Goal: Information Seeking & Learning: Learn about a topic

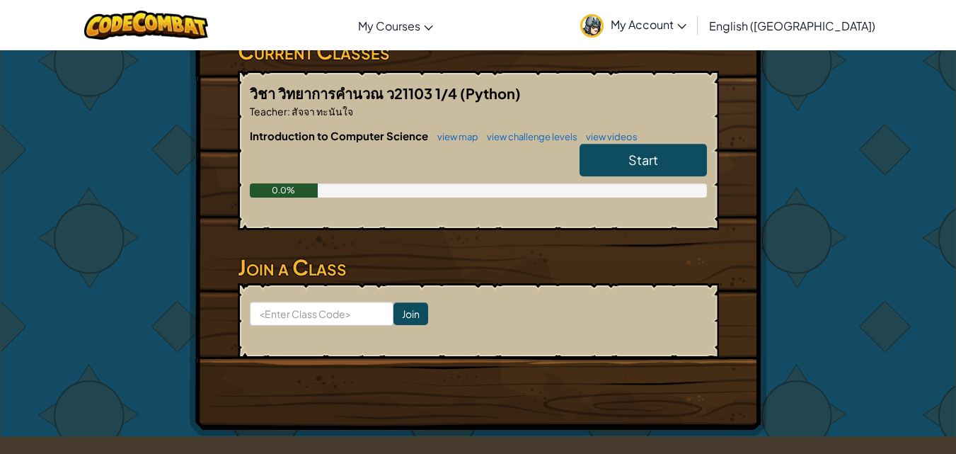
scroll to position [283, 0]
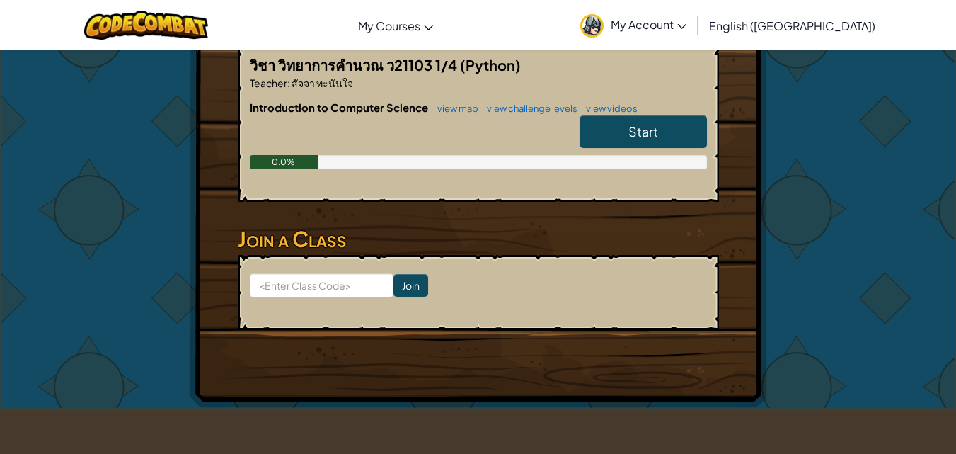
click at [620, 133] on link "Start" at bounding box center [643, 131] width 127 height 33
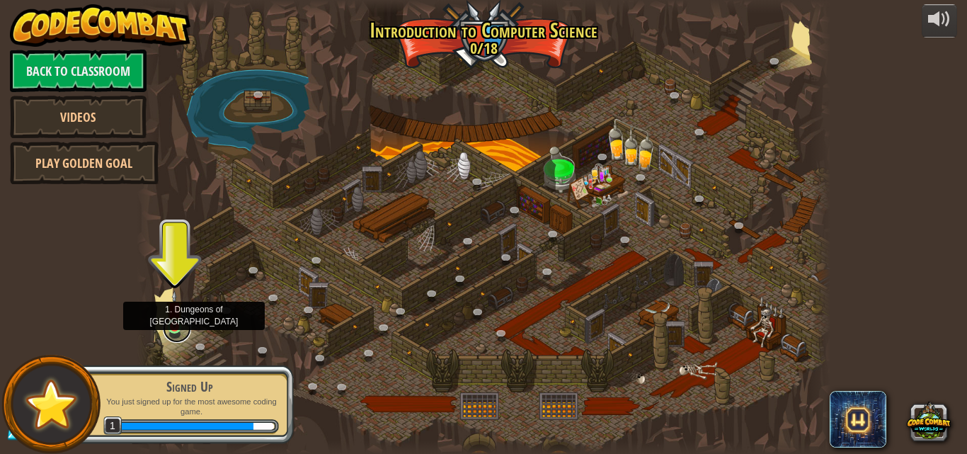
click at [168, 329] on link at bounding box center [177, 328] width 28 height 28
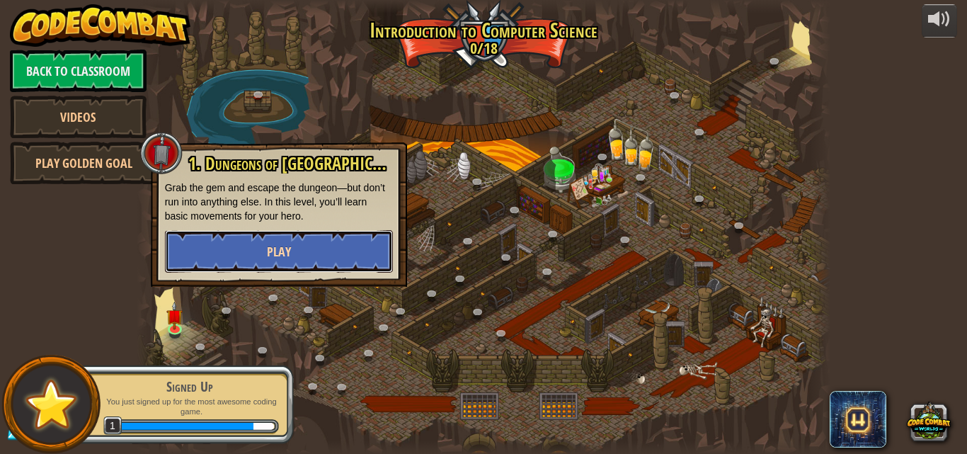
click at [239, 264] on button "Play" at bounding box center [279, 251] width 228 height 42
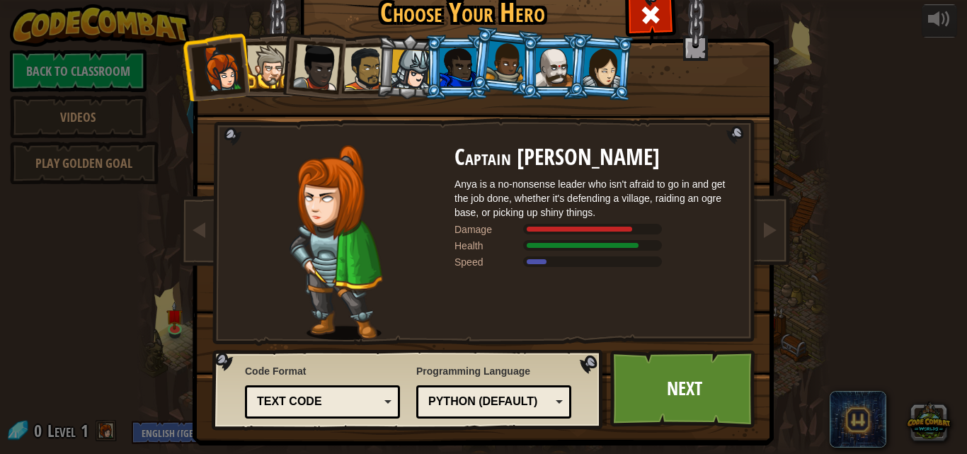
drag, startPoint x: 585, startPoint y: 85, endPoint x: 585, endPoint y: 77, distance: 7.8
click at [585, 77] on div at bounding box center [602, 67] width 40 height 40
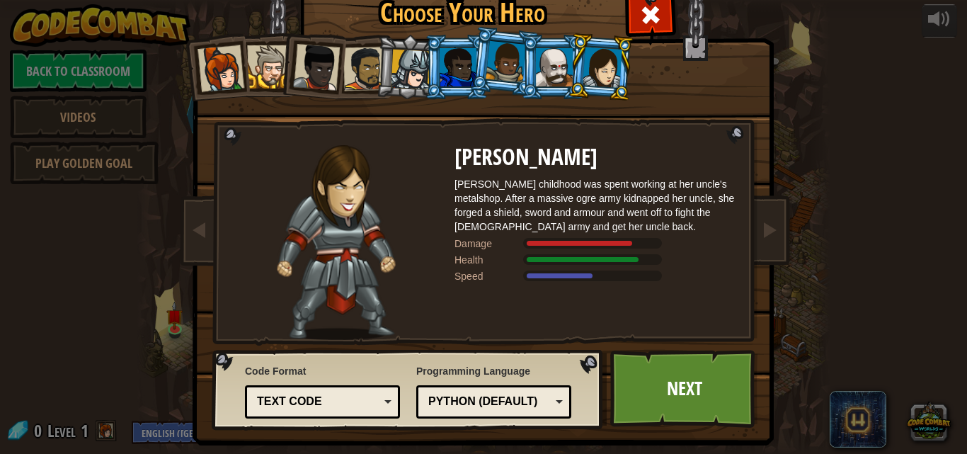
click at [284, 71] on li at bounding box center [311, 64] width 69 height 69
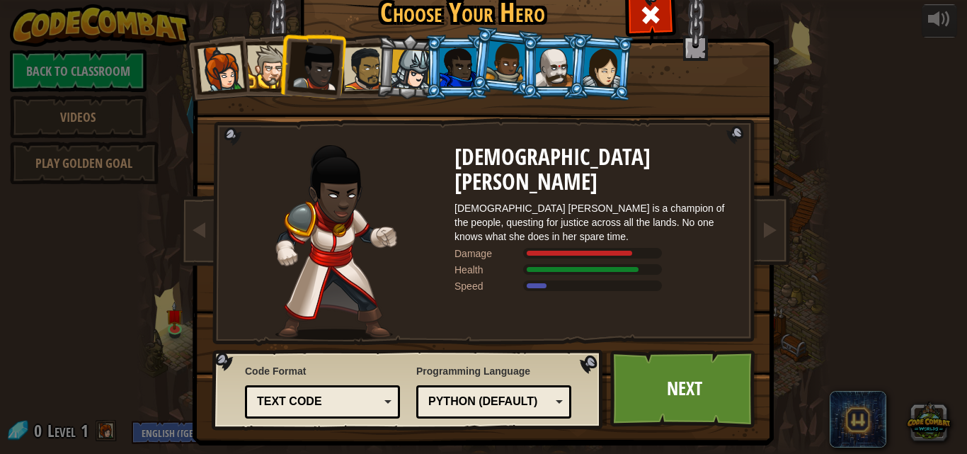
click at [333, 72] on li at bounding box center [311, 64] width 69 height 69
click at [391, 64] on div at bounding box center [411, 70] width 40 height 40
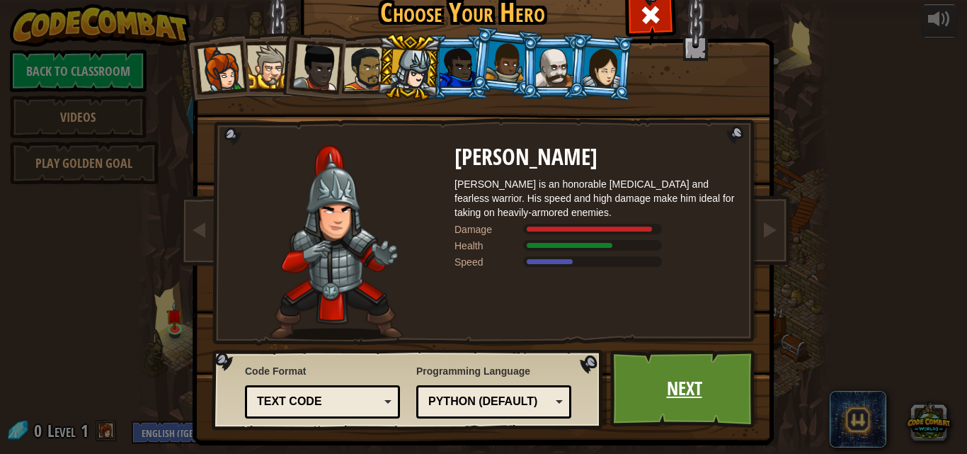
drag, startPoint x: 696, startPoint y: 379, endPoint x: 695, endPoint y: 371, distance: 7.9
click at [695, 371] on link "Next" at bounding box center [684, 389] width 148 height 78
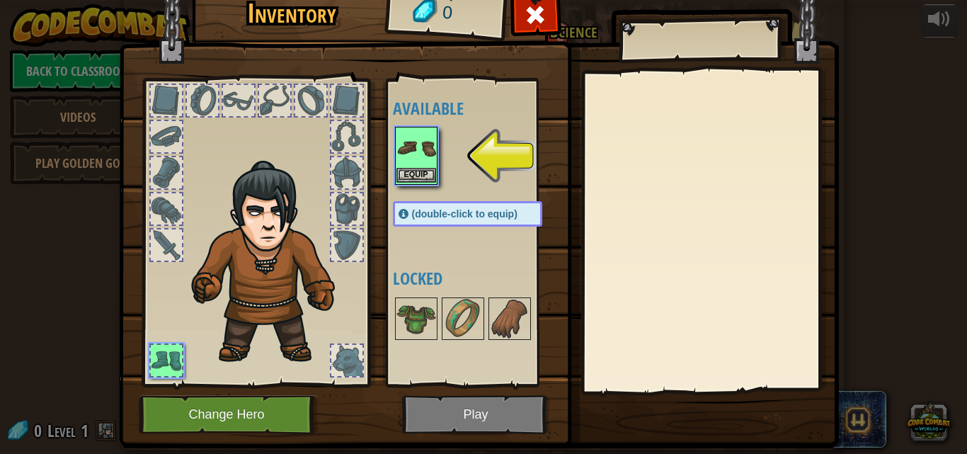
click at [410, 139] on img at bounding box center [416, 148] width 40 height 40
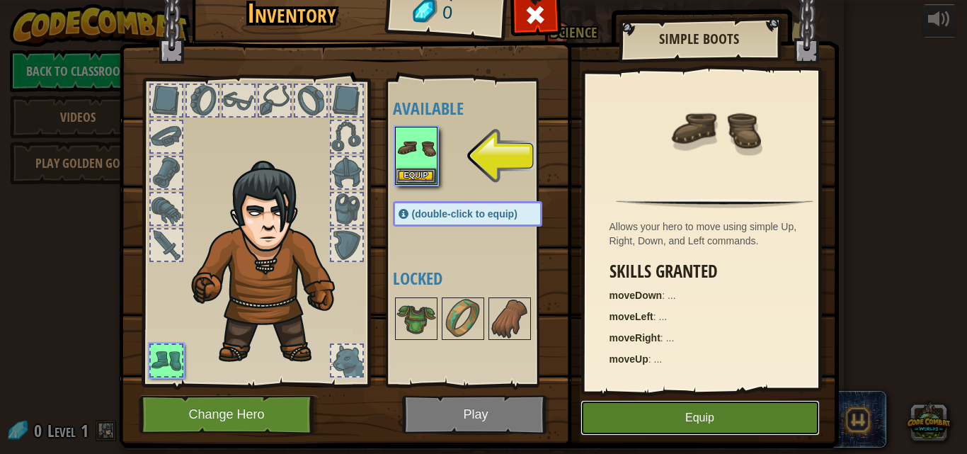
click at [713, 409] on button "Equip" at bounding box center [699, 417] width 239 height 35
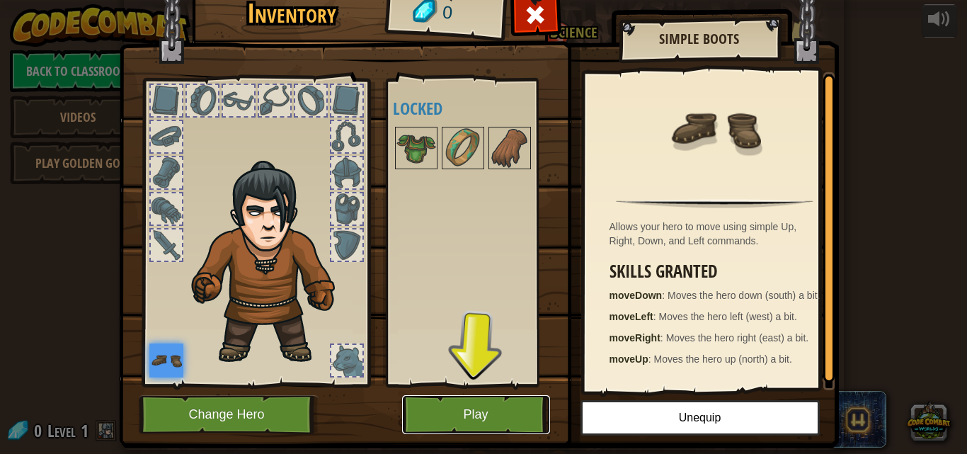
click at [483, 425] on button "Play" at bounding box center [476, 414] width 148 height 39
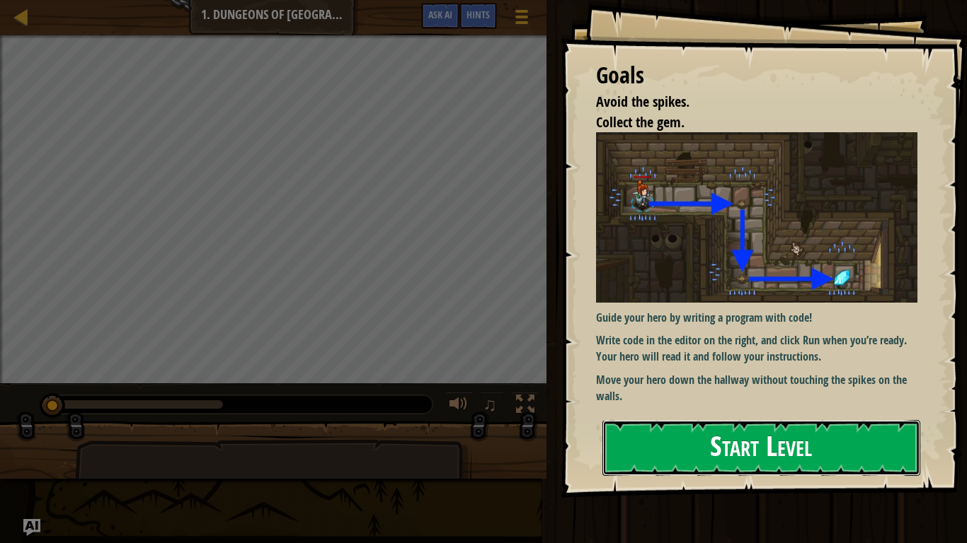
click at [711, 441] on button "Start Level" at bounding box center [761, 448] width 318 height 56
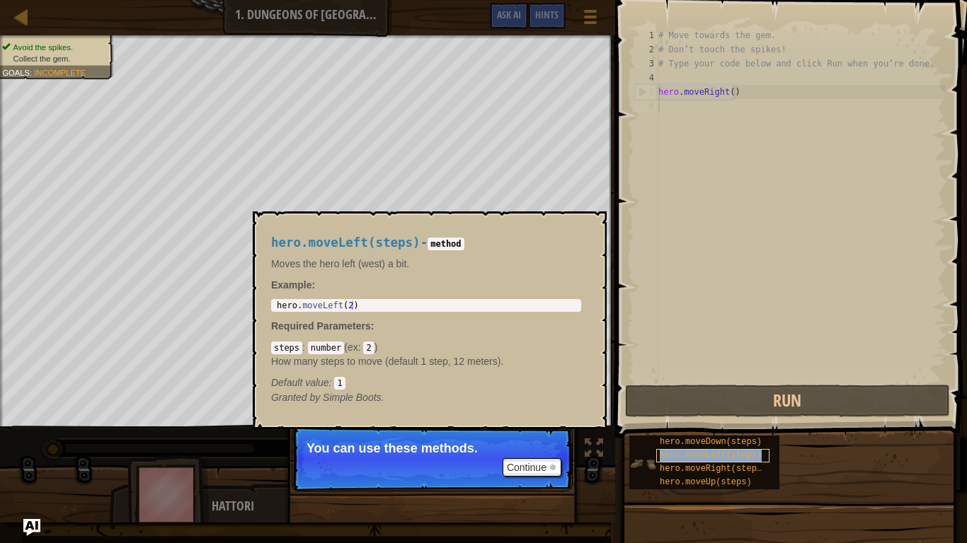
click at [701, 453] on div "hero.moveLeft(steps)" at bounding box center [712, 455] width 113 height 13
click at [590, 225] on button "×" at bounding box center [590, 228] width 11 height 20
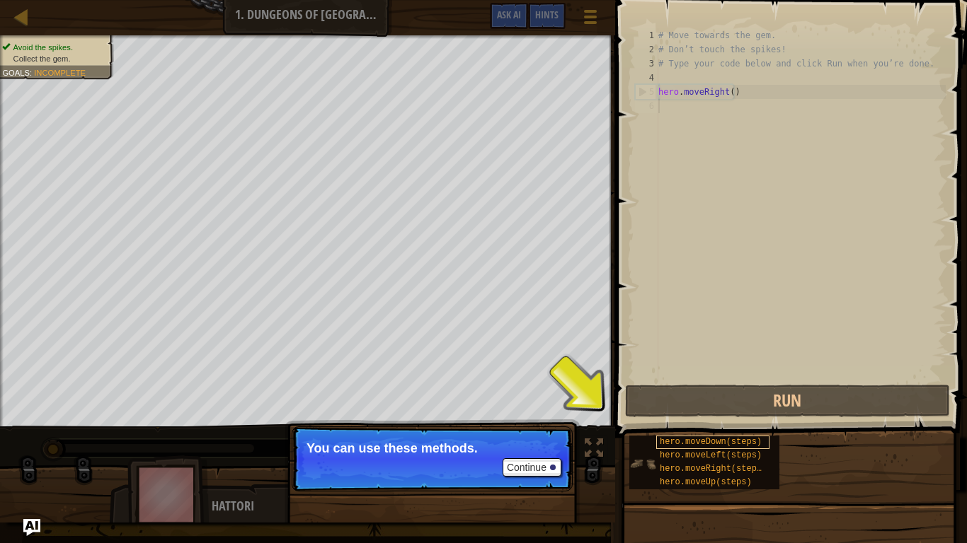
scroll to position [6, 0]
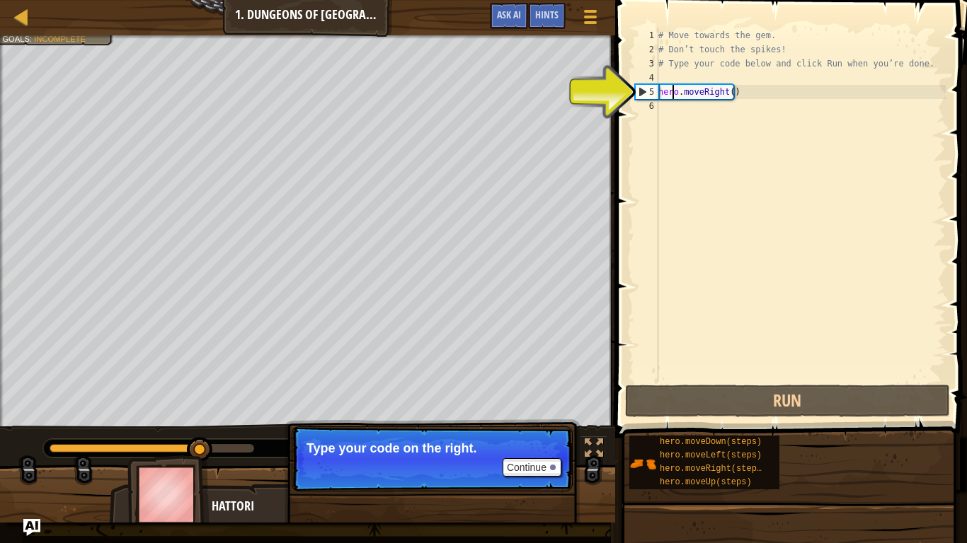
click at [670, 98] on div "# Move towards the gem. # Don’t touch the spikes! # Type your code below and cl…" at bounding box center [800, 219] width 290 height 382
click at [669, 93] on div "# Move towards the gem. # Don’t touch the spikes! # Type your code below and cl…" at bounding box center [800, 219] width 290 height 382
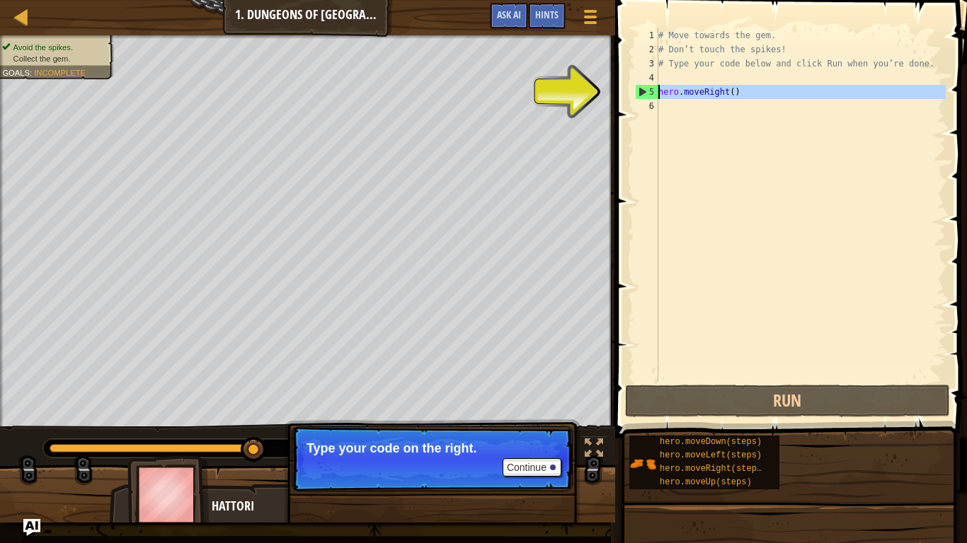
click at [654, 92] on div "5" at bounding box center [646, 92] width 23 height 14
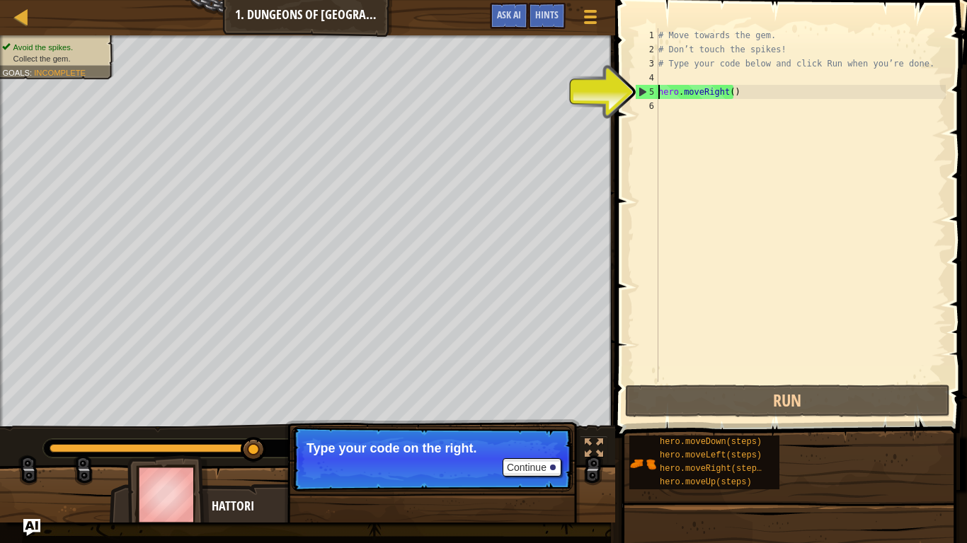
click at [648, 91] on div "5" at bounding box center [646, 92] width 23 height 14
click at [639, 93] on div "5" at bounding box center [646, 92] width 23 height 14
type textarea "hero.moveRight()"
click at [639, 93] on div "5" at bounding box center [646, 92] width 23 height 14
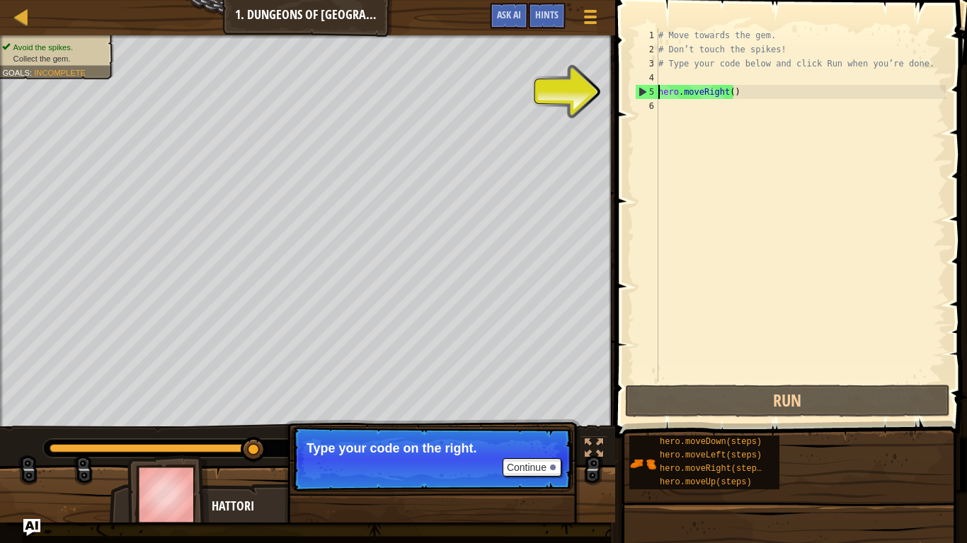
click at [639, 93] on div "5" at bounding box center [646, 92] width 23 height 14
click at [640, 93] on div "5" at bounding box center [646, 92] width 23 height 14
click at [641, 96] on div "5" at bounding box center [646, 92] width 23 height 14
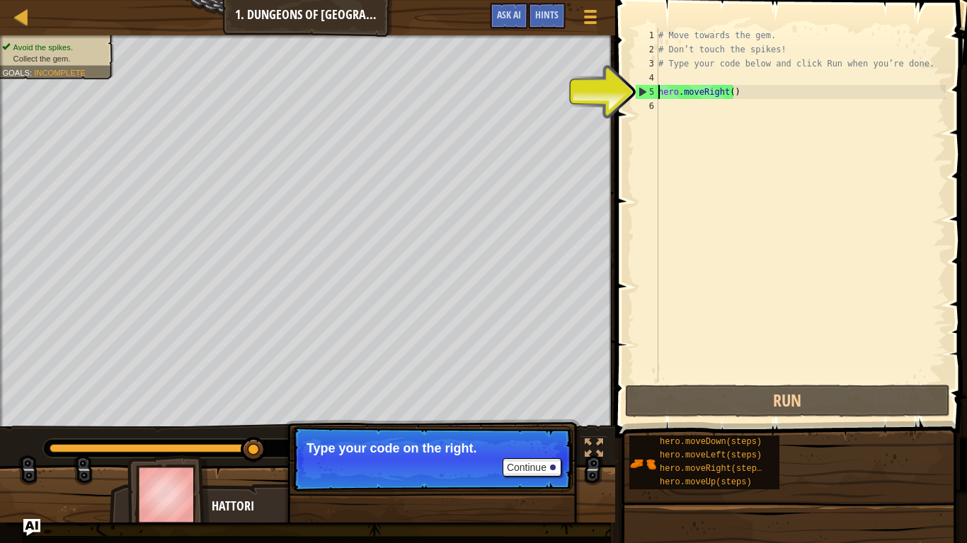
click at [645, 96] on div "5" at bounding box center [646, 92] width 23 height 14
drag, startPoint x: 650, startPoint y: 96, endPoint x: 681, endPoint y: 96, distance: 31.9
click at [681, 96] on div "hero.moveRight() 1 2 3 4 5 6 # Move towards the gem. # Don’t touch the spikes! …" at bounding box center [788, 205] width 313 height 354
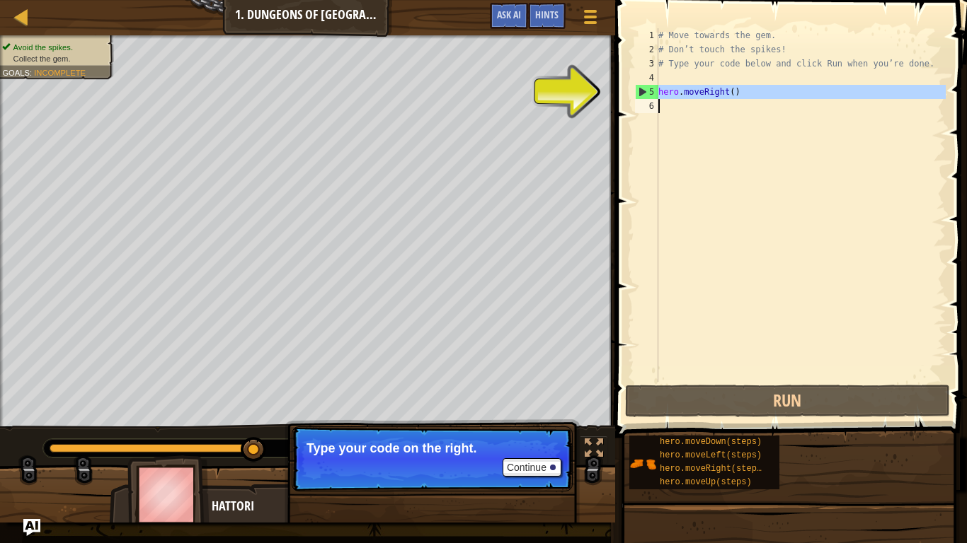
click at [703, 96] on div "# Move towards the gem. # Don’t touch the spikes! # Type your code below and cl…" at bounding box center [800, 205] width 290 height 354
type textarea "hero.moveRight()"
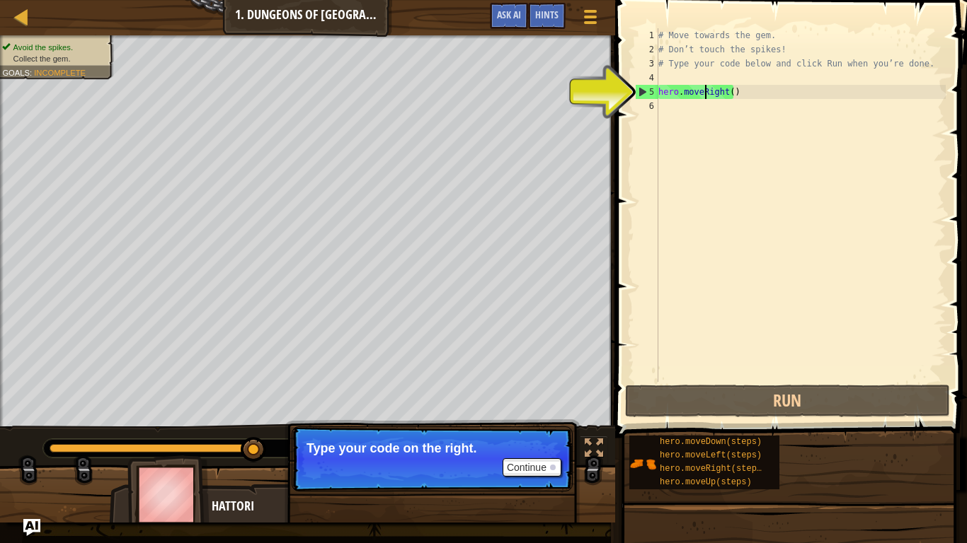
click at [706, 93] on div "# Move towards the gem. # Don’t touch the spikes! # Type your code below and cl…" at bounding box center [800, 219] width 290 height 382
click at [725, 93] on div "# Move towards the gem. # Don’t touch the spikes! # Type your code below and cl…" at bounding box center [800, 205] width 290 height 354
click at [754, 97] on div "# Move towards the gem. # Don’t touch the spikes! # Type your code below and cl…" at bounding box center [800, 219] width 290 height 382
click at [662, 205] on div "# Move towards the gem. # Don’t touch the spikes! # Type your code below and cl…" at bounding box center [800, 219] width 290 height 382
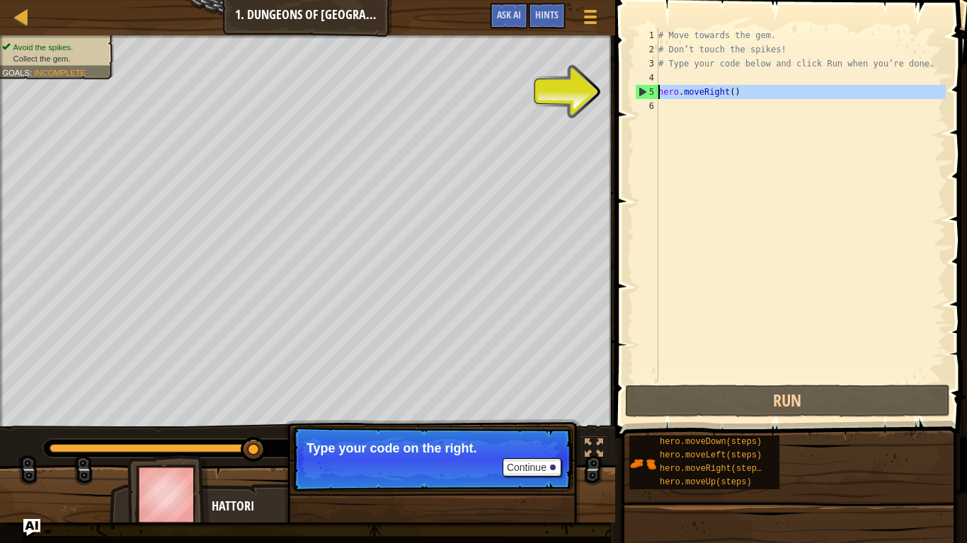
drag, startPoint x: 640, startPoint y: 91, endPoint x: 660, endPoint y: 101, distance: 22.8
click at [660, 101] on div "1 2 3 4 5 6 # Move towards the gem. # Don’t touch the spikes! # Type your code …" at bounding box center [788, 205] width 313 height 354
click at [652, 86] on div "5" at bounding box center [646, 92] width 23 height 14
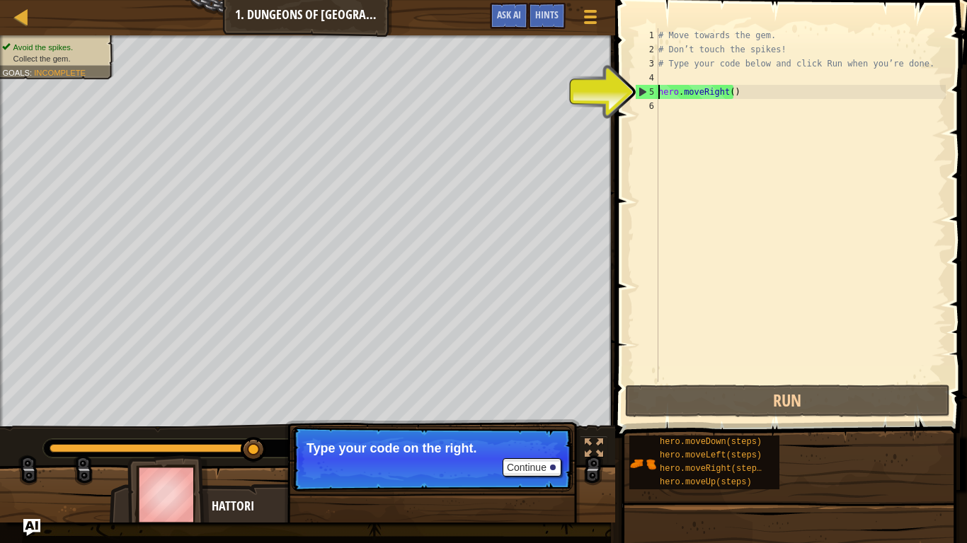
click at [652, 85] on div "5" at bounding box center [646, 92] width 23 height 14
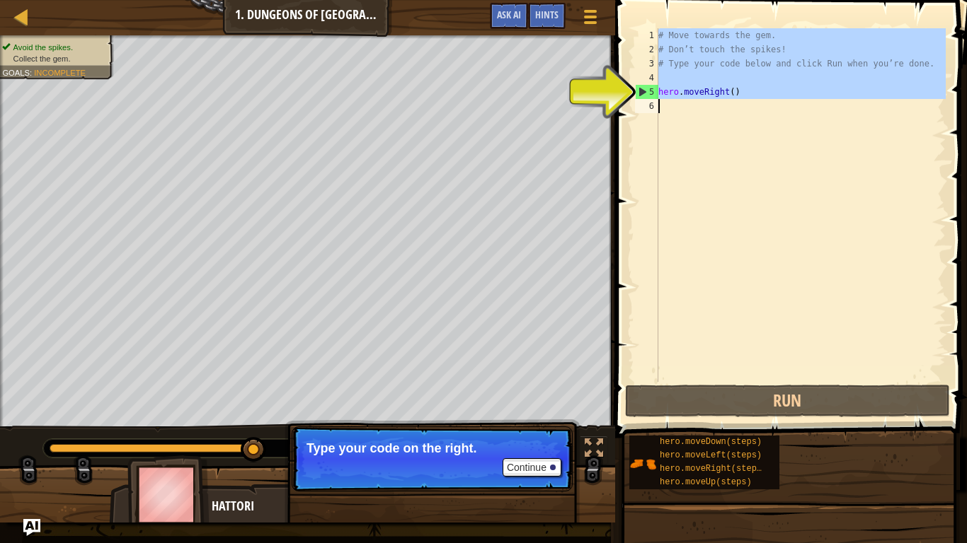
type textarea "hero.moveRight()"
click at [652, 88] on div "5" at bounding box center [646, 92] width 23 height 14
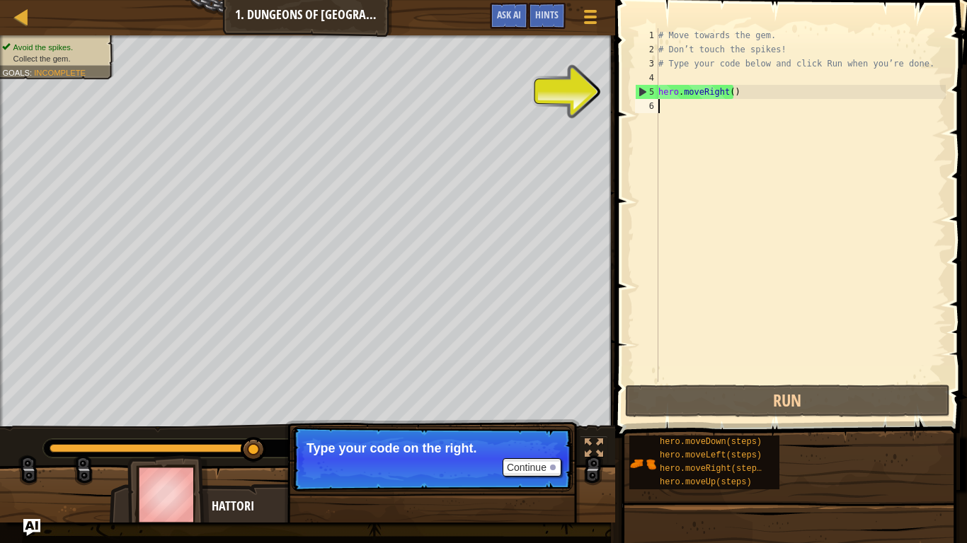
click at [650, 92] on div "5" at bounding box center [646, 92] width 23 height 14
type textarea "hero.moveRight()"
click at [650, 92] on div "5" at bounding box center [646, 92] width 23 height 14
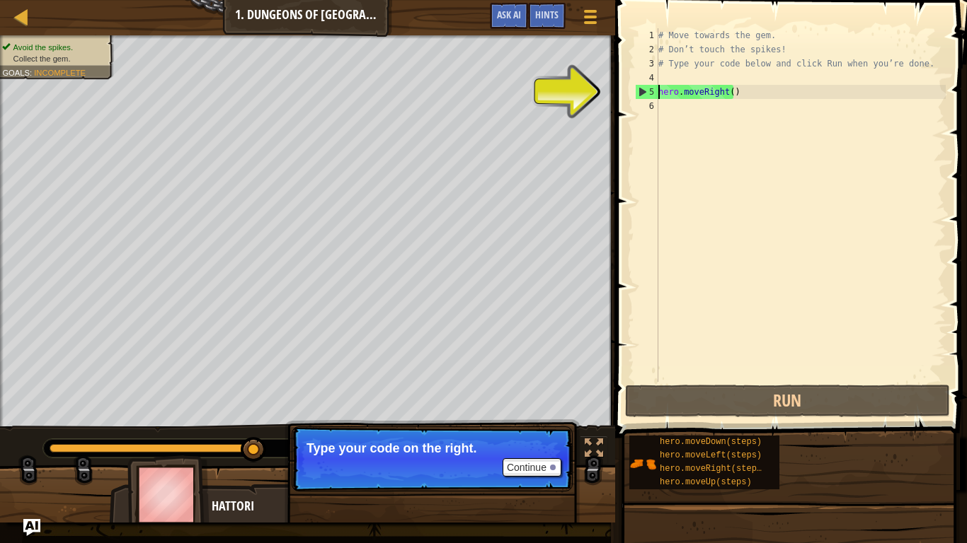
click at [650, 92] on div "5" at bounding box center [646, 92] width 23 height 14
click at [651, 93] on div "5" at bounding box center [646, 92] width 23 height 14
click at [662, 89] on div "# Move towards the gem. # Don’t touch the spikes! # Type your code below and cl…" at bounding box center [800, 219] width 290 height 382
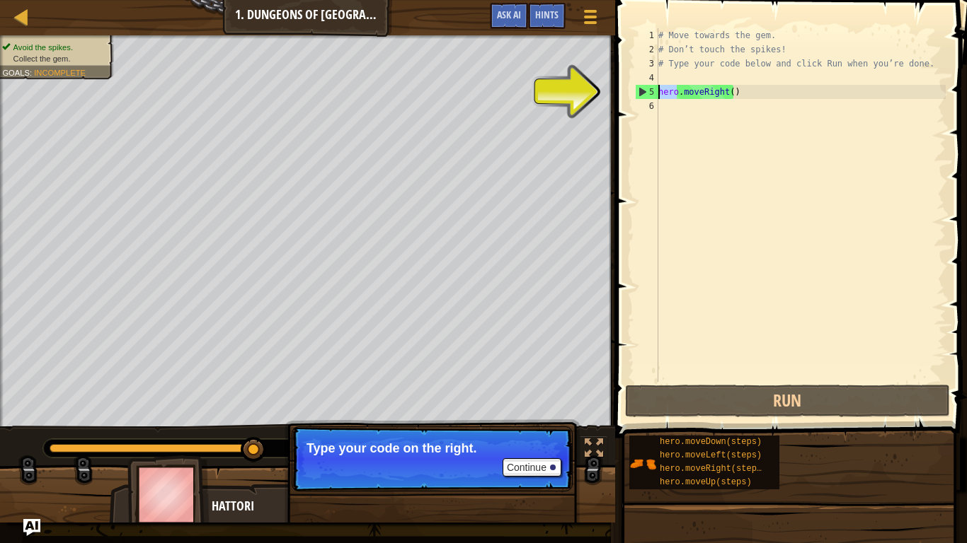
click at [662, 89] on div "# Move towards the gem. # Don’t touch the spikes! # Type your code below and cl…" at bounding box center [800, 219] width 290 height 382
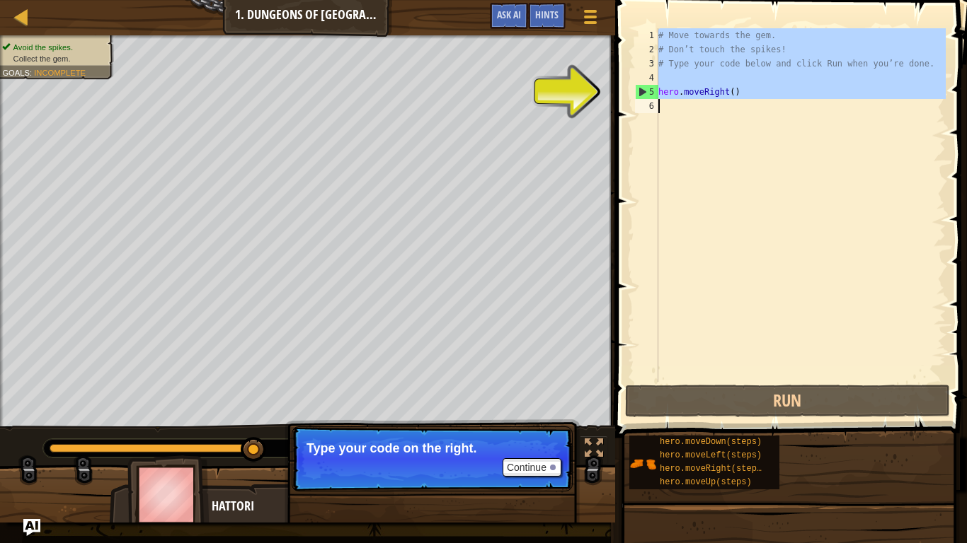
click at [662, 89] on div "# Move towards the gem. # Don’t touch the spikes! # Type your code below and cl…" at bounding box center [800, 219] width 290 height 382
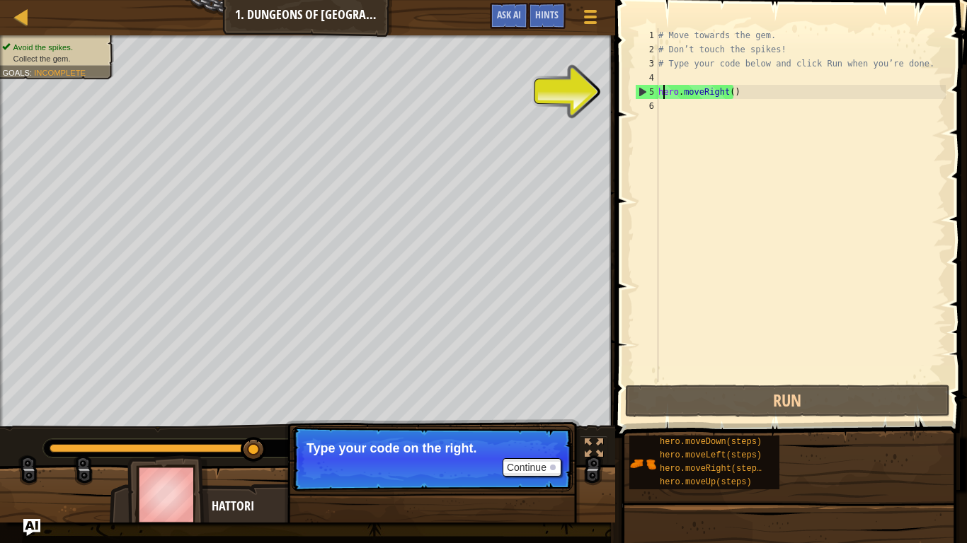
click at [662, 89] on div "# Move towards the gem. # Don’t touch the spikes! # Type your code below and cl…" at bounding box center [800, 219] width 290 height 382
click at [638, 91] on div "5" at bounding box center [646, 92] width 23 height 14
type textarea "hero.moveRight()"
click at [638, 91] on div "5" at bounding box center [646, 92] width 23 height 14
click at [641, 91] on div "5" at bounding box center [646, 92] width 23 height 14
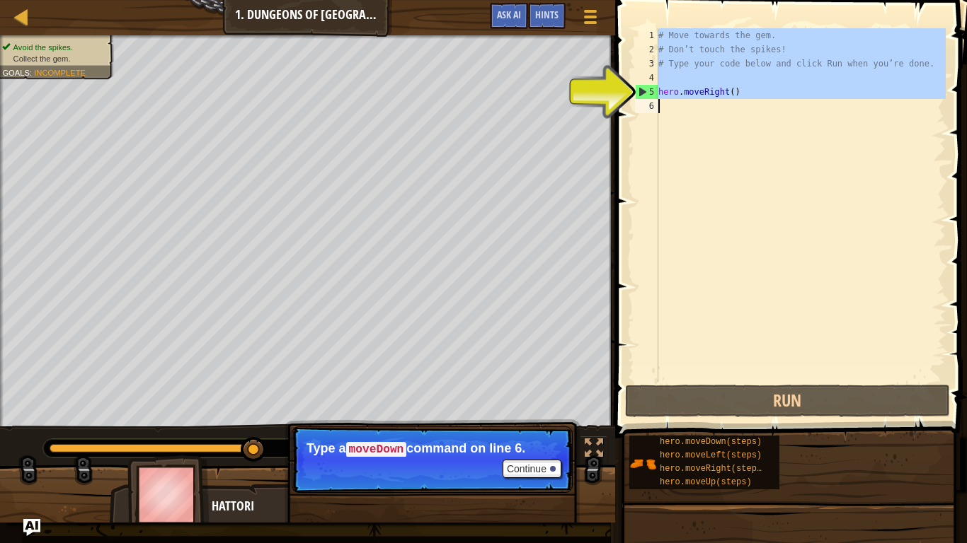
type textarea "hero.moveRight()"
click at [641, 91] on div "5" at bounding box center [646, 92] width 23 height 14
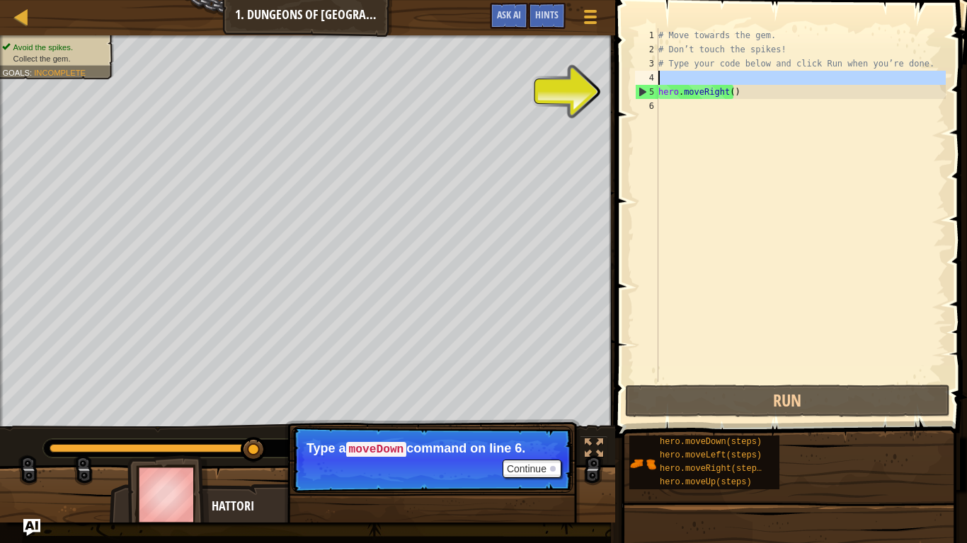
click at [635, 72] on div "4" at bounding box center [646, 78] width 23 height 14
type textarea "hero.moveRight()"
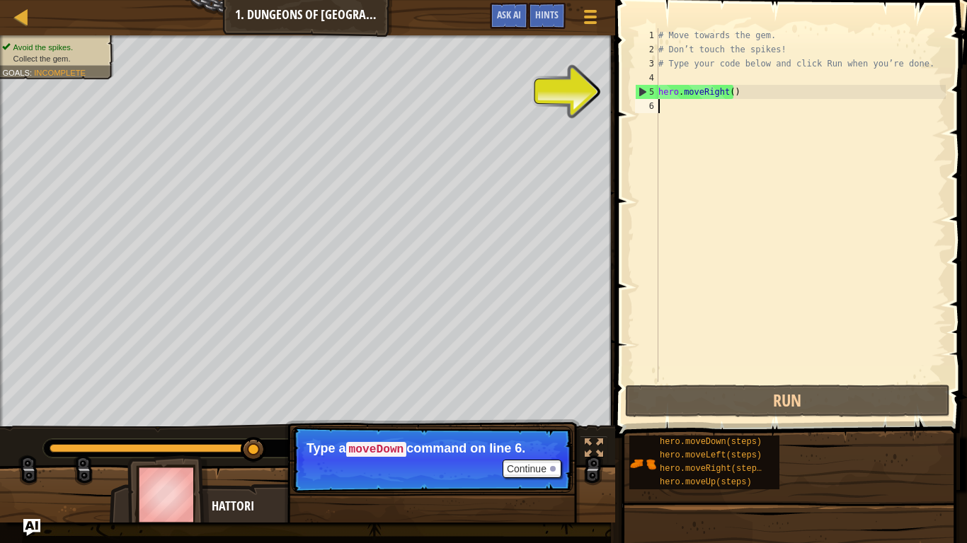
click at [691, 102] on div "# Move towards the gem. # Don’t touch the spikes! # Type your code below and cl…" at bounding box center [800, 219] width 290 height 382
click at [688, 98] on div "# Move towards the gem. # Don’t touch the spikes! # Type your code below and cl…" at bounding box center [800, 219] width 290 height 382
click at [684, 88] on div "# Move towards the gem. # Don’t touch the spikes! # Type your code below and cl…" at bounding box center [800, 205] width 290 height 354
click at [684, 88] on div "# Move towards the gem. # Don’t touch the spikes! # Type your code below and cl…" at bounding box center [800, 219] width 290 height 382
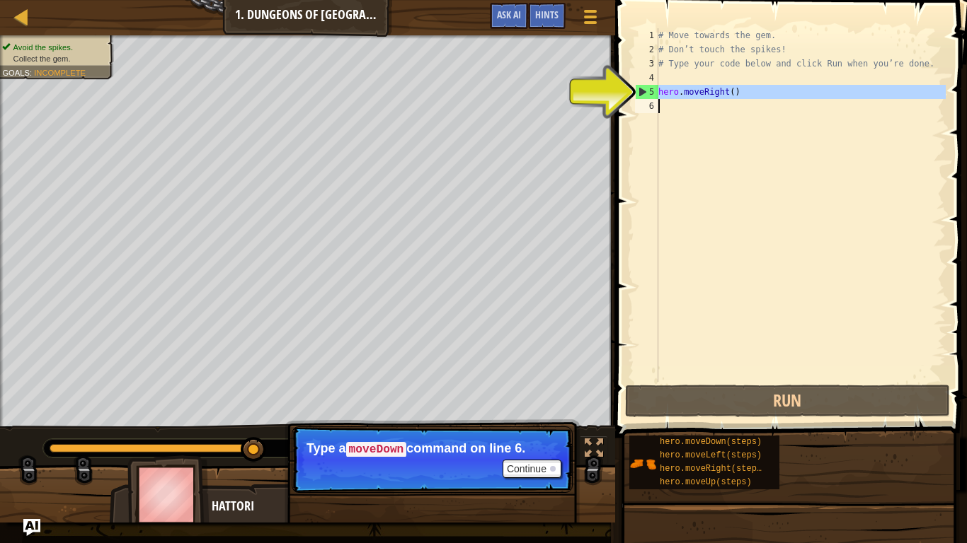
click at [684, 88] on div "# Move towards the gem. # Don’t touch the spikes! # Type your code below and cl…" at bounding box center [800, 219] width 290 height 382
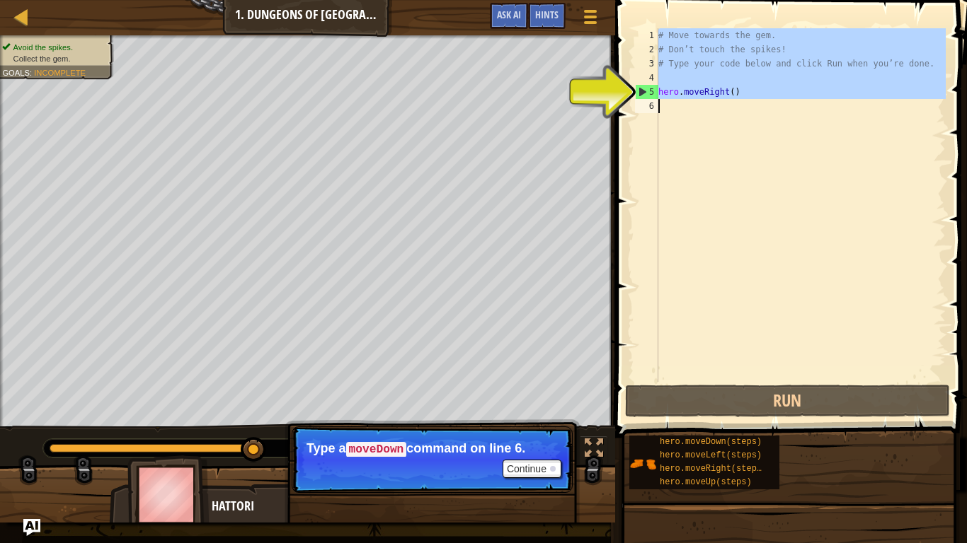
click at [684, 93] on div "# Move towards the gem. # Don’t touch the spikes! # Type your code below and cl…" at bounding box center [800, 205] width 290 height 354
type textarea "hero.moveRight()"
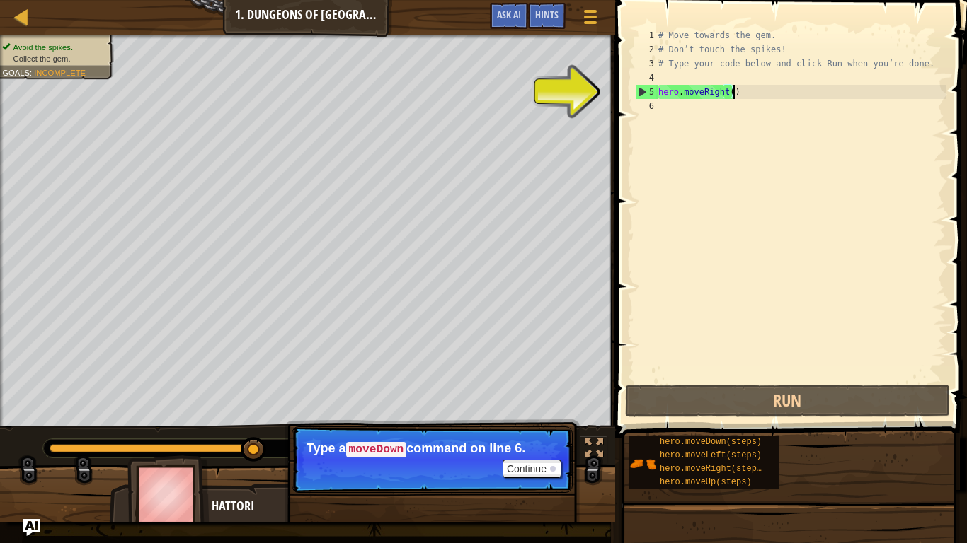
click at [773, 86] on div "# Move towards the gem. # Don’t touch the spikes! # Type your code below and cl…" at bounding box center [800, 219] width 290 height 382
click at [661, 108] on div "# Move towards the gem. # Don’t touch the spikes! # Type your code below and cl…" at bounding box center [800, 219] width 290 height 382
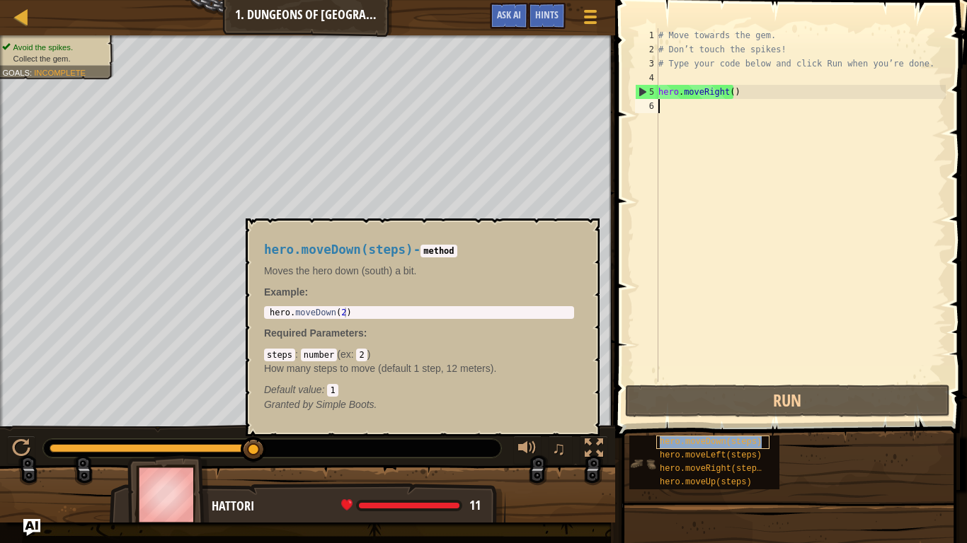
click at [669, 440] on span "hero.moveDown(steps)" at bounding box center [711, 442] width 102 height 10
click at [659, 113] on div "# Move towards the gem. # Don’t touch the spikes! # Type your code below and cl…" at bounding box center [800, 219] width 290 height 382
paste textarea "[EMAIL_ADDRESS][DOMAIN_NAME]"
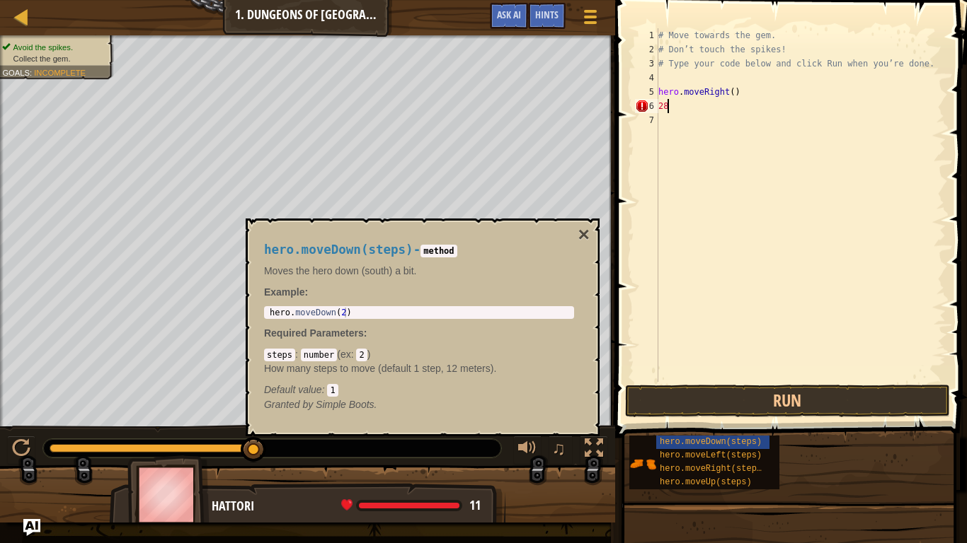
type textarea "2"
drag, startPoint x: 710, startPoint y: 206, endPoint x: 707, endPoint y: 163, distance: 43.3
click at [710, 186] on div "# Move towards the gem. # Don’t touch the spikes! # Type your code below and cl…" at bounding box center [800, 219] width 290 height 382
click at [705, 156] on div "# Move towards the gem. # Don’t touch the spikes! # Type your code below and cl…" at bounding box center [800, 219] width 290 height 382
click at [681, 76] on div "# Move towards the gem. # Don’t touch the spikes! # Type your code below and cl…" at bounding box center [800, 219] width 290 height 382
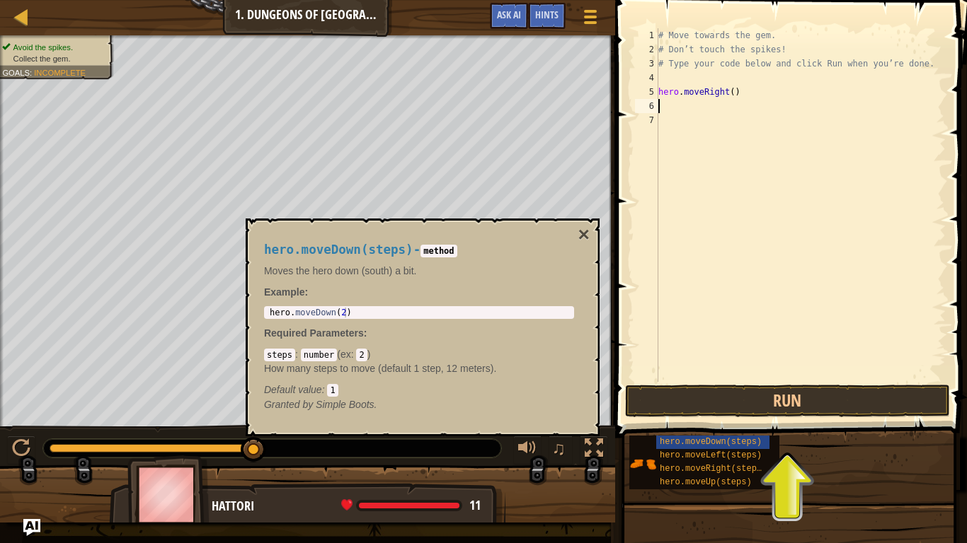
click at [682, 101] on div "# Move towards the gem. # Don’t touch the spikes! # Type your code below and cl…" at bounding box center [800, 219] width 290 height 382
click at [807, 409] on button "Run" at bounding box center [787, 401] width 325 height 33
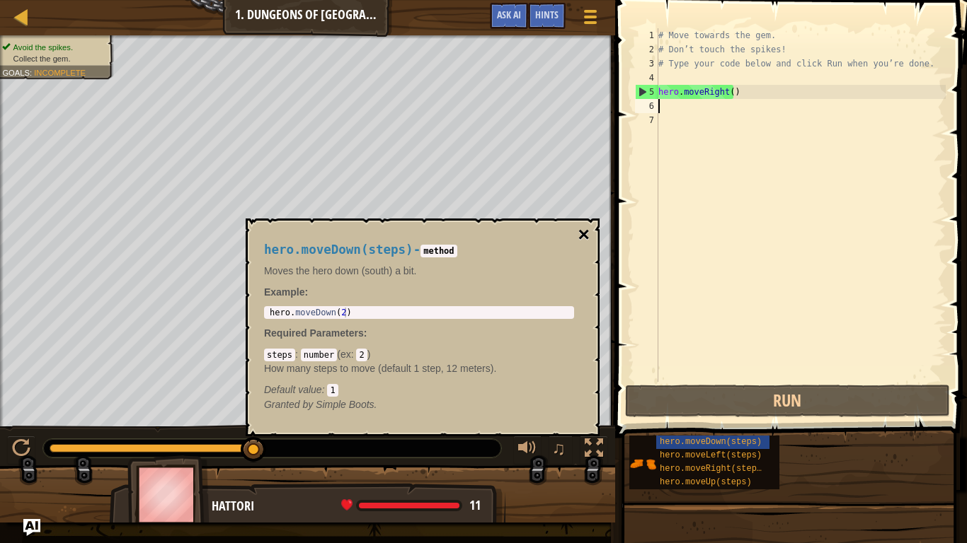
click at [580, 232] on button "×" at bounding box center [583, 235] width 11 height 20
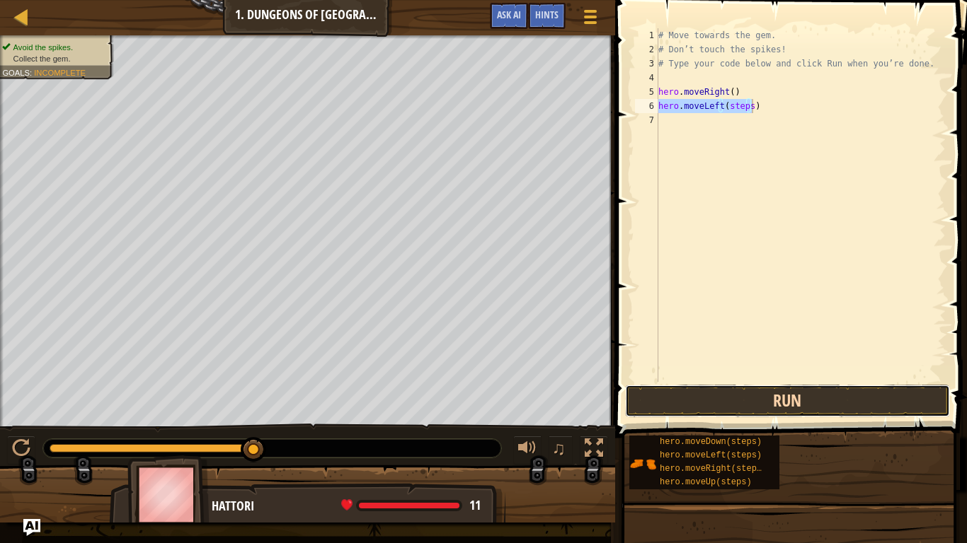
click at [684, 398] on button "Run" at bounding box center [787, 401] width 325 height 33
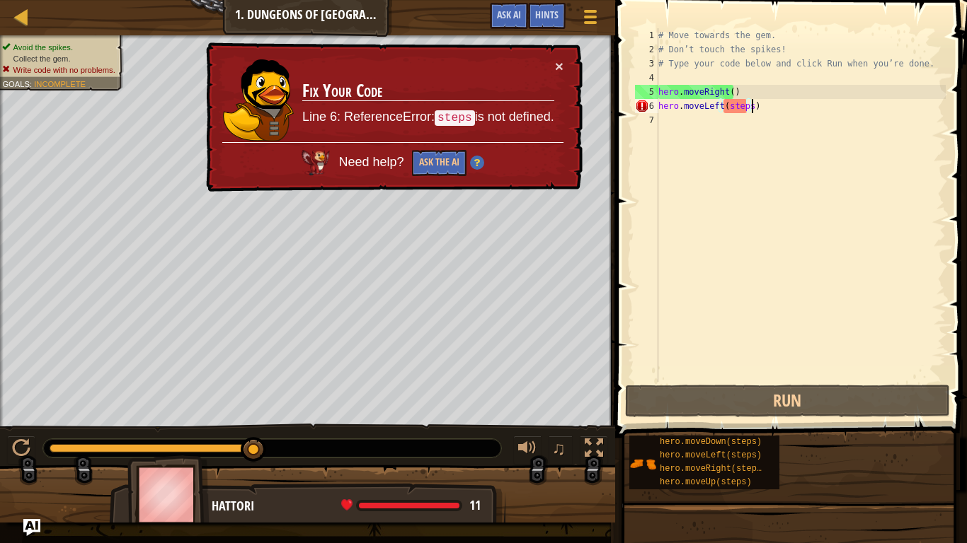
click at [755, 110] on div "# Move towards the gem. # Don’t touch the spikes! # Type your code below and cl…" at bounding box center [800, 219] width 290 height 382
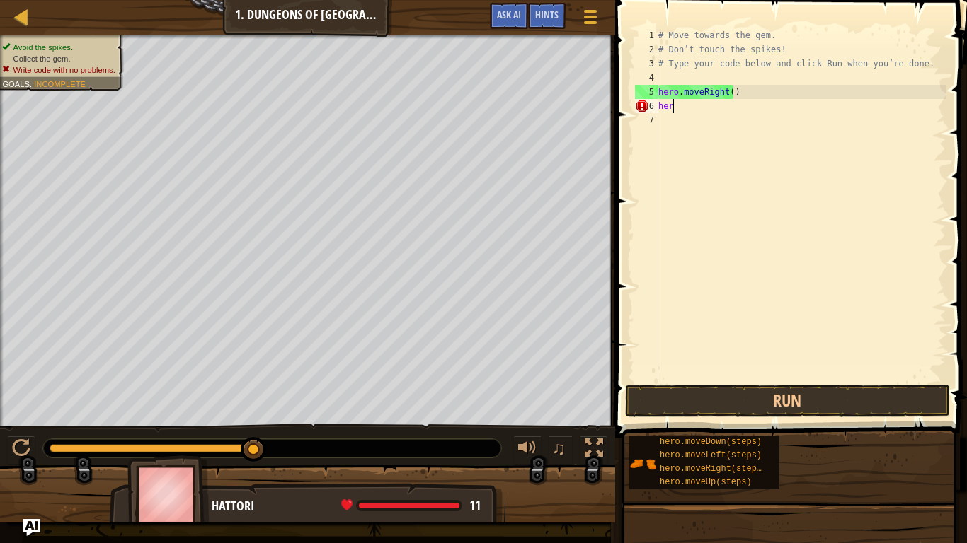
type textarea "h"
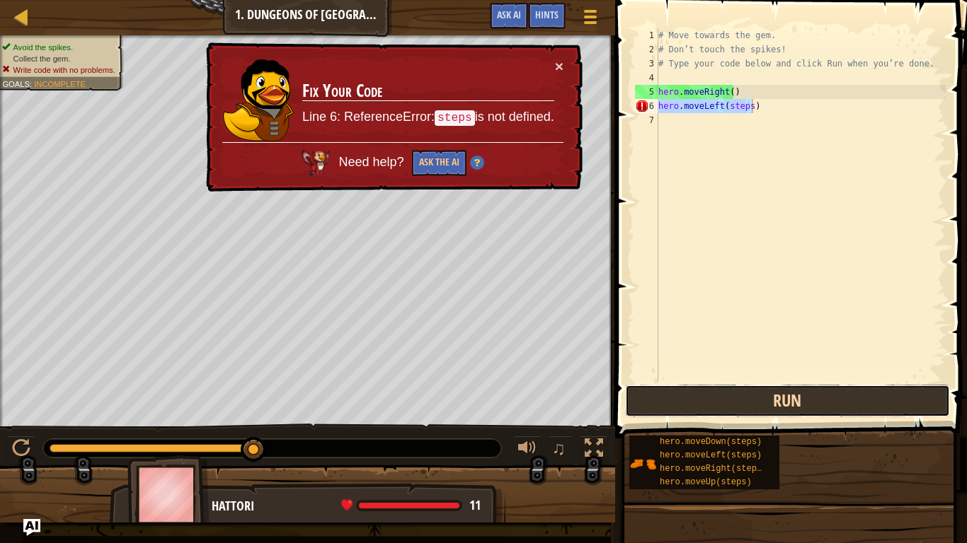
click at [769, 406] on button "Run" at bounding box center [787, 401] width 325 height 33
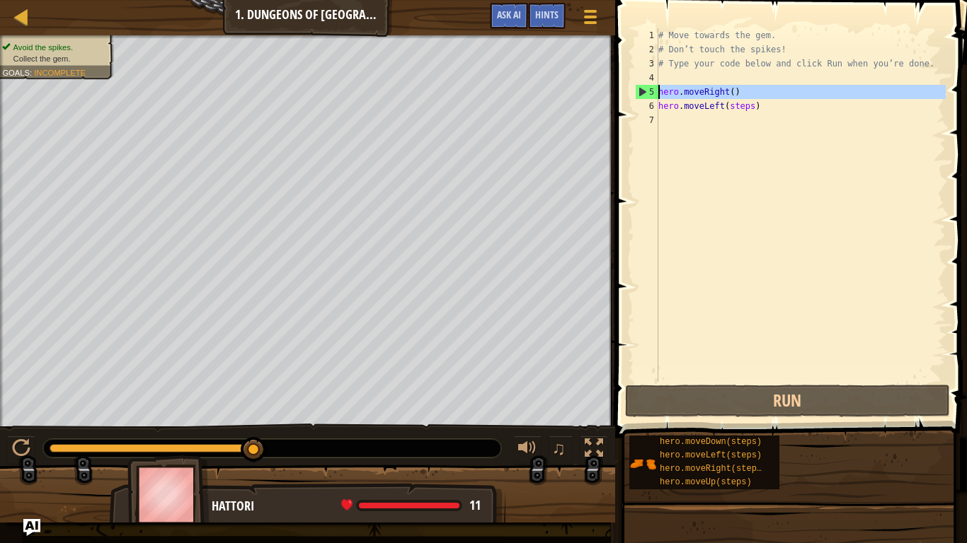
click at [654, 88] on div "5" at bounding box center [646, 92] width 23 height 14
drag, startPoint x: 670, startPoint y: 103, endPoint x: 691, endPoint y: 93, distance: 23.4
click at [691, 93] on div "# Move towards the gem. # Don’t touch the spikes! # Type your code below and cl…" at bounding box center [800, 219] width 290 height 382
type textarea "hero.moveLeft(steps)"
type textarea "veRight()"
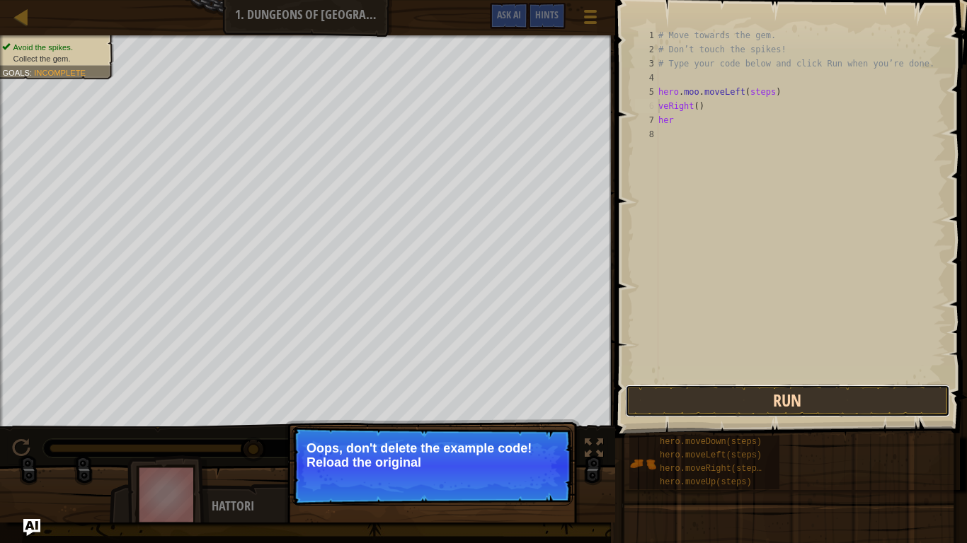
click at [732, 396] on button "Run" at bounding box center [787, 401] width 325 height 33
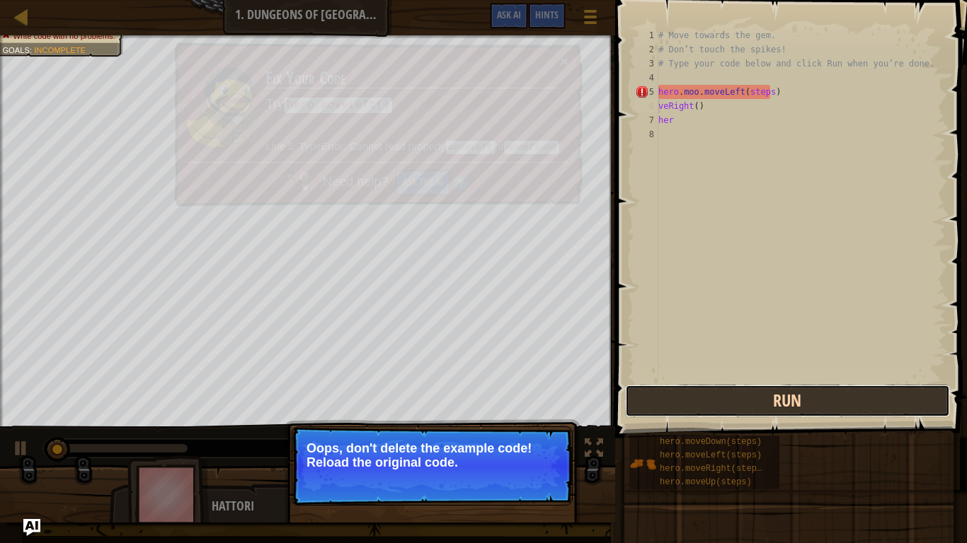
click at [732, 396] on button "Run" at bounding box center [787, 401] width 325 height 33
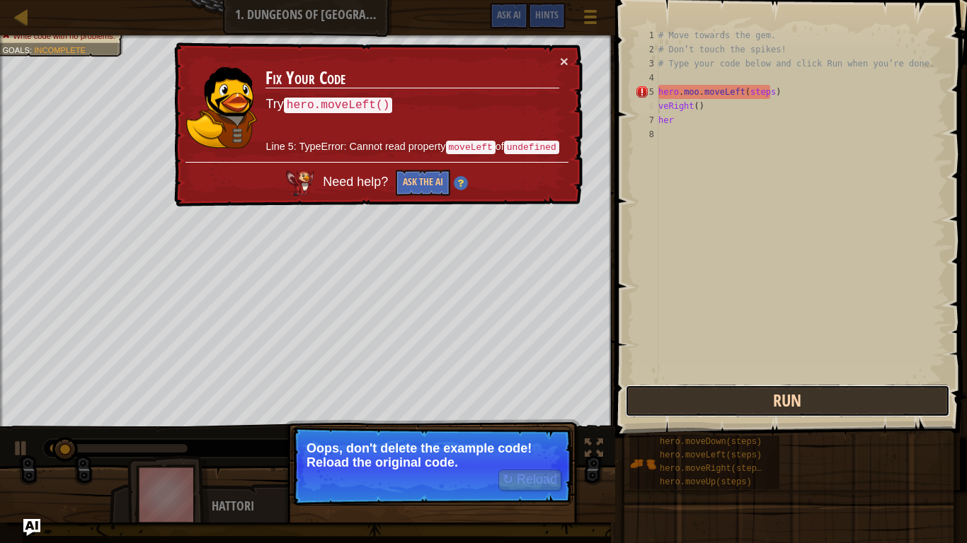
click at [731, 398] on button "Run" at bounding box center [787, 401] width 325 height 33
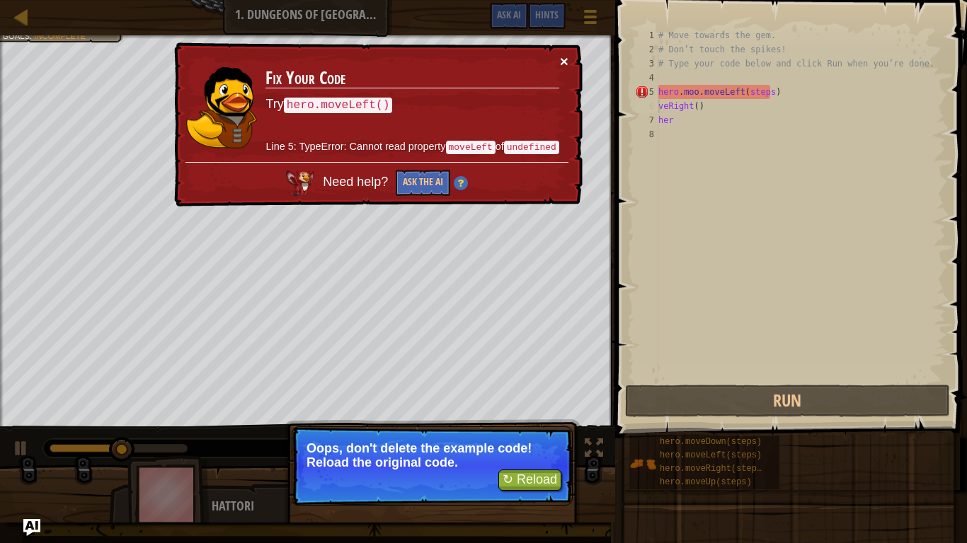
click at [565, 62] on button "×" at bounding box center [564, 61] width 8 height 15
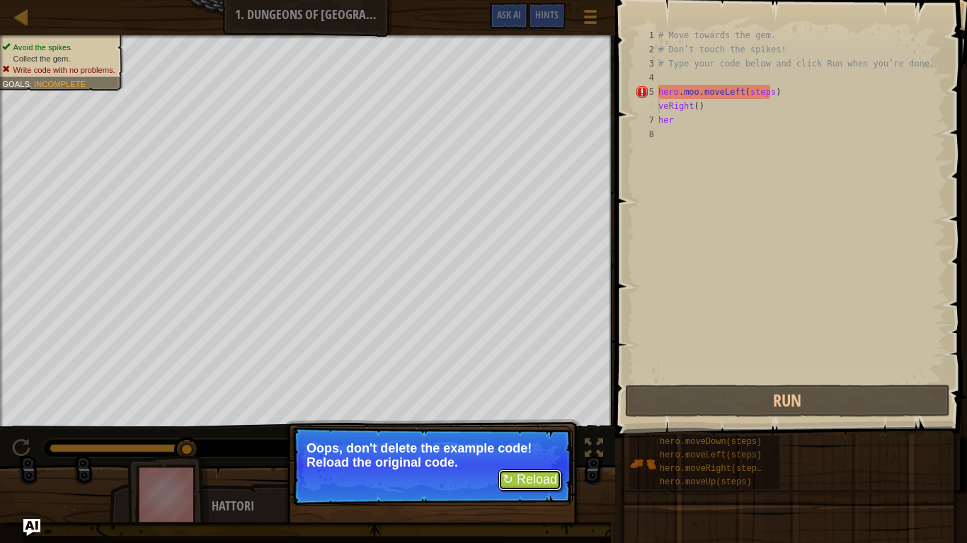
click at [551, 453] on button "↻ Reload" at bounding box center [529, 480] width 63 height 21
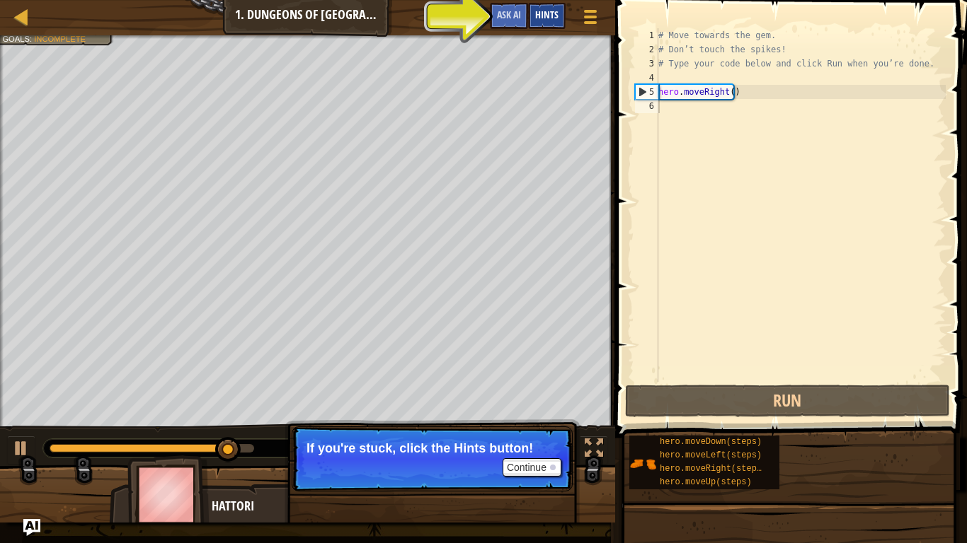
click at [548, 18] on span "Hints" at bounding box center [546, 14] width 23 height 13
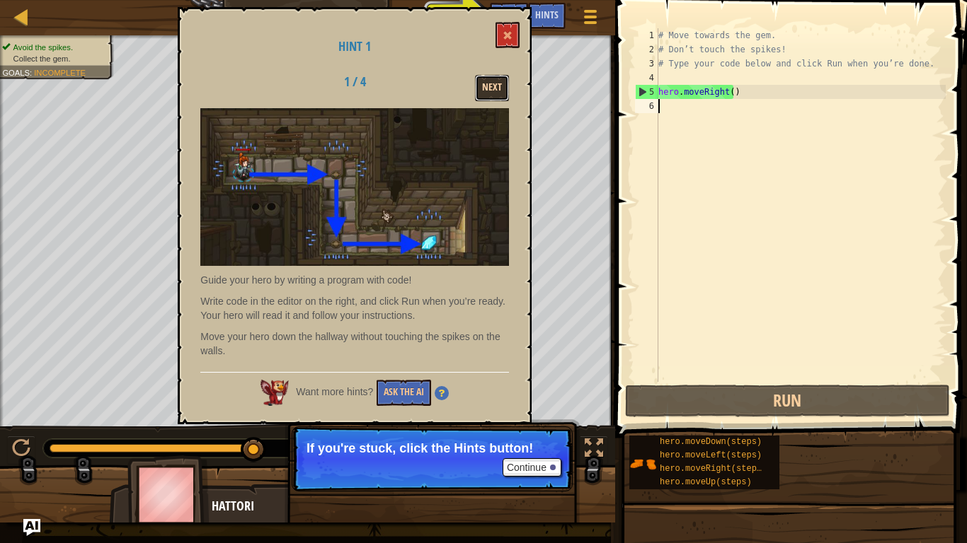
click at [481, 91] on button "Next" at bounding box center [492, 88] width 34 height 26
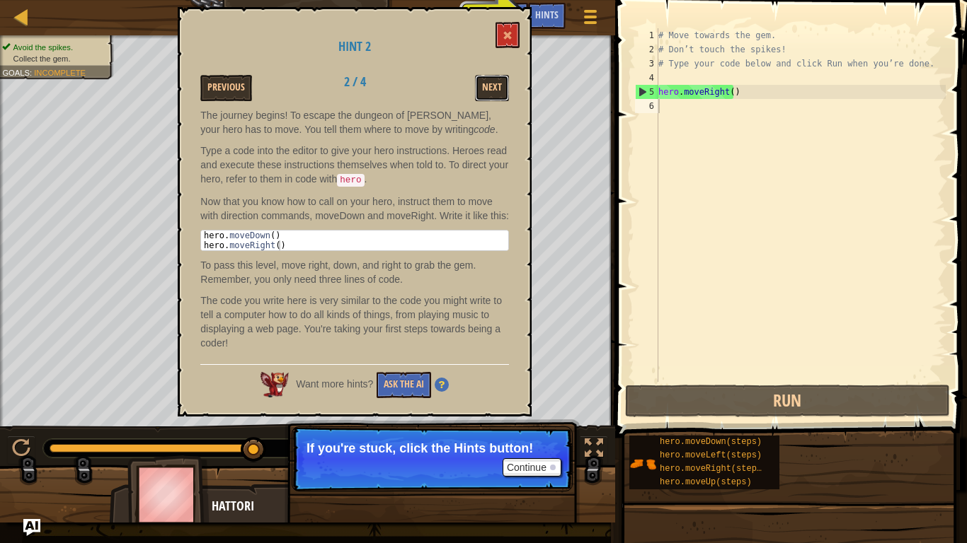
click at [481, 91] on button "Next" at bounding box center [492, 88] width 34 height 26
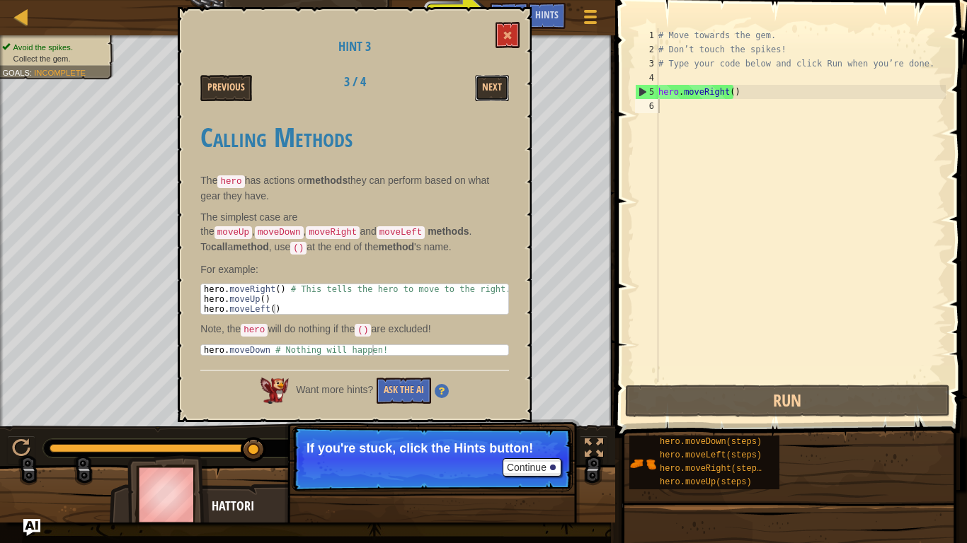
click at [481, 91] on button "Next" at bounding box center [492, 88] width 34 height 26
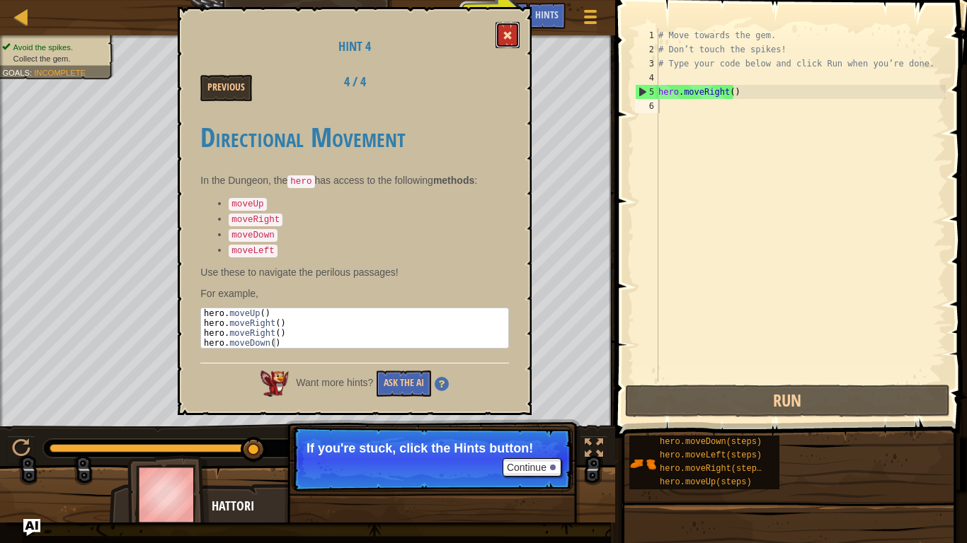
click at [504, 47] on button at bounding box center [507, 35] width 24 height 26
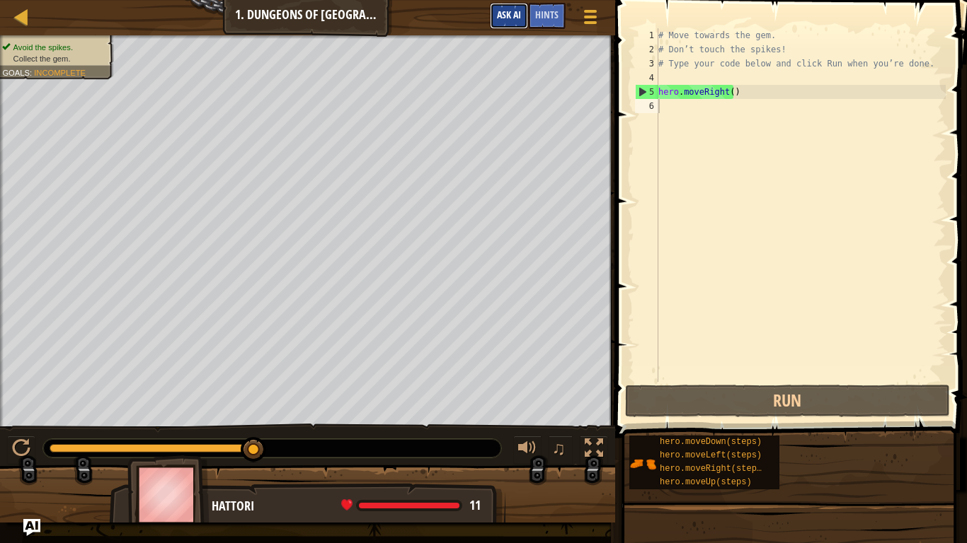
click at [514, 17] on span "Ask AI" at bounding box center [509, 14] width 24 height 13
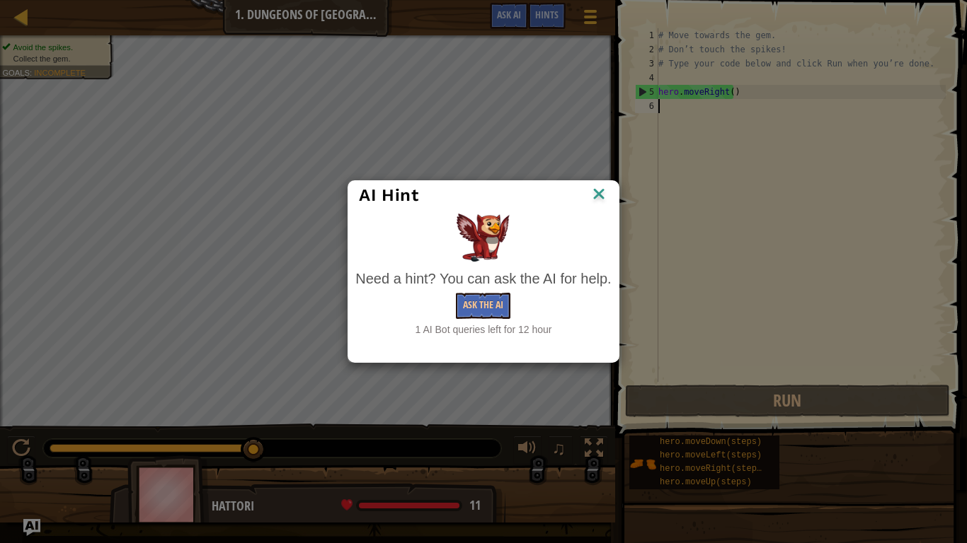
click at [601, 184] on div "AI Hint" at bounding box center [483, 195] width 270 height 29
click at [595, 201] on img at bounding box center [598, 195] width 18 height 21
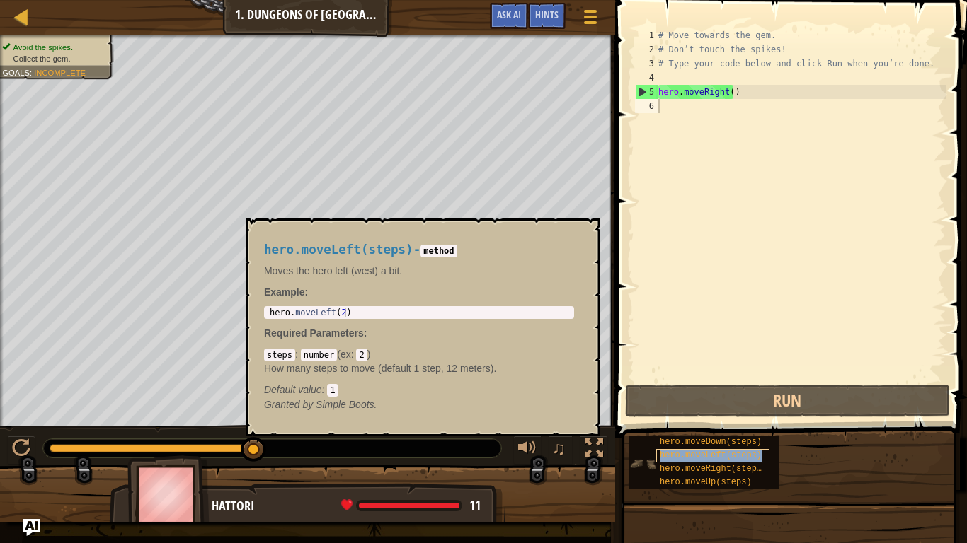
type textarea "# Don’t touch the spikes!"
type textarea "# Type your code below and click Run when you’re done."
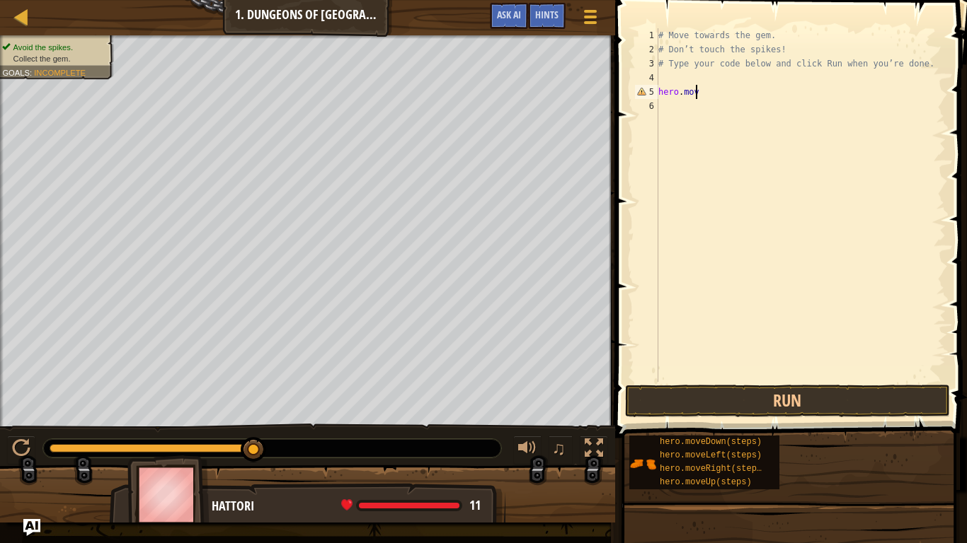
type textarea "h"
click at [18, 453] on button at bounding box center [21, 450] width 28 height 29
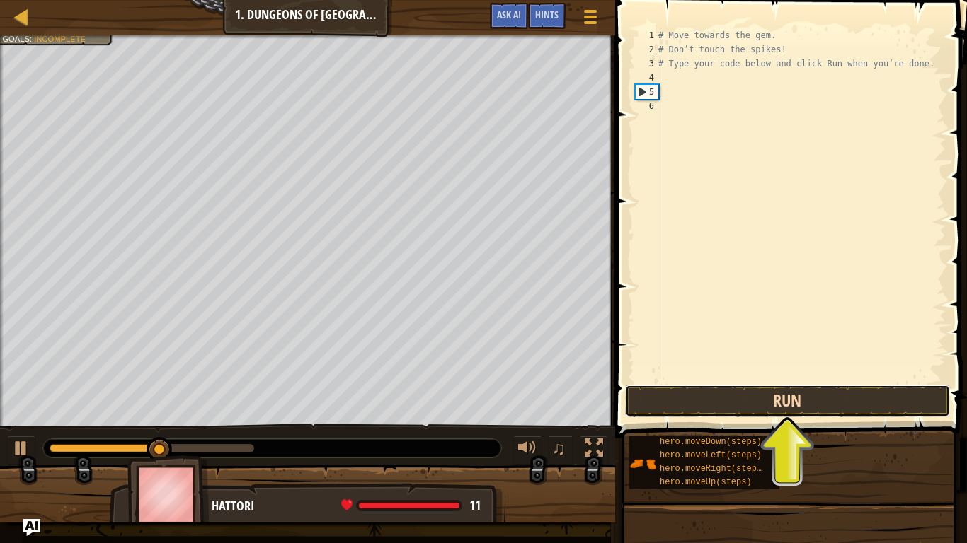
click at [774, 407] on button "Run" at bounding box center [787, 401] width 325 height 33
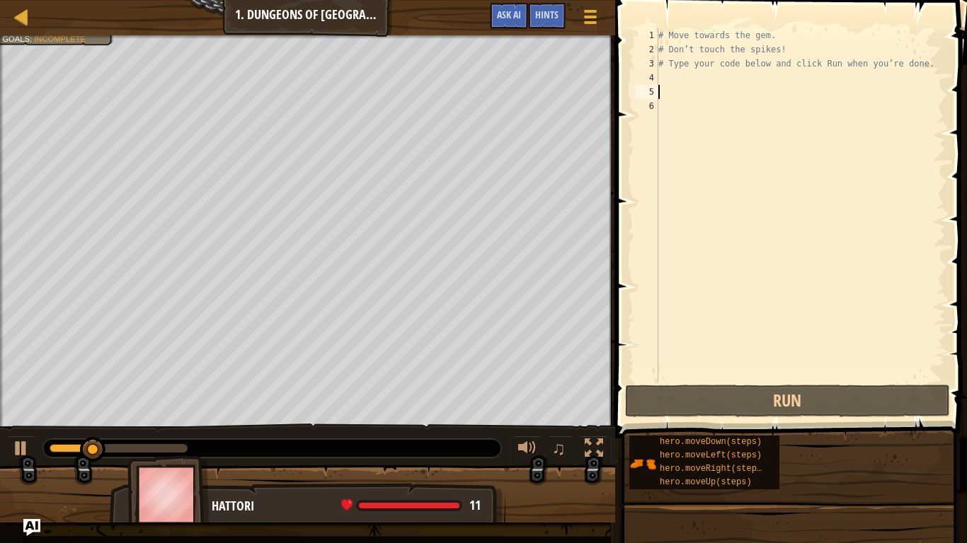
click at [773, 418] on span at bounding box center [792, 199] width 363 height 480
drag, startPoint x: 773, startPoint y: 418, endPoint x: 718, endPoint y: 393, distance: 60.8
click at [773, 418] on span at bounding box center [792, 199] width 363 height 480
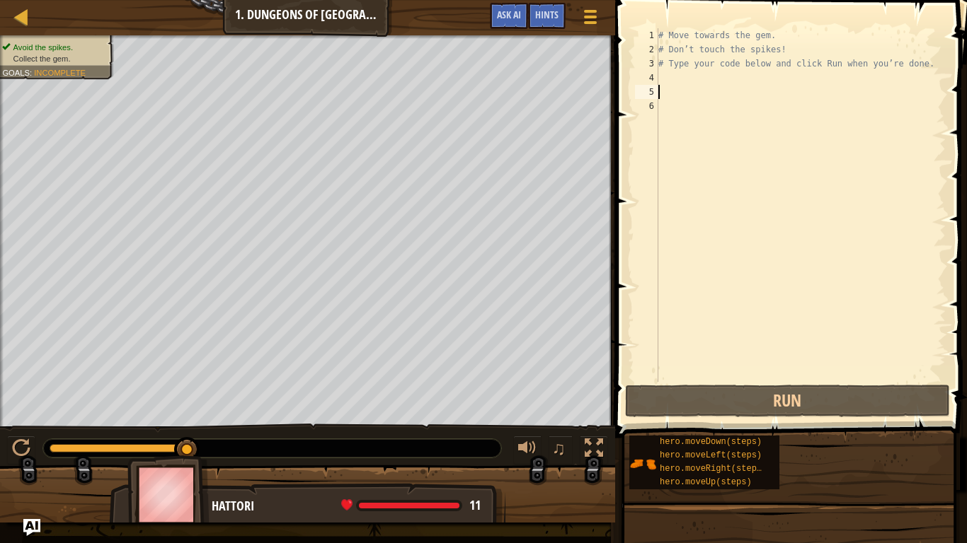
drag, startPoint x: 187, startPoint y: 444, endPoint x: 327, endPoint y: 450, distance: 140.2
drag, startPoint x: 190, startPoint y: 443, endPoint x: 210, endPoint y: 436, distance: 21.0
click at [210, 436] on div "♫" at bounding box center [307, 445] width 615 height 42
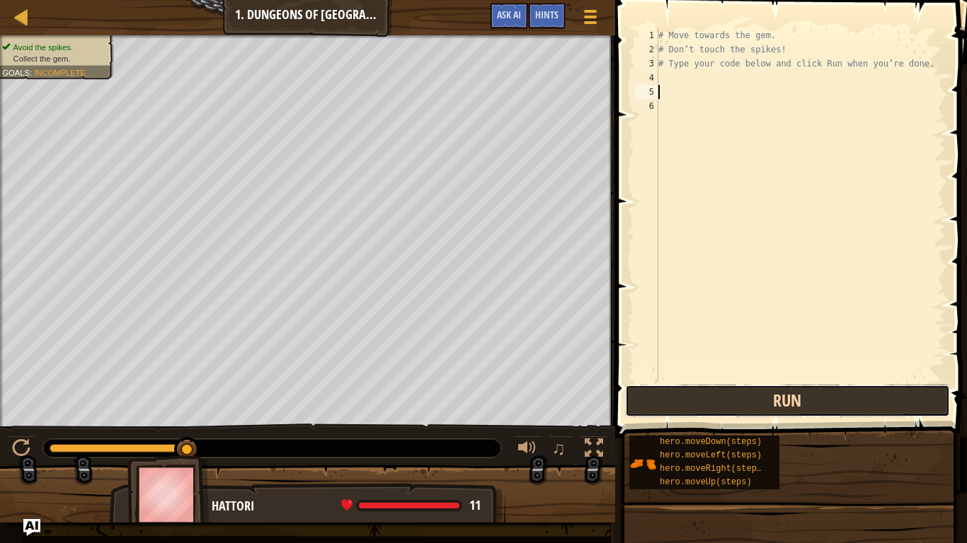
click at [635, 403] on button "Run" at bounding box center [787, 401] width 325 height 33
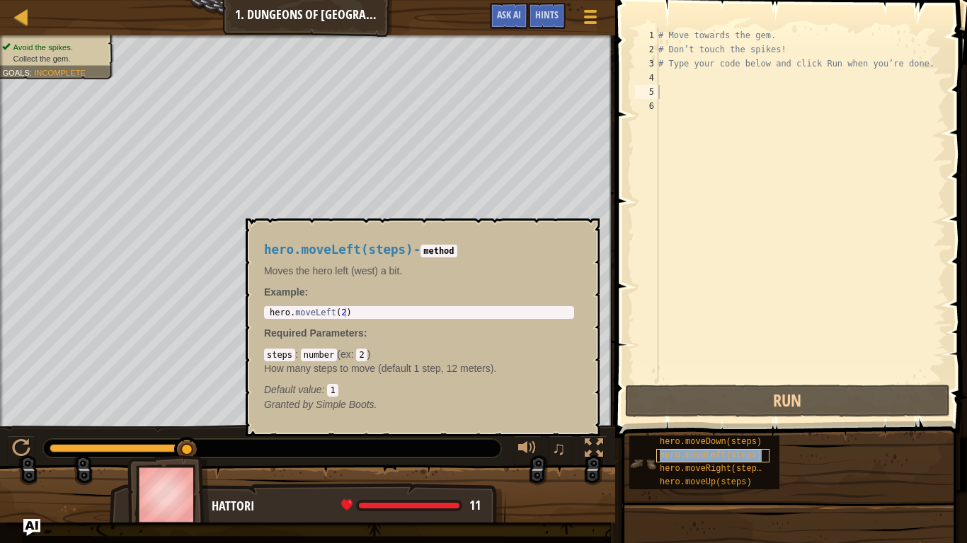
click at [690, 453] on div "hero.moveLeft(steps)" at bounding box center [712, 455] width 113 height 13
type textarea "# Type your code below and click Run when you’re done."
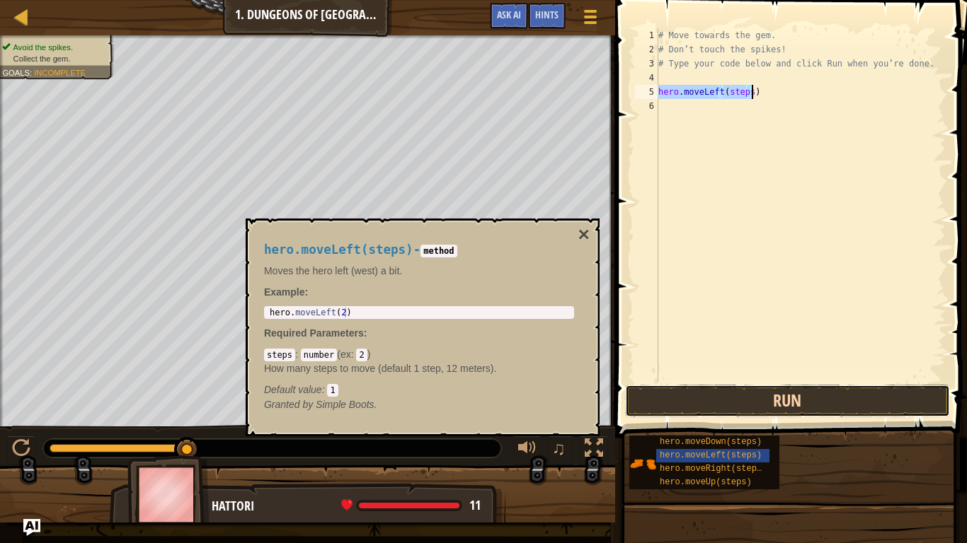
drag, startPoint x: 759, startPoint y: 400, endPoint x: 769, endPoint y: 399, distance: 10.6
click at [765, 400] on button "Run" at bounding box center [787, 401] width 325 height 33
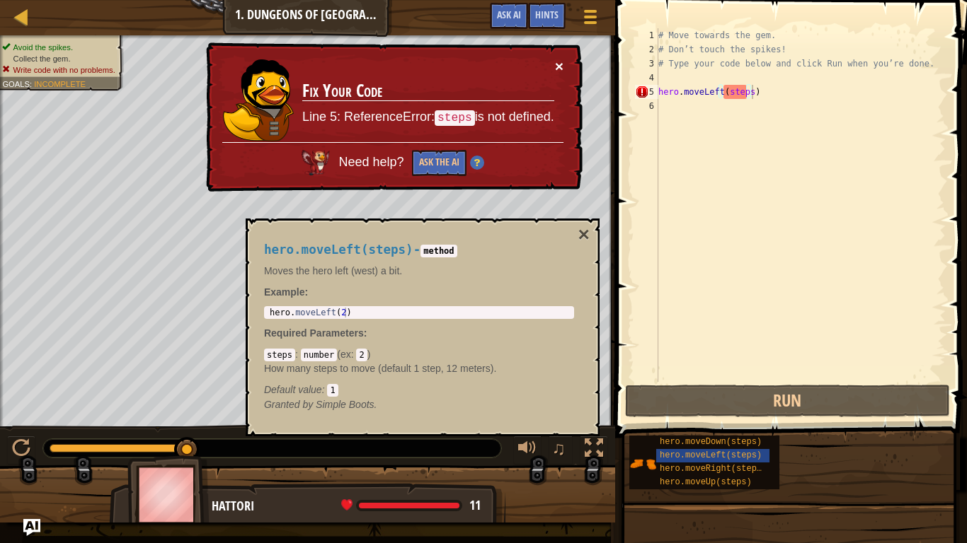
click at [554, 66] on button "×" at bounding box center [558, 64] width 9 height 15
click at [647, 90] on div "5" at bounding box center [646, 92] width 23 height 14
click at [764, 93] on div "# Move towards the gem. # Don’t touch the spikes! # Type your code below and cl…" at bounding box center [800, 219] width 290 height 382
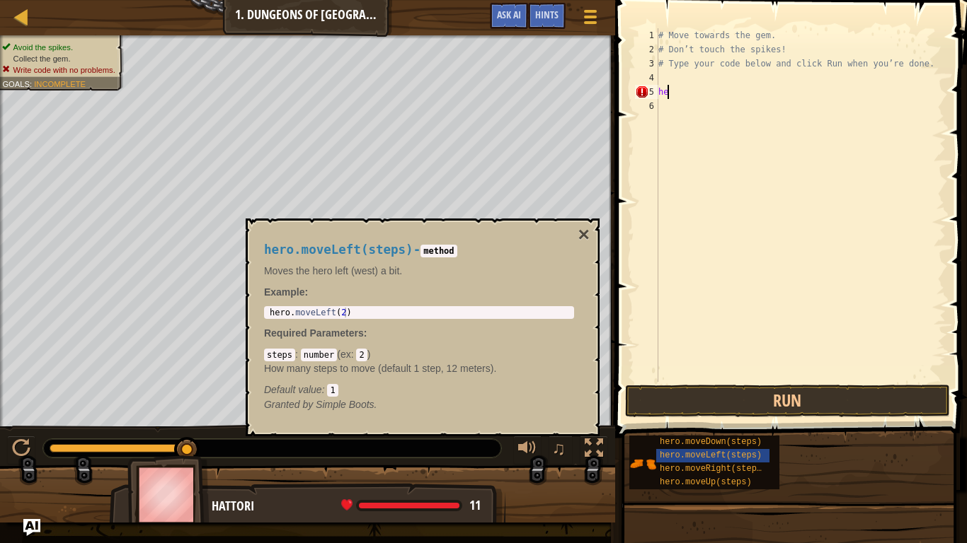
type textarea "h"
click at [580, 229] on button "×" at bounding box center [583, 235] width 11 height 20
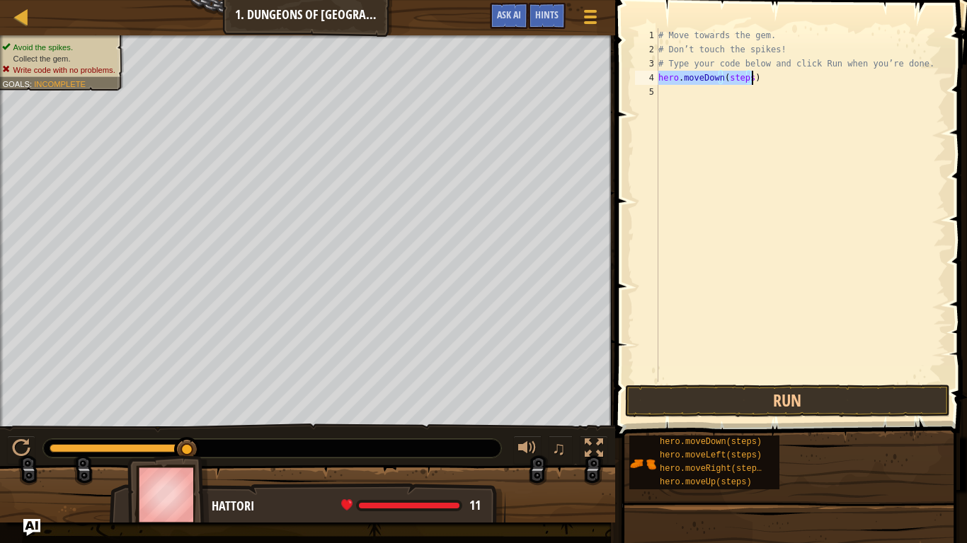
click at [766, 81] on div "# Move towards the gem. # Don’t touch the spikes! # Type your code below and cl…" at bounding box center [800, 205] width 290 height 354
type textarea "h"
drag, startPoint x: 955, startPoint y: 495, endPoint x: 660, endPoint y: 89, distance: 501.9
click at [660, 89] on div "1 2 3 4 5 # Move towards the gem. # Don’t touch the spikes! # Type your code be…" at bounding box center [788, 205] width 313 height 354
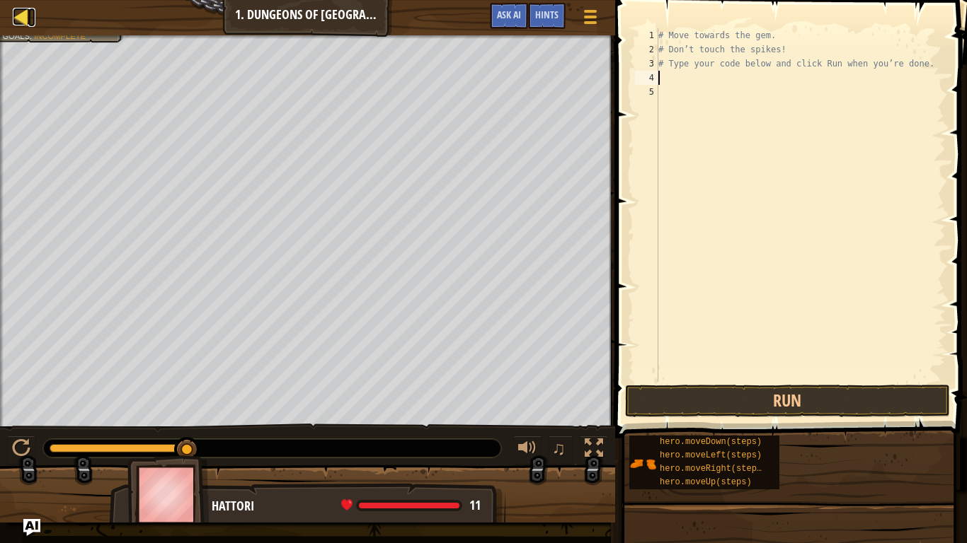
click at [21, 23] on div at bounding box center [22, 17] width 18 height 18
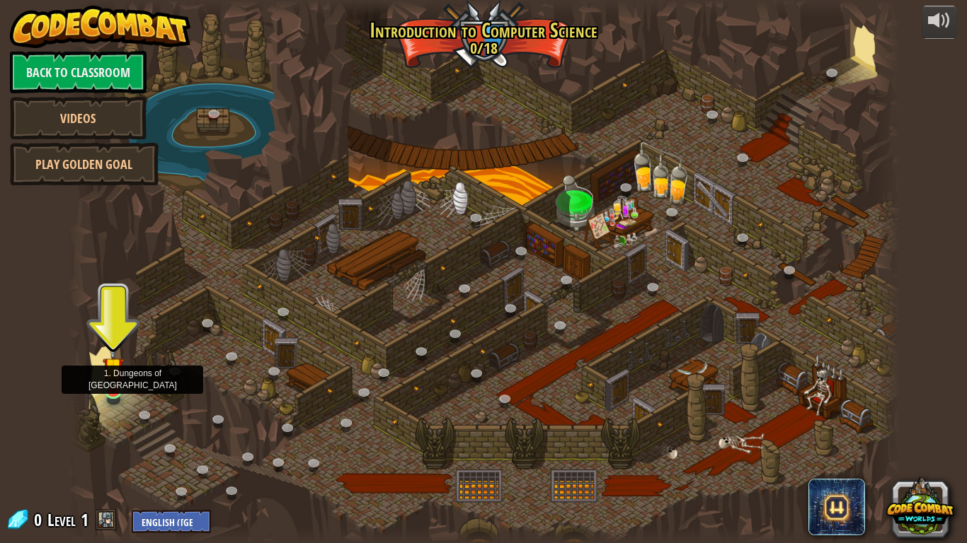
click at [122, 380] on img at bounding box center [113, 368] width 21 height 48
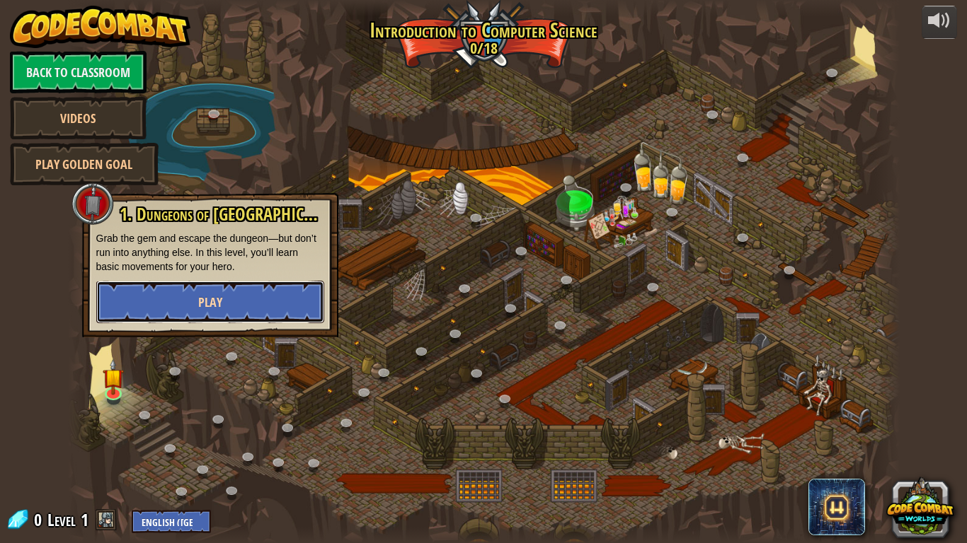
click at [196, 301] on button "Play" at bounding box center [210, 302] width 228 height 42
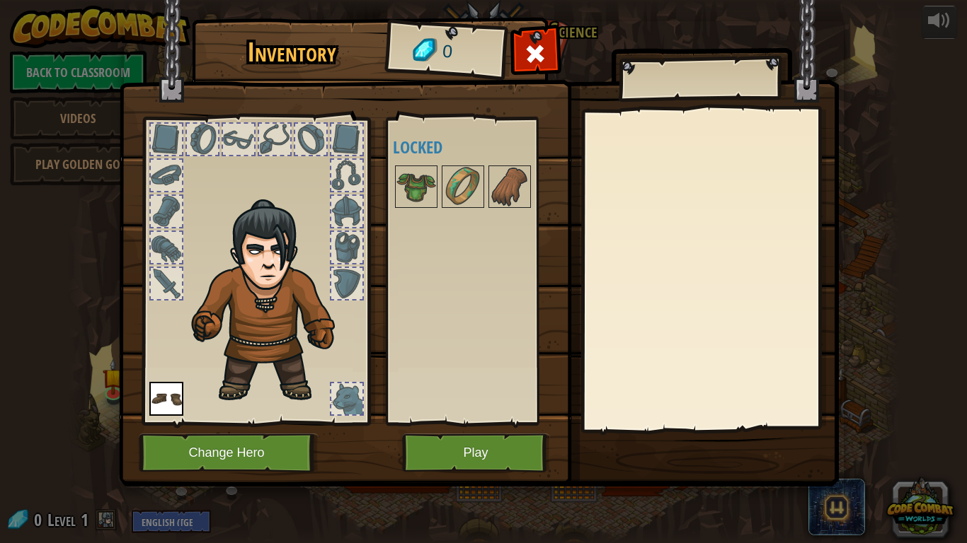
click at [485, 179] on div at bounding box center [482, 186] width 178 height 47
click at [503, 178] on img at bounding box center [510, 187] width 40 height 40
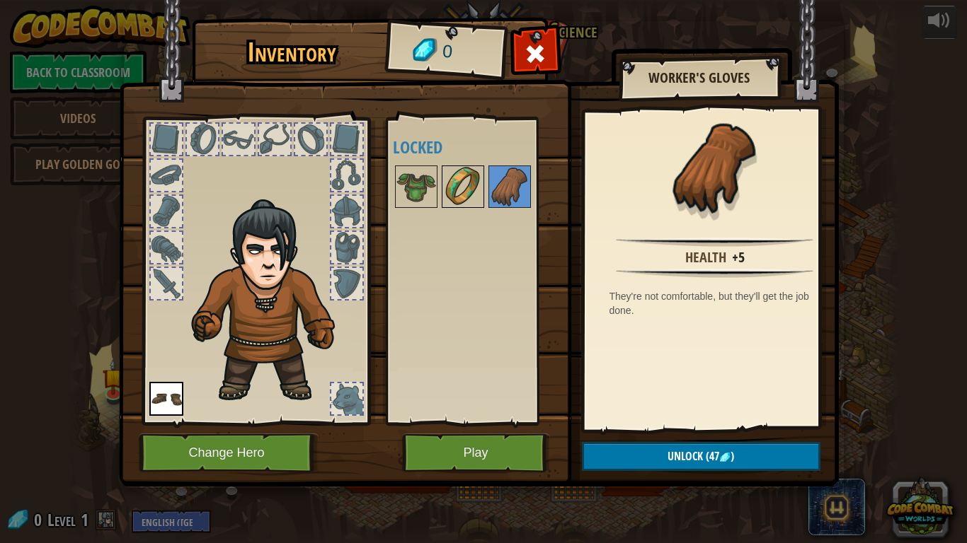
click at [464, 180] on img at bounding box center [463, 187] width 40 height 40
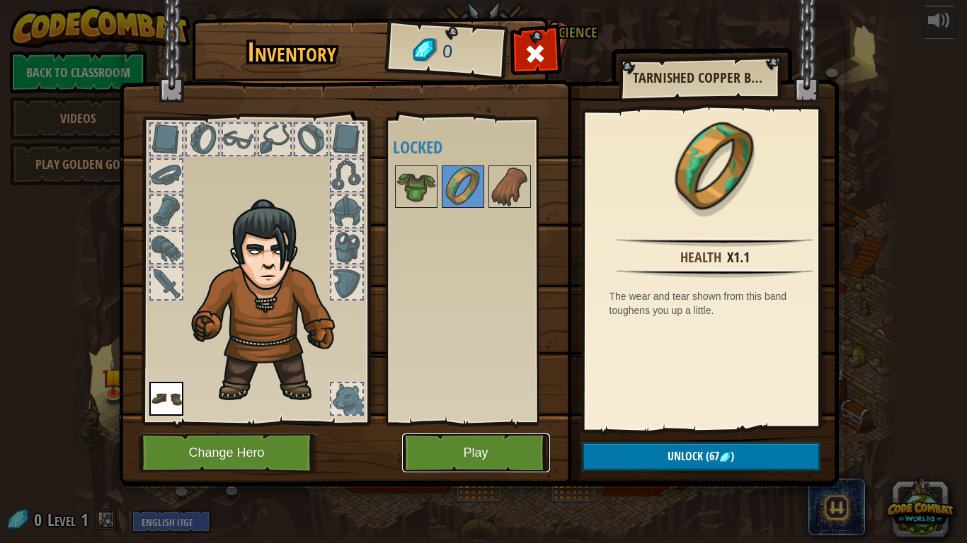
click at [524, 449] on button "Play" at bounding box center [476, 453] width 148 height 39
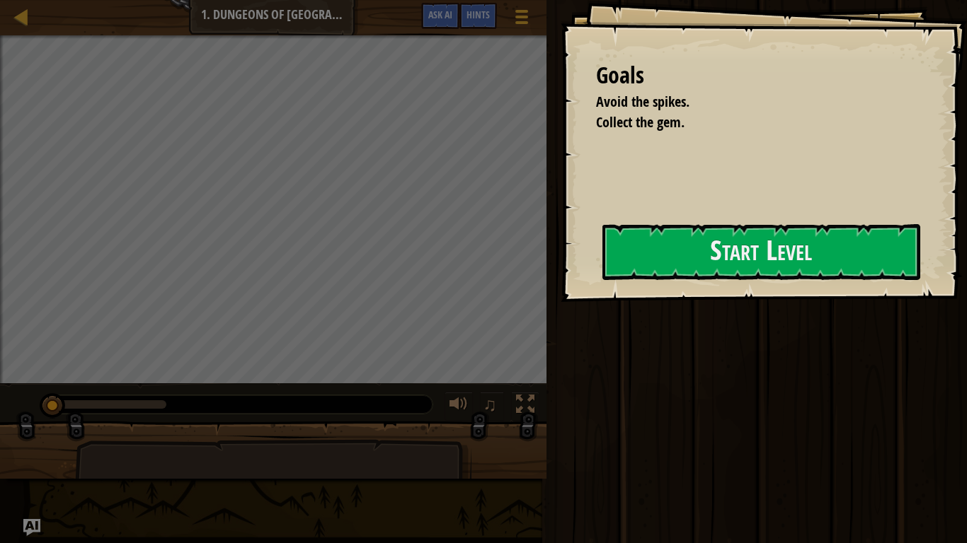
drag, startPoint x: 282, startPoint y: 439, endPoint x: 736, endPoint y: 289, distance: 478.0
click at [735, 291] on div "Goals Avoid the spikes. Collect the gem. Start Level Error loading from server.…" at bounding box center [763, 151] width 406 height 302
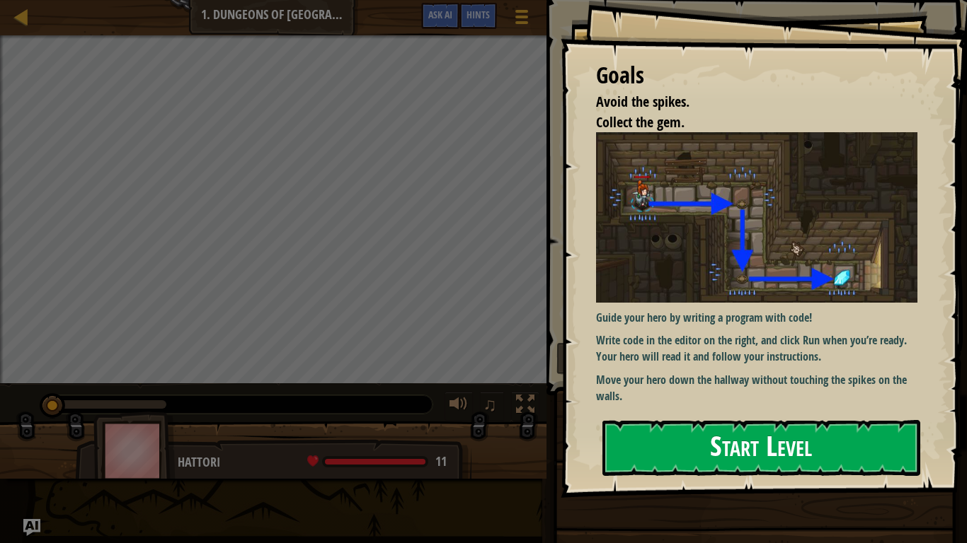
click at [750, 420] on button "Start Level" at bounding box center [761, 448] width 318 height 56
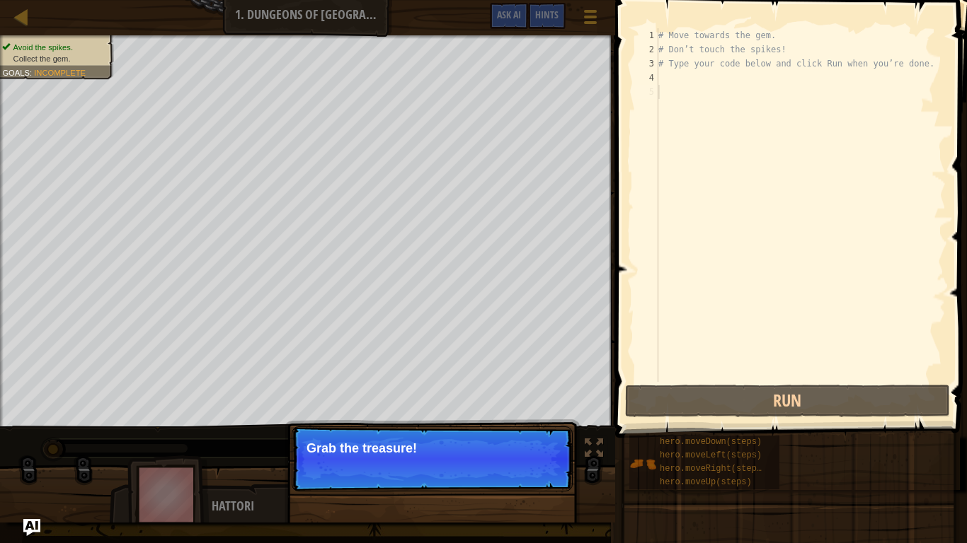
click at [536, 451] on p "Grab the treasure!" at bounding box center [431, 449] width 251 height 14
drag, startPoint x: 393, startPoint y: 496, endPoint x: 575, endPoint y: 481, distance: 182.5
click at [442, 453] on div "Continue Grab the treasure!" at bounding box center [431, 531] width 295 height 209
click at [548, 453] on button "Continue" at bounding box center [531, 468] width 59 height 18
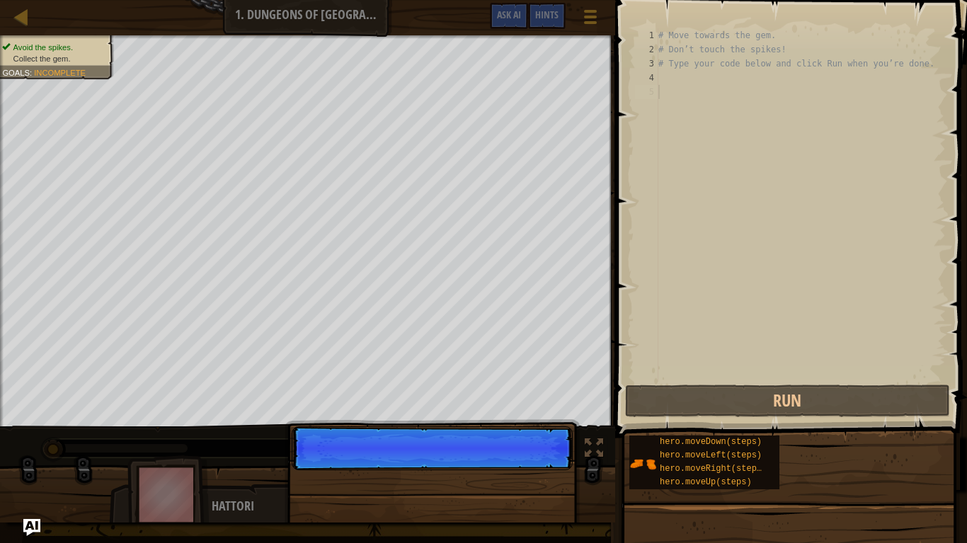
scroll to position [6, 0]
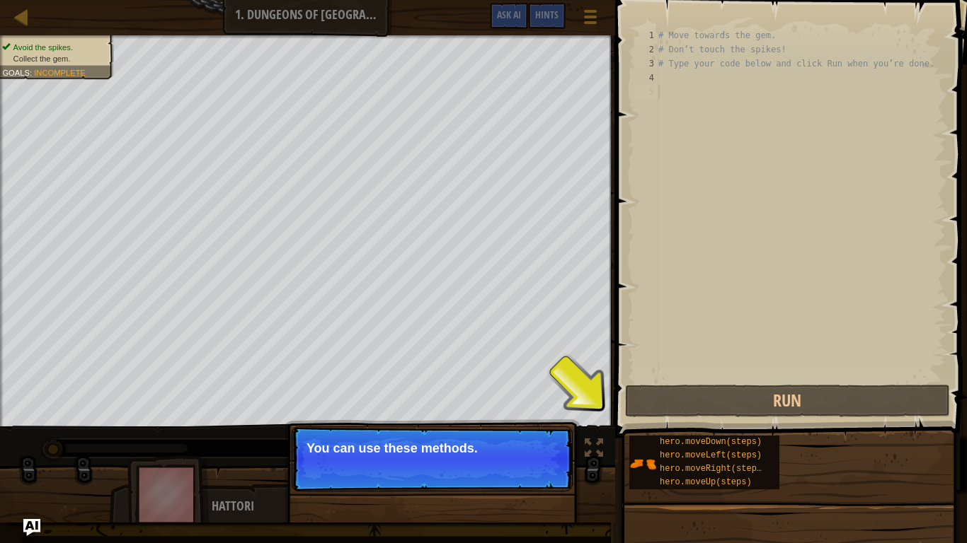
drag, startPoint x: 524, startPoint y: 473, endPoint x: 507, endPoint y: 478, distance: 17.0
click at [512, 453] on p "Continue You can use these methods." at bounding box center [432, 459] width 281 height 65
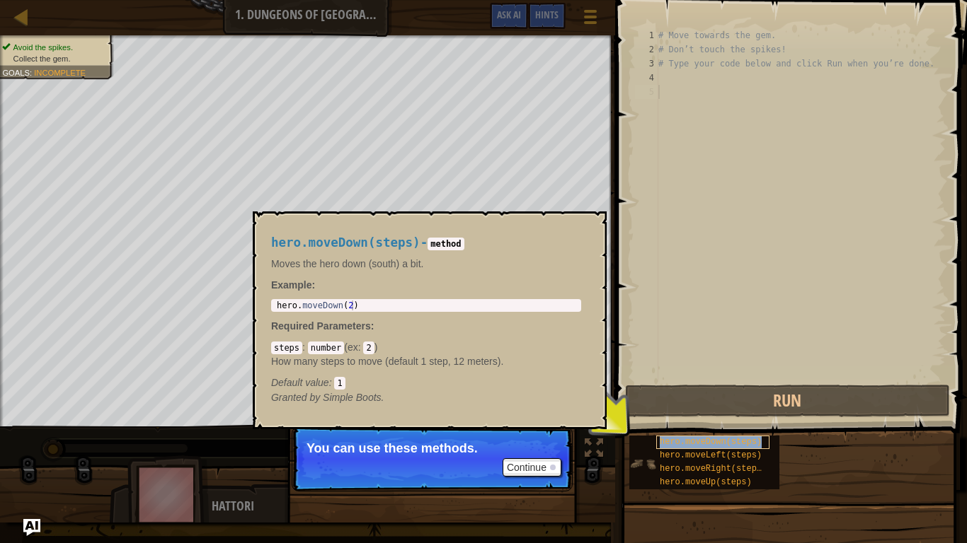
click at [675, 442] on span "hero.moveDown(steps)" at bounding box center [711, 442] width 102 height 10
click at [671, 453] on span "hero.moveLeft(steps)" at bounding box center [711, 456] width 102 height 10
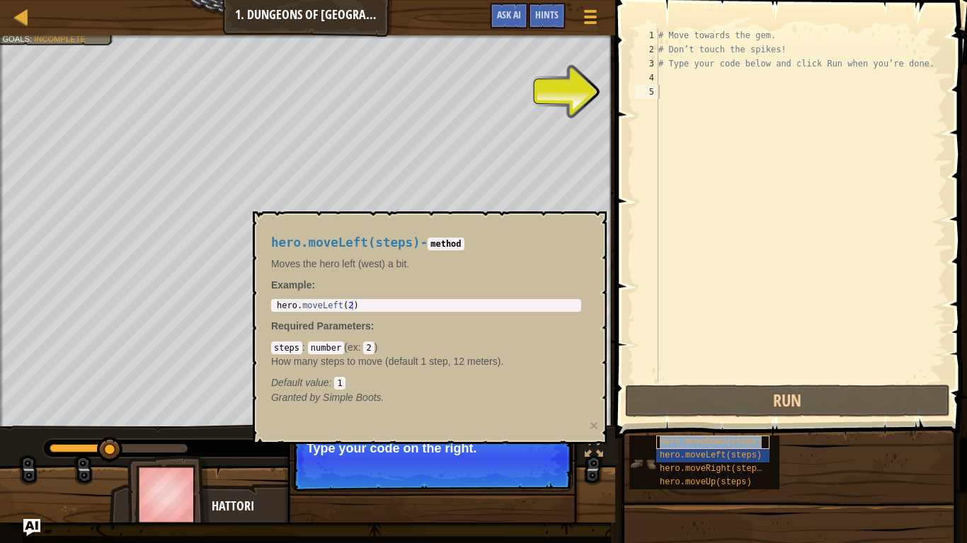
click at [699, 447] on div "hero.moveDown(steps)" at bounding box center [712, 442] width 113 height 13
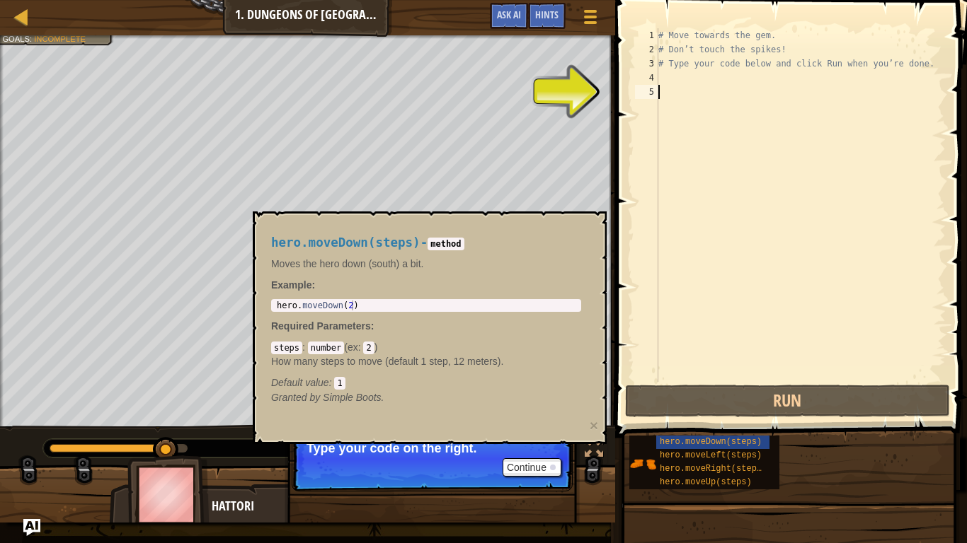
click at [727, 102] on div "# Move towards the gem. # Don’t touch the spikes! # Type your code below and cl…" at bounding box center [800, 219] width 290 height 382
click at [440, 241] on code "method" at bounding box center [445, 244] width 36 height 13
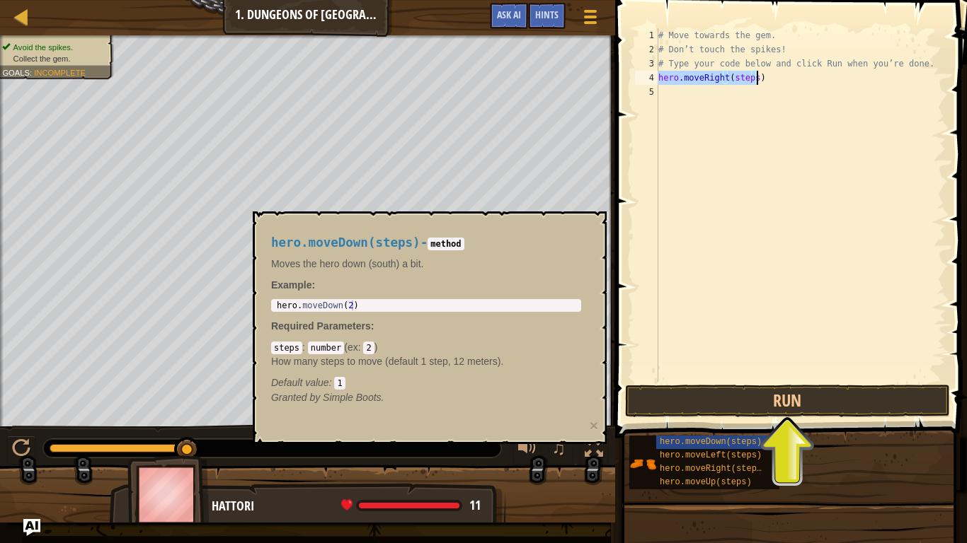
click at [749, 79] on div "# Move towards the gem. # Don’t touch the spikes! # Type your code below and cl…" at bounding box center [800, 205] width 290 height 354
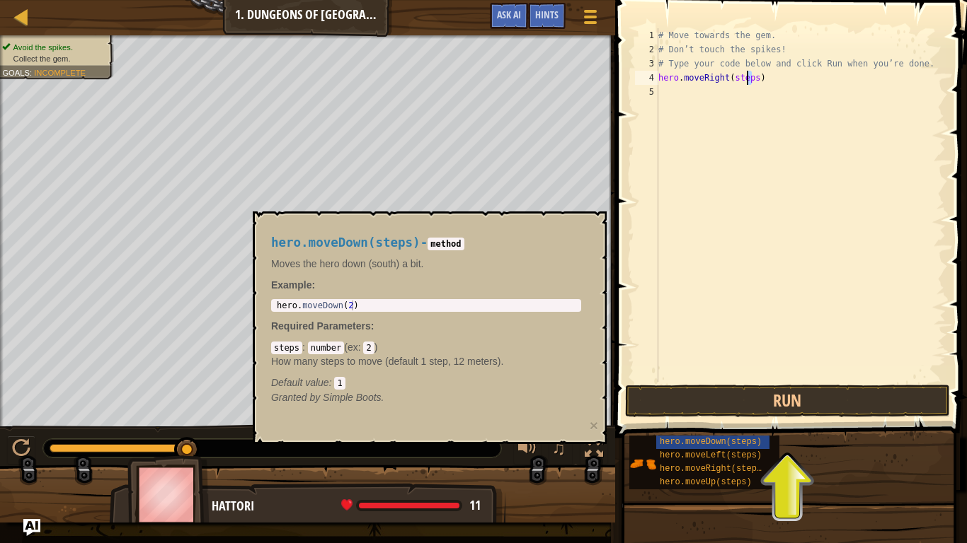
click at [749, 79] on div "# Move towards the gem. # Don’t touch the spikes! # Type your code below and cl…" at bounding box center [800, 205] width 290 height 354
drag, startPoint x: 750, startPoint y: 79, endPoint x: 728, endPoint y: 79, distance: 21.9
click at [728, 79] on div "# Move towards the gem. # Don’t touch the spikes! # Type your code below and cl…" at bounding box center [800, 219] width 290 height 382
type textarea "hero.moveRight()"
drag, startPoint x: 764, startPoint y: 145, endPoint x: 858, endPoint y: 308, distance: 188.0
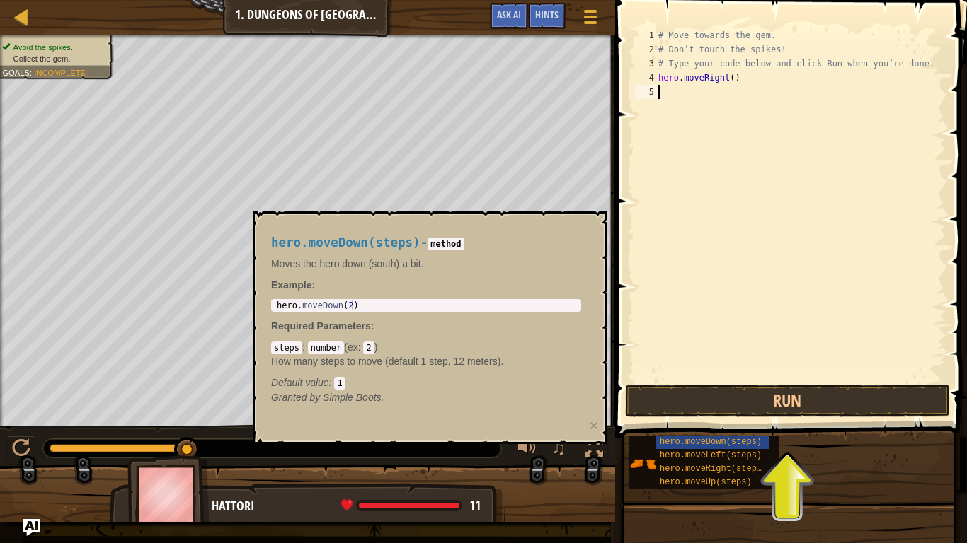
click at [767, 142] on div "# Move towards the gem. # Don’t touch the spikes! # Type your code below and cl…" at bounding box center [800, 219] width 290 height 382
click at [872, 389] on button "Run" at bounding box center [787, 401] width 325 height 33
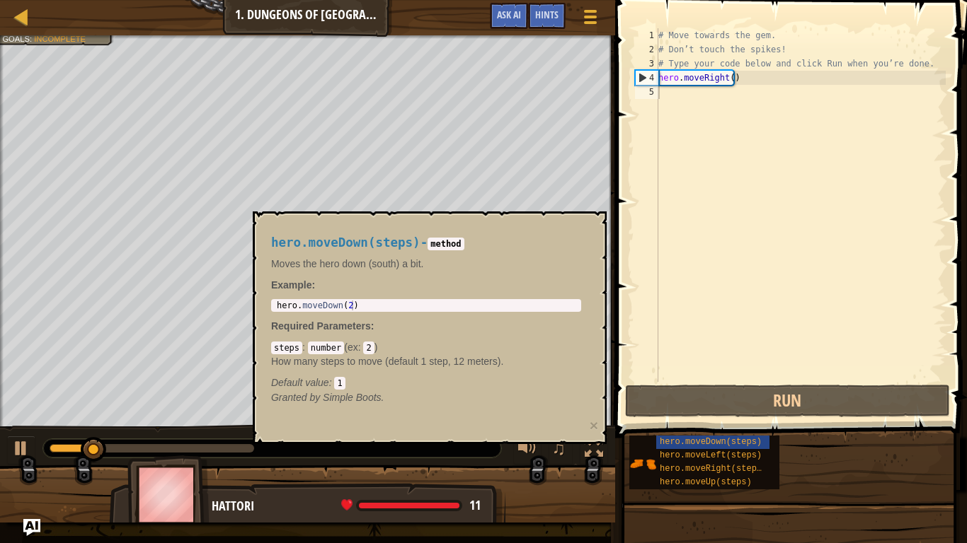
drag, startPoint x: 497, startPoint y: 229, endPoint x: 511, endPoint y: 229, distance: 14.2
click at [511, 229] on div "hero.moveDown(steps) - method Moves the hero down (south) a bit. Example : 1 he…" at bounding box center [426, 320] width 330 height 195
click at [690, 439] on span "hero.moveDown(steps)" at bounding box center [711, 442] width 102 height 10
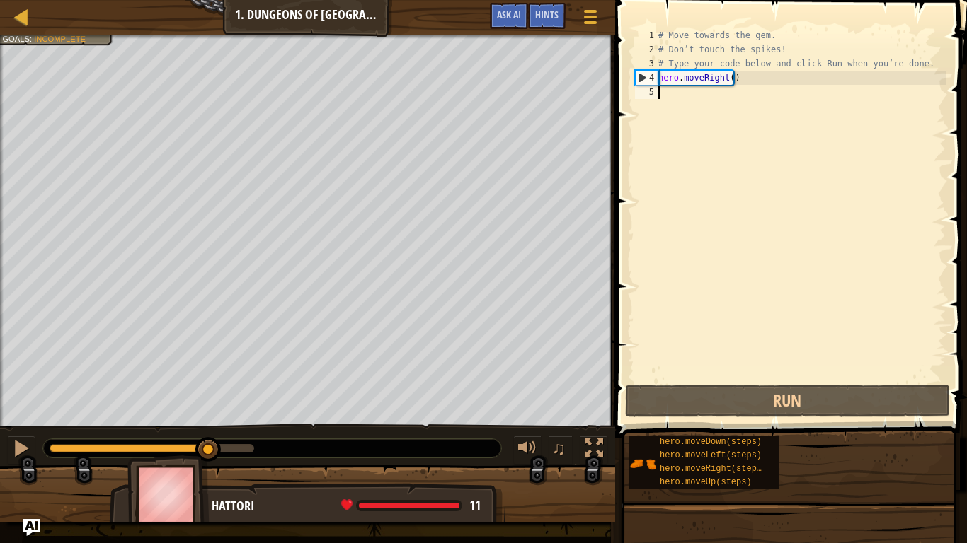
drag, startPoint x: 246, startPoint y: 446, endPoint x: 211, endPoint y: 464, distance: 39.6
click at [211, 453] on div "♫" at bounding box center [307, 445] width 615 height 42
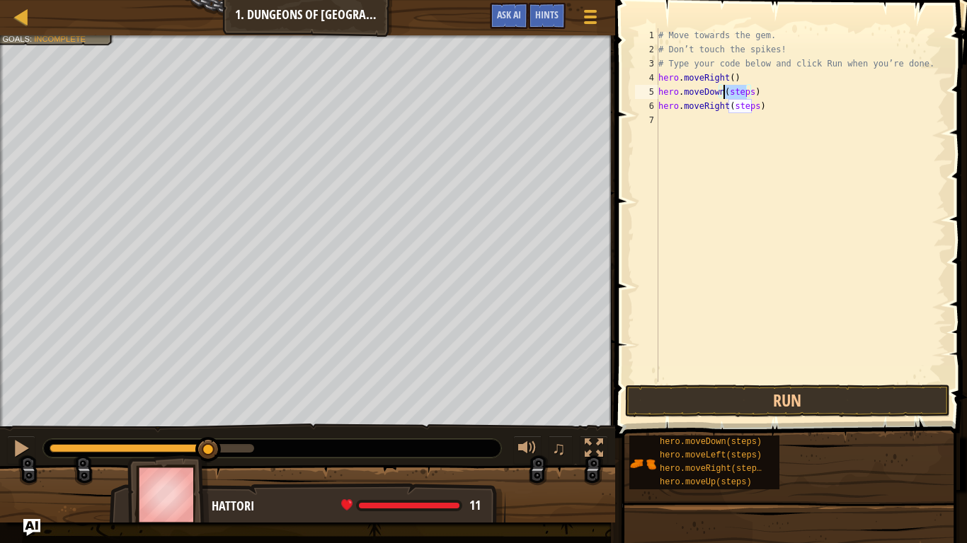
drag, startPoint x: 745, startPoint y: 94, endPoint x: 723, endPoint y: 98, distance: 22.2
click at [723, 98] on div "# Move towards the gem. # Don’t touch the spikes! # Type your code below and cl…" at bounding box center [800, 219] width 290 height 382
drag, startPoint x: 749, startPoint y: 106, endPoint x: 730, endPoint y: 106, distance: 18.4
click at [730, 106] on div "# Move towards the gem. # Don’t touch the spikes! # Type your code below and cl…" at bounding box center [800, 219] width 290 height 382
click at [730, 106] on div "# Move towards the gem. # Don’t touch the spikes! # Type your code below and cl…" at bounding box center [800, 205] width 290 height 354
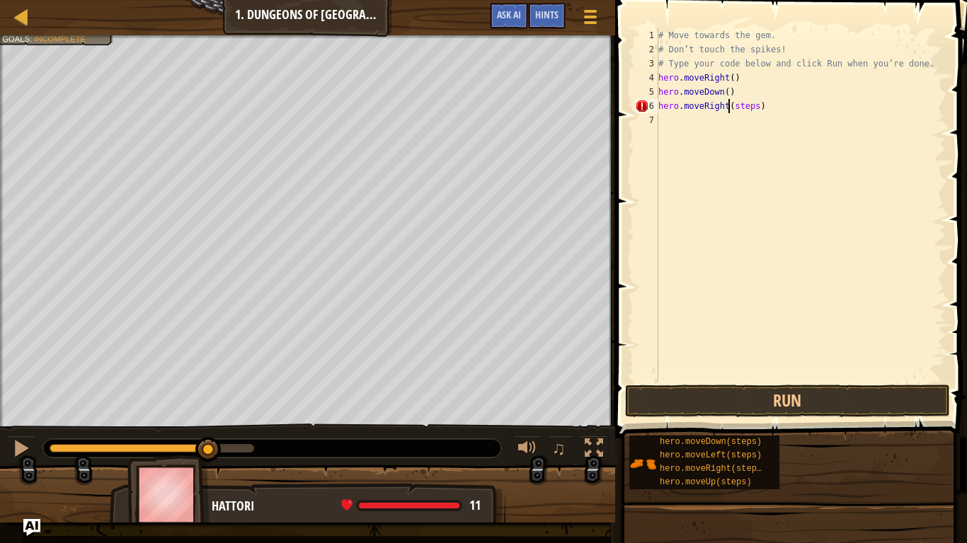
scroll to position [6, 6]
click at [754, 107] on div "# Move towards the gem. # Don’t touch the spikes! # Type your code below and cl…" at bounding box center [800, 219] width 290 height 382
type textarea "hero.moveRight()"
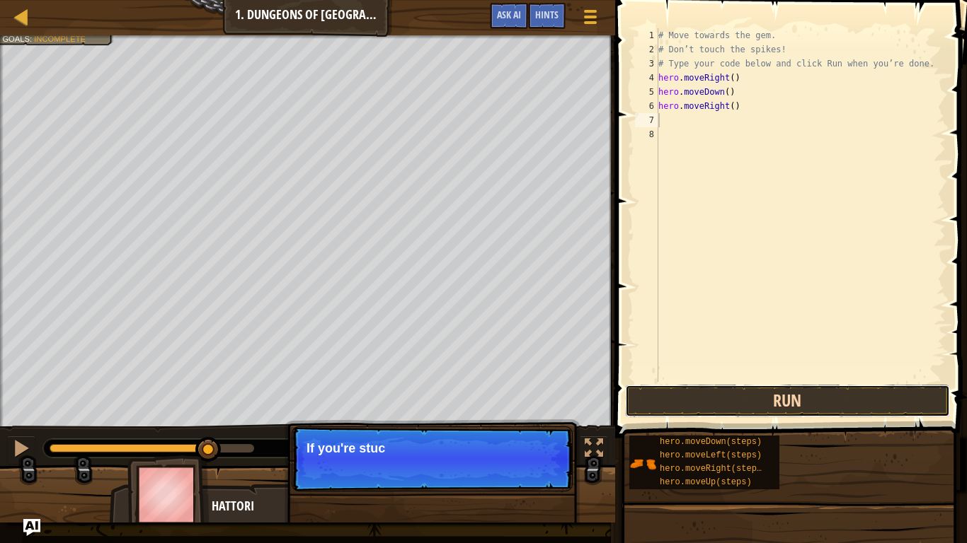
click at [812, 391] on button "Run" at bounding box center [787, 401] width 325 height 33
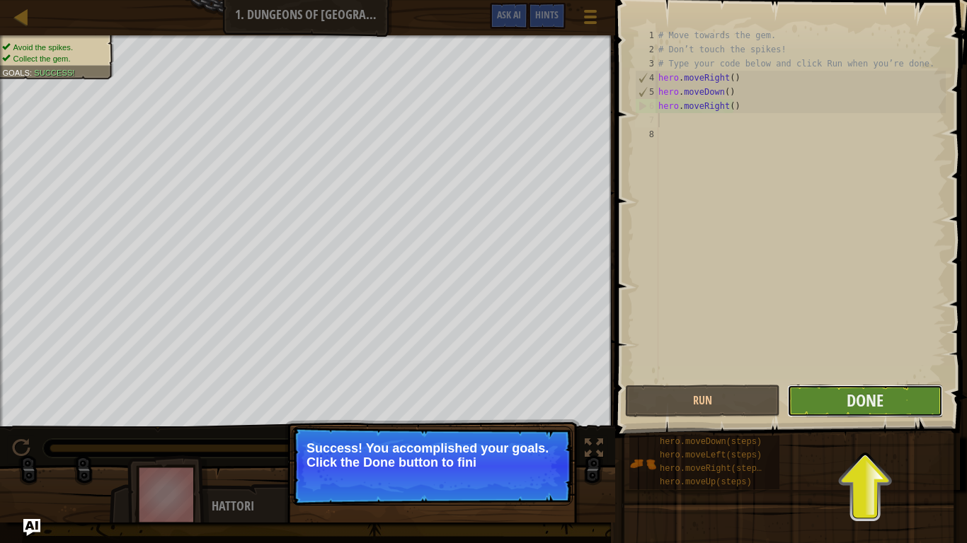
click at [815, 404] on button "Done" at bounding box center [864, 401] width 155 height 33
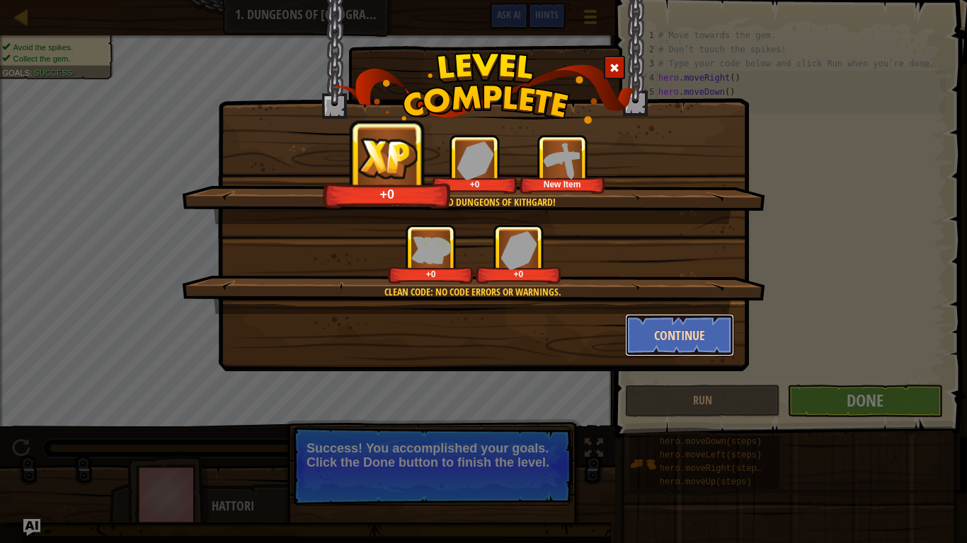
drag, startPoint x: 650, startPoint y: 328, endPoint x: 648, endPoint y: 318, distance: 10.3
click at [648, 318] on button "Continue" at bounding box center [680, 335] width 110 height 42
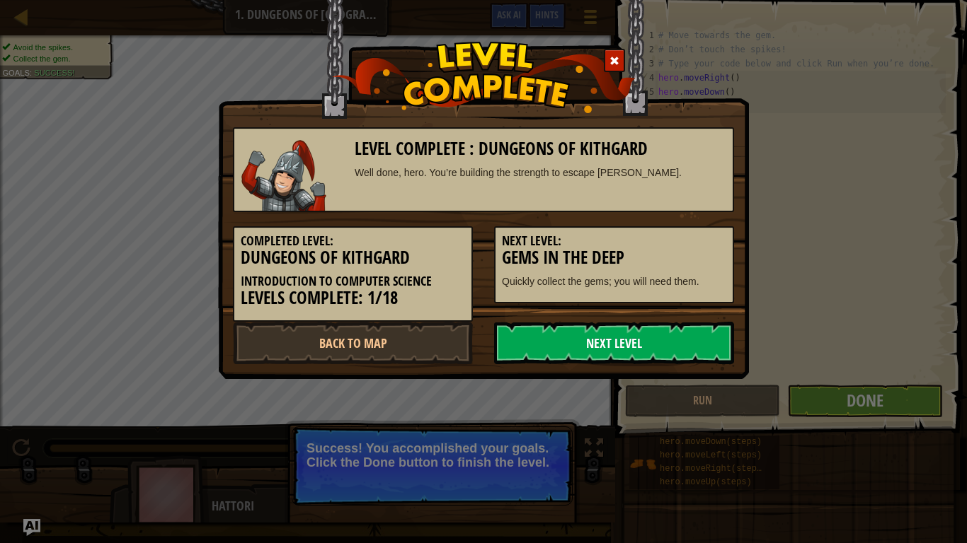
click at [669, 336] on link "Next Level" at bounding box center [614, 343] width 240 height 42
click at [627, 347] on link "Next Level" at bounding box center [614, 343] width 240 height 42
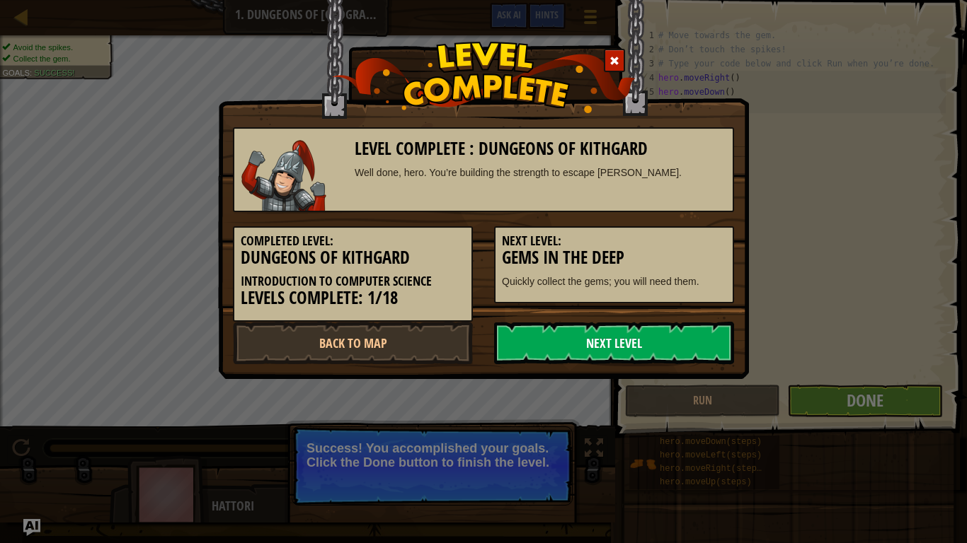
click at [627, 347] on link "Next Level" at bounding box center [614, 343] width 240 height 42
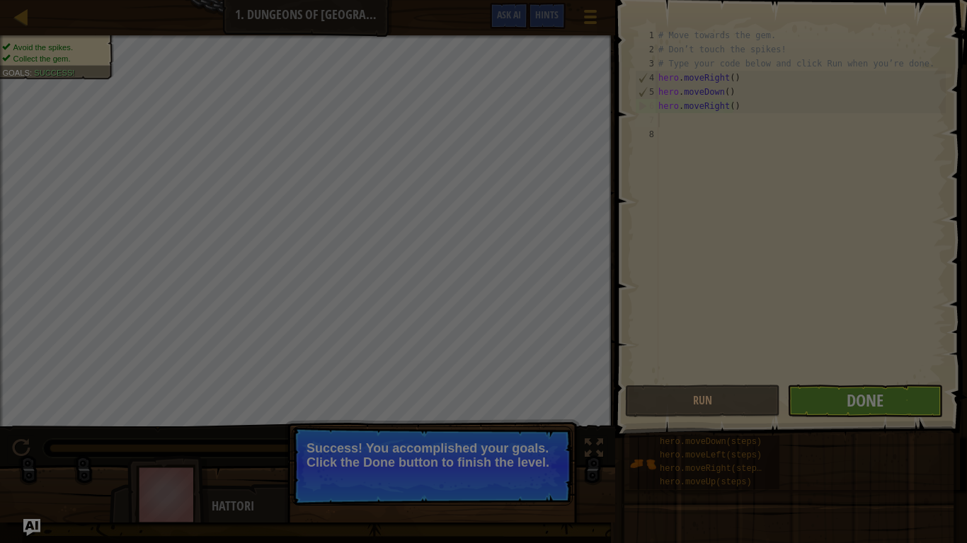
click at [627, 347] on div at bounding box center [483, 271] width 967 height 543
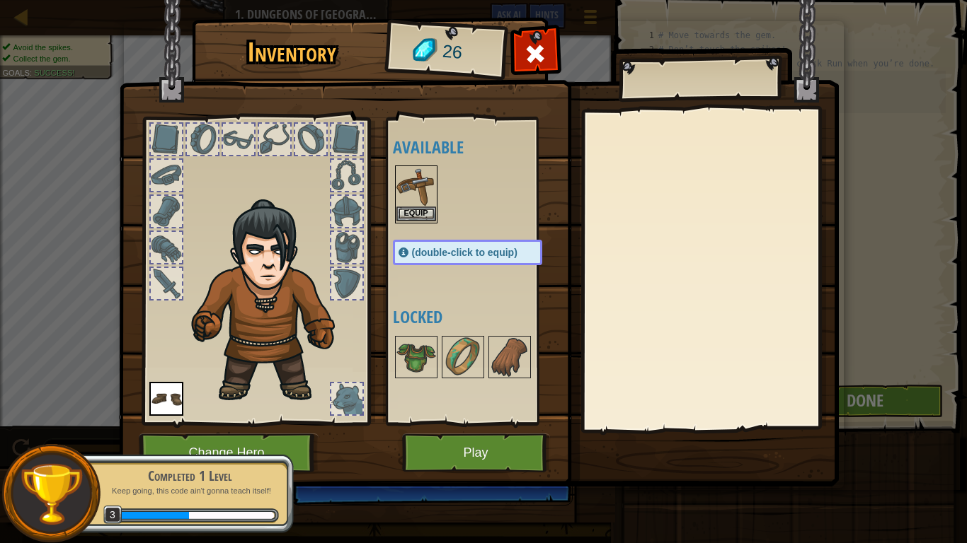
click at [416, 199] on img at bounding box center [416, 187] width 40 height 40
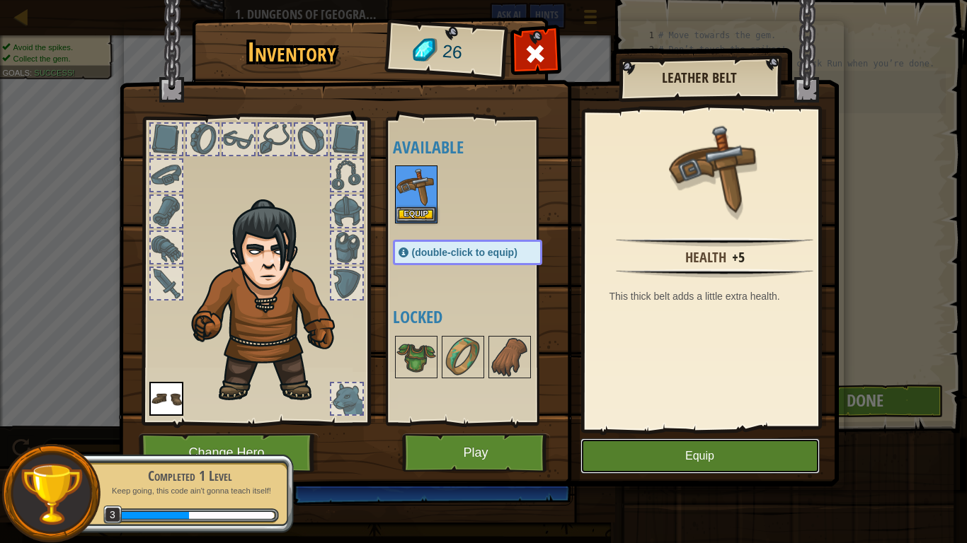
click at [651, 446] on button "Equip" at bounding box center [699, 456] width 239 height 35
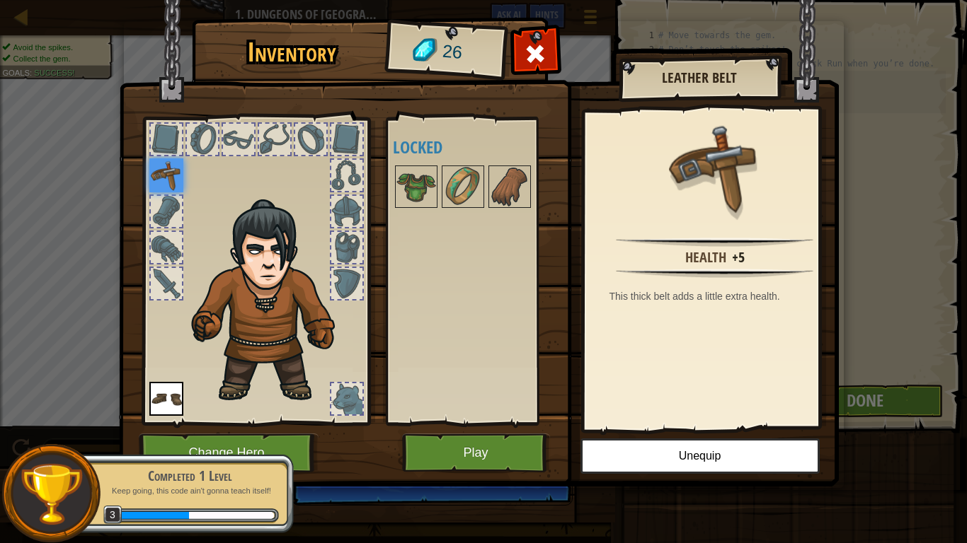
click at [439, 162] on div "Available Equip Equip (double-click to equip) Locked" at bounding box center [482, 271] width 178 height 295
click at [428, 175] on img at bounding box center [416, 187] width 40 height 40
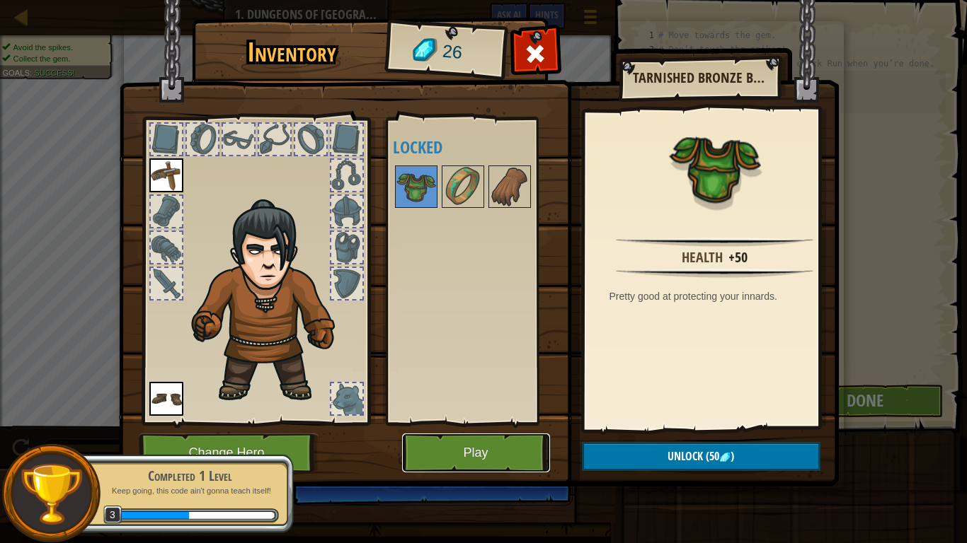
click at [492, 453] on button "Play" at bounding box center [476, 453] width 148 height 39
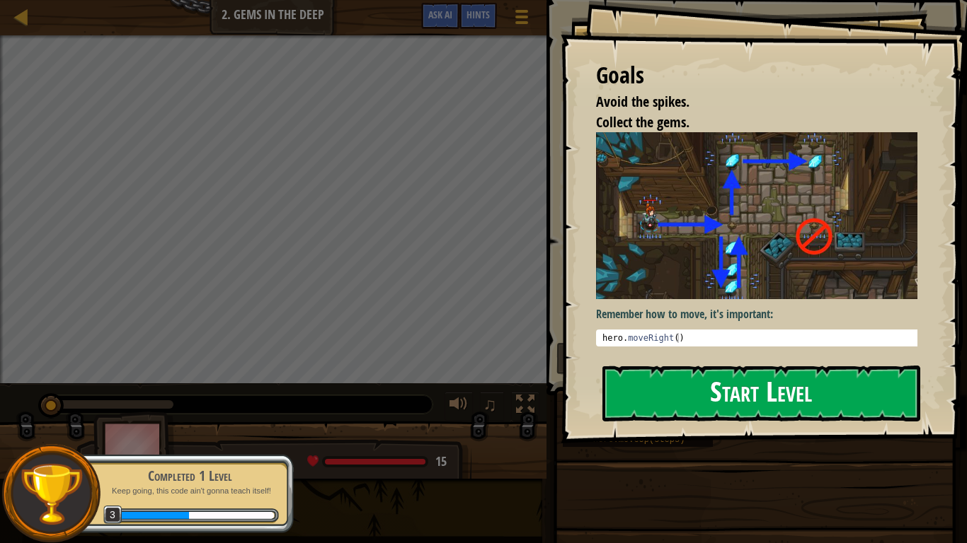
click at [758, 366] on button "Start Level" at bounding box center [761, 394] width 318 height 56
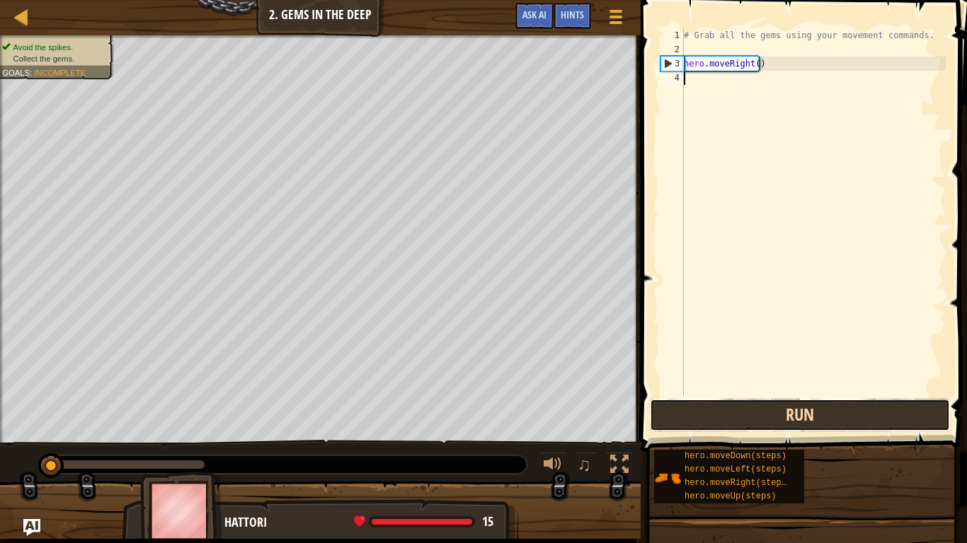
click at [743, 420] on button "Run" at bounding box center [800, 415] width 300 height 33
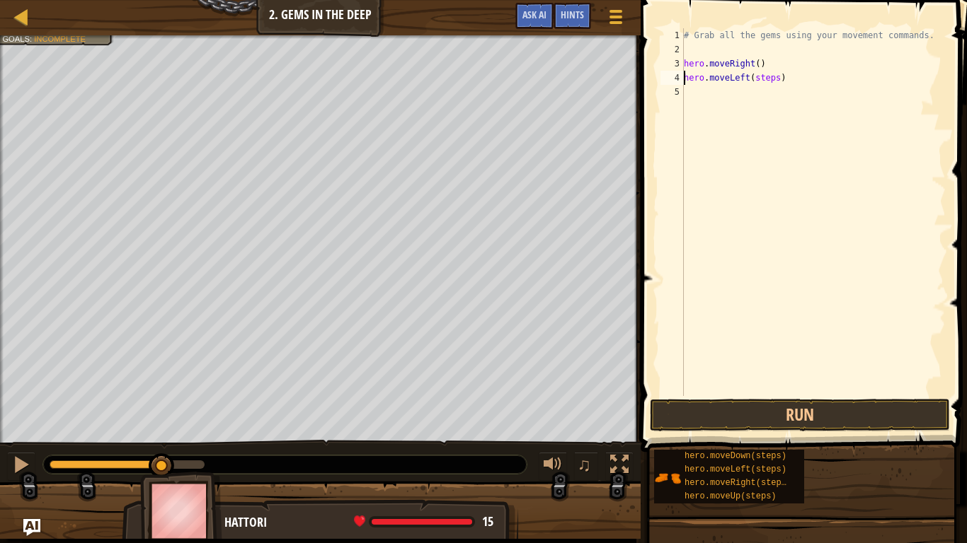
click at [772, 79] on div "# Grab all the gems using your movement commands. hero . moveRight ( ) hero . m…" at bounding box center [813, 226] width 265 height 396
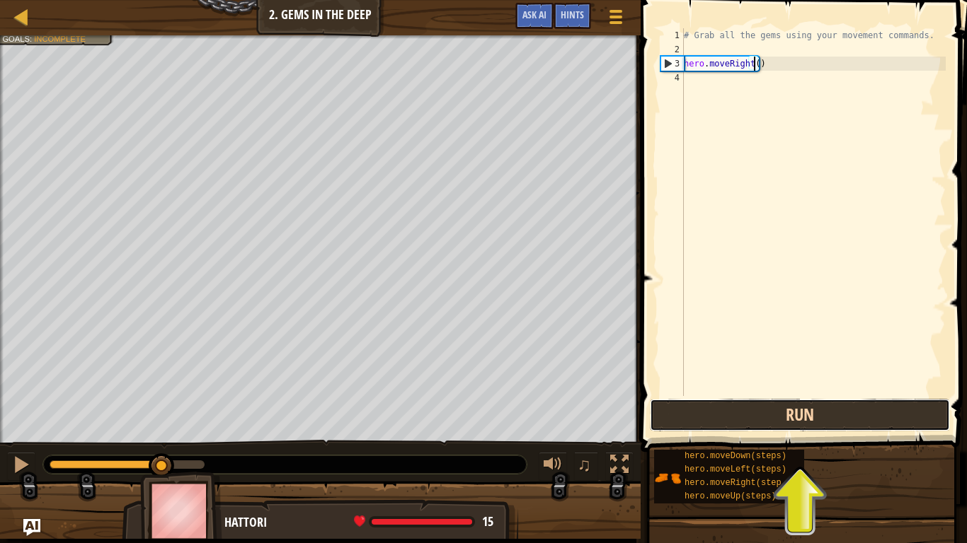
click at [754, 413] on button "Run" at bounding box center [800, 415] width 300 height 33
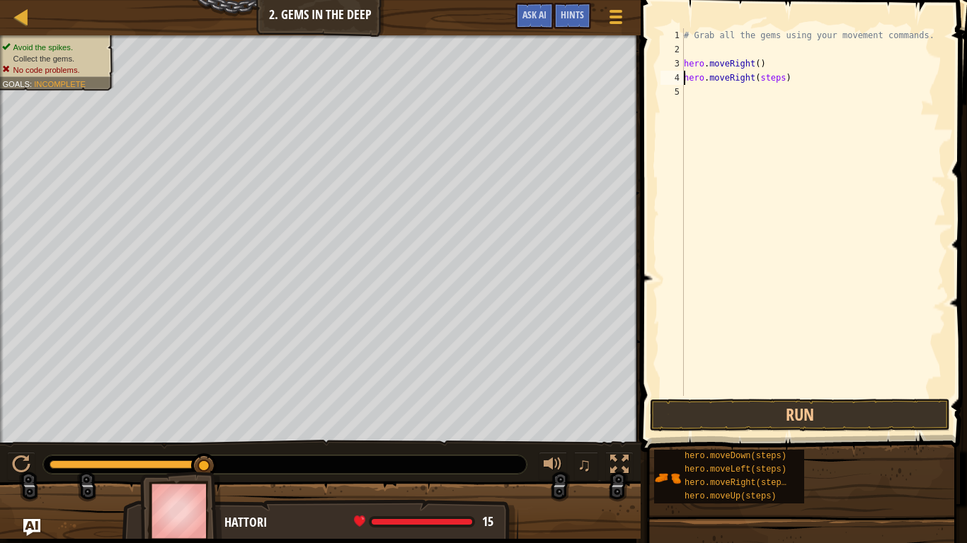
click at [776, 80] on div "# Grab all the gems using your movement commands. hero . moveRight ( ) hero . m…" at bounding box center [813, 226] width 265 height 396
click at [753, 398] on div "hero.moveRight() 1 2 3 4 5 # Grab all the gems using your movement commands. he…" at bounding box center [801, 254] width 330 height 494
click at [756, 406] on button "Run" at bounding box center [800, 415] width 300 height 33
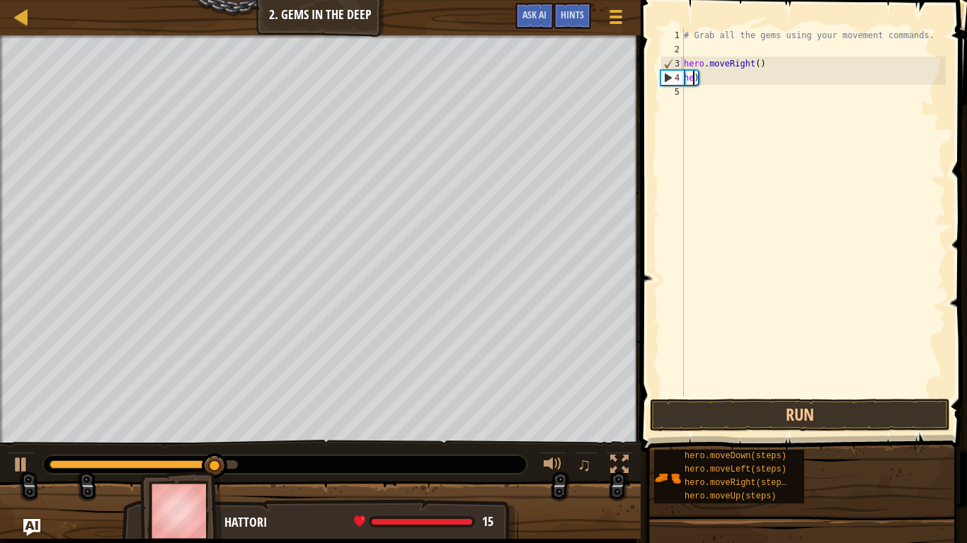
scroll to position [6, 0]
type textarea ")"
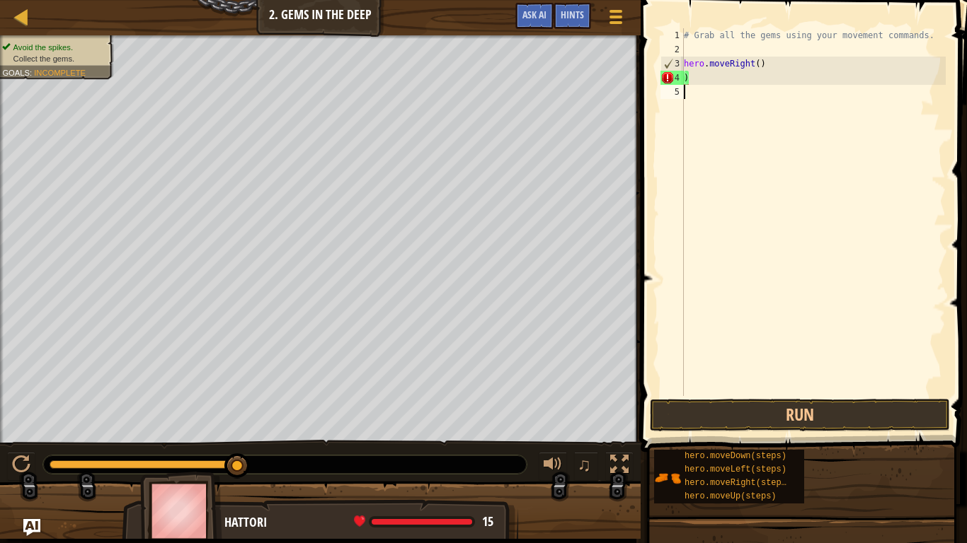
click at [779, 97] on div "# Grab all the gems using your movement commands. hero . moveRight ( ) )" at bounding box center [813, 226] width 265 height 396
click at [778, 88] on div "# Grab all the gems using your movement commands. hero . moveRight ( ) )" at bounding box center [813, 226] width 265 height 396
click at [778, 84] on div "# Grab all the gems using your movement commands. hero . moveRight ( ) )" at bounding box center [813, 226] width 265 height 396
type textarea ")"
type textarea "h"
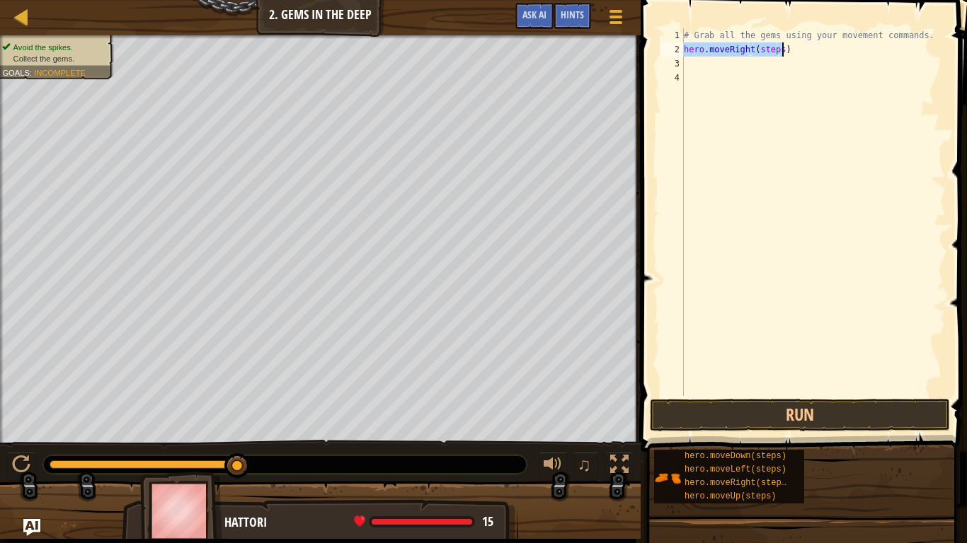
click at [774, 46] on div "# Grab all the gems using your movement commands. hero . moveRight ( steps )" at bounding box center [813, 212] width 265 height 368
click at [777, 45] on div "# Grab all the gems using your movement commands. hero . moveRight ( steps )" at bounding box center [813, 226] width 265 height 396
click at [807, 417] on button "Run" at bounding box center [800, 415] width 300 height 33
click at [761, 59] on div "# Grab all the gems using your movement commands. hero . moveRight ( ) hero . m…" at bounding box center [813, 212] width 265 height 368
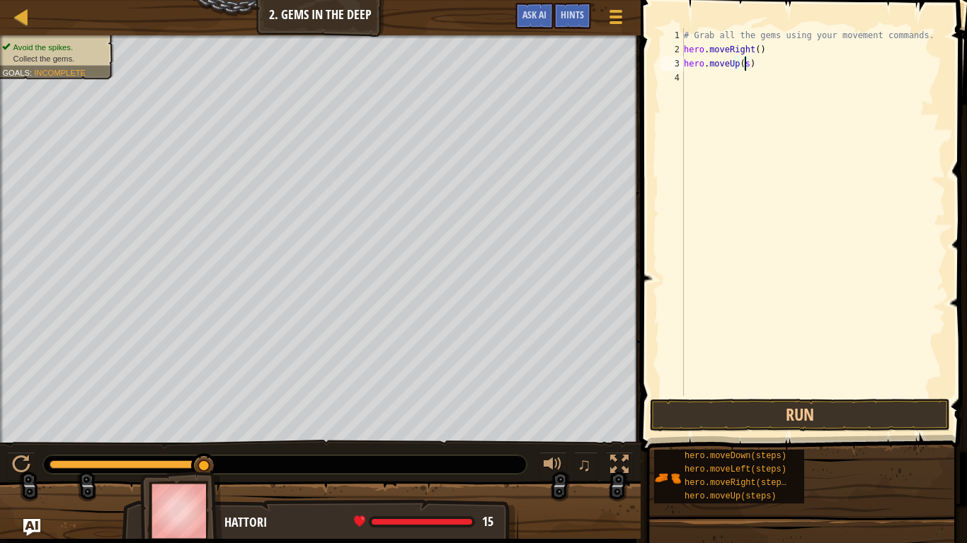
scroll to position [6, 4]
click at [847, 70] on div "# Grab all the gems using your movement commands. hero . moveRight ( ) hero . m…" at bounding box center [813, 226] width 265 height 396
type textarea "hero.moveUp()"
click at [693, 86] on div "# Grab all the gems using your movement commands. hero . moveRight ( ) hero . m…" at bounding box center [813, 226] width 265 height 396
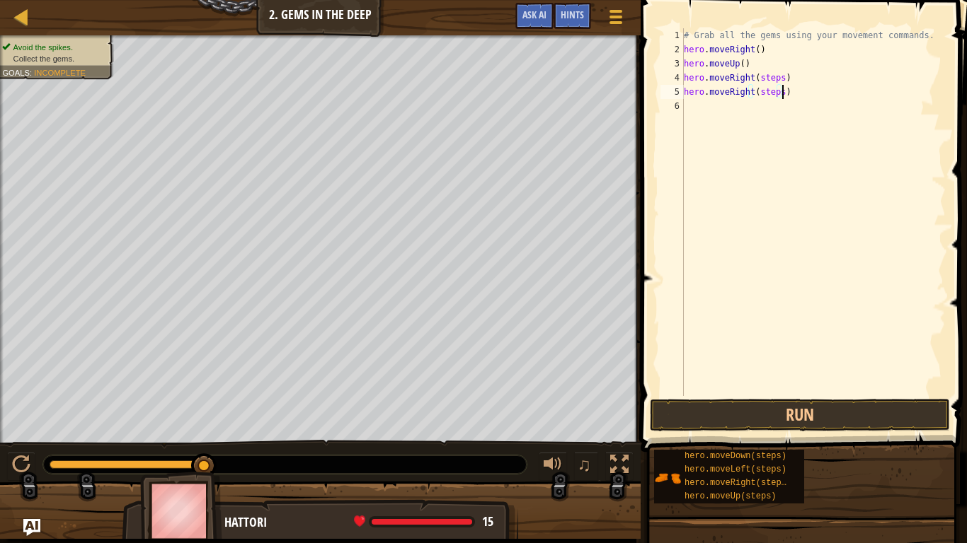
click at [793, 98] on div "# Grab all the gems using your movement commands. hero . moveRight ( ) hero . m…" at bounding box center [813, 226] width 265 height 396
click at [777, 79] on div "# Grab all the gems using your movement commands. hero . moveRight ( ) hero . m…" at bounding box center [813, 226] width 265 height 396
click at [791, 427] on button "Run" at bounding box center [800, 415] width 300 height 33
click at [763, 105] on div "# Grab all the gems using your movement commands. hero . moveRight ( ) hero . m…" at bounding box center [813, 226] width 265 height 396
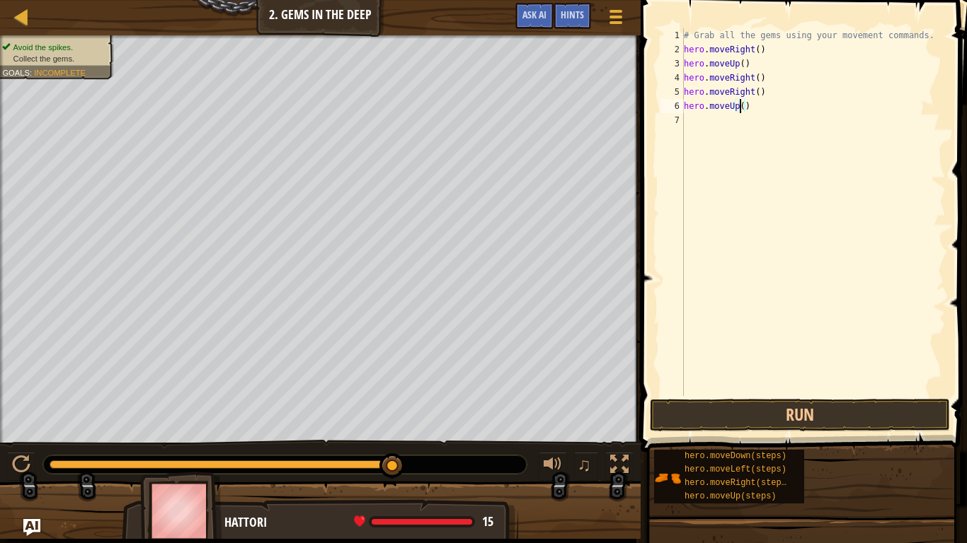
scroll to position [6, 4]
drag, startPoint x: 808, startPoint y: 410, endPoint x: 815, endPoint y: 409, distance: 7.2
click at [813, 410] on button "Run" at bounding box center [800, 415] width 300 height 33
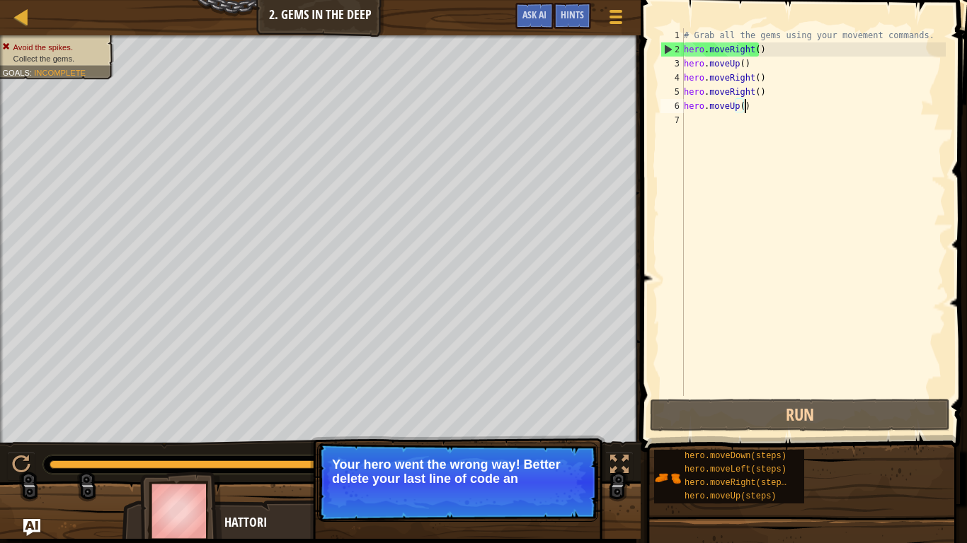
click at [749, 108] on div "# Grab all the gems using your movement commands. hero . moveRight ( ) hero . m…" at bounding box center [813, 226] width 265 height 396
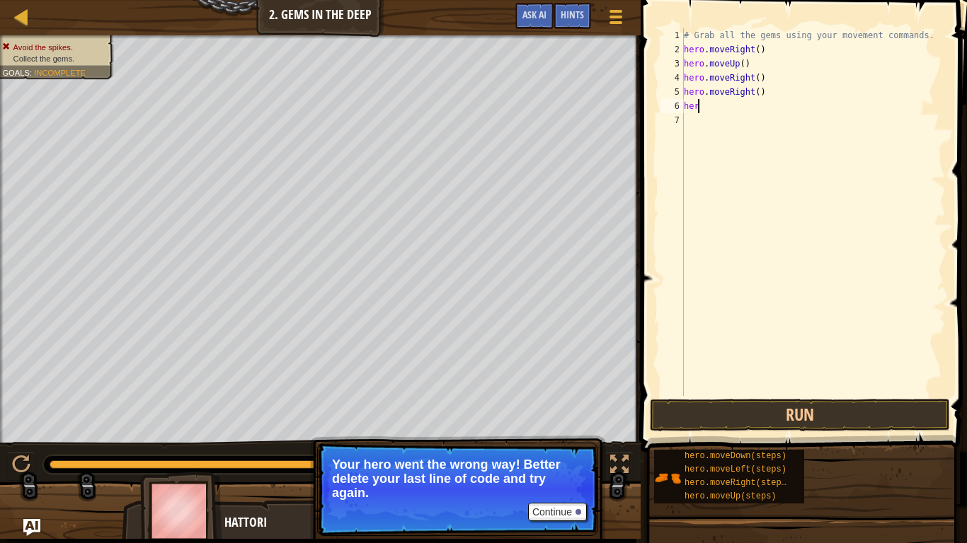
scroll to position [6, 0]
type textarea "h"
click at [723, 409] on button "Run" at bounding box center [800, 415] width 300 height 33
click at [776, 104] on div "# Grab all the gems using your movement commands. hero . moveRight ( ) hero . m…" at bounding box center [813, 212] width 265 height 368
click at [731, 422] on button "Run" at bounding box center [800, 415] width 300 height 33
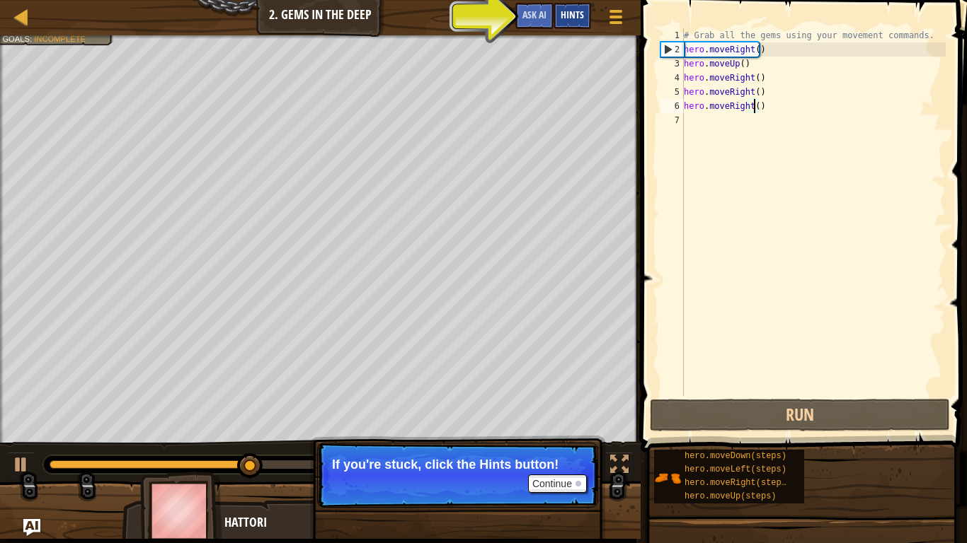
click at [582, 20] on span "Hints" at bounding box center [571, 14] width 23 height 13
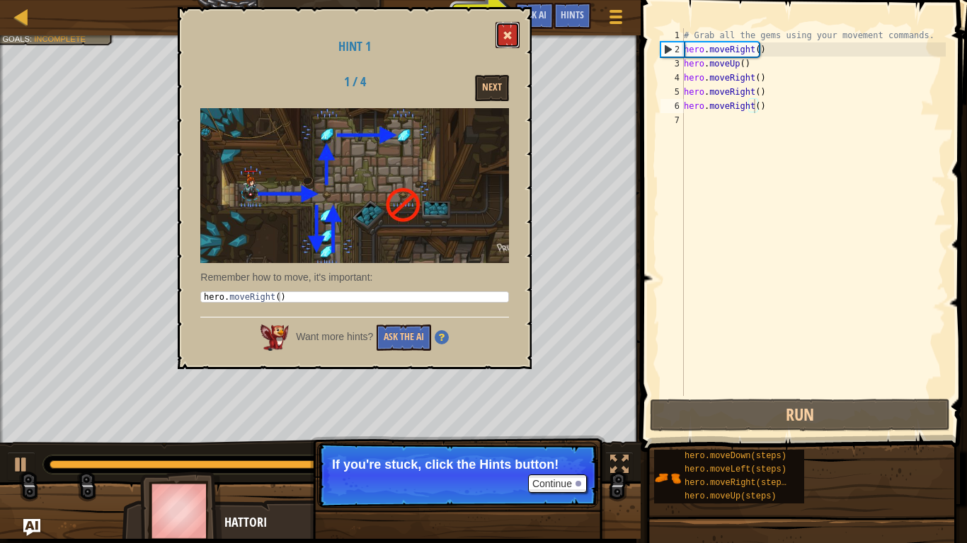
click at [502, 27] on button at bounding box center [507, 35] width 24 height 26
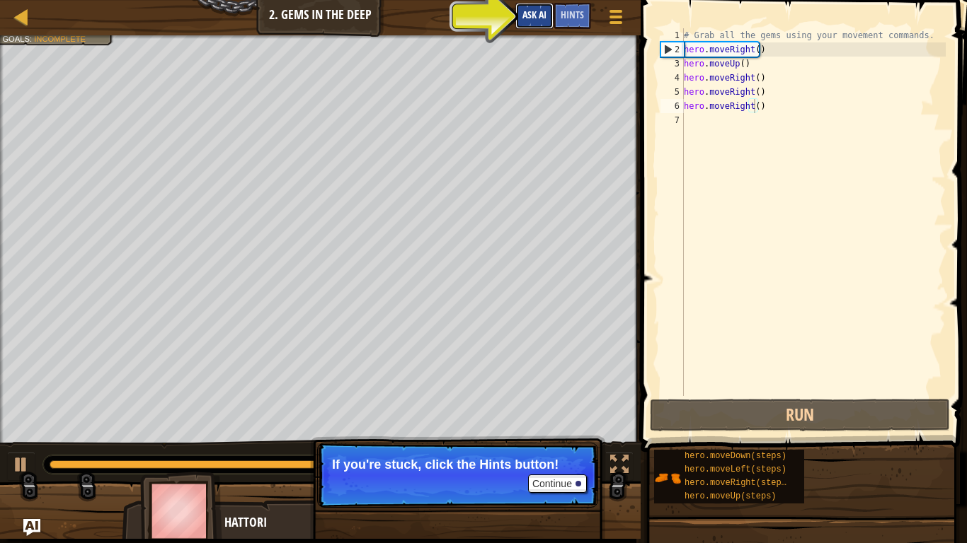
click at [543, 9] on span "Ask AI" at bounding box center [534, 14] width 24 height 13
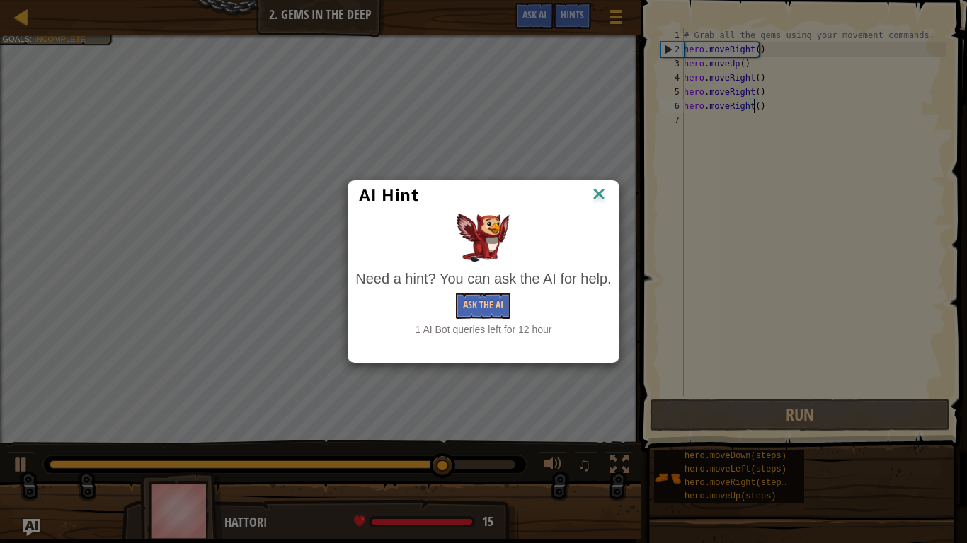
click at [596, 195] on img at bounding box center [598, 195] width 18 height 21
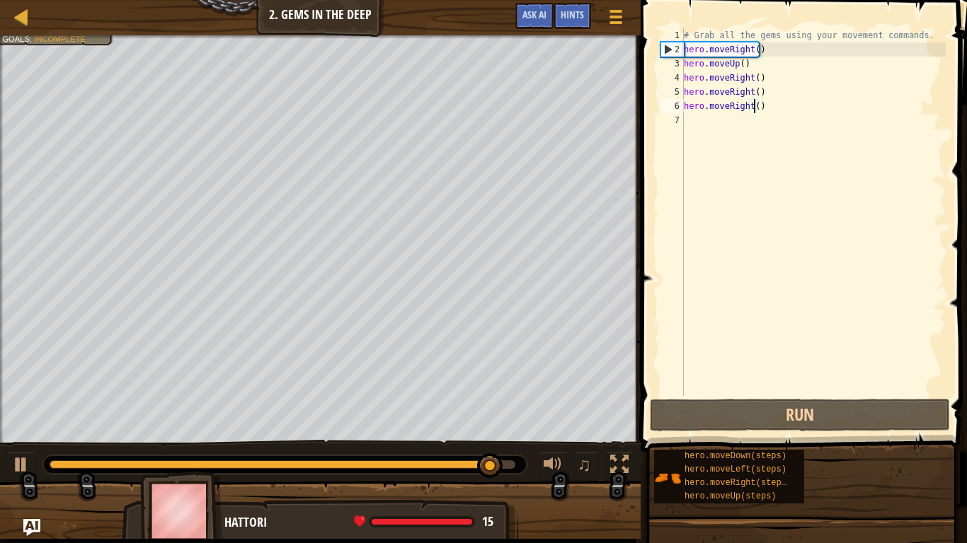
click at [774, 104] on div "# Grab all the gems using your movement commands. hero . moveRight ( ) hero . m…" at bounding box center [813, 226] width 265 height 396
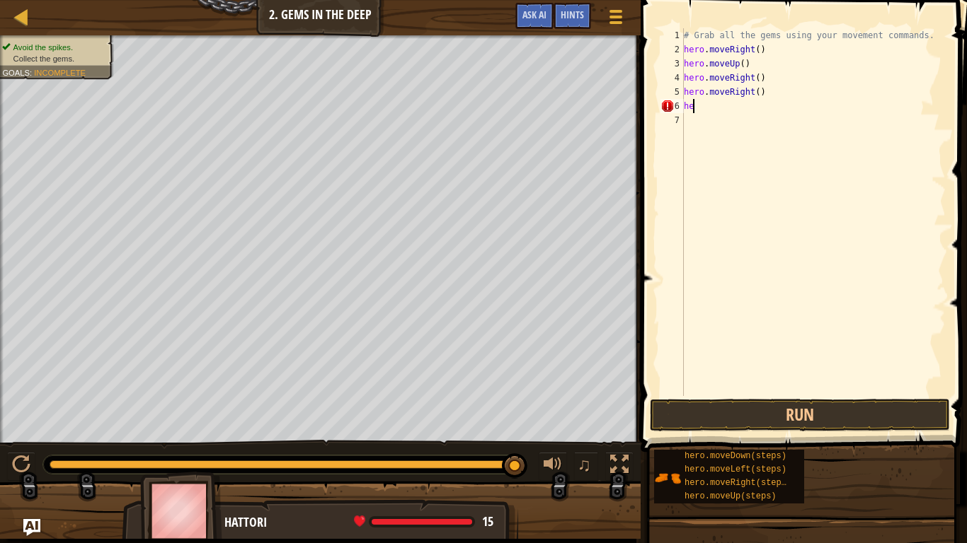
type textarea "h"
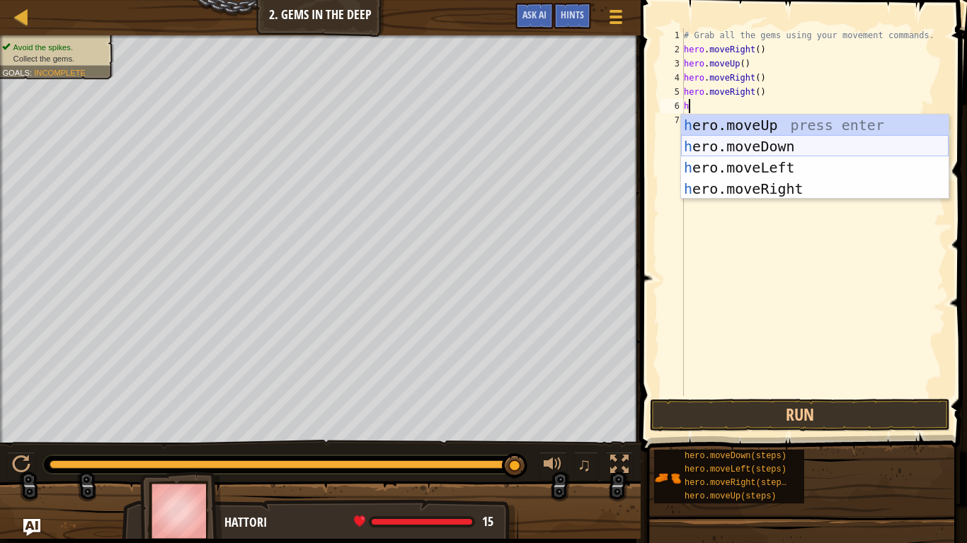
click at [770, 146] on div "h ero.moveUp press enter h ero.moveDown press enter h ero.moveLeft press enter …" at bounding box center [814, 178] width 267 height 127
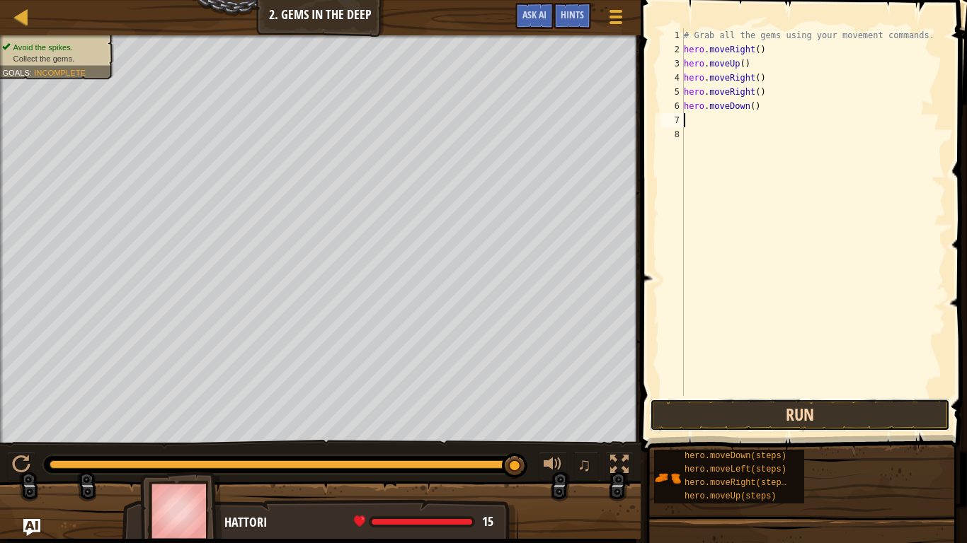
click at [802, 410] on button "Run" at bounding box center [800, 415] width 300 height 33
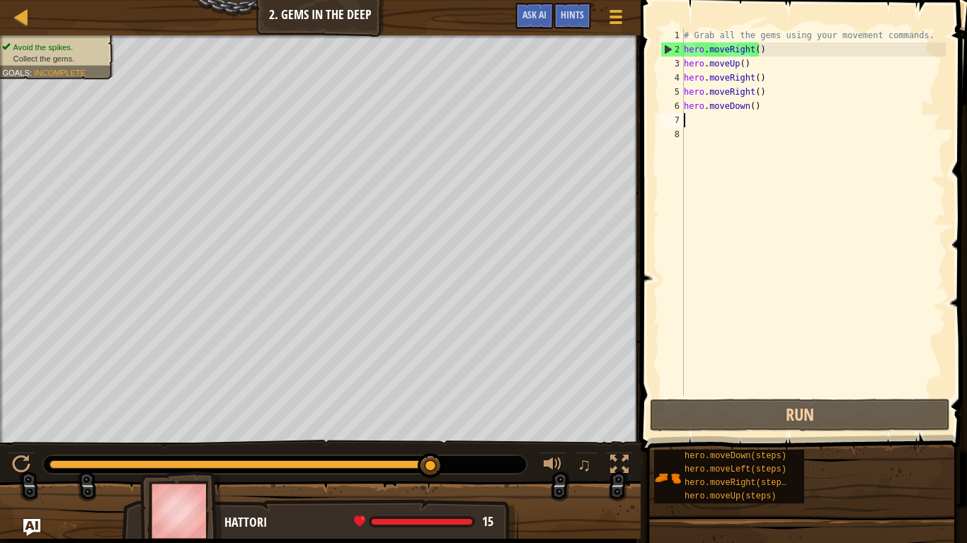
click at [713, 124] on div "# Grab all the gems using your movement commands. hero . moveRight ( ) hero . m…" at bounding box center [813, 226] width 265 height 396
type textarea "h"
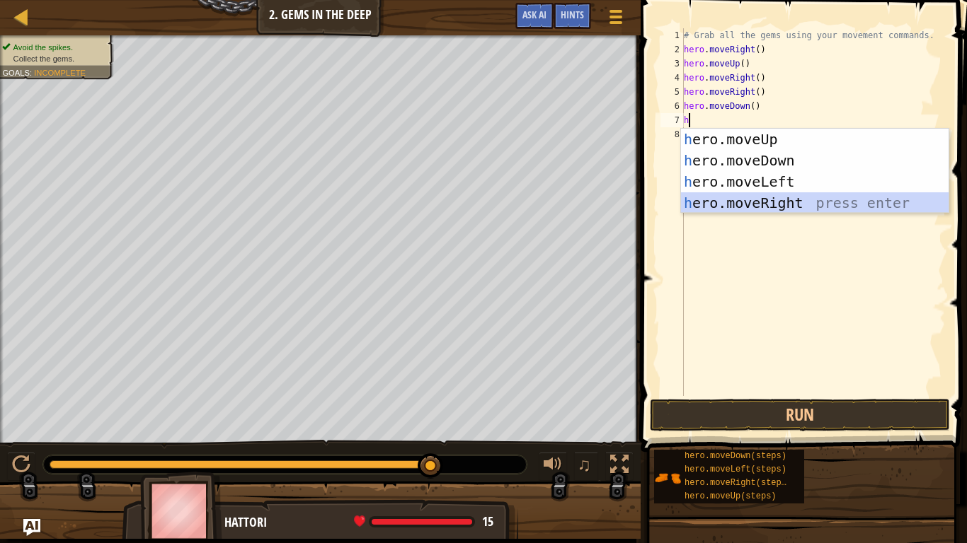
click at [742, 195] on div "h ero.moveUp press enter h ero.moveDown press enter h ero.moveLeft press enter …" at bounding box center [814, 192] width 267 height 127
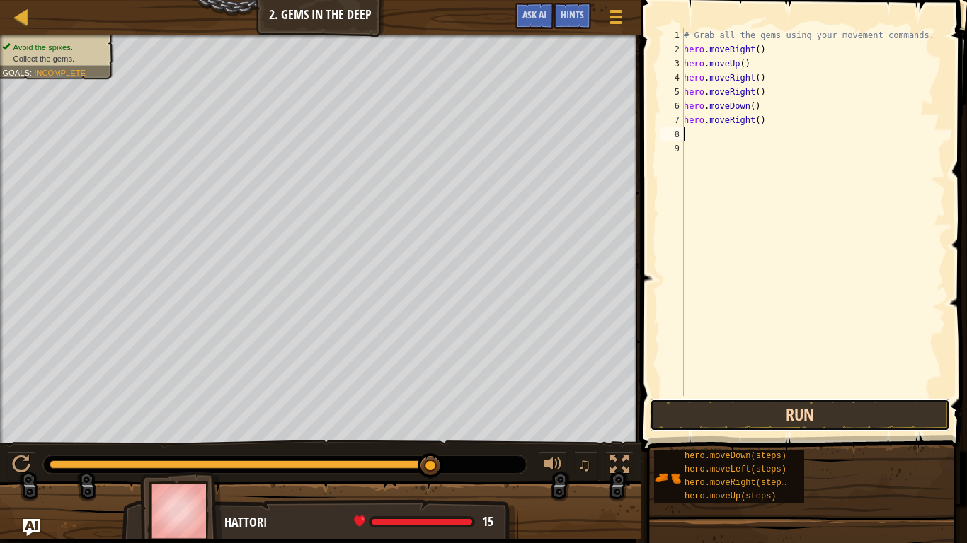
click at [822, 421] on button "Run" at bounding box center [800, 415] width 300 height 33
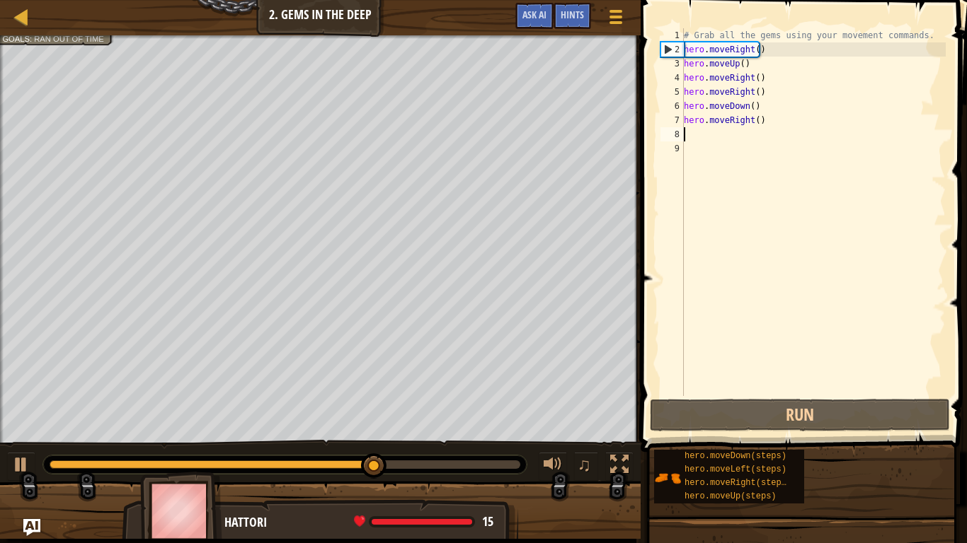
click at [766, 130] on div "# Grab all the gems using your movement commands. hero . moveRight ( ) hero . m…" at bounding box center [813, 226] width 265 height 396
click at [752, 119] on div "# Grab all the gems using your movement commands. hero . moveRight ( ) hero . m…" at bounding box center [813, 226] width 265 height 396
click at [758, 118] on div "# Grab all the gems using your movement commands. hero . moveRight ( ) hero . m…" at bounding box center [813, 226] width 265 height 396
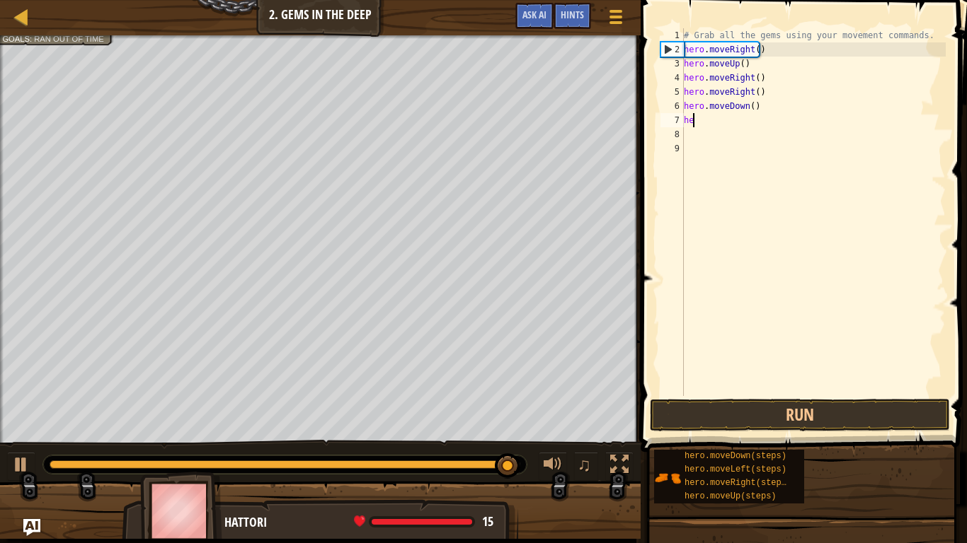
type textarea "h"
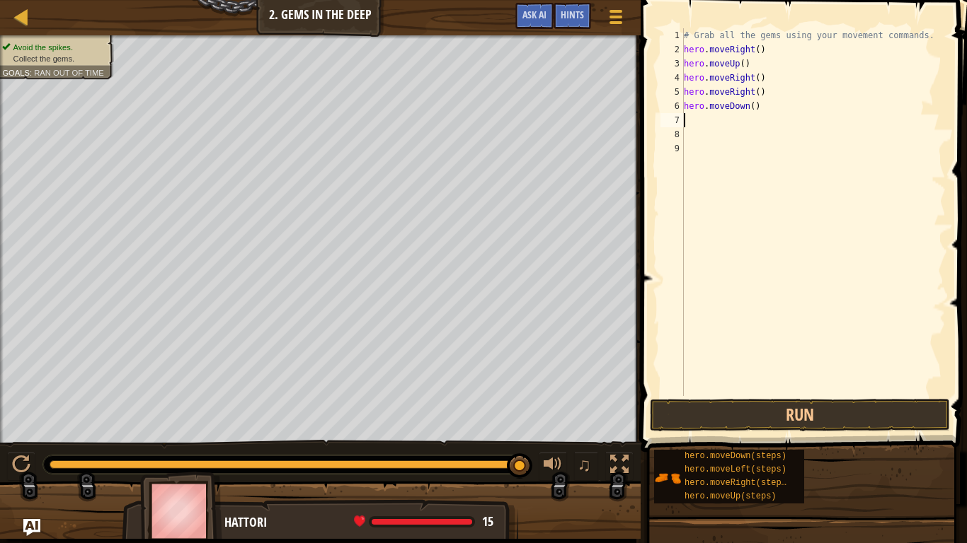
click at [784, 126] on div "# Grab all the gems using your movement commands. hero . moveRight ( ) hero . m…" at bounding box center [813, 226] width 265 height 396
click at [784, 116] on div "# Grab all the gems using your movement commands. hero . moveRight ( ) hero . m…" at bounding box center [813, 226] width 265 height 396
drag, startPoint x: 784, startPoint y: 116, endPoint x: 778, endPoint y: 102, distance: 15.5
click at [781, 108] on div "# Grab all the gems using your movement commands. hero . moveRight ( ) hero . m…" at bounding box center [813, 226] width 265 height 396
click at [777, 100] on div "# Grab all the gems using your movement commands. hero . moveRight ( ) hero . m…" at bounding box center [813, 212] width 265 height 368
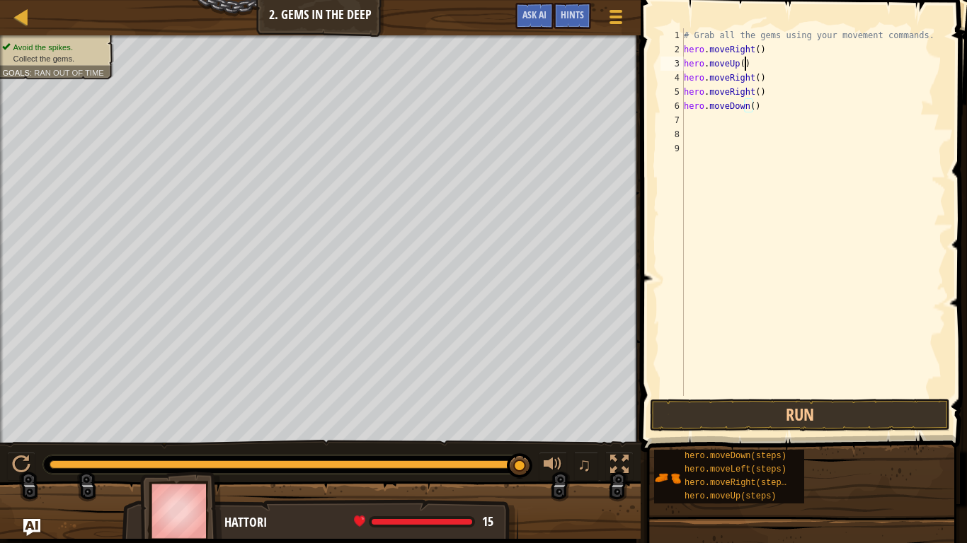
click at [764, 69] on div "# Grab all the gems using your movement commands. hero . moveRight ( ) hero . m…" at bounding box center [813, 226] width 265 height 396
type textarea "h"
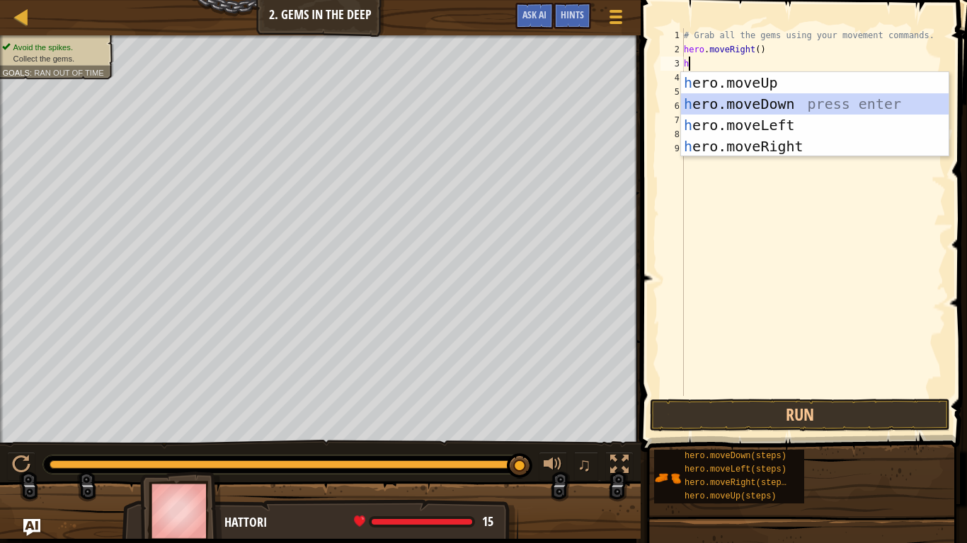
click at [749, 95] on div "h ero.moveUp press enter h ero.moveDown press enter h ero.moveLeft press enter …" at bounding box center [814, 135] width 267 height 127
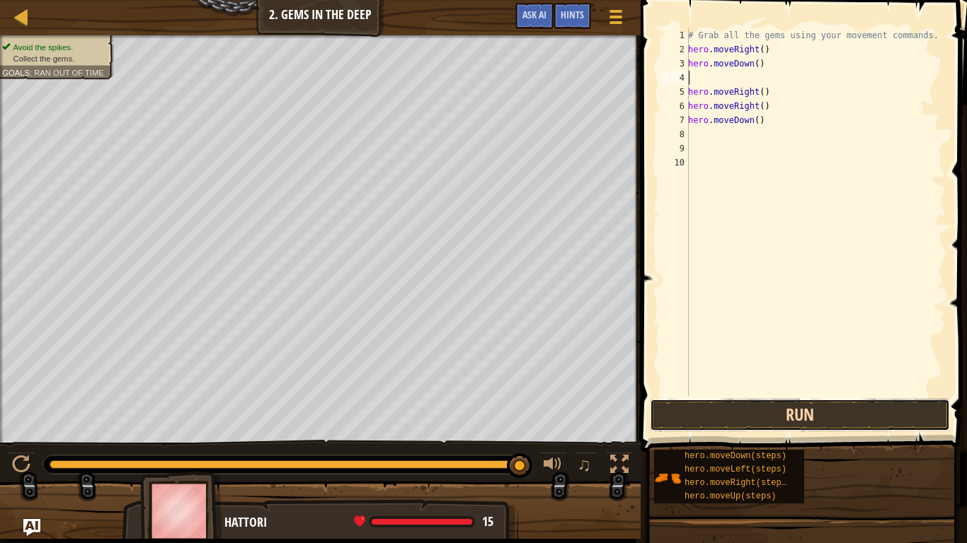
click at [674, 419] on button "Run" at bounding box center [800, 415] width 300 height 33
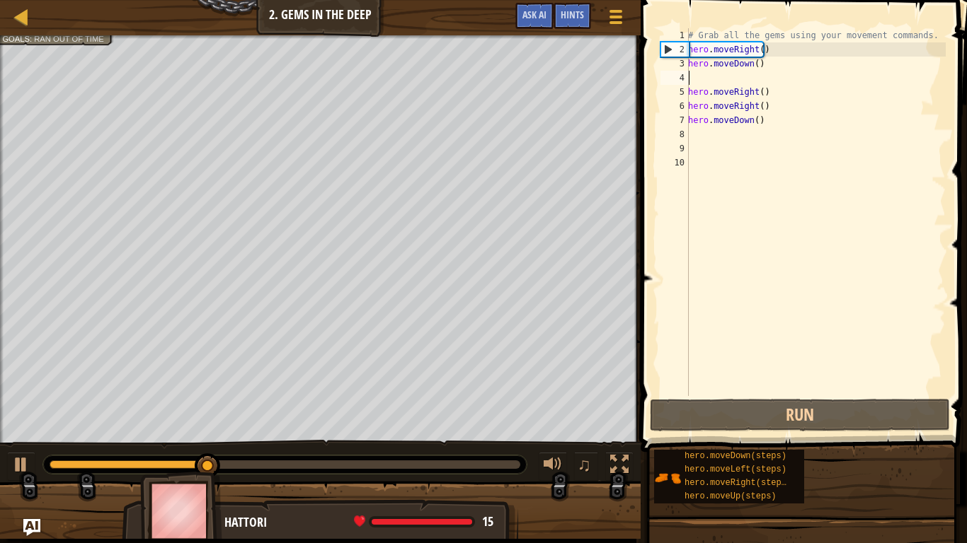
click at [784, 126] on div "# Grab all the gems using your movement commands. hero . moveRight ( ) hero . m…" at bounding box center [815, 226] width 260 height 396
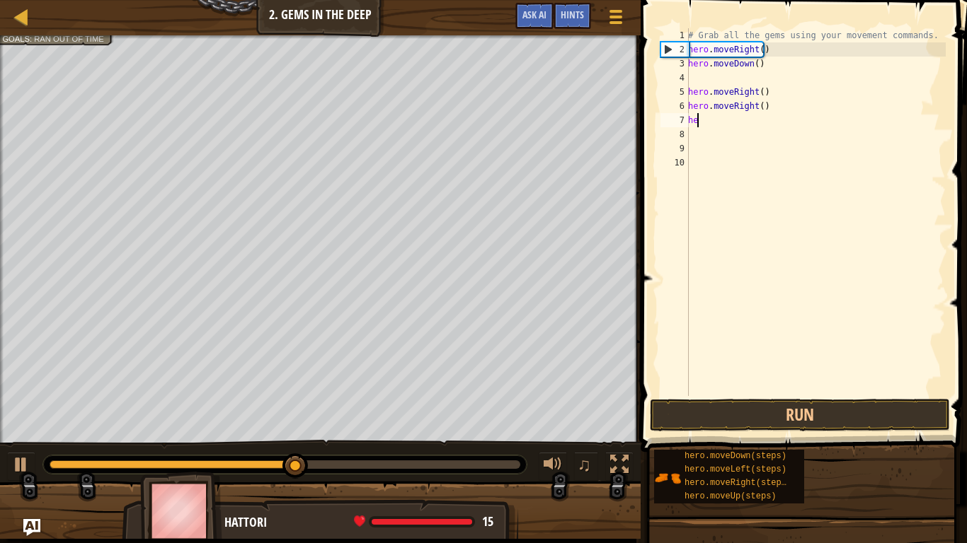
type textarea "h"
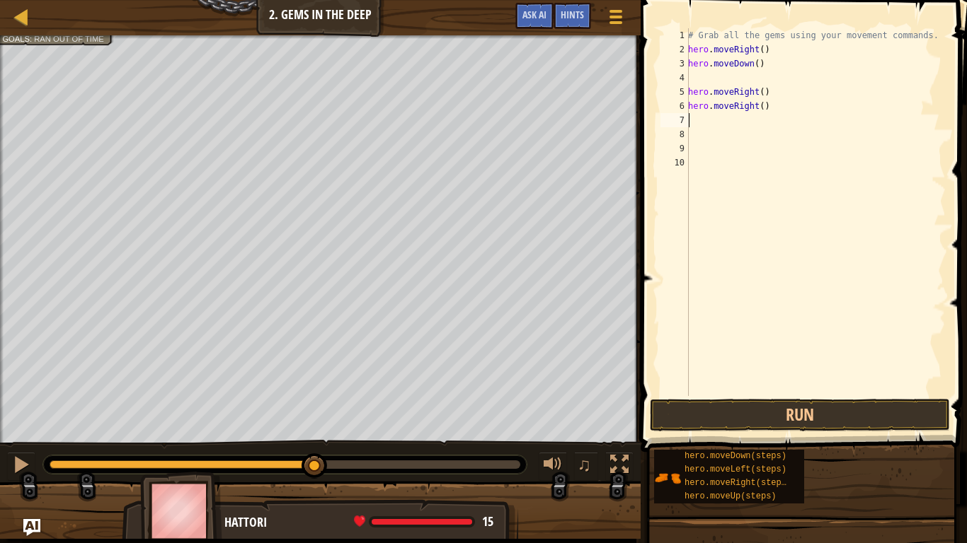
click at [735, 114] on div "# Grab all the gems using your movement commands. hero . moveRight ( ) hero . m…" at bounding box center [815, 226] width 260 height 396
click at [749, 108] on div "# Grab all the gems using your movement commands. hero . moveRight ( ) hero . m…" at bounding box center [815, 226] width 260 height 396
type textarea "hero.moveRight()"
click at [834, 115] on div "# Grab all the gems using your movement commands. hero . moveRight ( ) hero . m…" at bounding box center [815, 226] width 260 height 396
click at [811, 99] on div "# Grab all the gems using your movement commands. hero . moveRight ( ) hero . m…" at bounding box center [815, 226] width 260 height 396
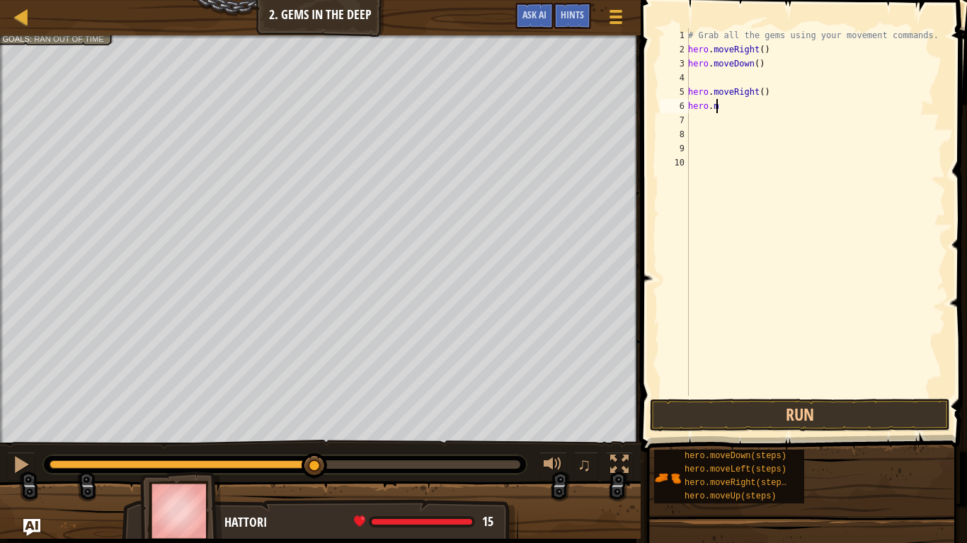
type textarea "h"
click at [781, 94] on div "# Grab all the gems using your movement commands. hero . moveRight ( ) hero . m…" at bounding box center [815, 226] width 260 height 396
type textarea "h"
click at [702, 76] on div "# Grab all the gems using your movement commands. hero . moveRight ( ) hero . m…" at bounding box center [815, 226] width 260 height 396
type textarea "h"
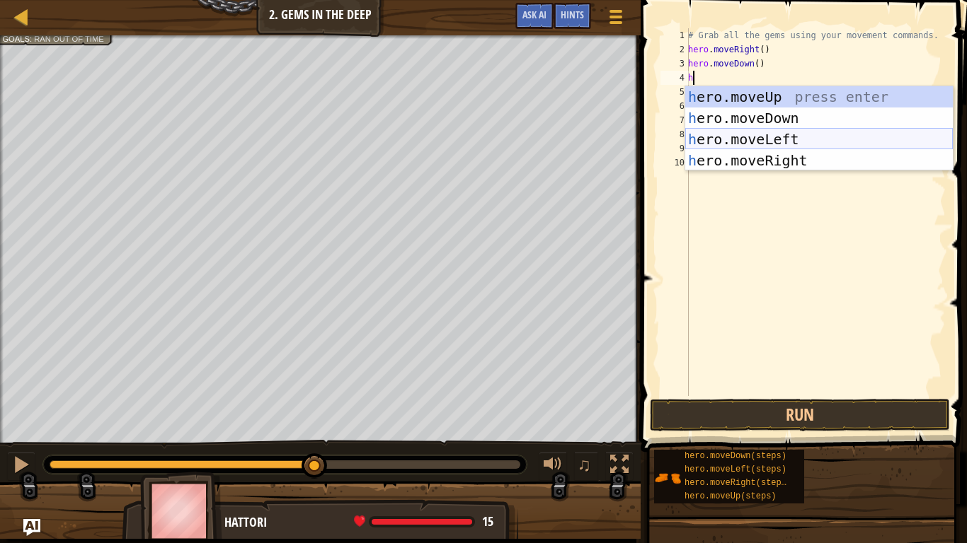
click at [742, 138] on div "h ero.moveUp press enter h ero.moveDown press enter h ero.moveLeft press enter …" at bounding box center [818, 149] width 267 height 127
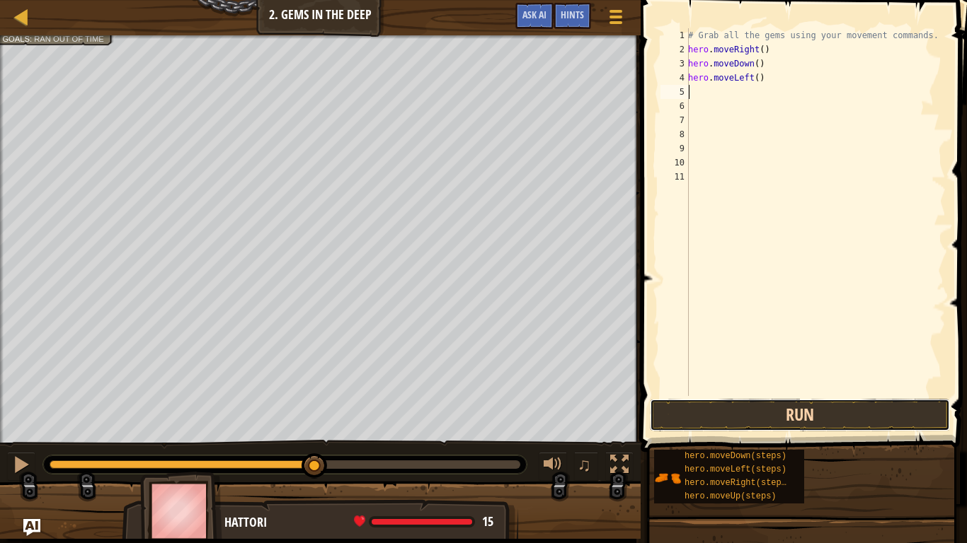
click at [838, 416] on button "Run" at bounding box center [800, 415] width 300 height 33
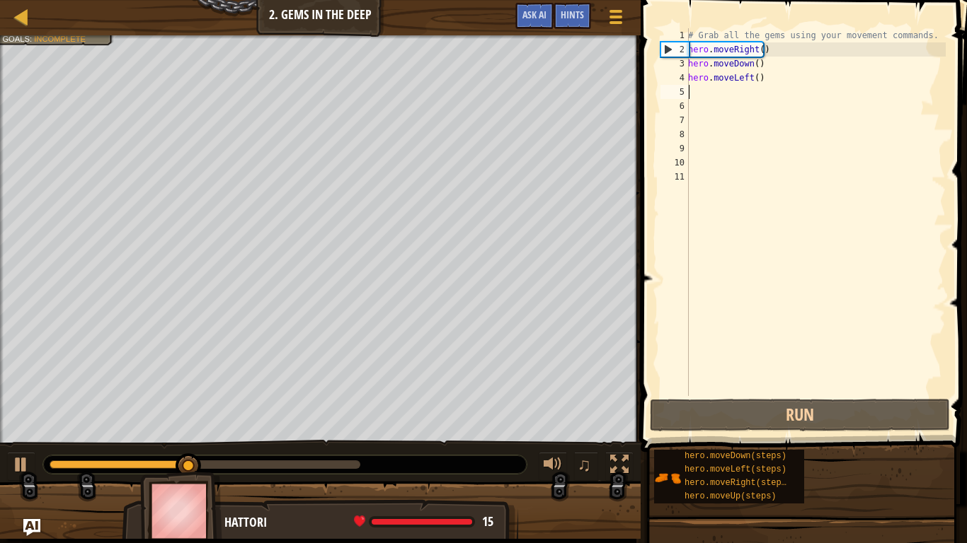
click at [779, 82] on div "# Grab all the gems using your movement commands. hero . moveRight ( ) hero . m…" at bounding box center [815, 226] width 260 height 396
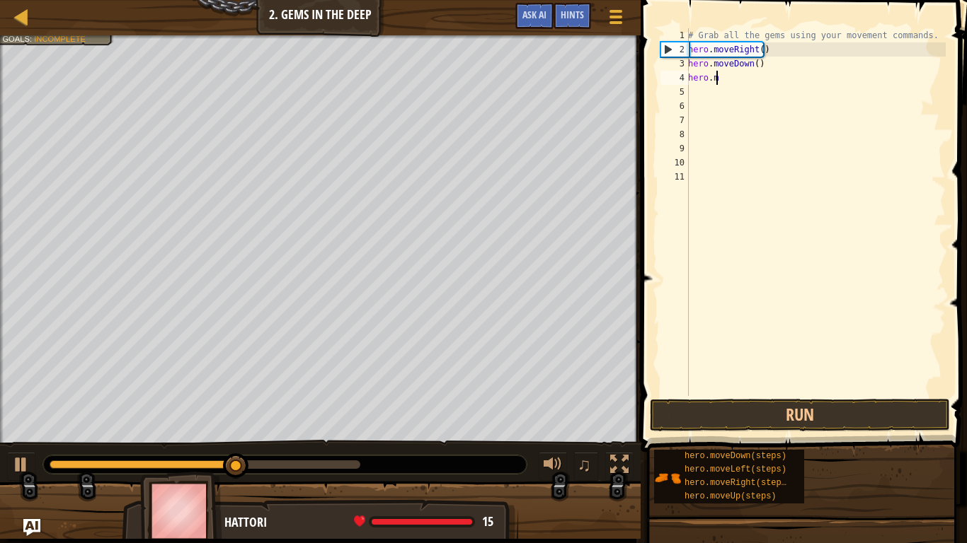
type textarea "h"
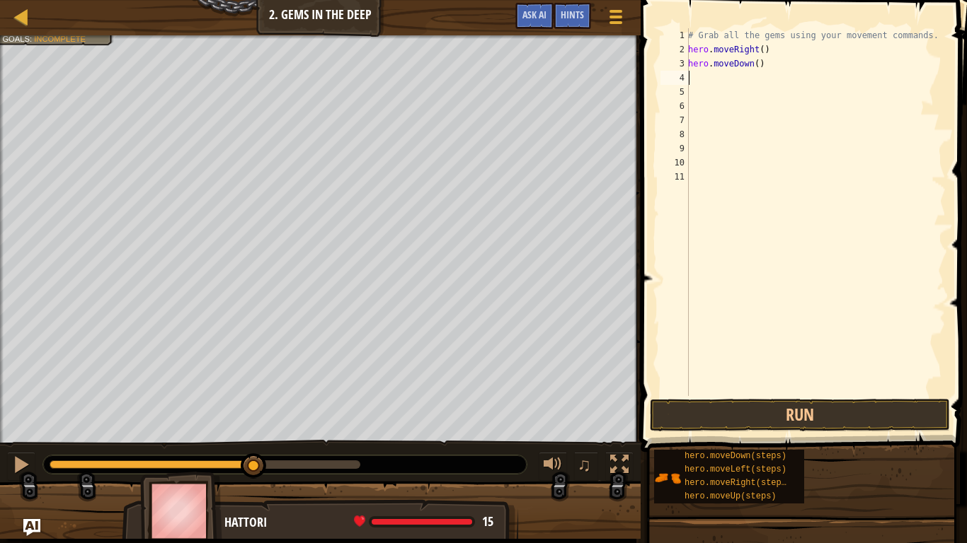
type textarea "h"
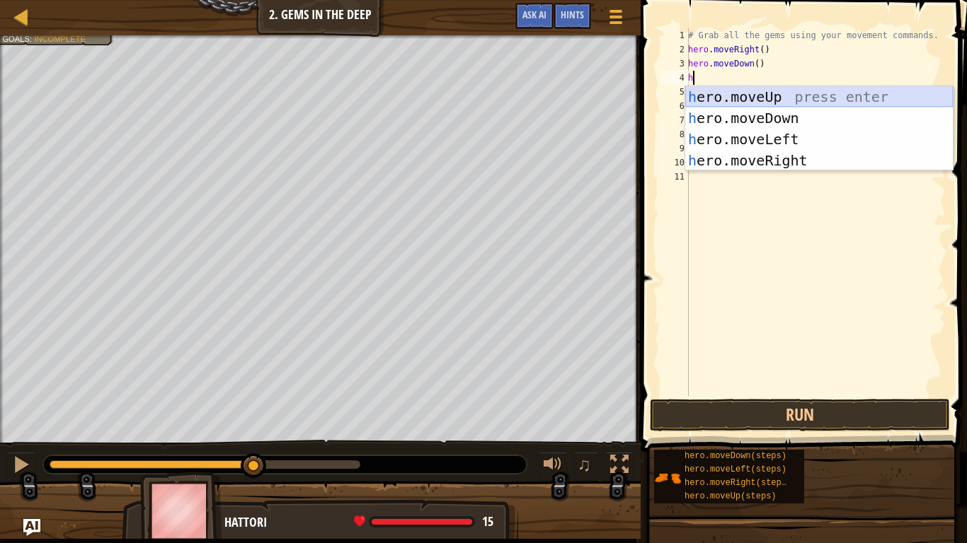
click at [762, 86] on div "h ero.moveUp press enter h ero.moveDown press enter h ero.moveLeft press enter …" at bounding box center [818, 149] width 267 height 127
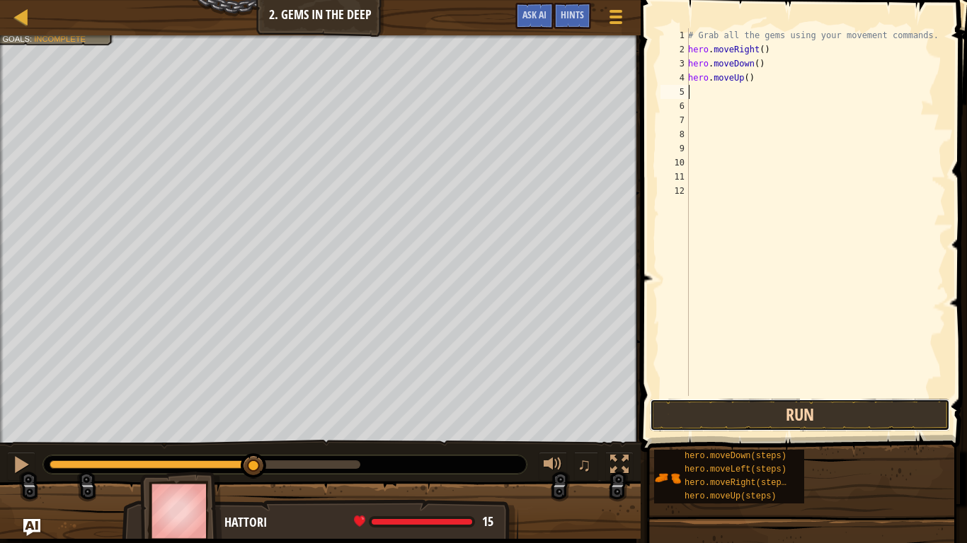
click at [772, 416] on button "Run" at bounding box center [800, 415] width 300 height 33
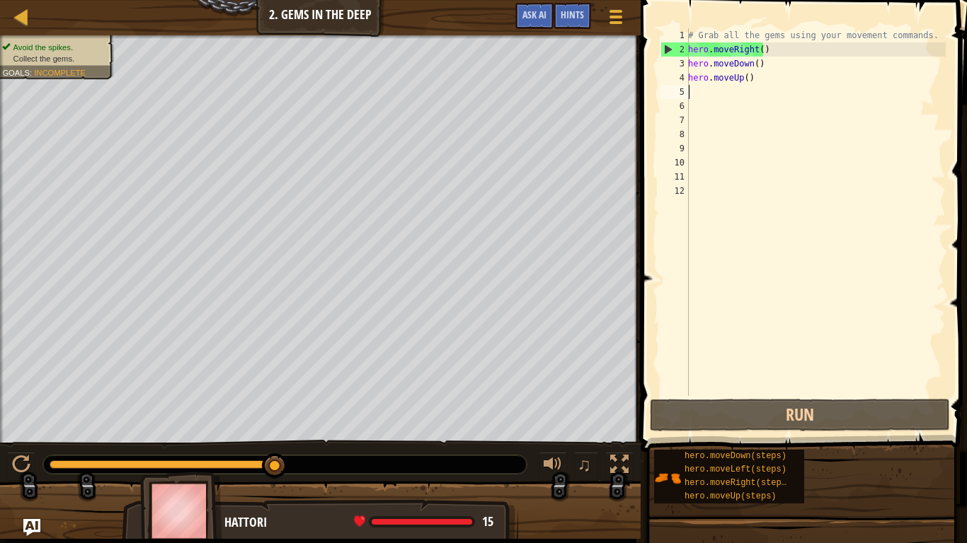
type textarea "h"
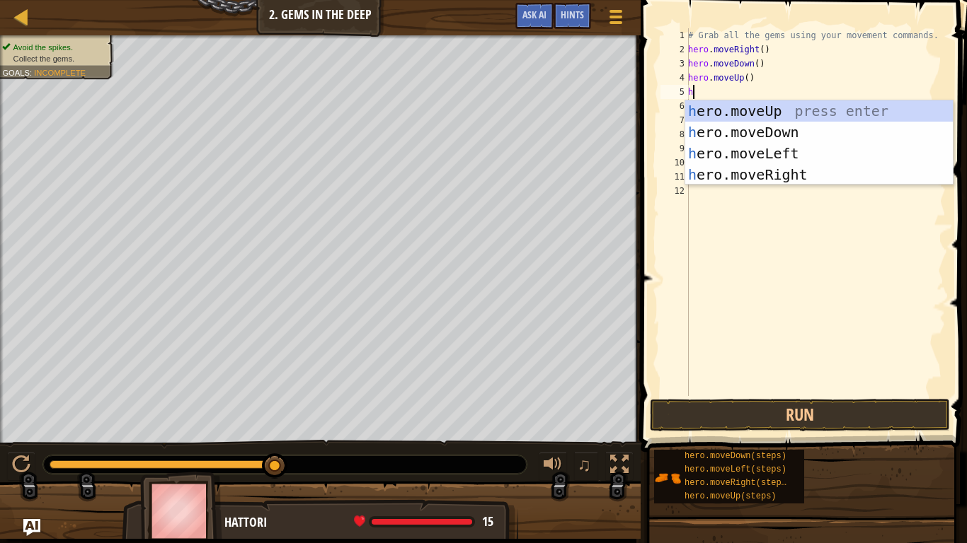
drag, startPoint x: 725, startPoint y: 108, endPoint x: 713, endPoint y: 92, distance: 20.2
click at [713, 0] on body "Map Introduction to Computer Science 2. Gems in the Deep Game Menu Done Hints A…" at bounding box center [483, 0] width 967 height 0
click at [719, 107] on div "h ero.moveUp press enter h ero.moveDown press enter h ero.moveLeft press enter …" at bounding box center [818, 163] width 267 height 127
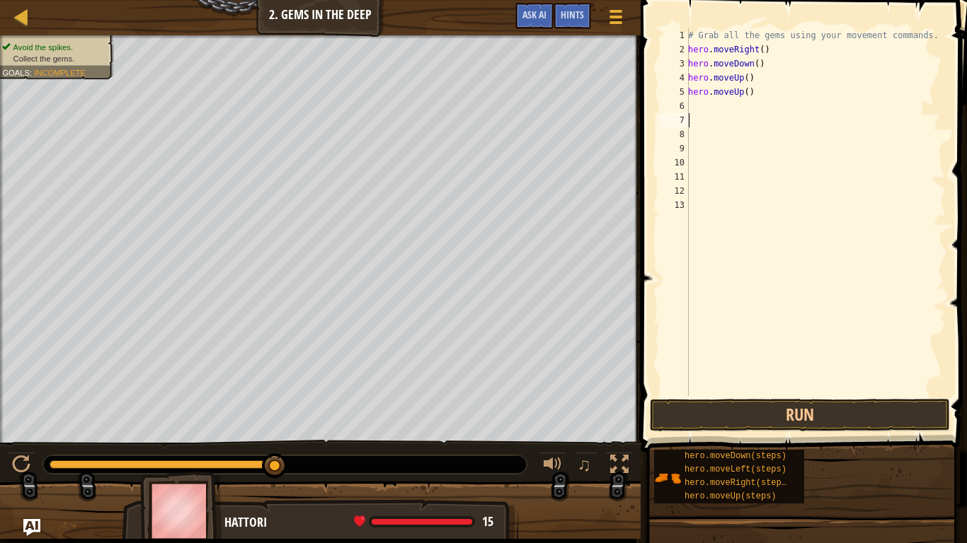
click at [714, 115] on div "# Grab all the gems using your movement commands. hero . moveRight ( ) hero . m…" at bounding box center [815, 226] width 260 height 396
click at [715, 110] on div "# Grab all the gems using your movement commands. hero . moveRight ( ) hero . m…" at bounding box center [815, 226] width 260 height 396
type textarea "h"
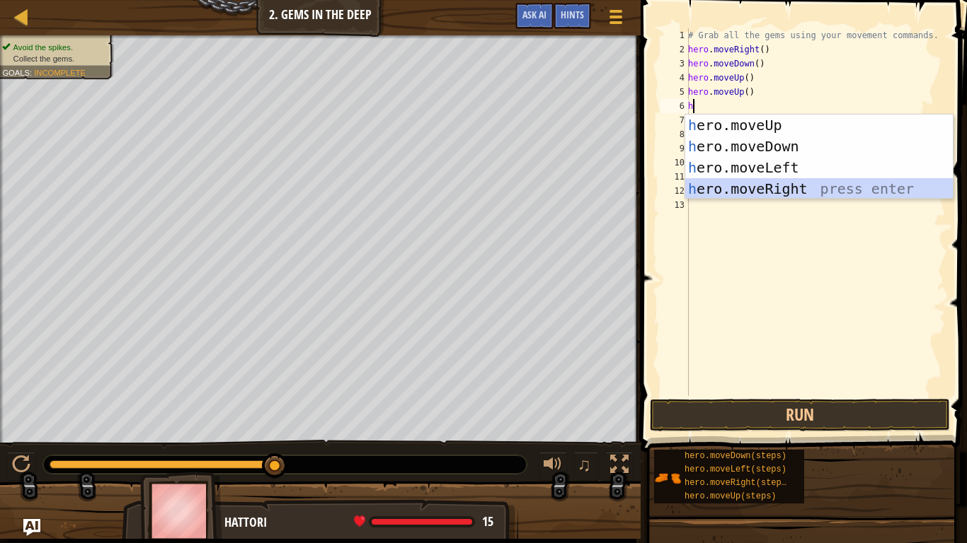
click at [728, 185] on div "h ero.moveUp press enter h ero.moveDown press enter h ero.moveLeft press enter …" at bounding box center [818, 178] width 267 height 127
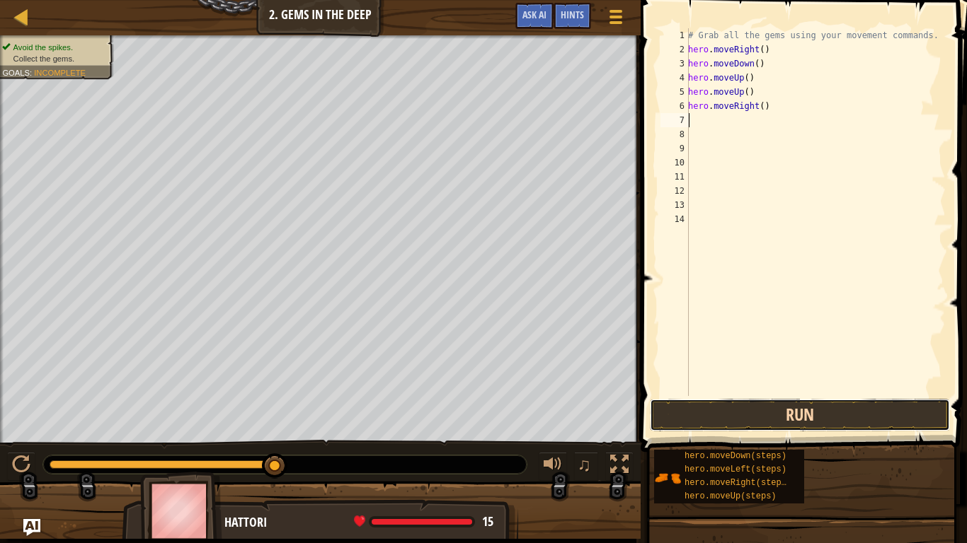
click at [779, 405] on button "Run" at bounding box center [800, 415] width 300 height 33
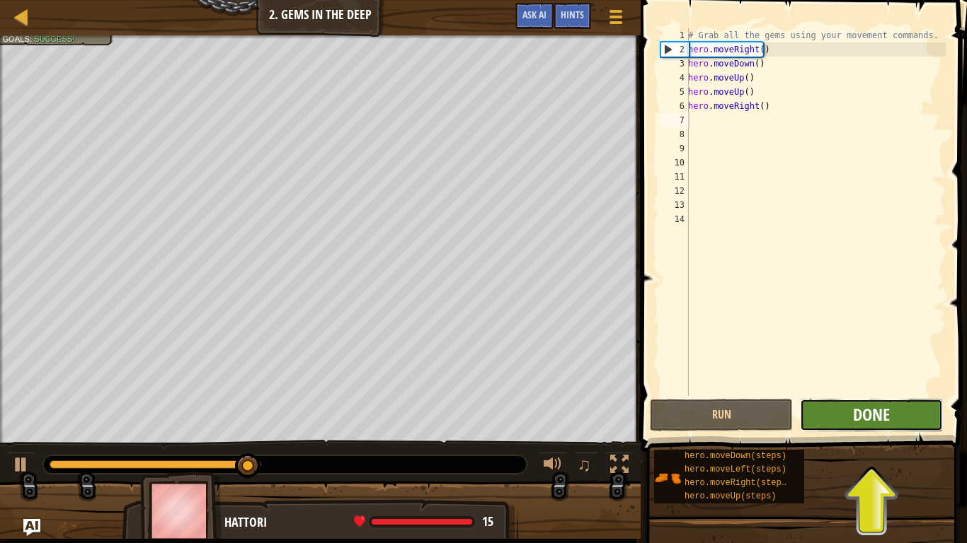
click at [877, 407] on span "Done" at bounding box center [871, 414] width 37 height 23
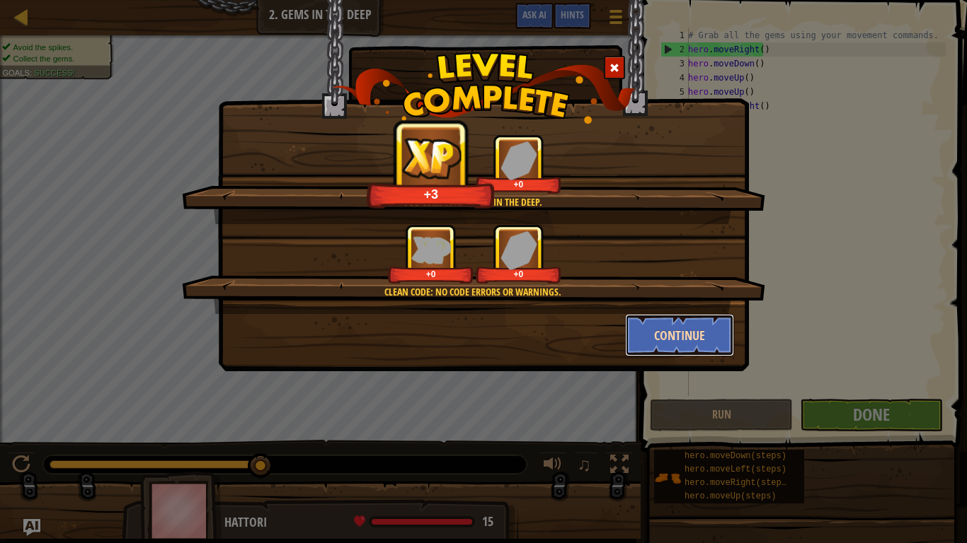
click at [669, 351] on button "Continue" at bounding box center [680, 335] width 110 height 42
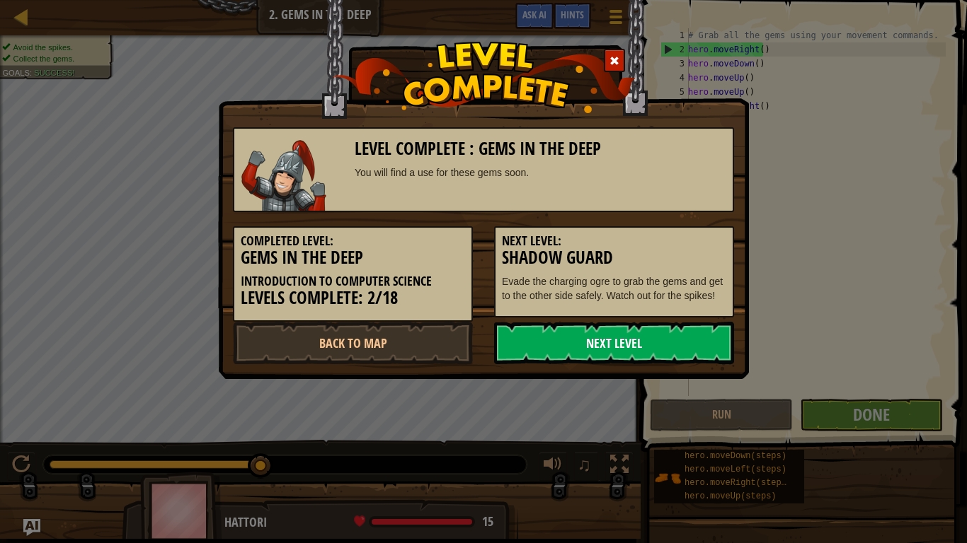
click at [670, 347] on link "Next Level" at bounding box center [614, 343] width 240 height 42
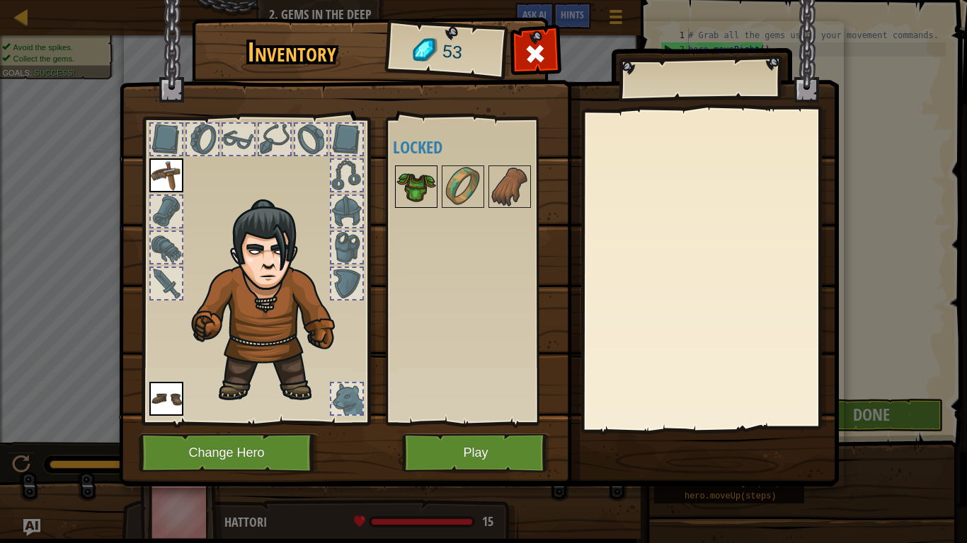
click at [399, 190] on img at bounding box center [416, 187] width 40 height 40
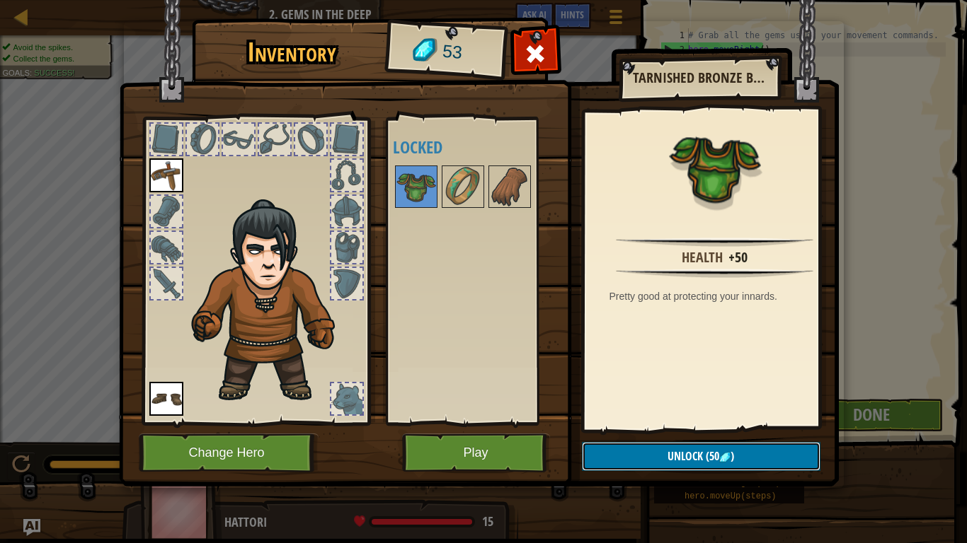
click at [710, 453] on span "(50" at bounding box center [711, 457] width 16 height 16
click at [657, 453] on button "Confirm" at bounding box center [701, 456] width 238 height 29
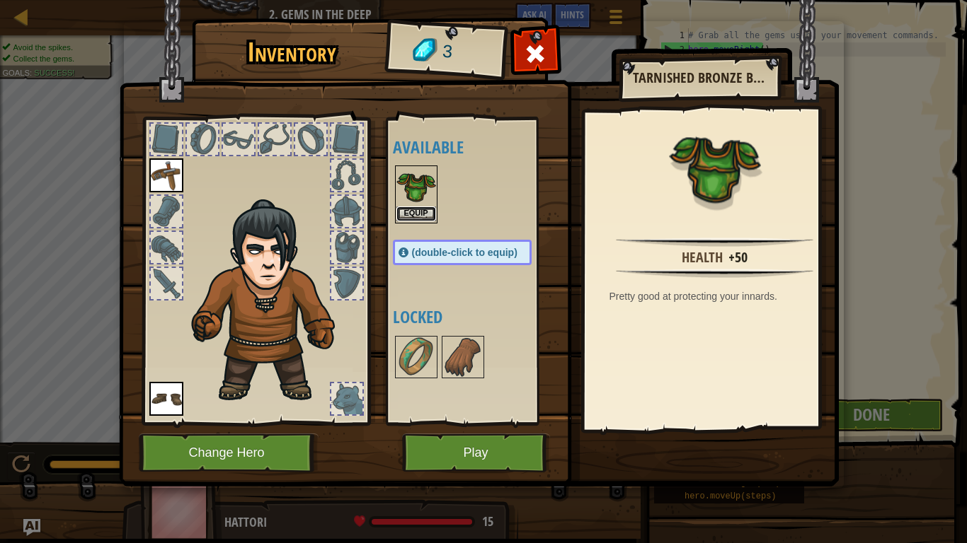
click at [427, 219] on button "Equip" at bounding box center [416, 214] width 40 height 15
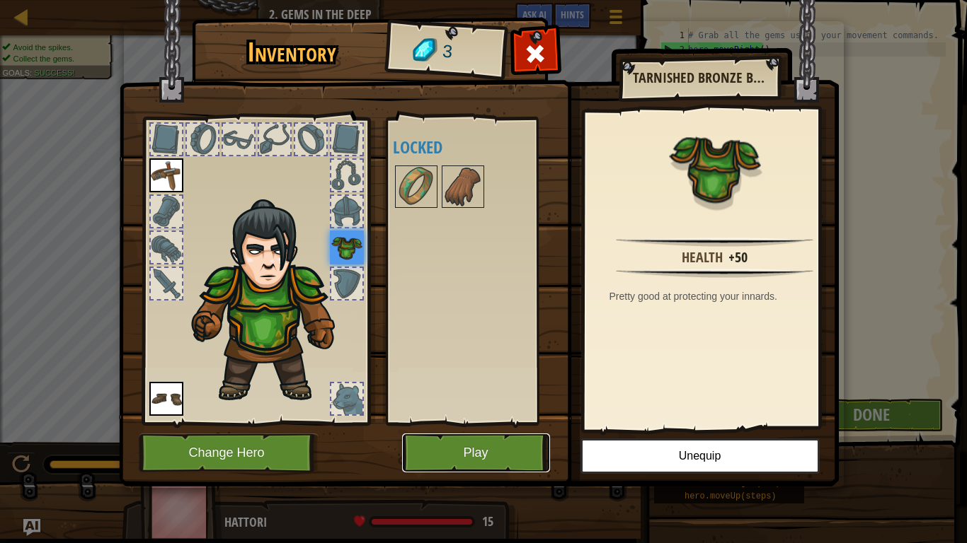
click at [500, 451] on button "Play" at bounding box center [476, 453] width 148 height 39
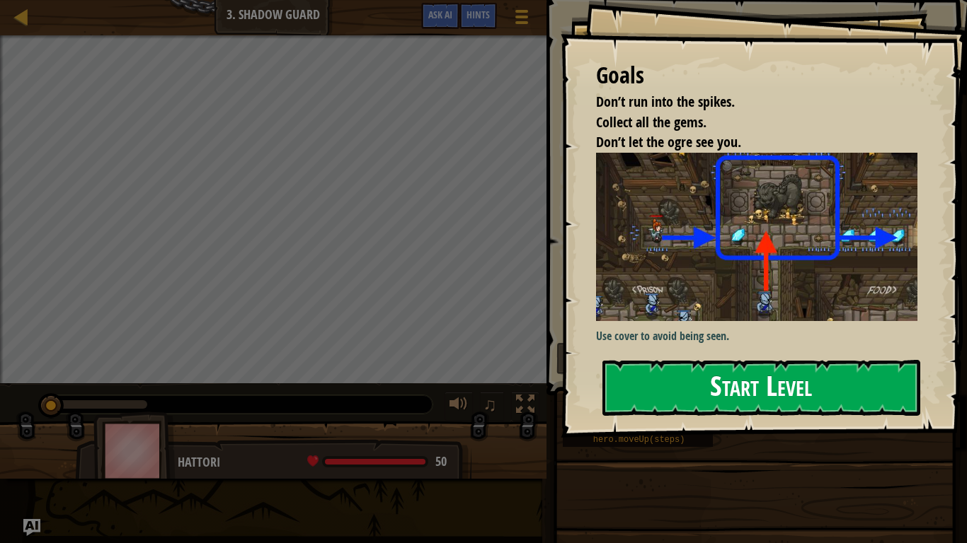
click at [795, 398] on button "Start Level" at bounding box center [761, 388] width 318 height 56
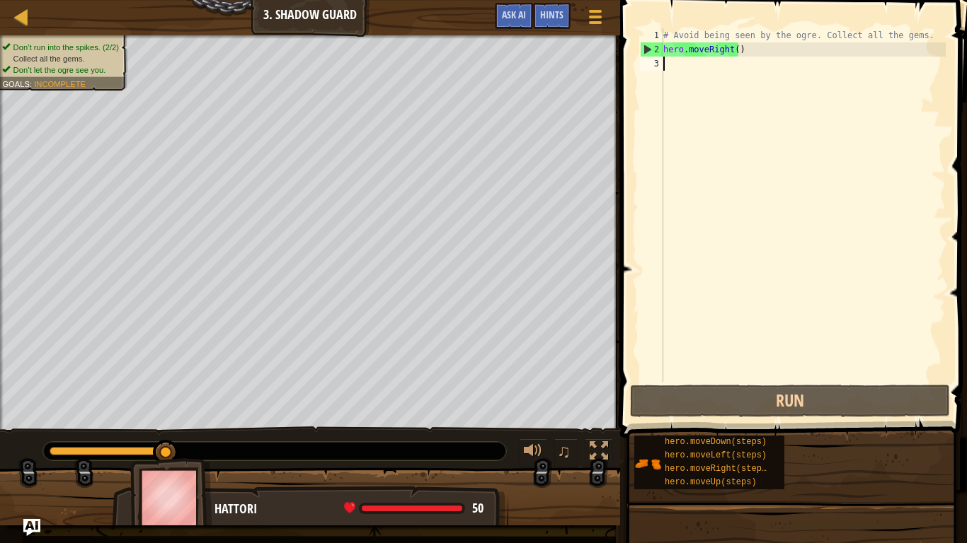
click at [690, 81] on div "# Avoid being seen by the ogre. Collect all the gems. hero . moveRight ( )" at bounding box center [802, 219] width 285 height 382
click at [692, 71] on div "# Avoid being seen by the ogre. Collect all the gems. hero . moveRight ( )" at bounding box center [802, 219] width 285 height 382
type textarea "h"
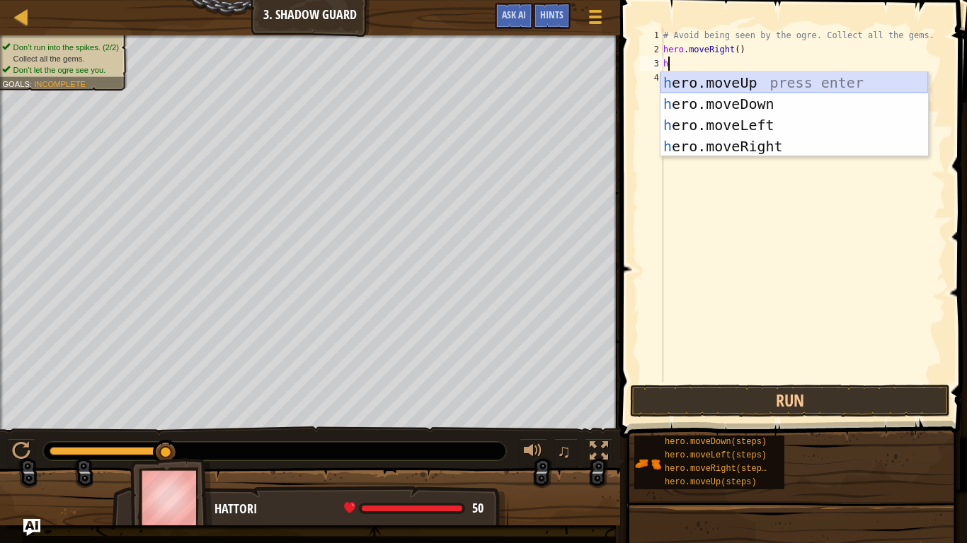
click at [727, 84] on div "h ero.moveUp press enter h ero.moveDown press enter h ero.moveLeft press enter …" at bounding box center [793, 135] width 267 height 127
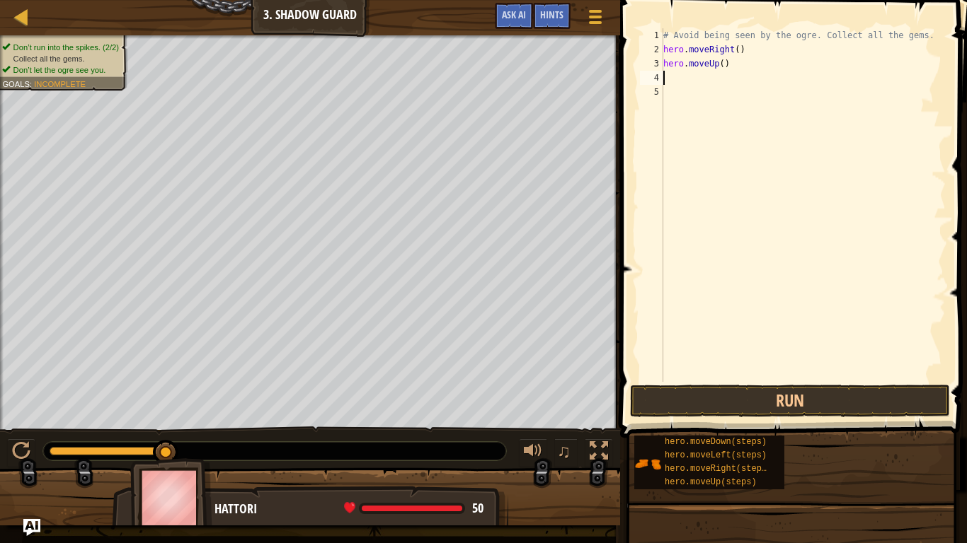
click at [727, 84] on div "# Avoid being seen by the ogre. Collect all the gems. hero . moveRight ( ) hero…" at bounding box center [802, 219] width 285 height 382
type textarea "h"
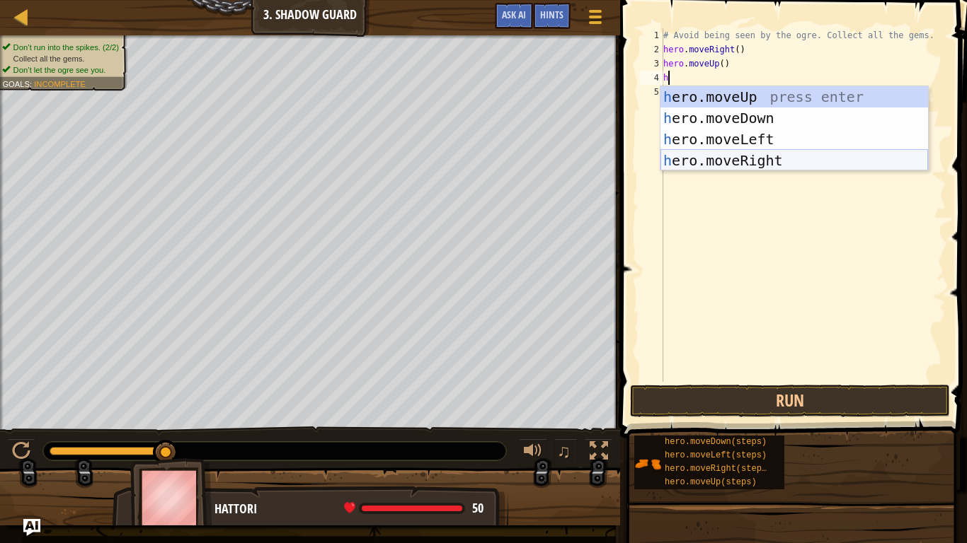
click at [734, 159] on div "h ero.moveUp press enter h ero.moveDown press enter h ero.moveLeft press enter …" at bounding box center [793, 149] width 267 height 127
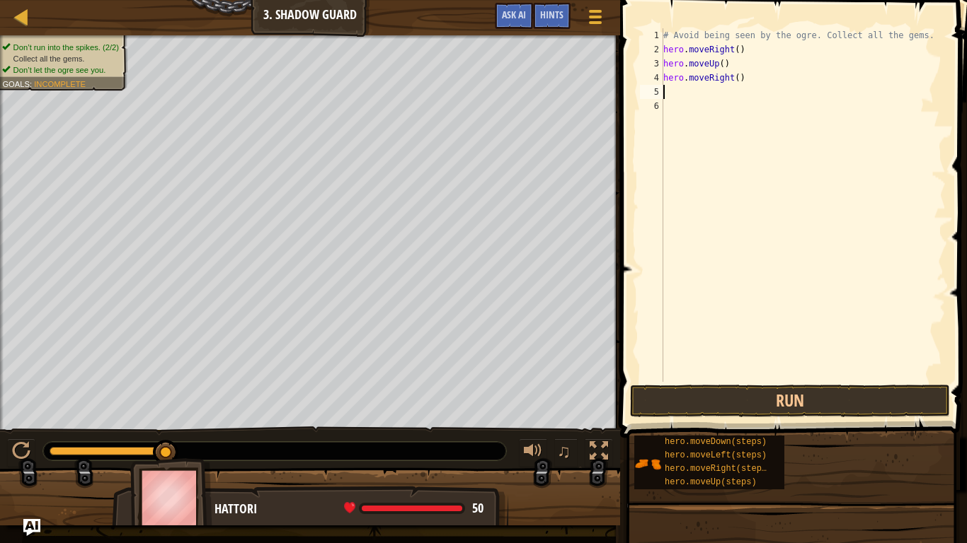
type textarea "h"
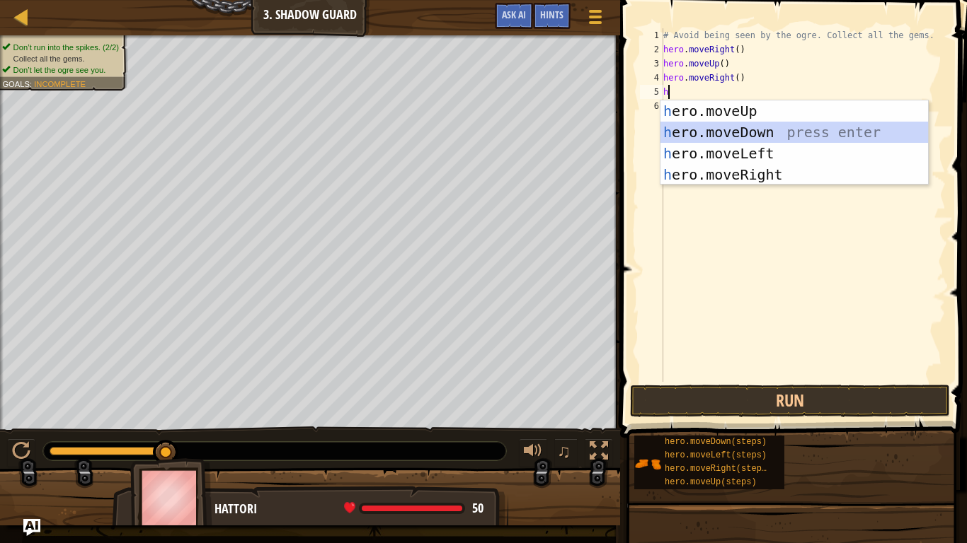
click at [701, 131] on div "h ero.moveUp press enter h ero.moveDown press enter h ero.moveLeft press enter …" at bounding box center [793, 163] width 267 height 127
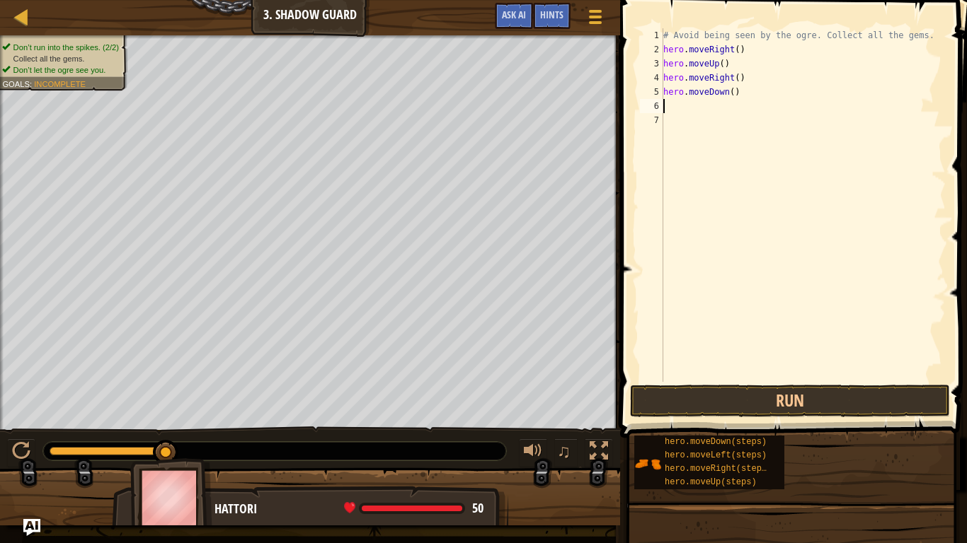
type textarea "h"
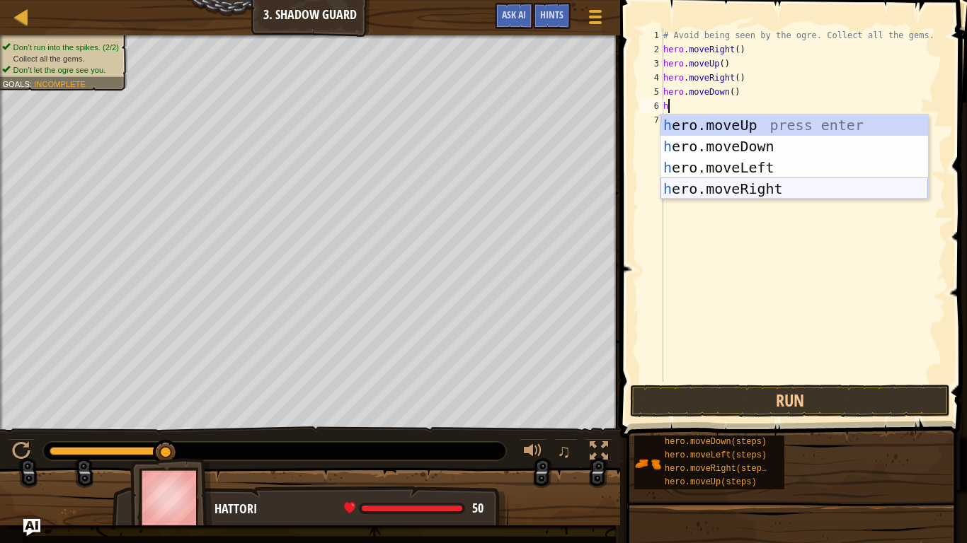
click at [718, 189] on div "h ero.moveUp press enter h ero.moveDown press enter h ero.moveLeft press enter …" at bounding box center [793, 178] width 267 height 127
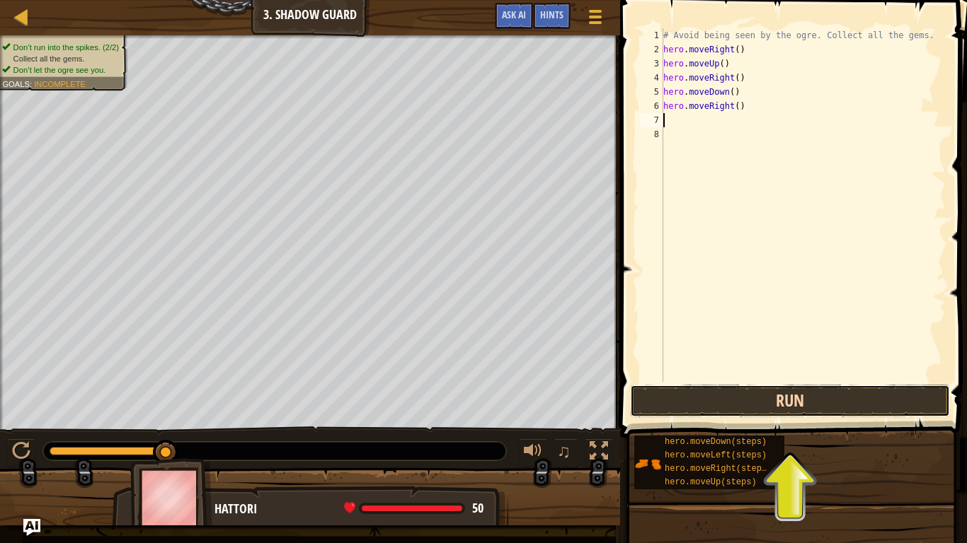
click at [778, 405] on button "Run" at bounding box center [790, 401] width 320 height 33
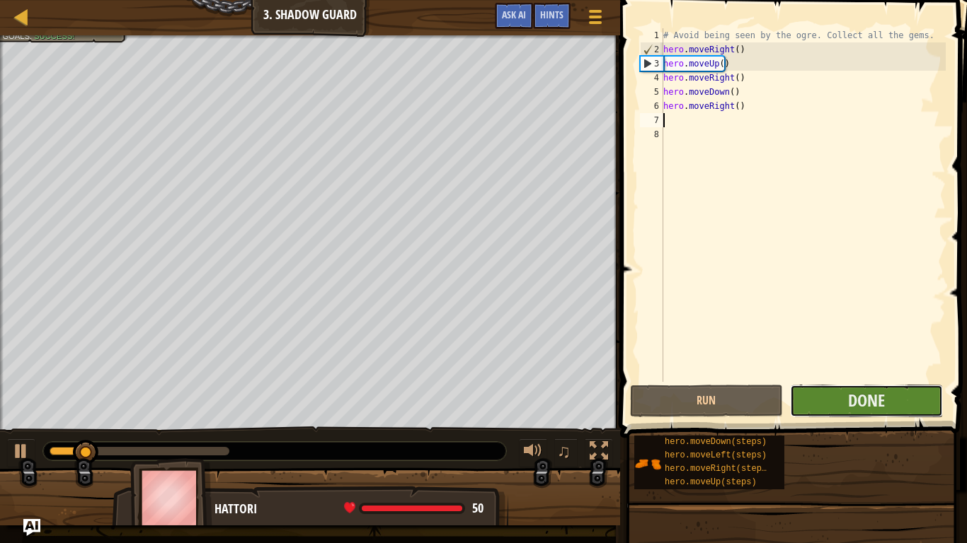
click at [891, 410] on button "Done" at bounding box center [866, 401] width 153 height 33
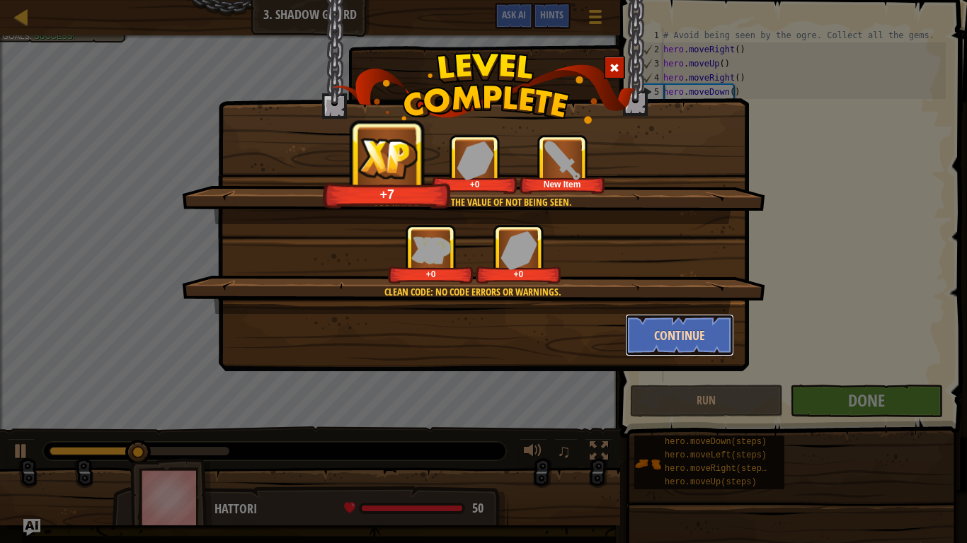
click at [698, 318] on button "Continue" at bounding box center [680, 335] width 110 height 42
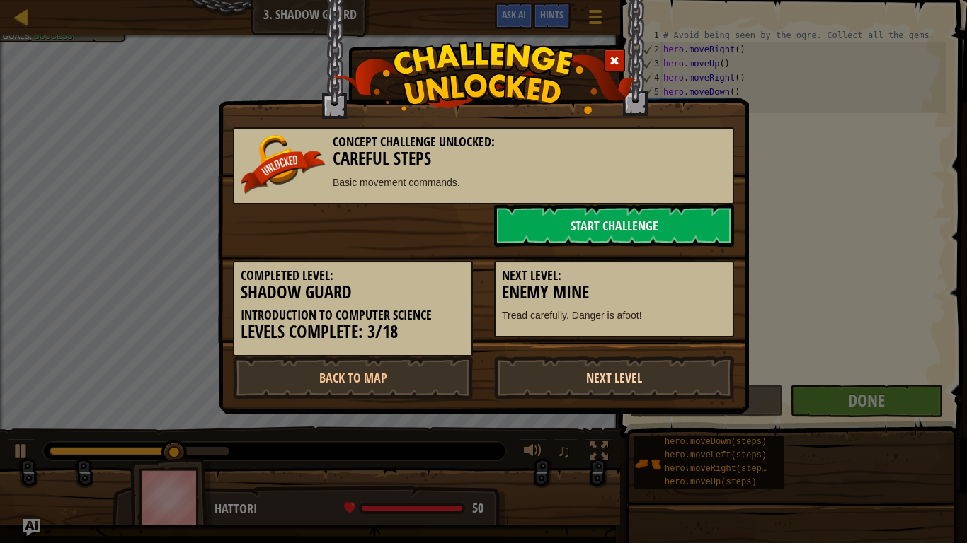
click at [629, 359] on link "Next Level" at bounding box center [614, 378] width 240 height 42
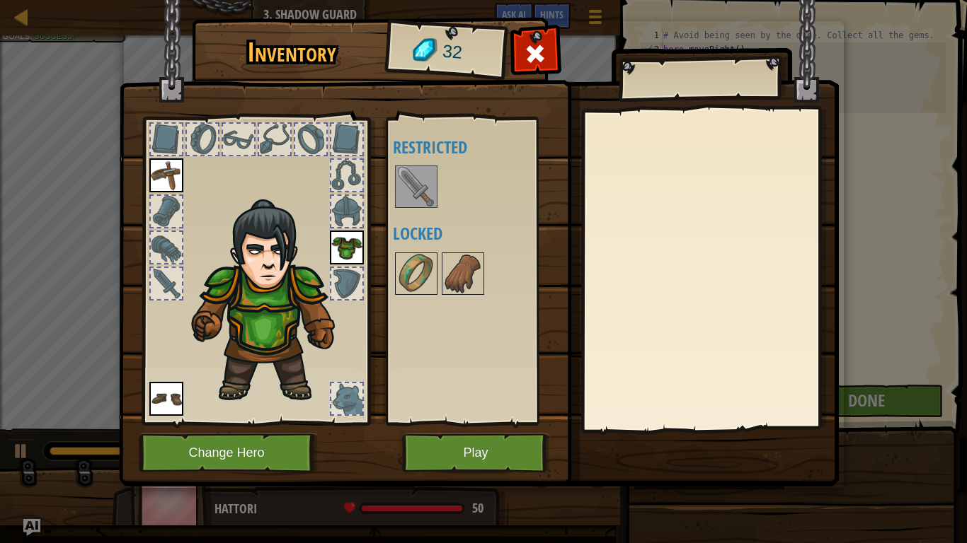
click at [414, 201] on img at bounding box center [416, 187] width 40 height 40
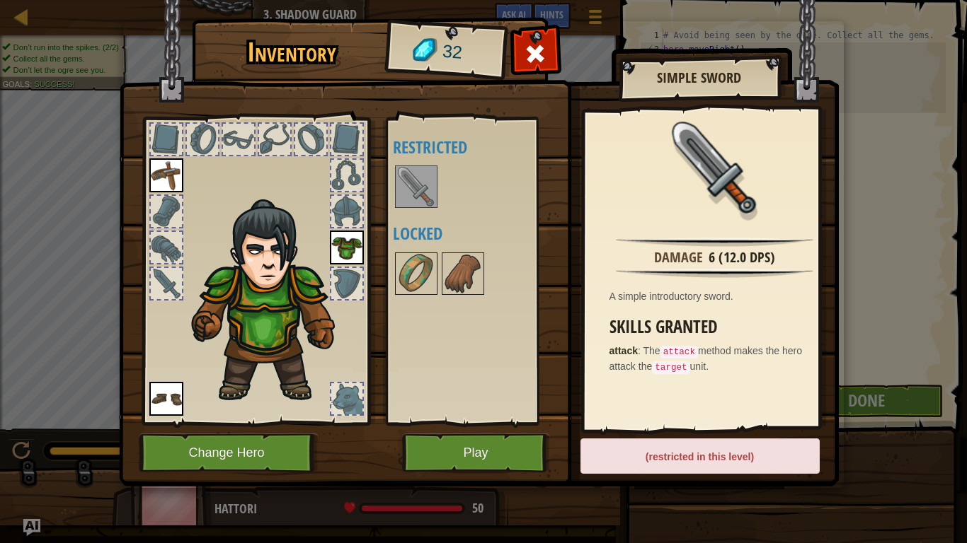
click at [430, 296] on div at bounding box center [482, 274] width 178 height 47
click at [402, 289] on img at bounding box center [416, 274] width 40 height 40
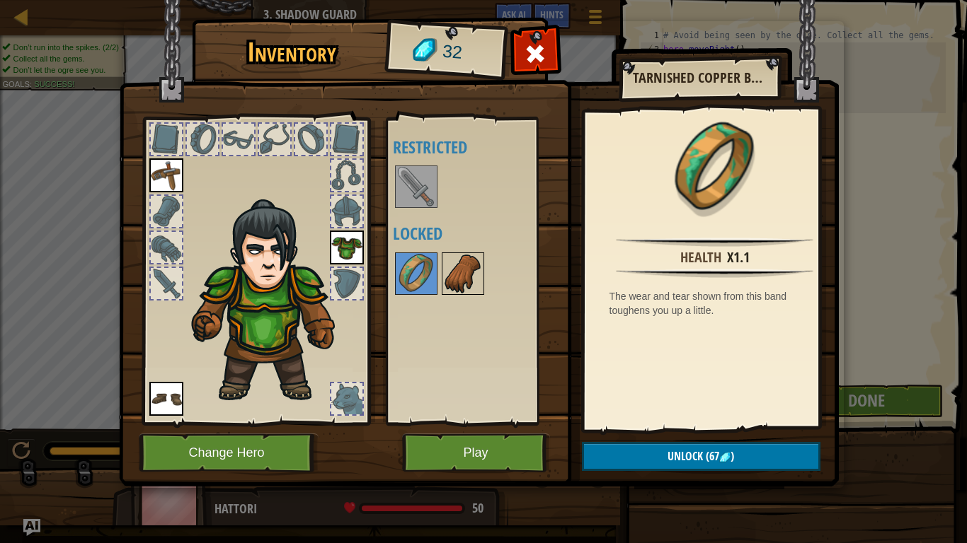
click at [456, 294] on div at bounding box center [463, 274] width 42 height 42
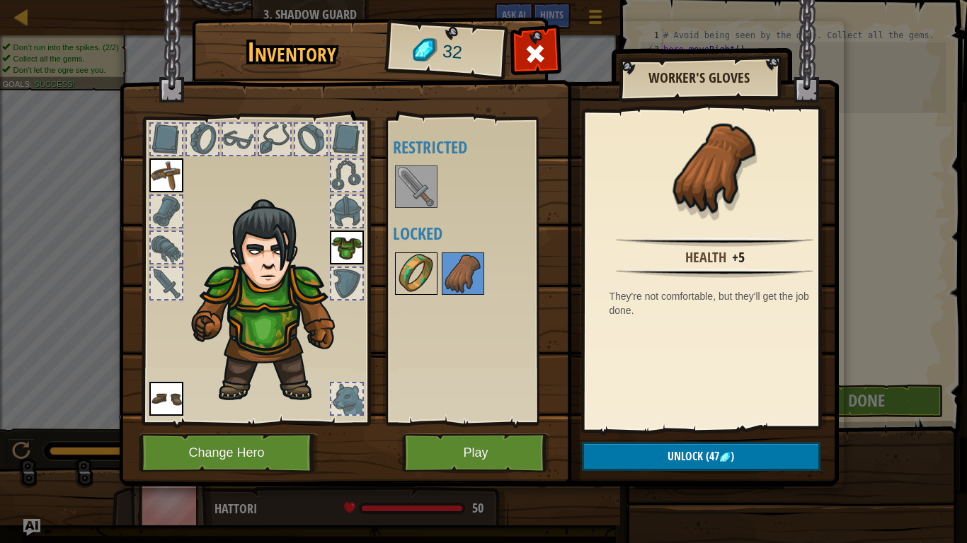
click at [399, 265] on img at bounding box center [416, 274] width 40 height 40
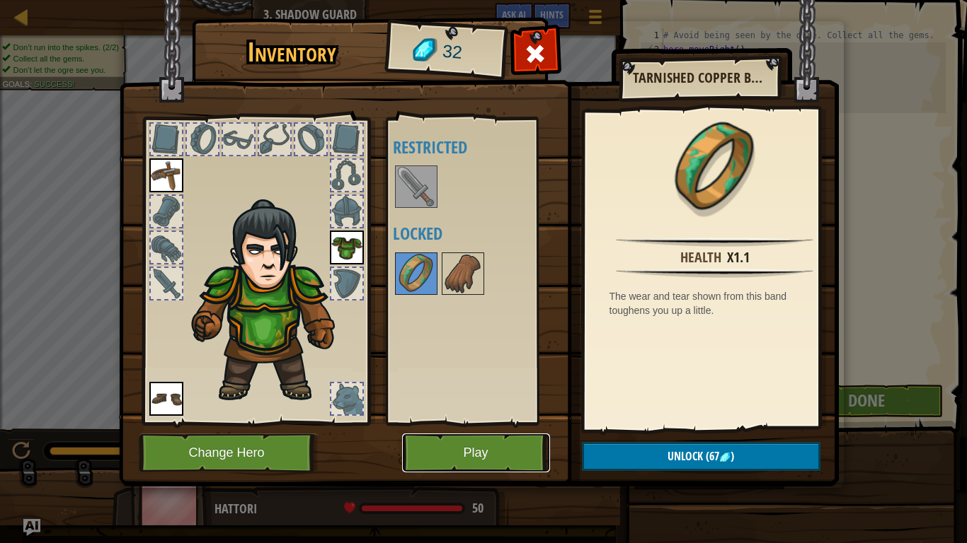
click at [462, 449] on button "Play" at bounding box center [476, 453] width 148 height 39
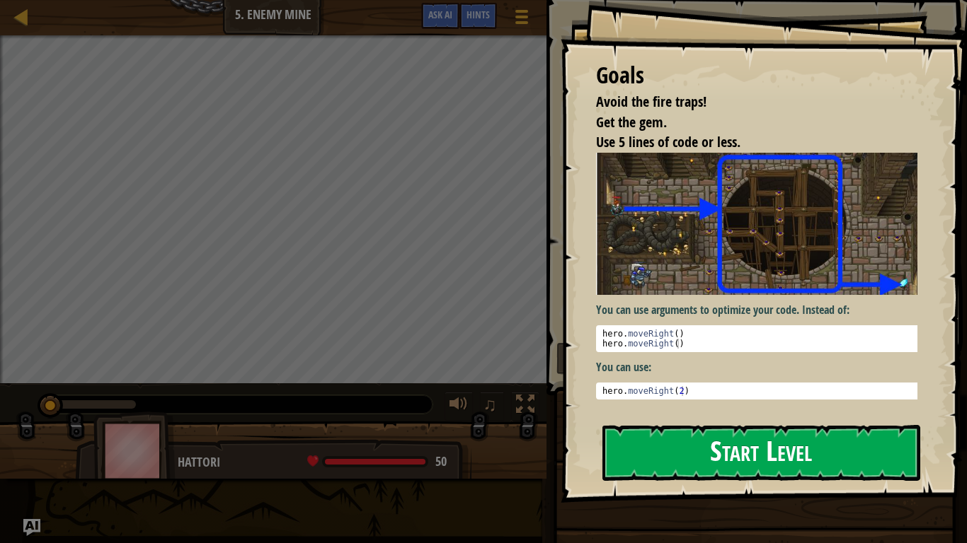
click at [701, 453] on button "Start Level" at bounding box center [761, 453] width 318 height 56
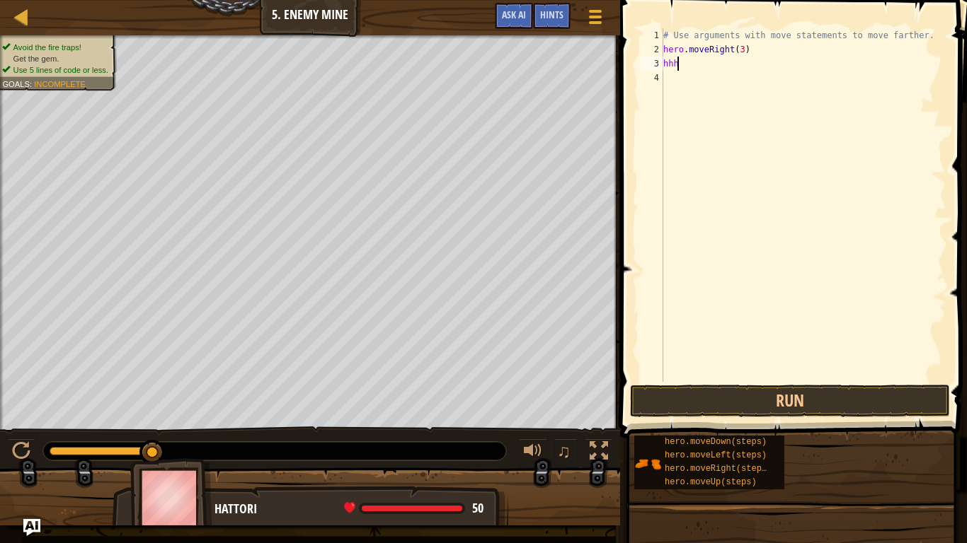
scroll to position [6, 0]
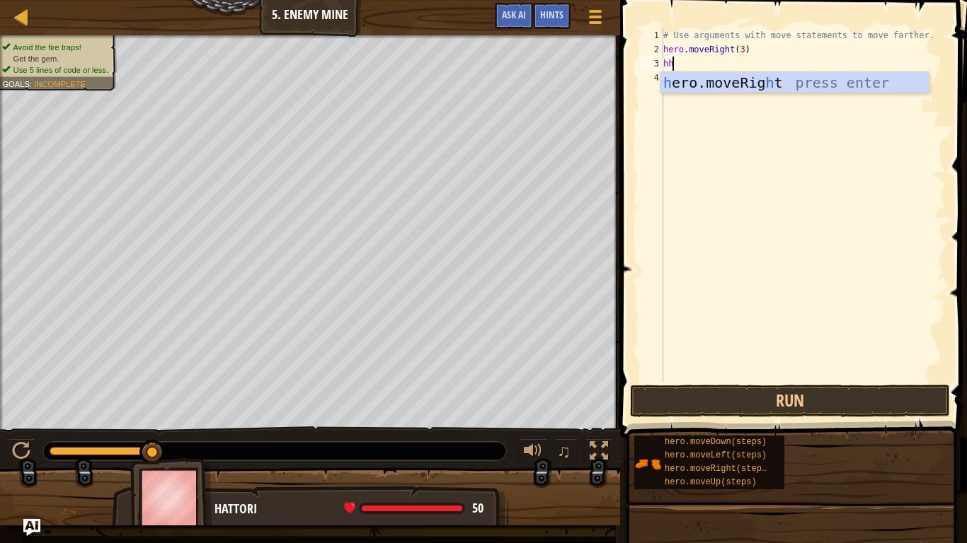
type textarea "h"
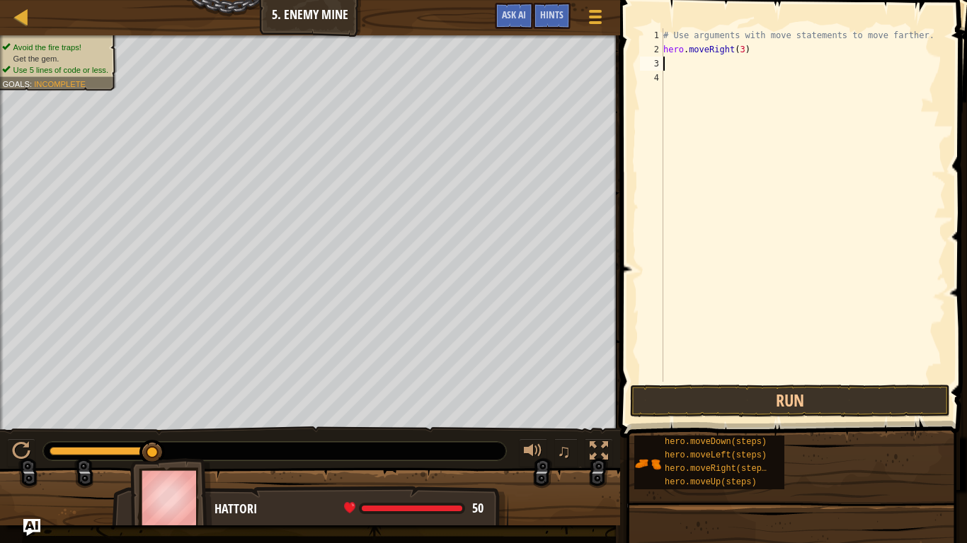
type textarea "h"
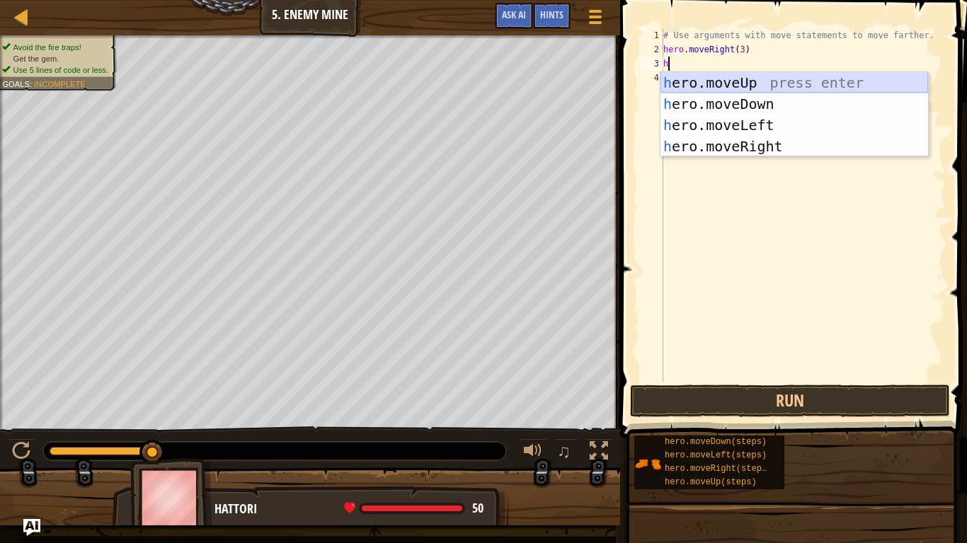
click at [767, 83] on div "h ero.moveUp press enter h ero.moveDown press enter h ero.moveLeft press enter …" at bounding box center [793, 135] width 267 height 127
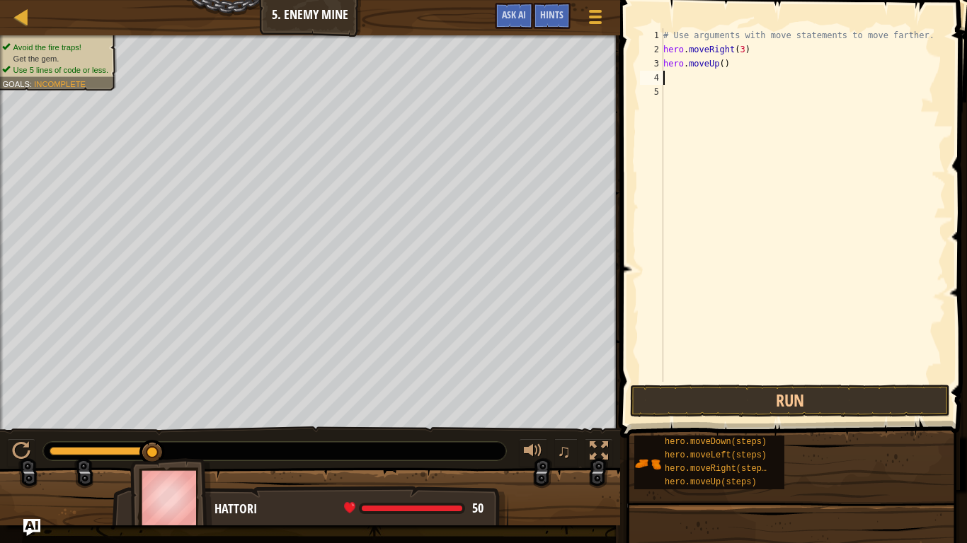
click at [720, 66] on div "# Use arguments with move statements to move farther. hero . moveRight ( 3 ) he…" at bounding box center [802, 219] width 285 height 382
click at [732, 404] on button "Run" at bounding box center [790, 401] width 320 height 33
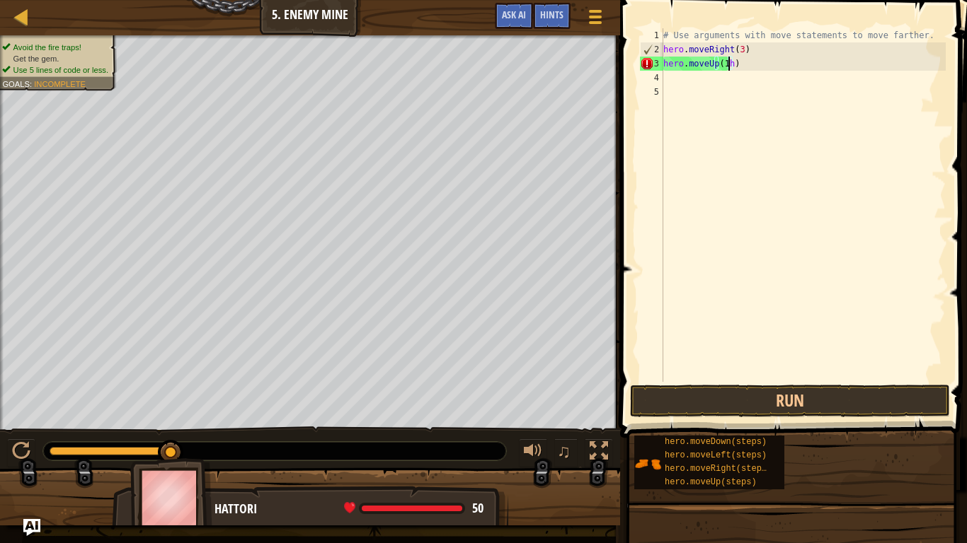
type textarea "hero.moveUp(1)"
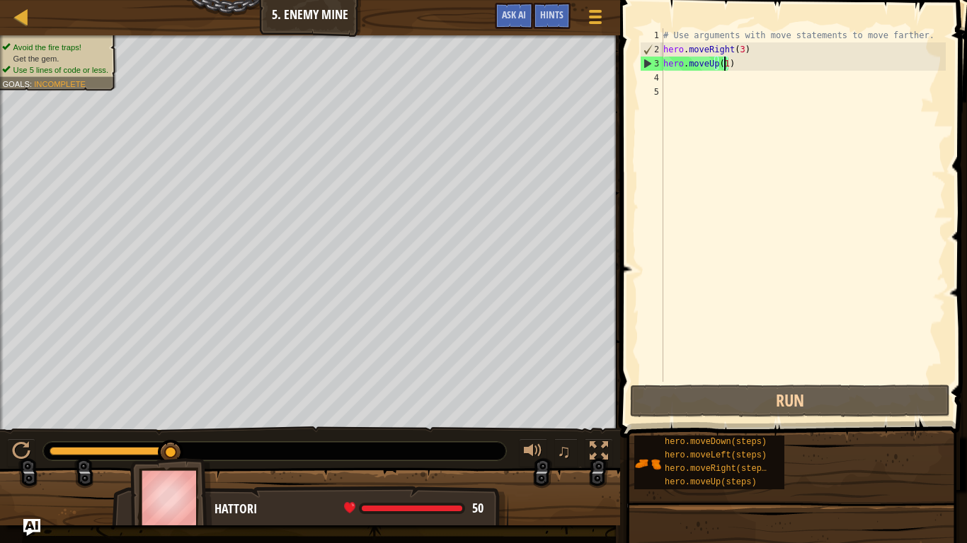
click at [664, 75] on div "# Use arguments with move statements to move farther. hero . moveRight ( 3 ) he…" at bounding box center [802, 219] width 285 height 382
type textarea "h"
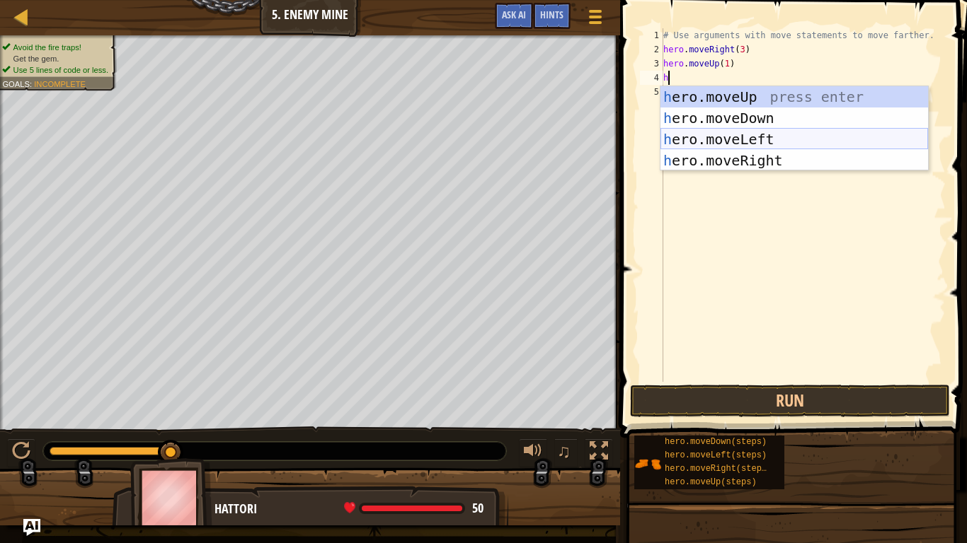
click at [723, 141] on div "h ero.moveUp press enter h ero.moveDown press enter h ero.moveLeft press enter …" at bounding box center [793, 149] width 267 height 127
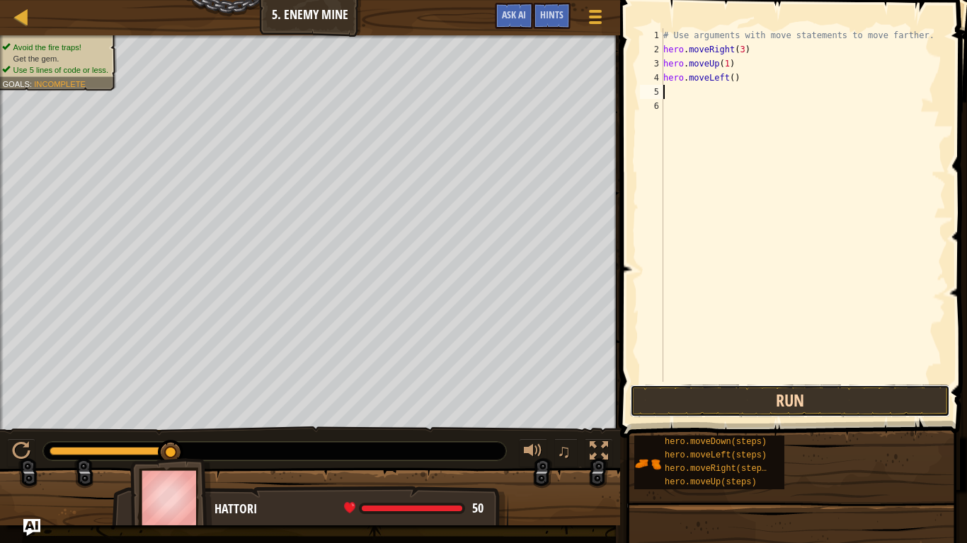
click at [822, 397] on button "Run" at bounding box center [790, 401] width 320 height 33
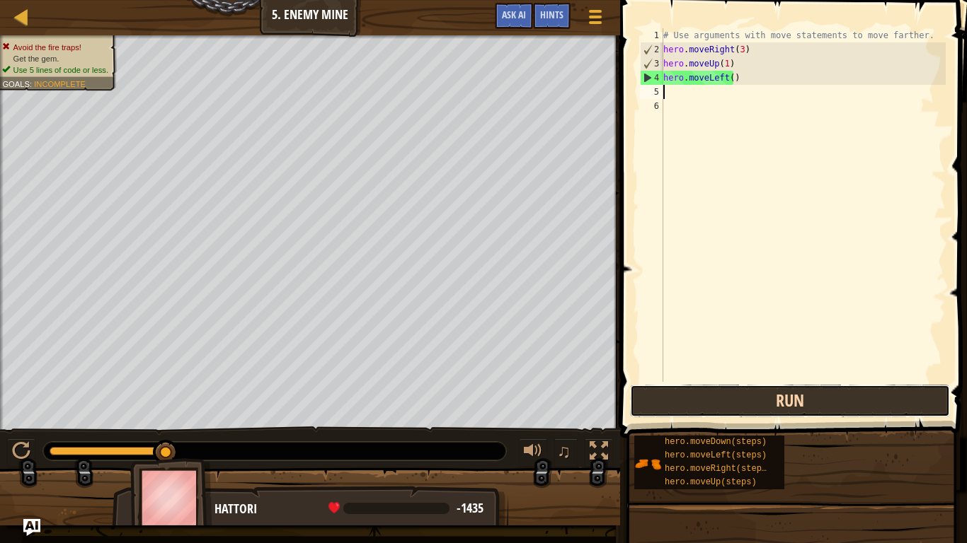
click at [792, 412] on button "Run" at bounding box center [790, 401] width 320 height 33
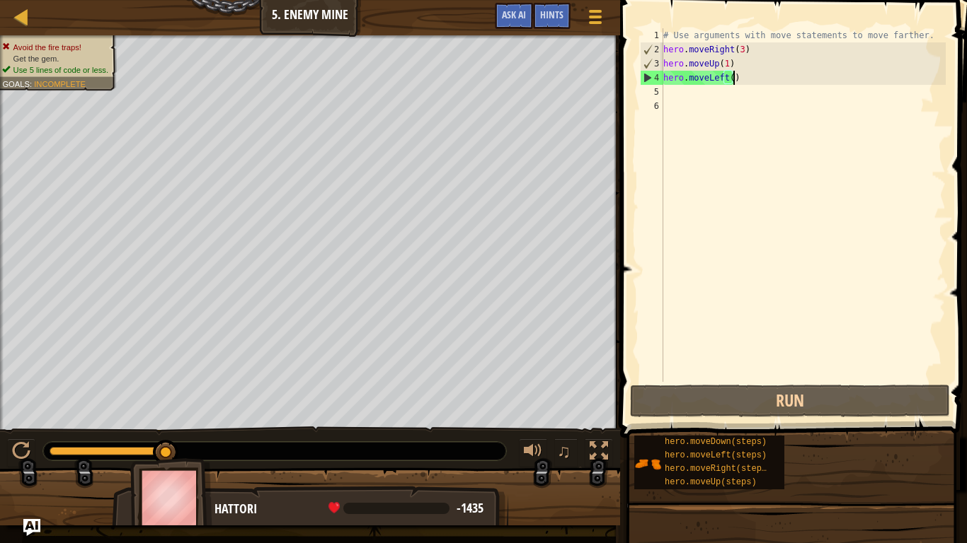
click at [740, 83] on div "# Use arguments with move statements to move farther. hero . moveRight ( 3 ) he…" at bounding box center [802, 219] width 285 height 382
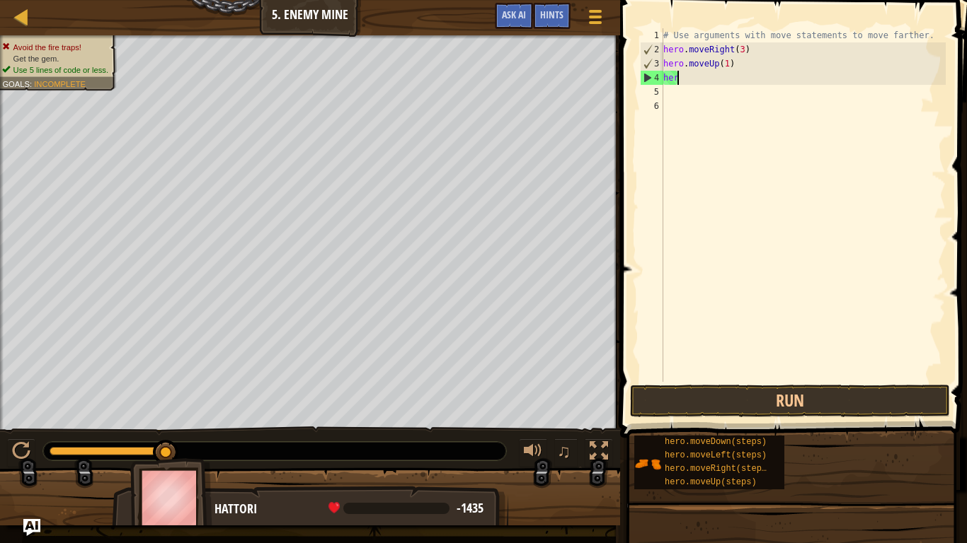
type textarea "h"
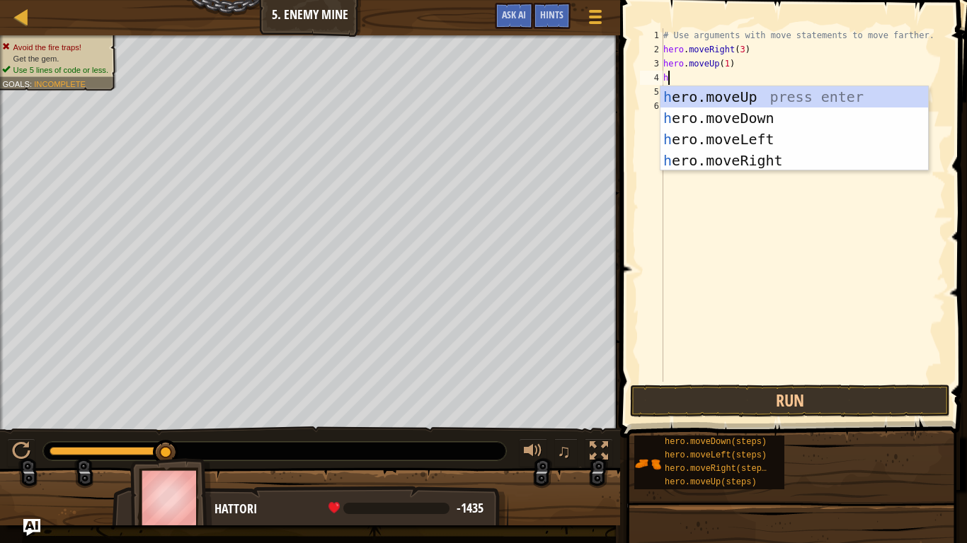
click at [778, 171] on div "# Use arguments with move statements to move farther. hero . moveRight ( 3 ) he…" at bounding box center [802, 219] width 285 height 382
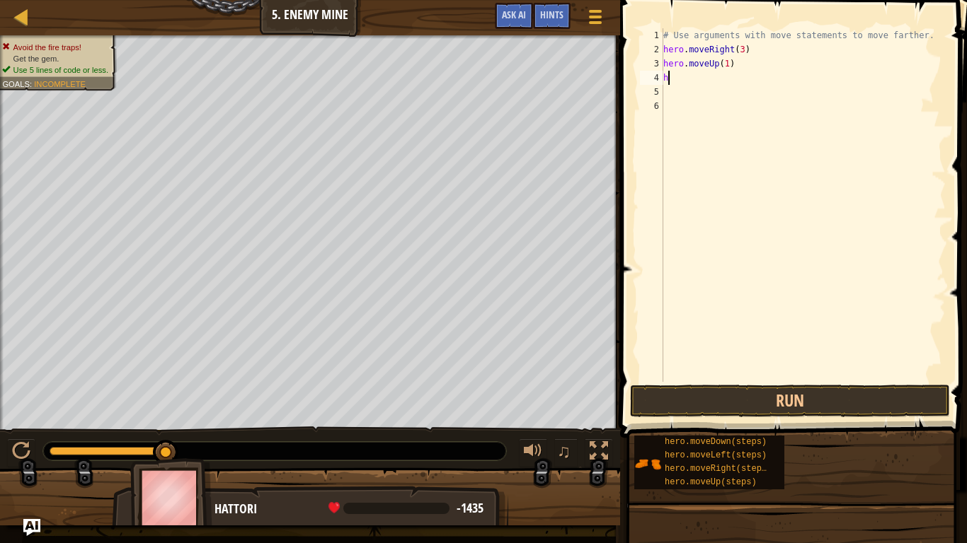
click at [715, 78] on div "# Use arguments with move statements to move farther. hero . moveRight ( 3 ) he…" at bounding box center [802, 219] width 285 height 382
type textarea "h"
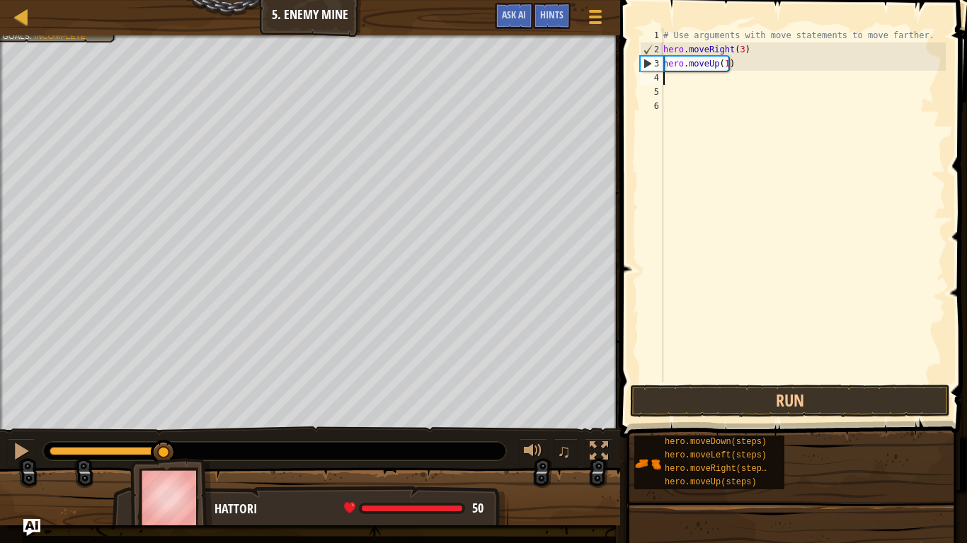
type textarea "h"
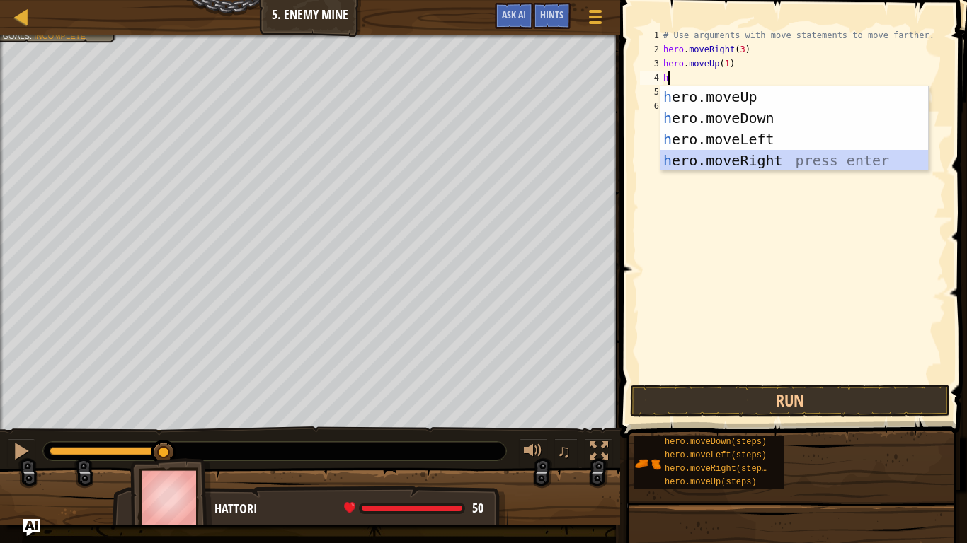
click at [709, 158] on div "h ero.moveUp press enter h ero.moveDown press enter h ero.moveLeft press enter …" at bounding box center [793, 149] width 267 height 127
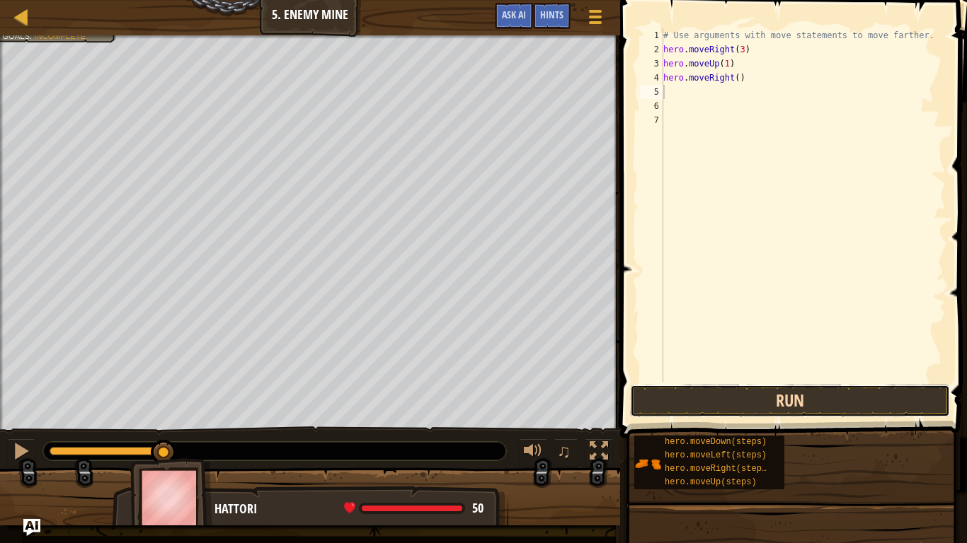
click at [763, 399] on button "Run" at bounding box center [790, 401] width 320 height 33
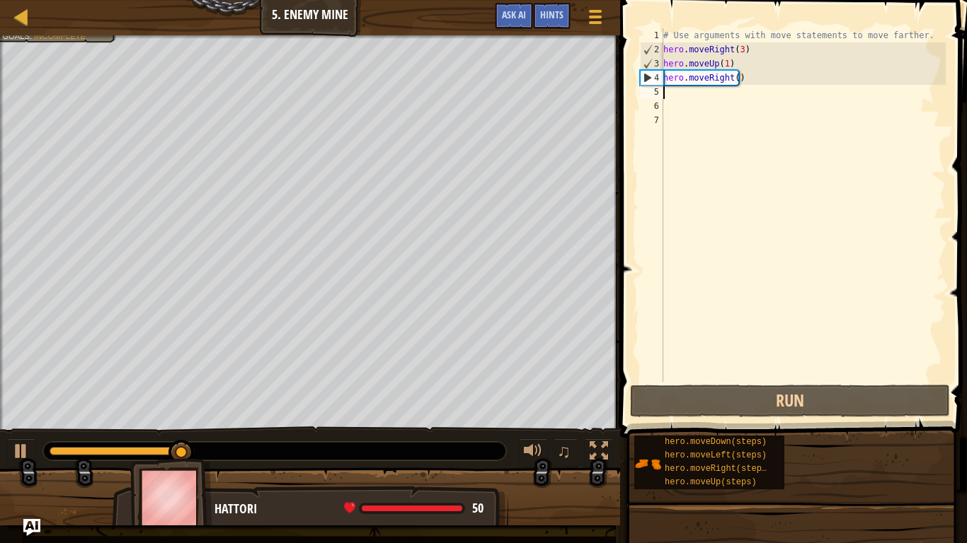
type textarea "h"
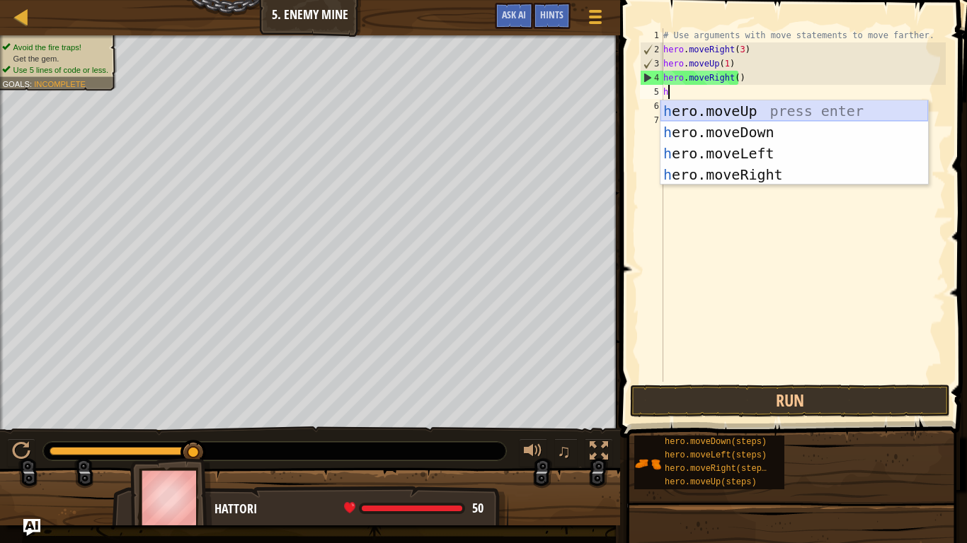
click at [761, 109] on div "h ero.moveUp press enter h ero.moveDown press enter h ero.moveLeft press enter …" at bounding box center [793, 163] width 267 height 127
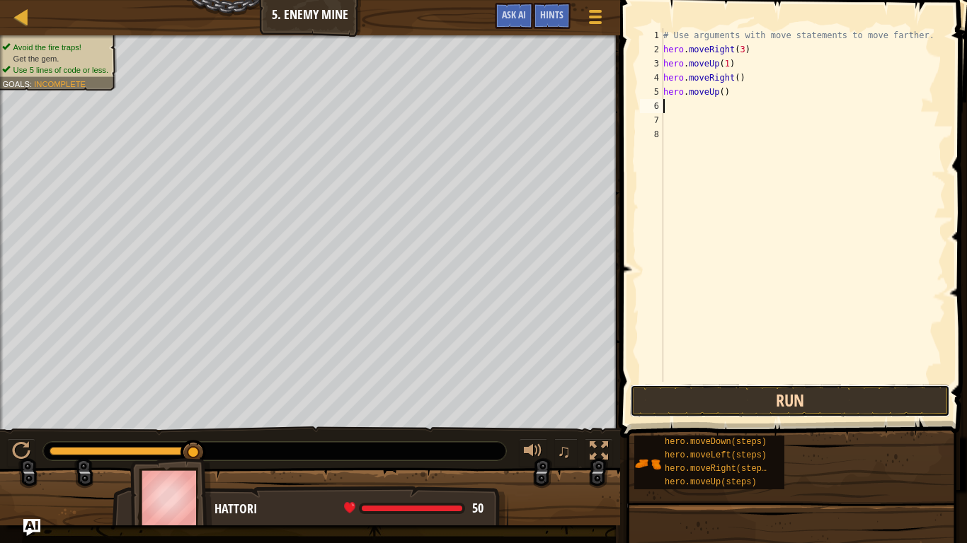
click at [778, 396] on button "Run" at bounding box center [790, 401] width 320 height 33
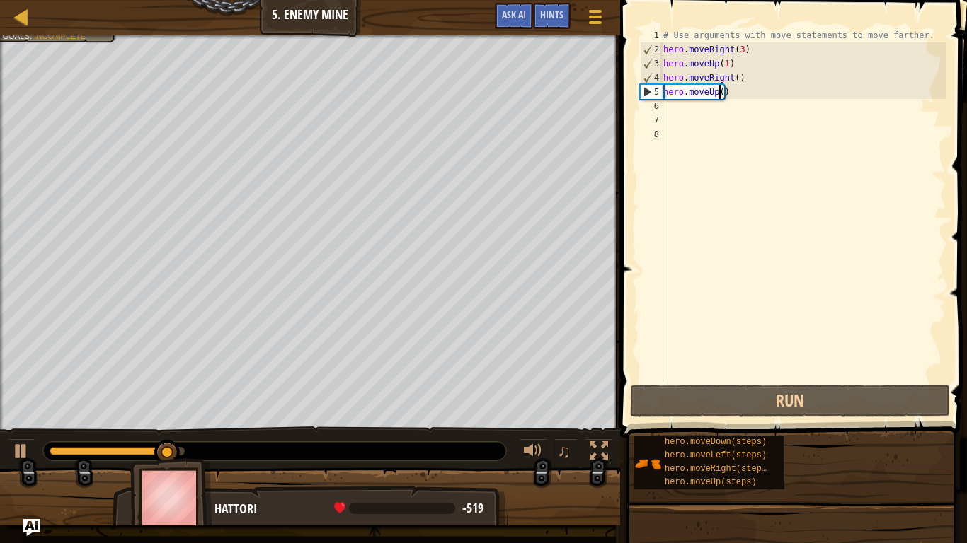
click at [720, 94] on div "# Use arguments with move statements to move farther. hero . moveRight ( 3 ) he…" at bounding box center [802, 219] width 285 height 382
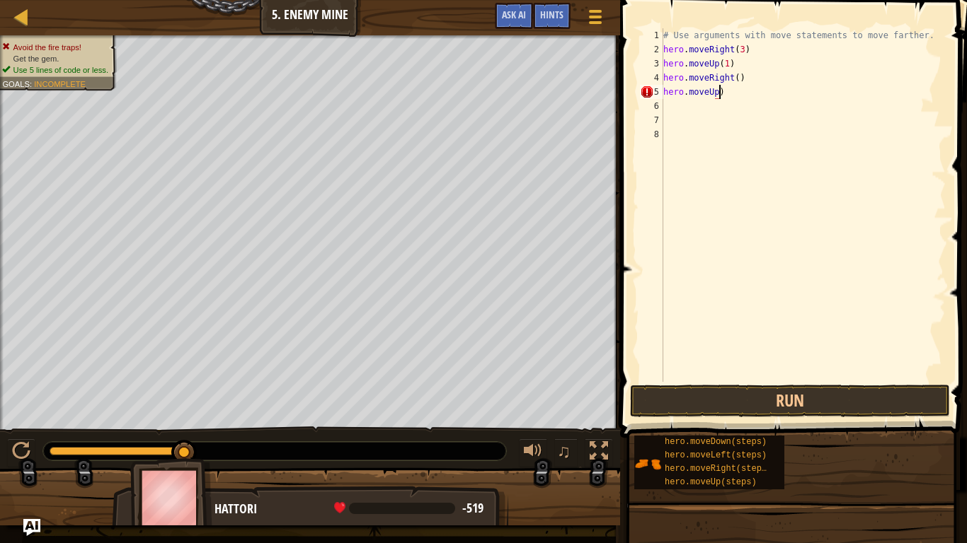
click at [747, 98] on div "# Use arguments with move statements to move farther. hero . moveRight ( 3 ) he…" at bounding box center [802, 219] width 285 height 382
type textarea "h"
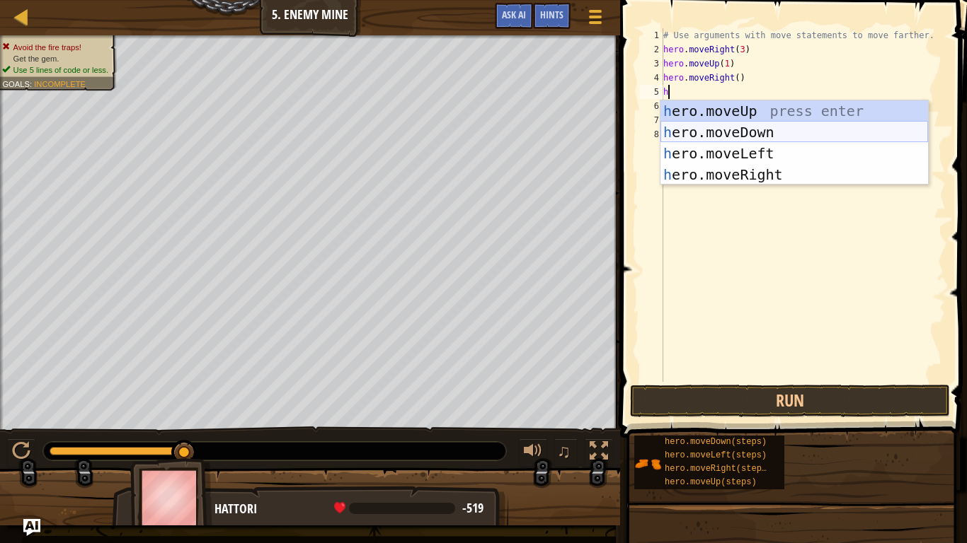
click at [742, 132] on div "h ero.moveUp press enter h ero.moveDown press enter h ero.moveLeft press enter …" at bounding box center [793, 163] width 267 height 127
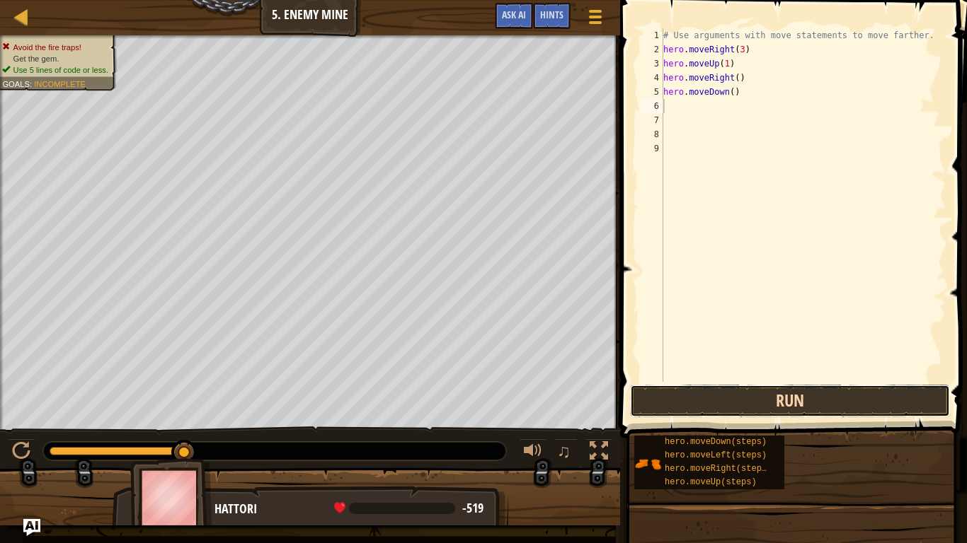
click at [803, 412] on button "Run" at bounding box center [790, 401] width 320 height 33
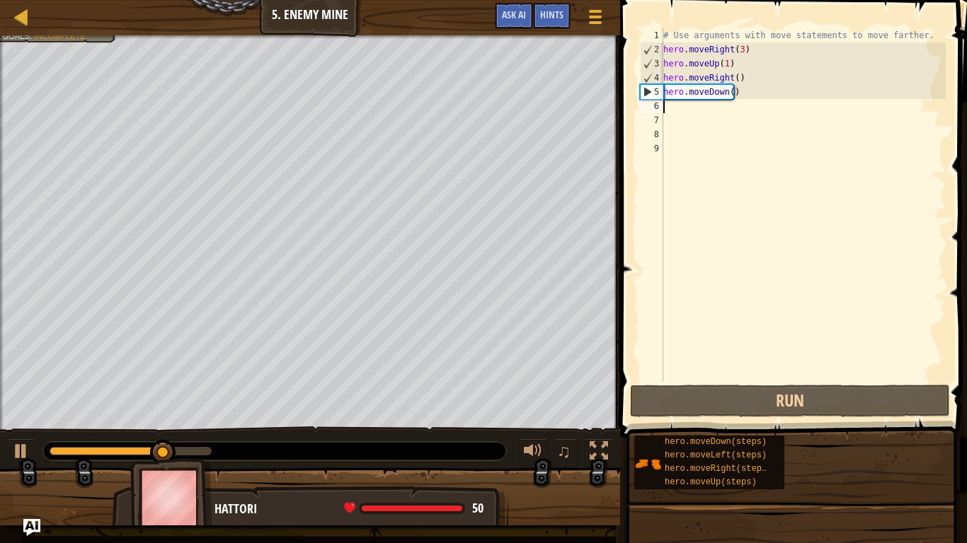
type textarea "h"
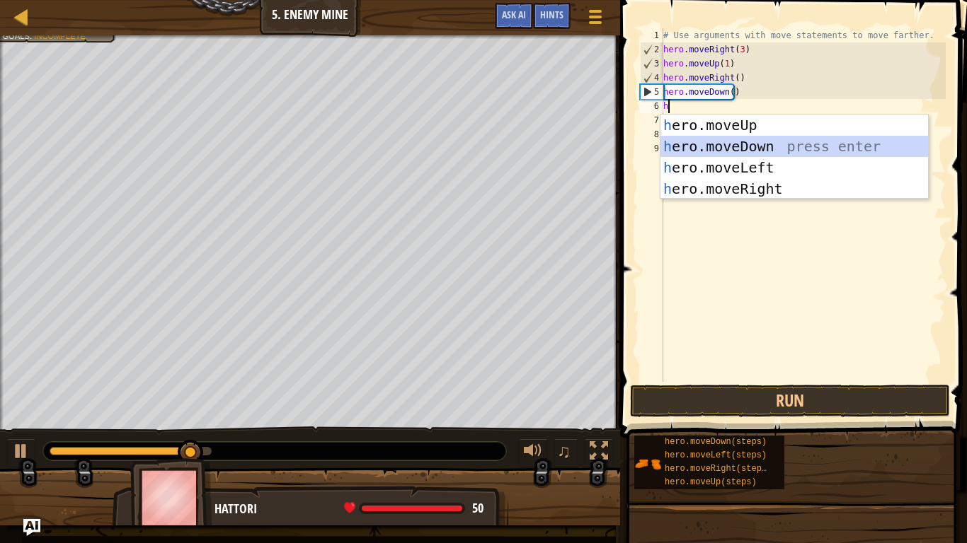
click at [718, 145] on div "h ero.moveUp press enter h ero.moveDown press enter h ero.moveLeft press enter …" at bounding box center [793, 178] width 267 height 127
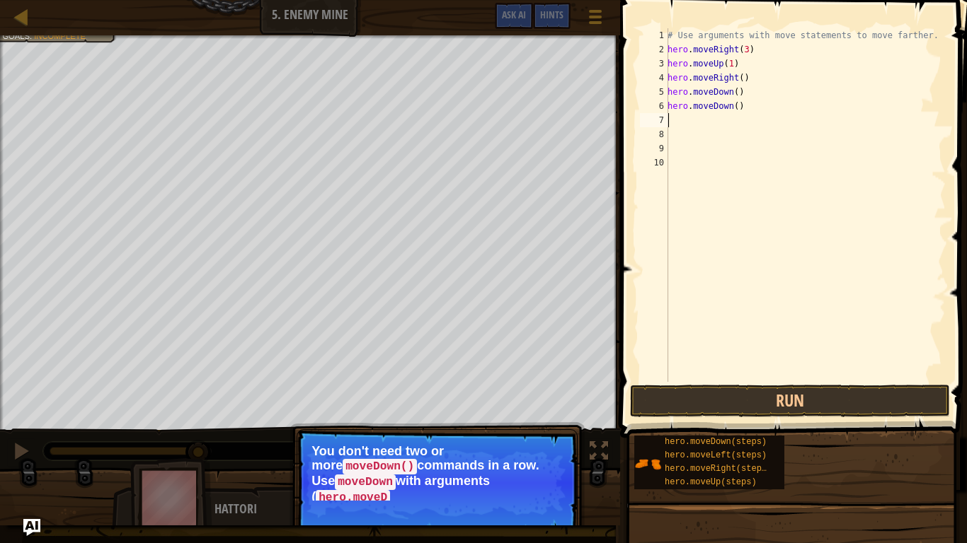
type textarea "h"
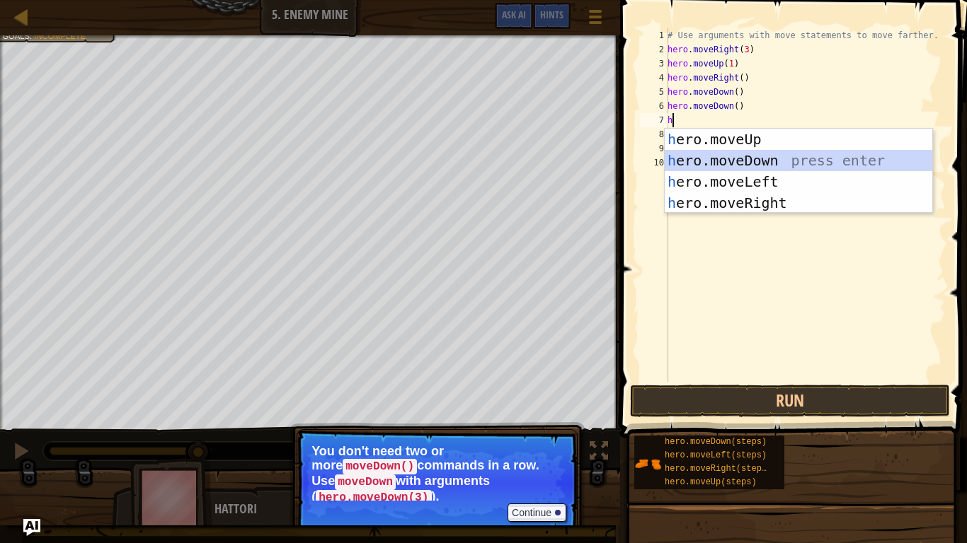
click at [708, 156] on div "h ero.moveUp press enter h ero.moveDown press enter h ero.moveLeft press enter …" at bounding box center [797, 192] width 267 height 127
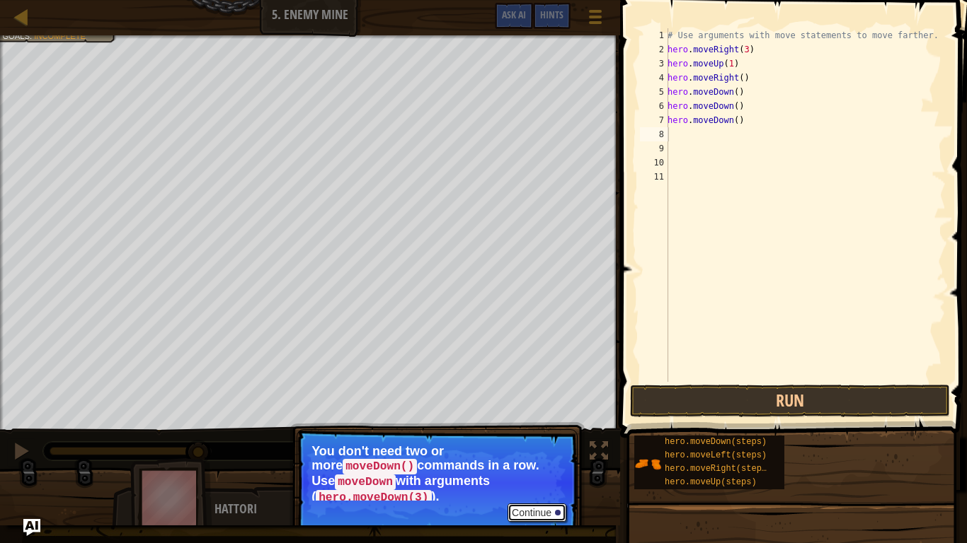
click at [557, 453] on div at bounding box center [558, 513] width 6 height 6
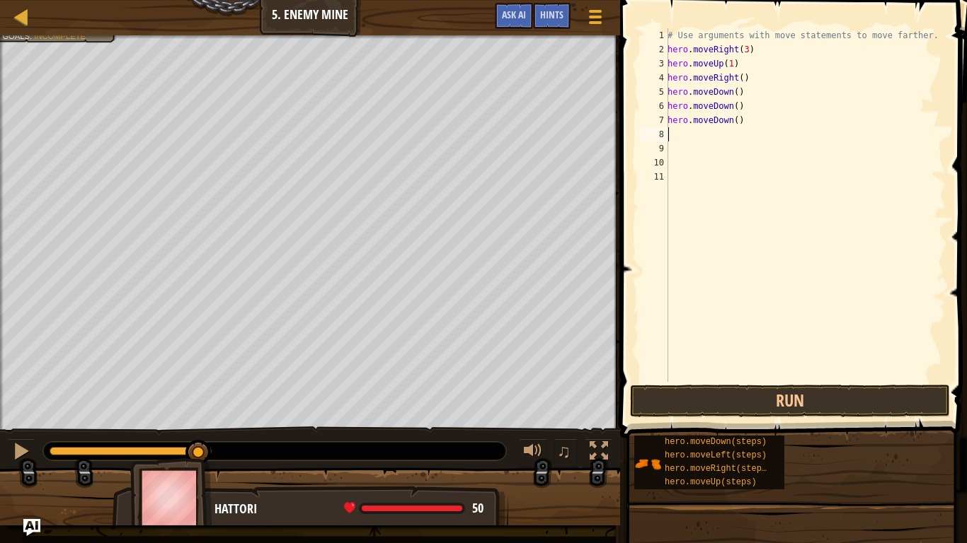
click at [743, 114] on div "# Use arguments with move statements to move farther. hero . moveRight ( 3 ) he…" at bounding box center [804, 219] width 281 height 382
type textarea "h"
click at [768, 107] on div "# Use arguments with move statements to move farther. hero . moveRight ( 3 ) he…" at bounding box center [804, 219] width 281 height 382
type textarea "h"
click at [733, 95] on div "# Use arguments with move statements to move farther. hero . moveRight ( 3 ) he…" at bounding box center [804, 219] width 281 height 382
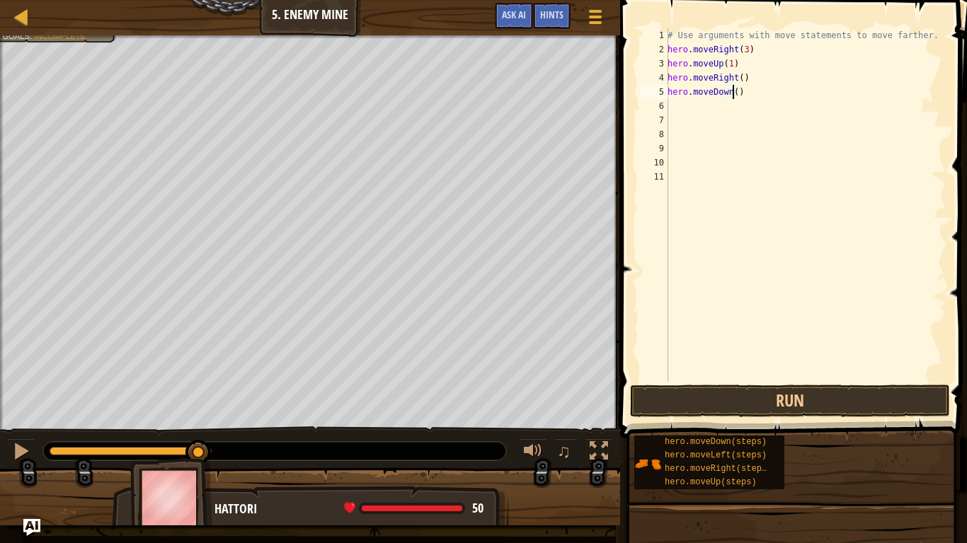
type textarea "hero.moveDown(3)"
click at [690, 105] on div "# Use arguments with move statements to move farther. hero . moveRight ( 3 ) he…" at bounding box center [804, 219] width 281 height 382
drag, startPoint x: 743, startPoint y: 391, endPoint x: 742, endPoint y: 376, distance: 14.9
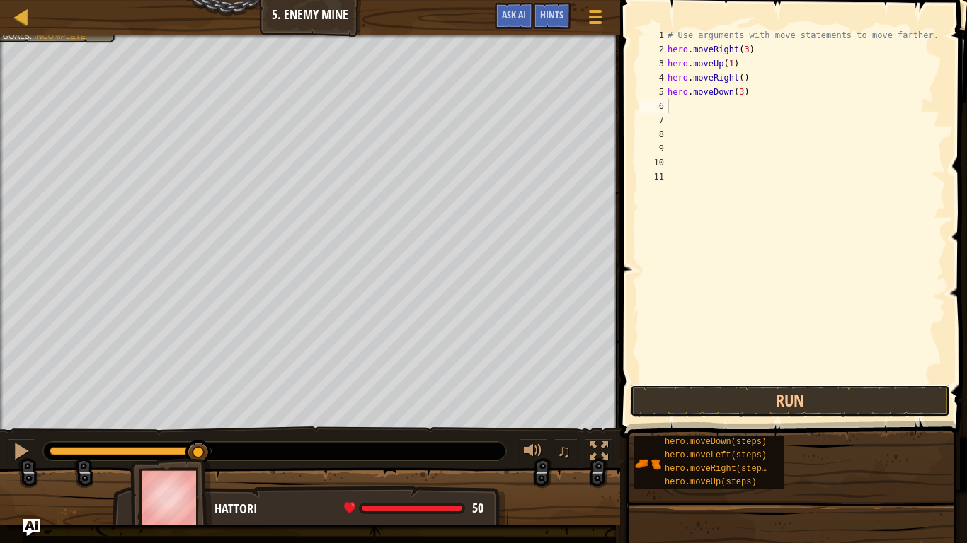
click at [743, 388] on button "Run" at bounding box center [790, 401] width 320 height 33
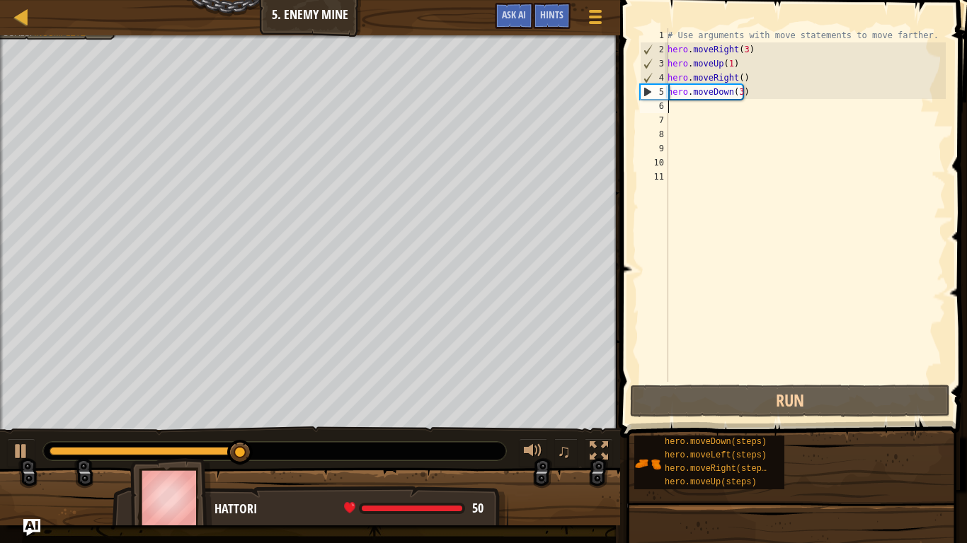
click at [674, 100] on div "# Use arguments with move statements to move farther. hero . moveRight ( 3 ) he…" at bounding box center [804, 219] width 281 height 382
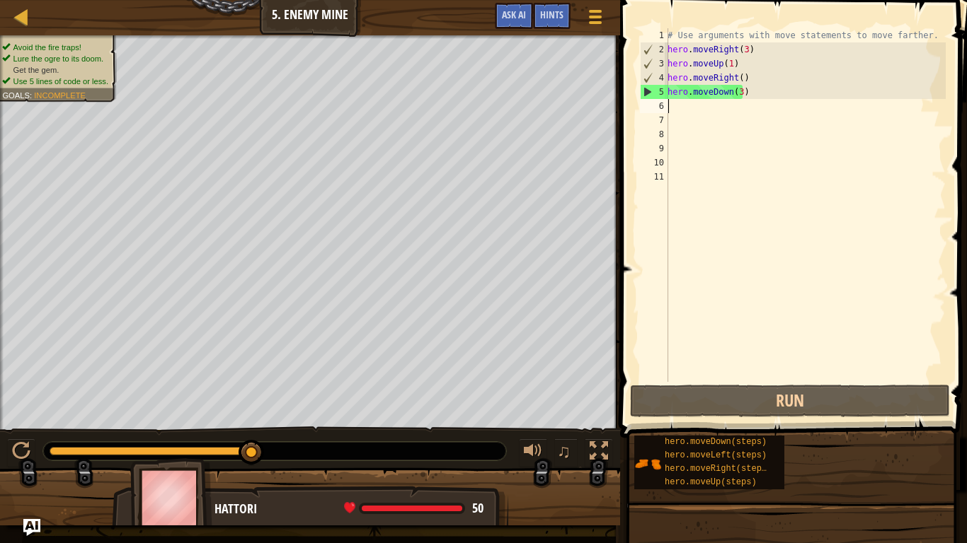
type textarea "h"
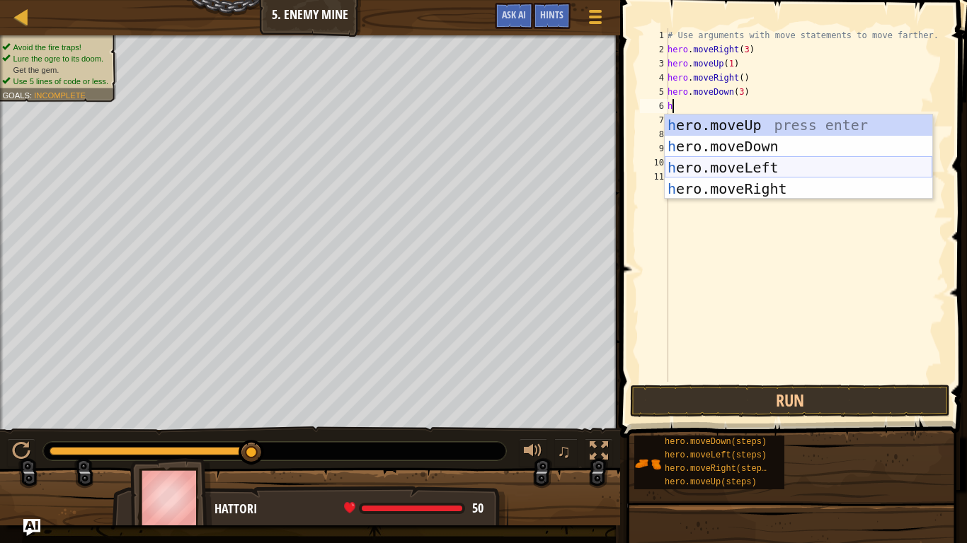
click at [743, 165] on div "h ero.moveUp press enter h ero.moveDown press enter h ero.moveLeft press enter …" at bounding box center [797, 178] width 267 height 127
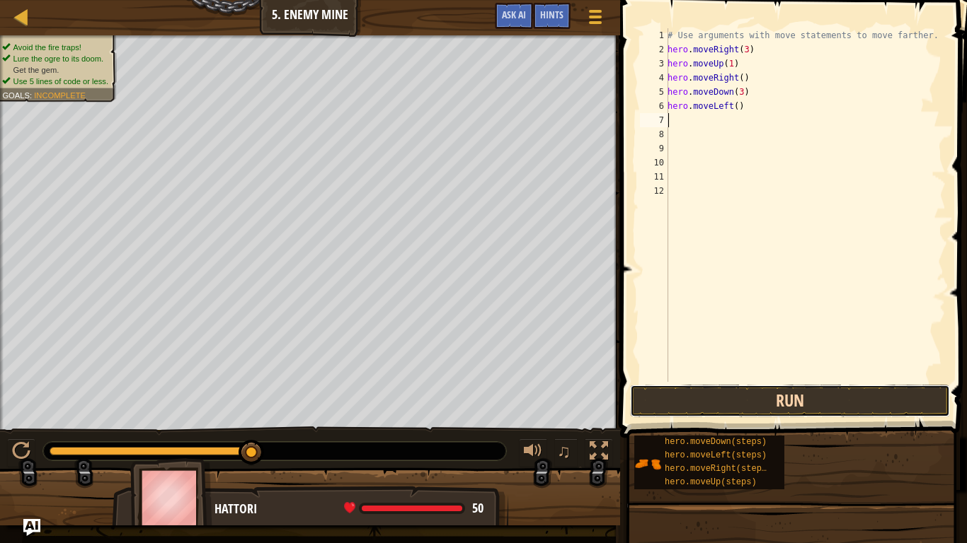
click at [777, 394] on button "Run" at bounding box center [790, 401] width 320 height 33
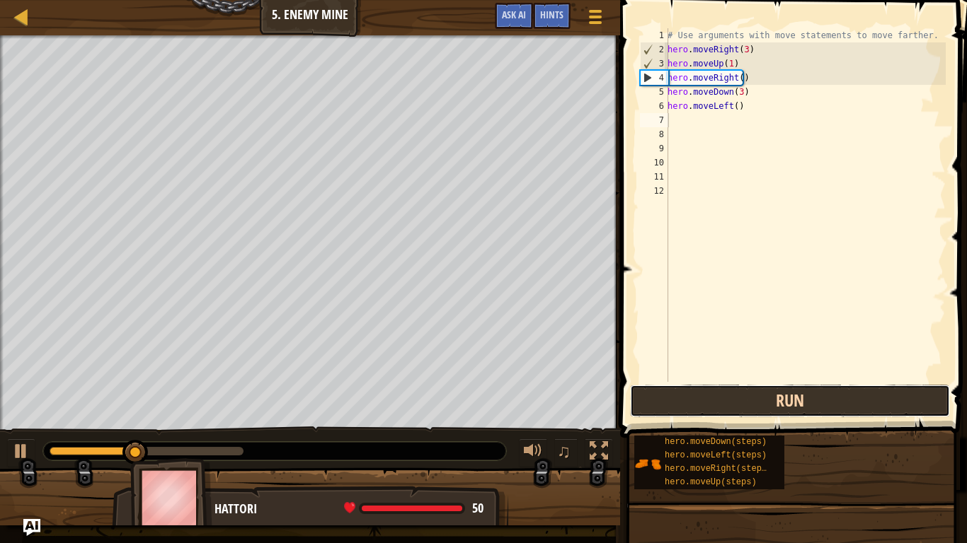
click at [776, 397] on button "Run" at bounding box center [790, 401] width 320 height 33
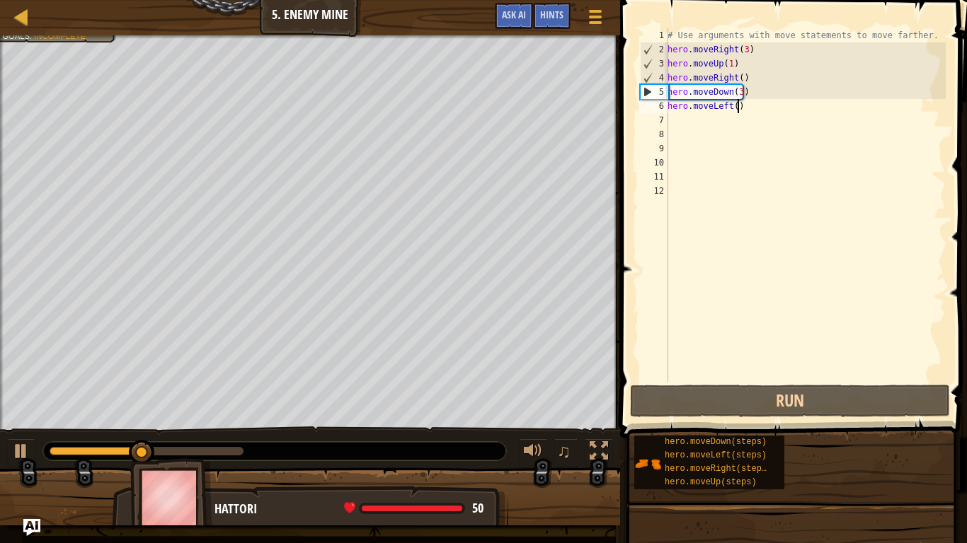
click at [741, 101] on div "# Use arguments with move statements to move farther. hero . moveRight ( 3 ) he…" at bounding box center [804, 219] width 281 height 382
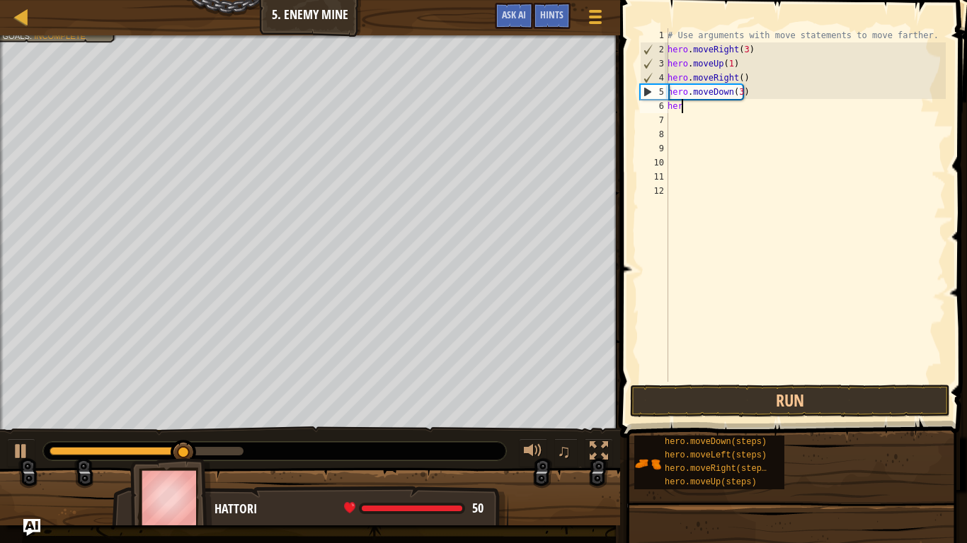
type textarea "h"
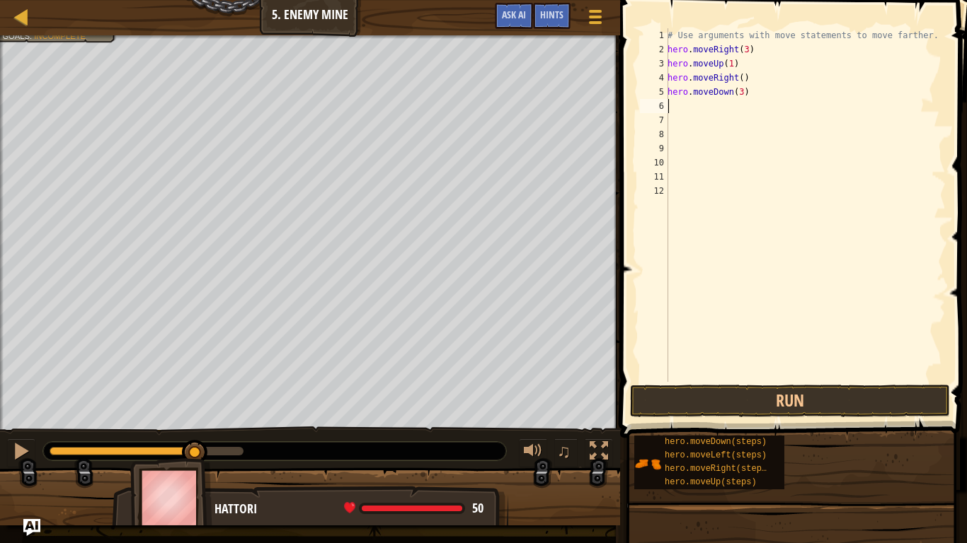
click at [699, 102] on div "# Use arguments with move statements to move farther. hero . moveRight ( 3 ) he…" at bounding box center [804, 219] width 281 height 382
type textarea "h"
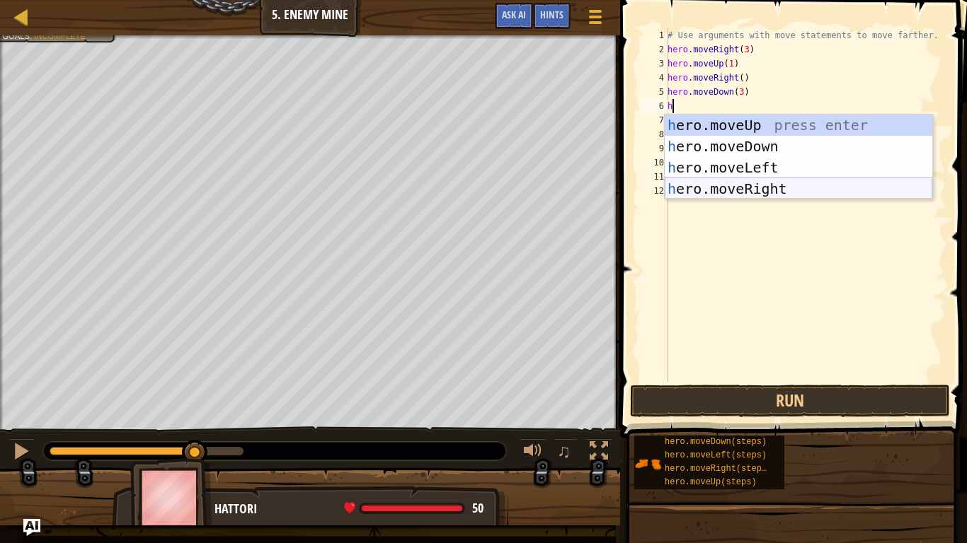
click at [728, 181] on div "h ero.moveUp press enter h ero.moveDown press enter h ero.moveLeft press enter …" at bounding box center [797, 178] width 267 height 127
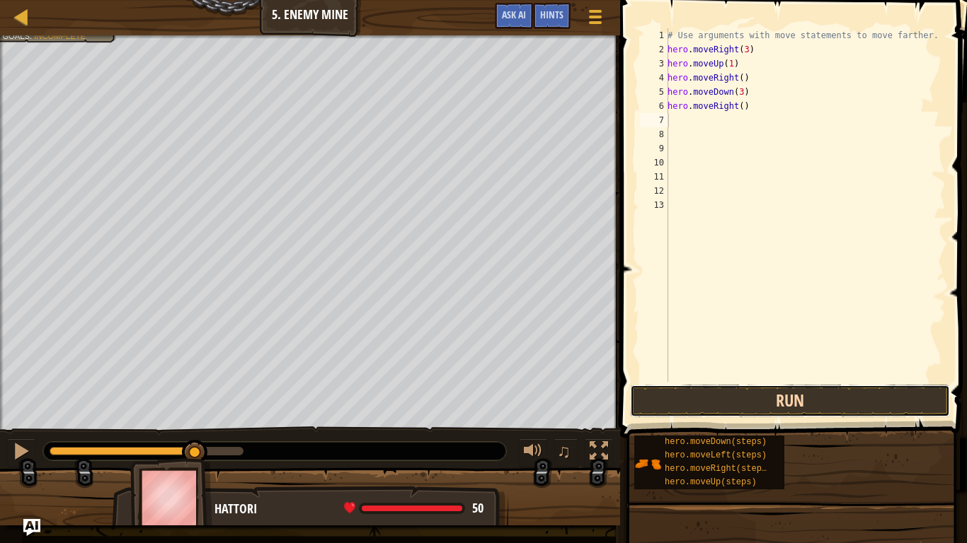
drag, startPoint x: 747, startPoint y: 396, endPoint x: 742, endPoint y: 405, distance: 10.1
click at [742, 396] on button "Run" at bounding box center [790, 401] width 320 height 33
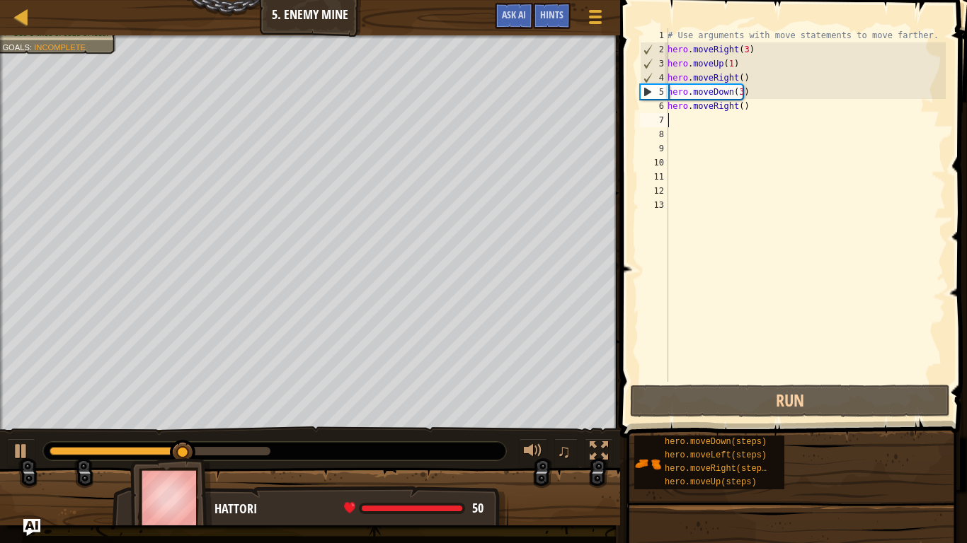
click at [737, 109] on div "# Use arguments with move statements to move farther. hero . moveRight ( 3 ) he…" at bounding box center [804, 219] width 281 height 382
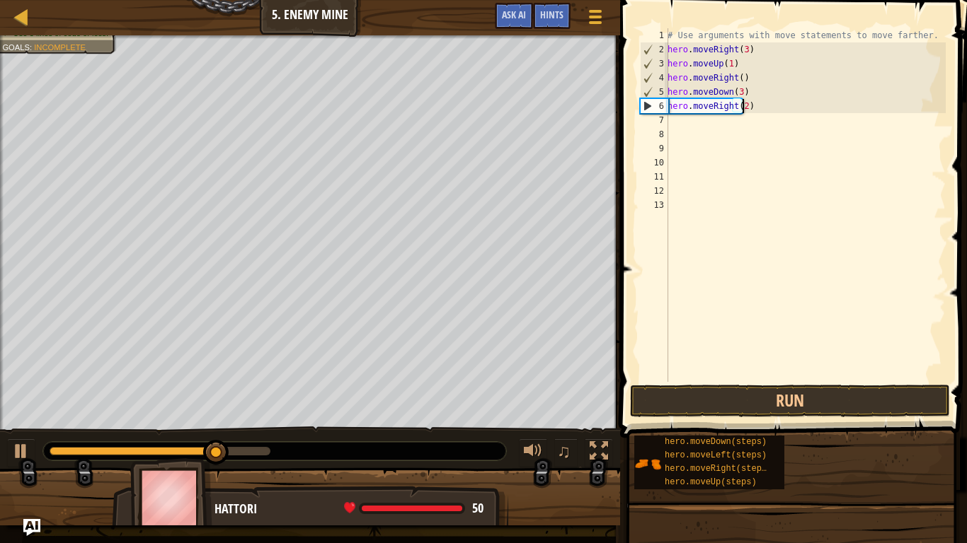
scroll to position [6, 6]
type textarea "hero.moveRight(2)"
click at [725, 394] on button "Run" at bounding box center [790, 401] width 320 height 33
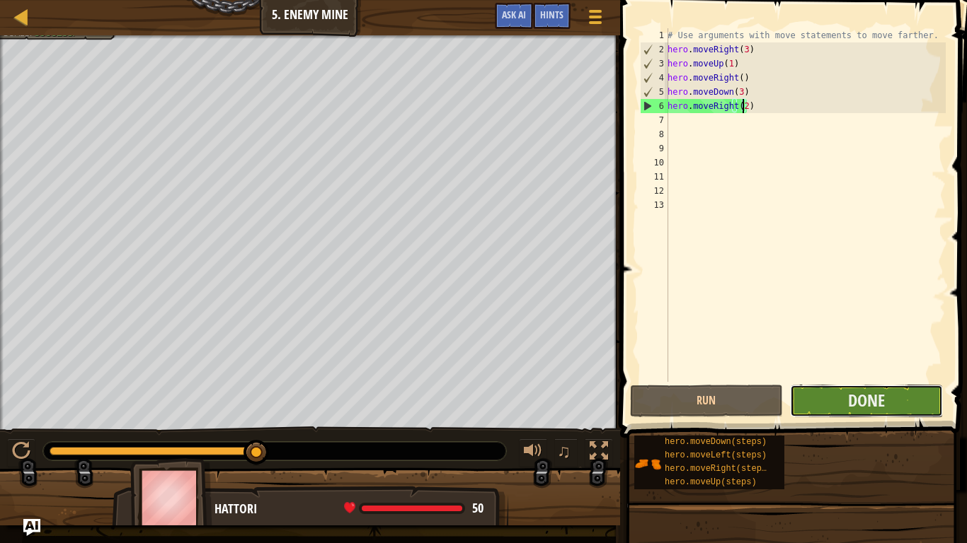
click at [903, 404] on button "Done" at bounding box center [866, 401] width 153 height 33
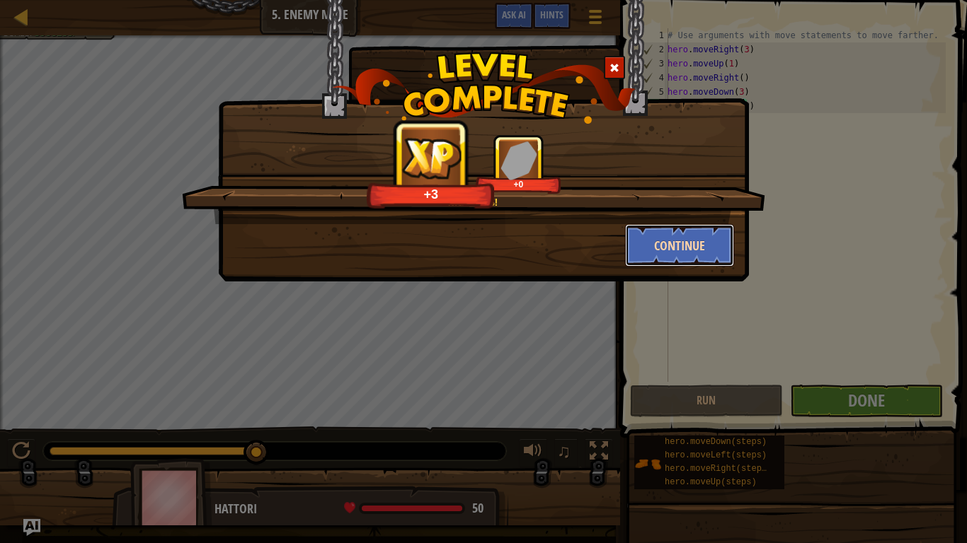
drag, startPoint x: 666, startPoint y: 242, endPoint x: 664, endPoint y: 235, distance: 7.2
click at [664, 235] on button "Continue" at bounding box center [680, 245] width 110 height 42
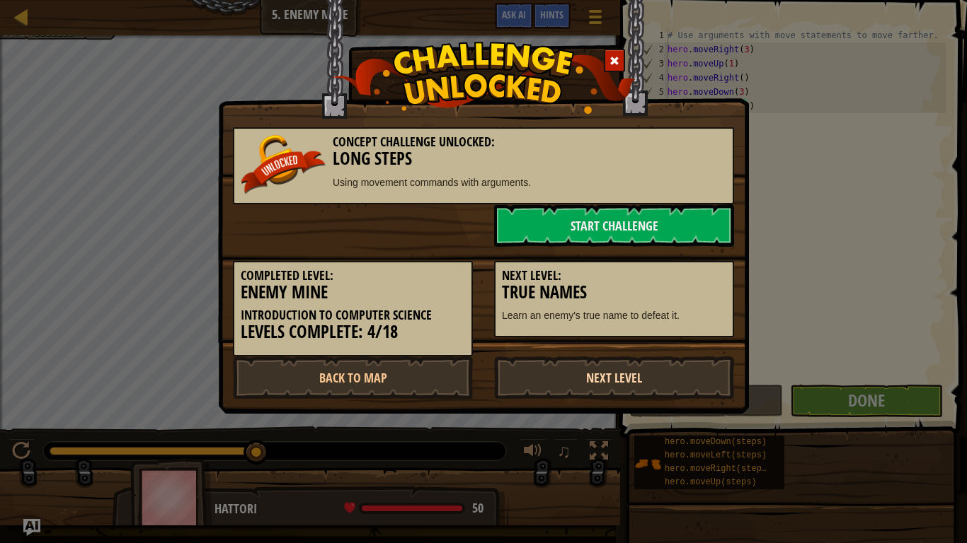
click at [652, 376] on link "Next Level" at bounding box center [614, 378] width 240 height 42
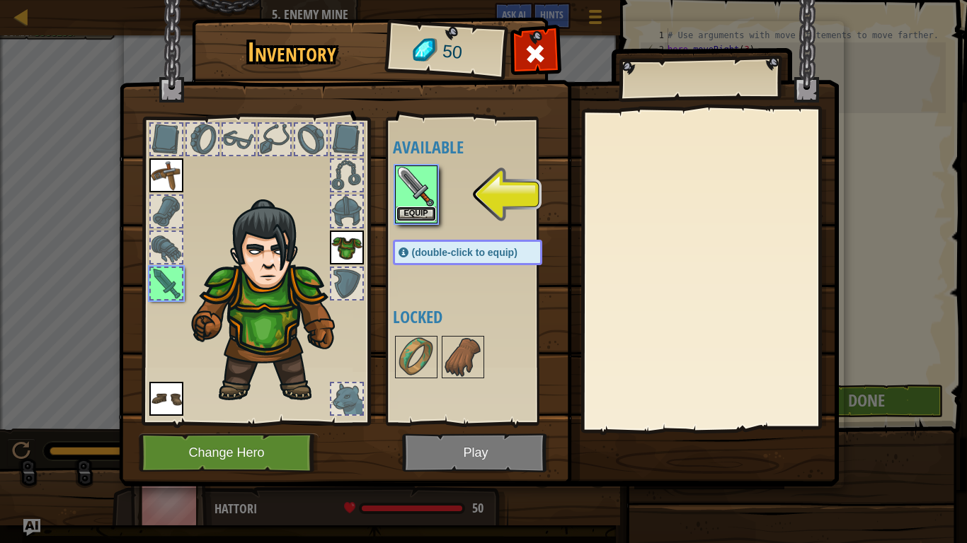
click at [417, 210] on button "Equip" at bounding box center [416, 214] width 40 height 15
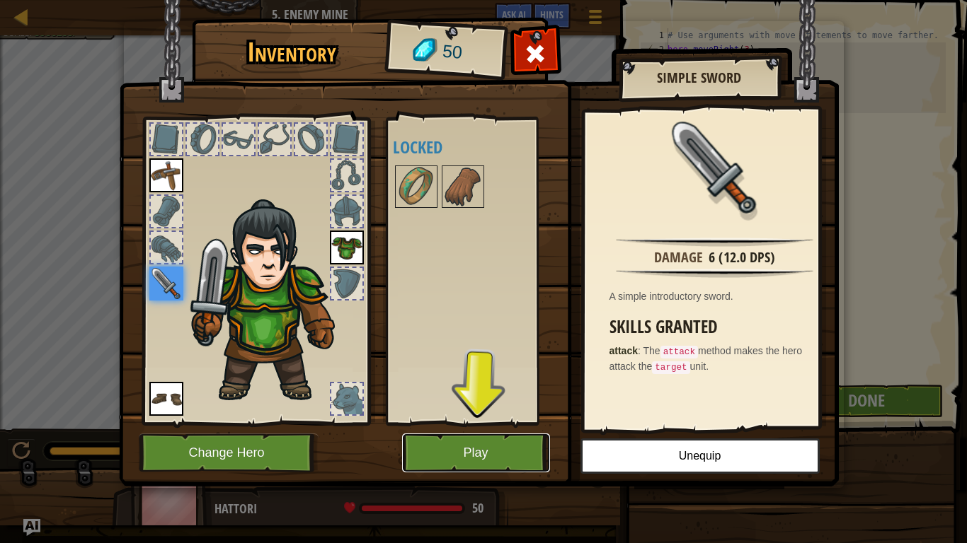
click at [512, 451] on button "Play" at bounding box center [476, 453] width 148 height 39
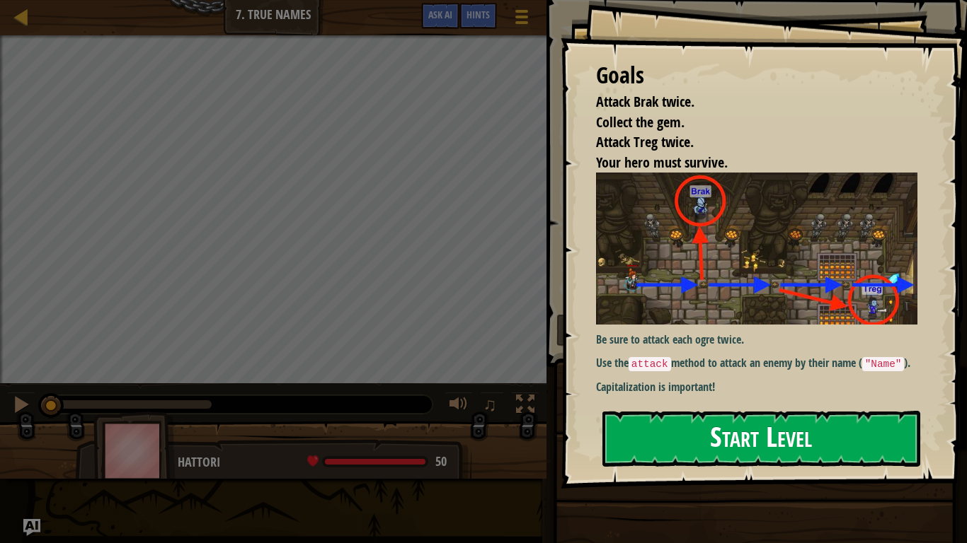
click at [755, 447] on button "Start Level" at bounding box center [761, 439] width 318 height 56
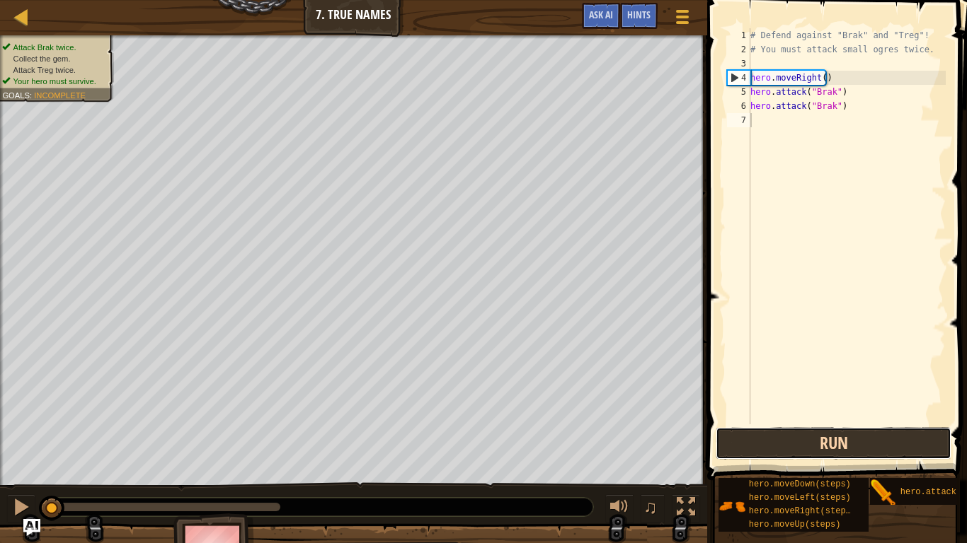
click at [789, 453] on button "Run" at bounding box center [833, 443] width 236 height 33
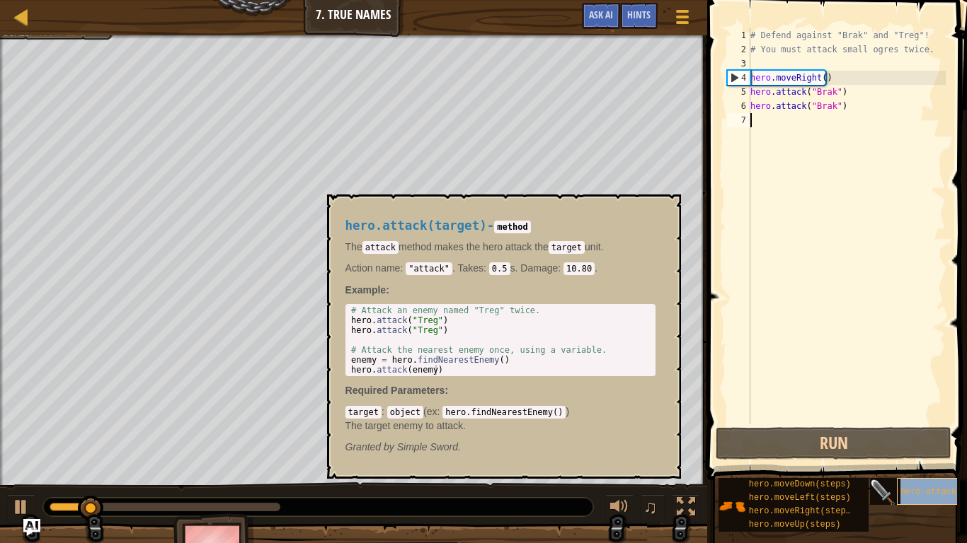
click at [905, 453] on span "hero.attack(target)" at bounding box center [948, 493] width 97 height 10
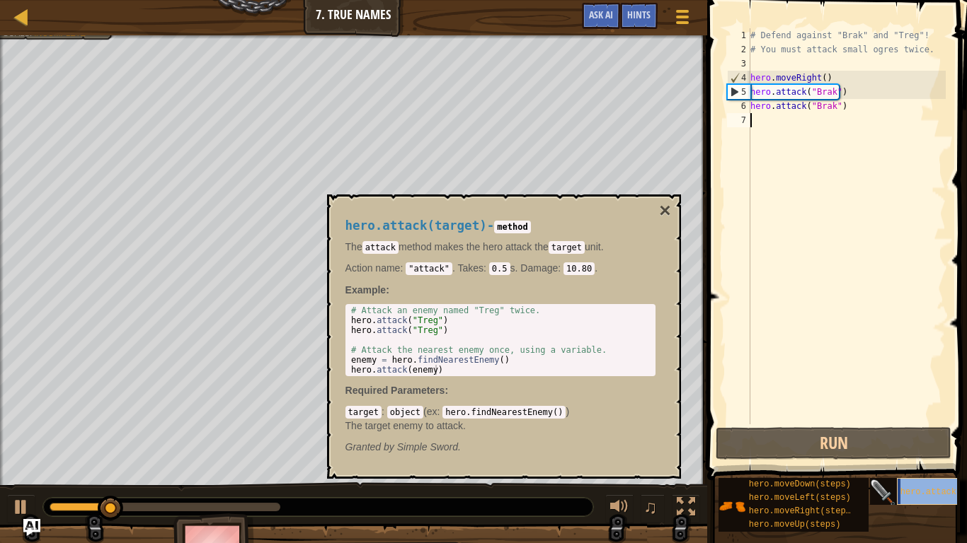
click at [905, 453] on span "hero.attack(target)" at bounding box center [948, 493] width 97 height 10
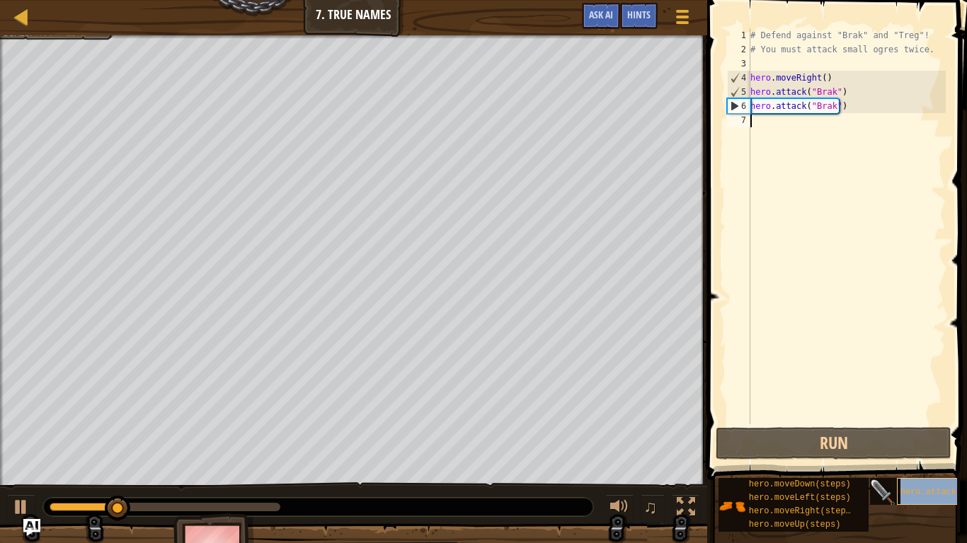
click at [905, 453] on span "hero.attack(target)" at bounding box center [948, 493] width 97 height 10
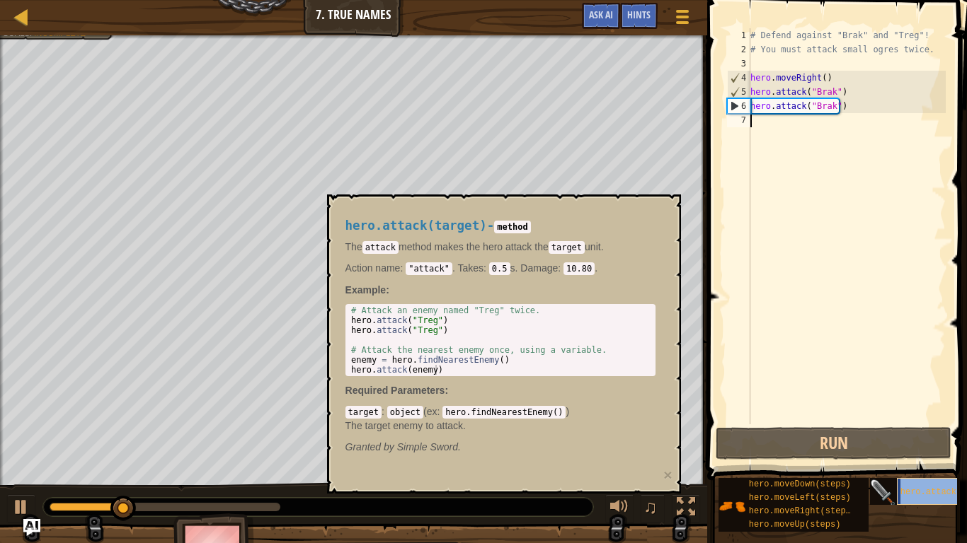
click at [908, 453] on div "hero.attack(target)" at bounding box center [953, 491] width 113 height 27
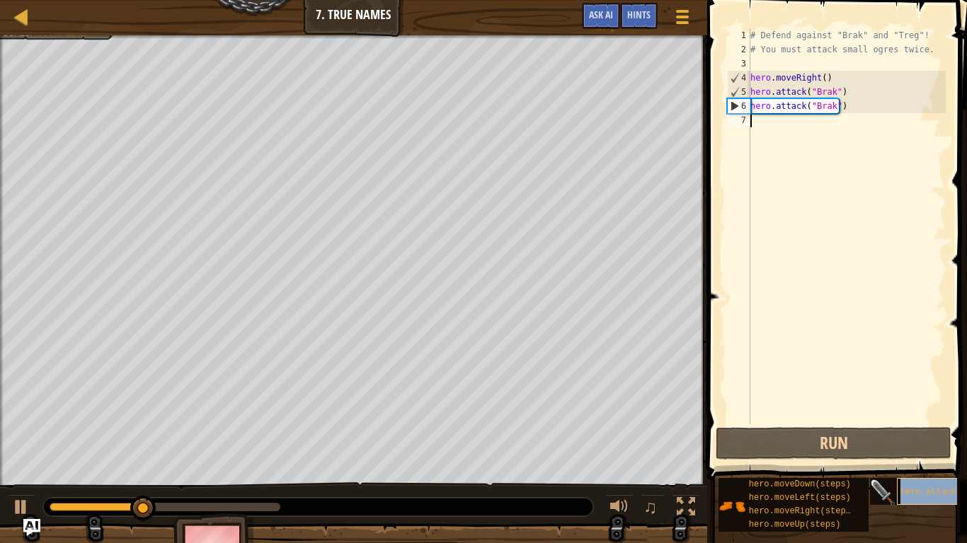
click at [908, 453] on div "hero.attack(target)" at bounding box center [953, 491] width 113 height 27
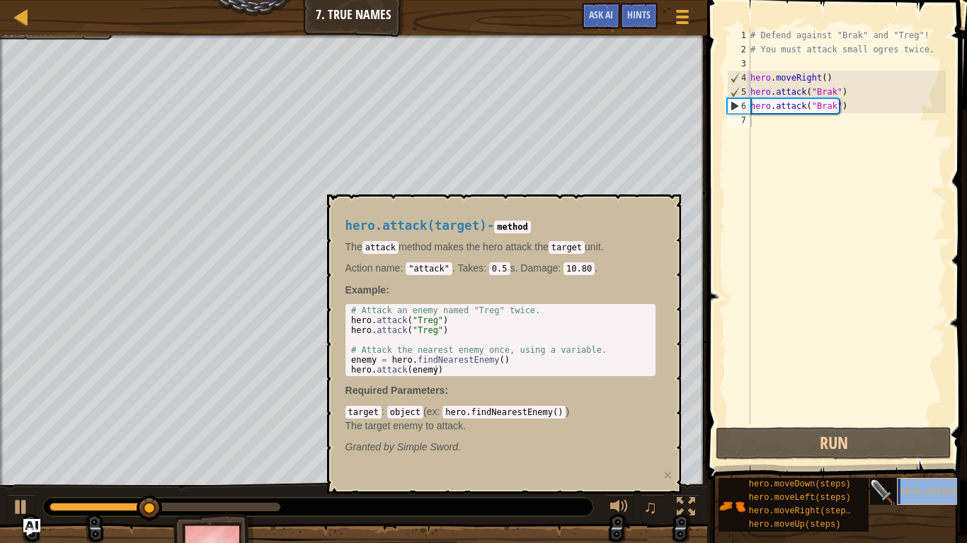
click at [908, 453] on div "hero.attack(target)" at bounding box center [953, 491] width 113 height 27
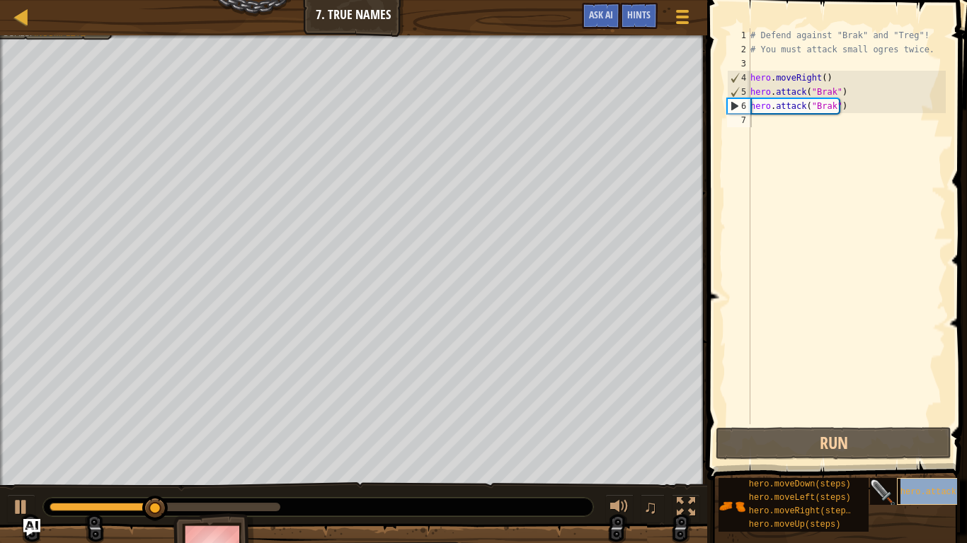
click at [910, 453] on div "hero.attack(target)" at bounding box center [953, 491] width 113 height 27
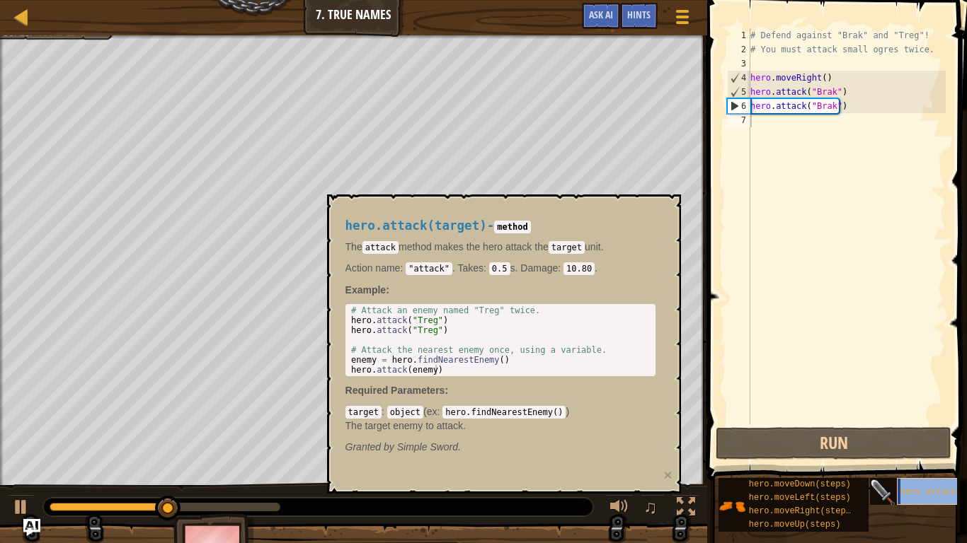
click at [910, 453] on div "hero.attack(target)" at bounding box center [953, 491] width 113 height 27
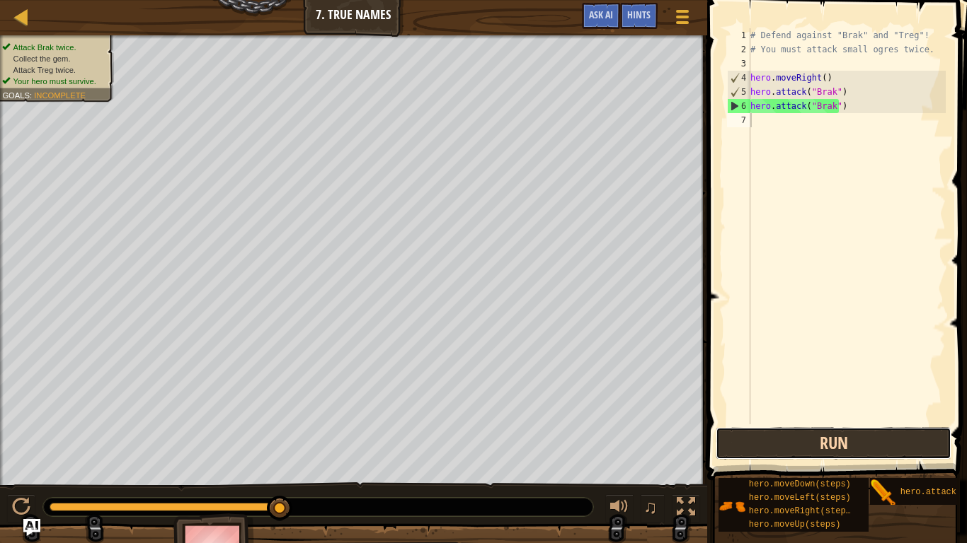
drag, startPoint x: 812, startPoint y: 445, endPoint x: 817, endPoint y: 428, distance: 17.5
click at [817, 435] on button "Run" at bounding box center [833, 443] width 236 height 33
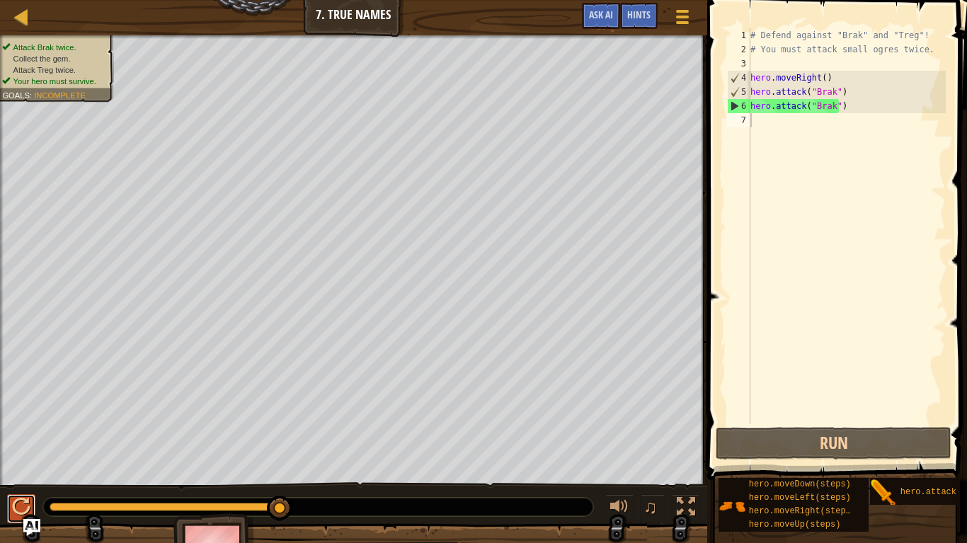
click at [20, 453] on div at bounding box center [21, 507] width 18 height 18
click at [19, 453] on button at bounding box center [21, 509] width 28 height 29
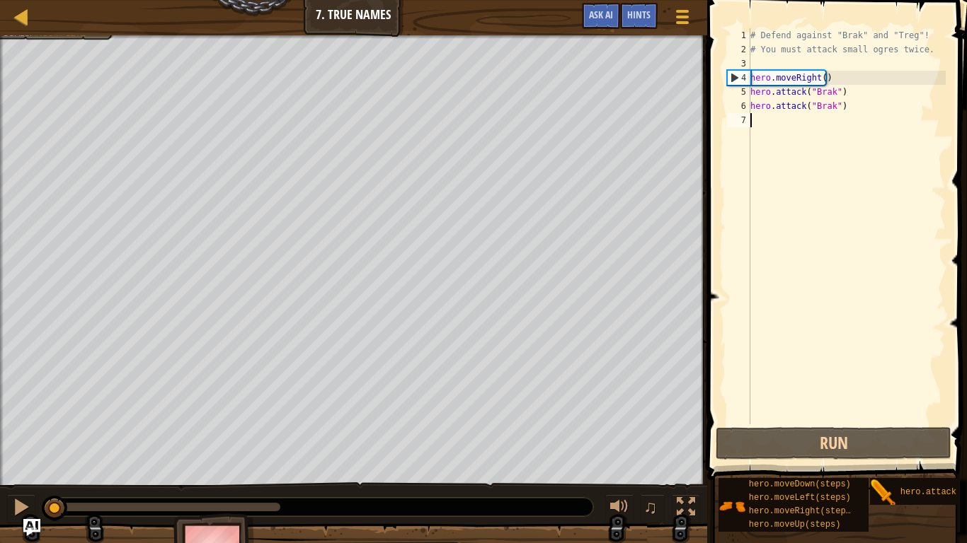
click at [795, 116] on div "# Defend against "Brak" and "Treg"! # You must attack small ogres twice. hero .…" at bounding box center [846, 240] width 198 height 425
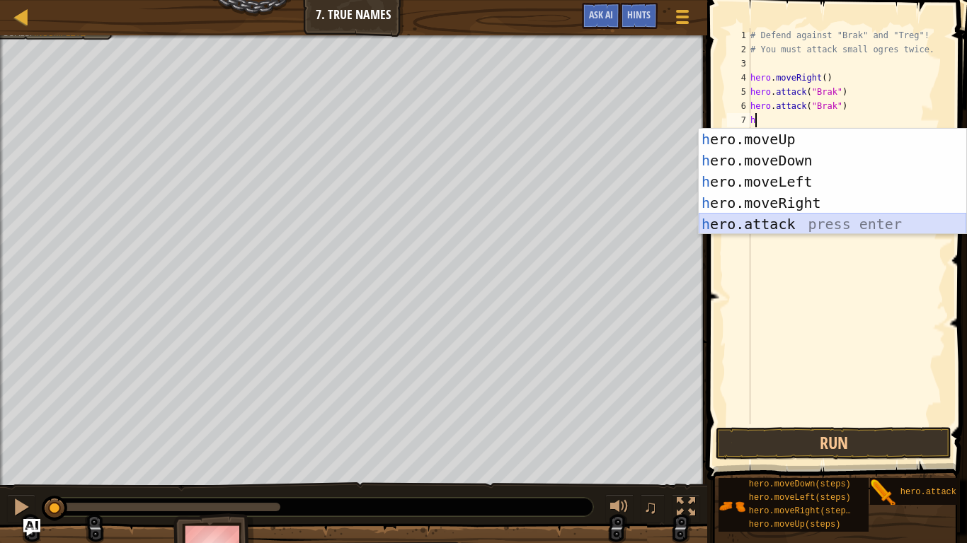
click at [787, 217] on div "h ero.moveUp press enter h ero.moveDown press enter h ero.moveLeft press enter …" at bounding box center [831, 203] width 267 height 149
type textarea "hero.attack("Enemy Name")"
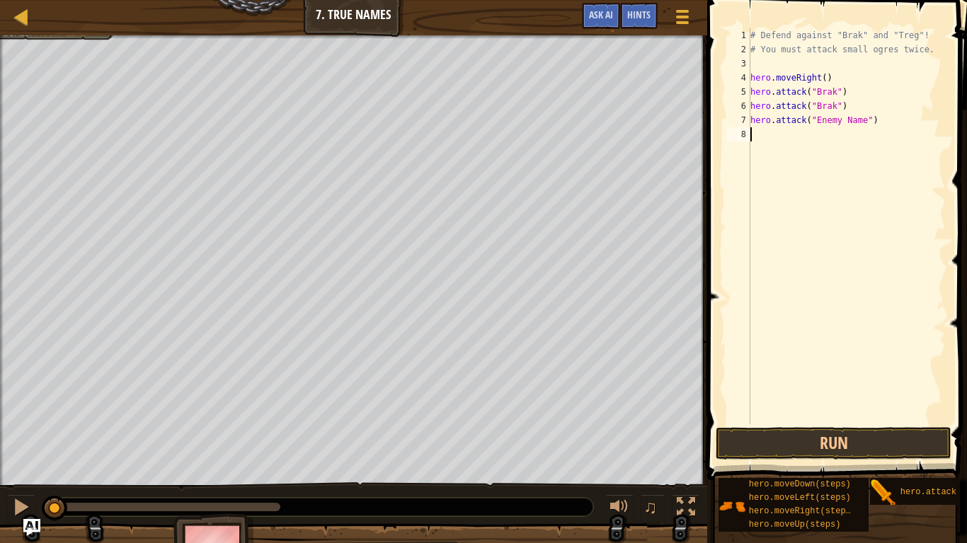
click at [763, 137] on div "# Defend against "Brak" and "Treg"! # You must attack small ogres twice. hero .…" at bounding box center [846, 240] width 198 height 425
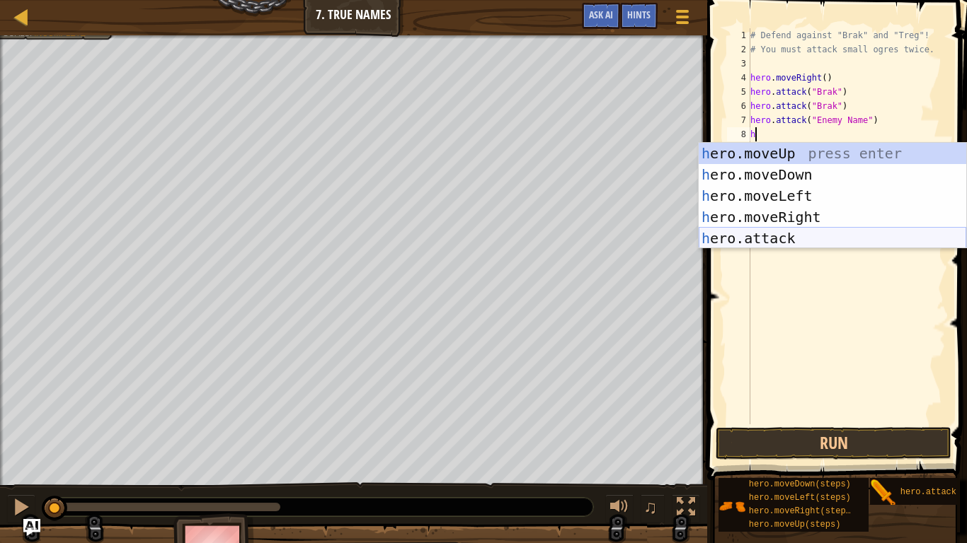
click at [788, 230] on div "h ero.moveUp press enter h ero.moveDown press enter h ero.moveLeft press enter …" at bounding box center [831, 217] width 267 height 149
type textarea "hero.attack("Enemy Name")"
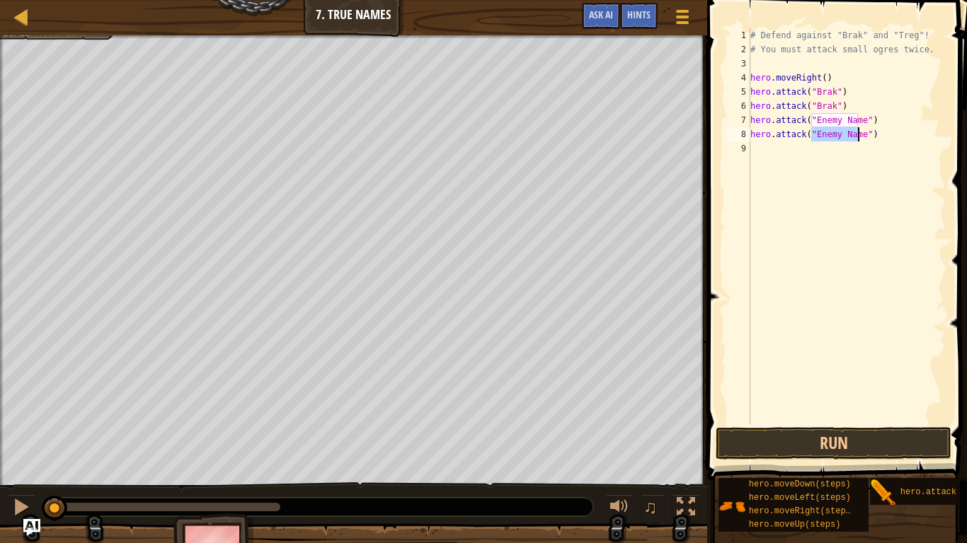
click at [780, 151] on div "# Defend against "Brak" and "Treg"! # You must attack small ogres twice. hero .…" at bounding box center [846, 240] width 198 height 425
type textarea "h"
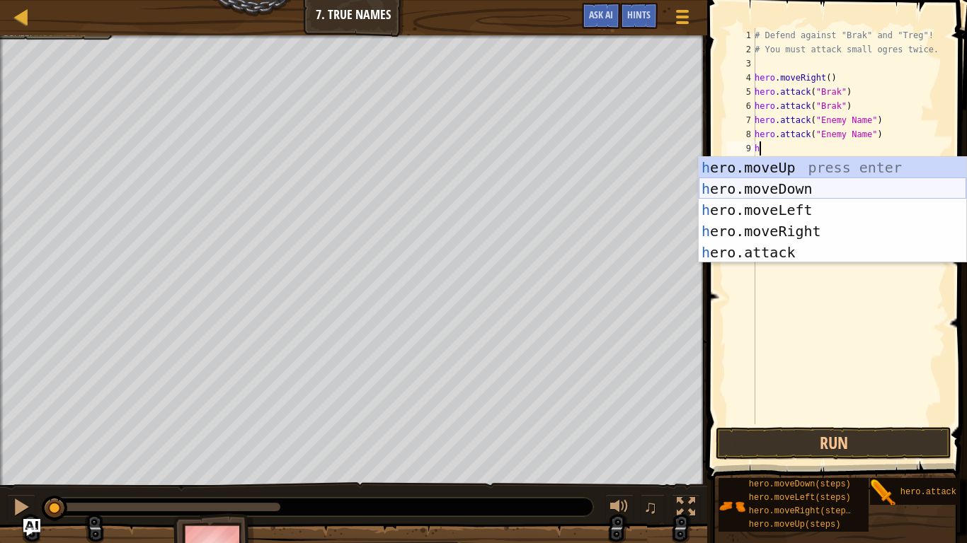
click at [802, 179] on div "h ero.moveUp press enter h ero.moveDown press enter h ero.moveLeft press enter …" at bounding box center [831, 231] width 267 height 149
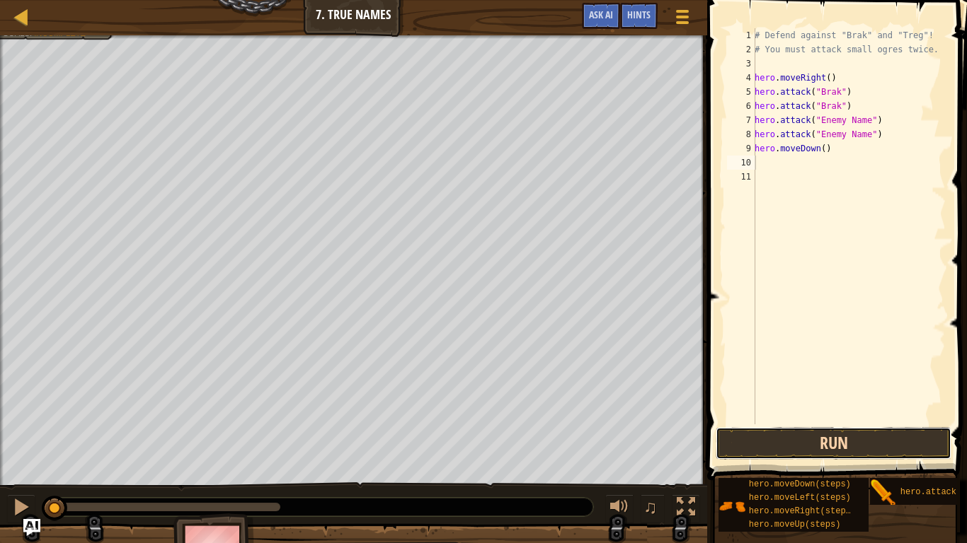
click at [795, 447] on button "Run" at bounding box center [833, 443] width 236 height 33
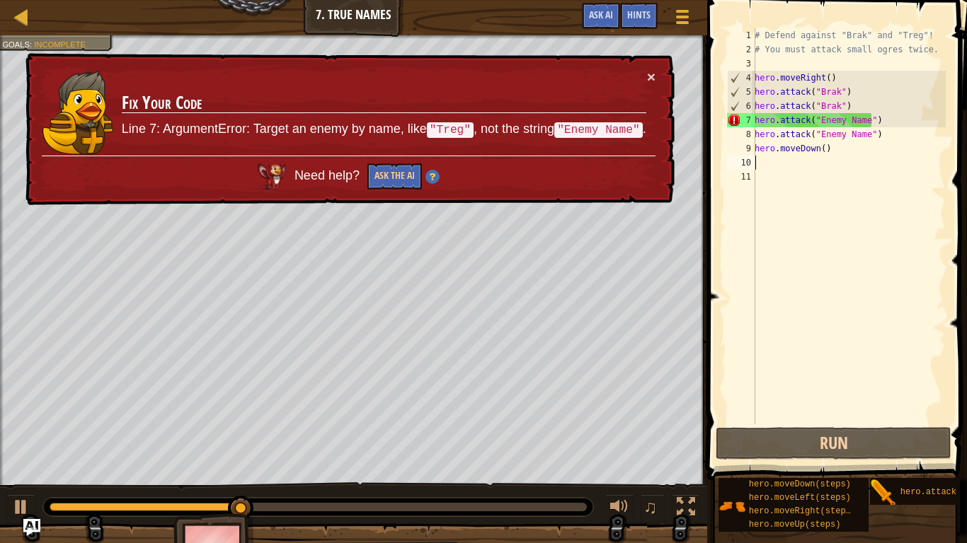
click at [867, 118] on div "# Defend against "Brak" and "Treg"! # You must attack small ogres twice. hero .…" at bounding box center [849, 240] width 194 height 425
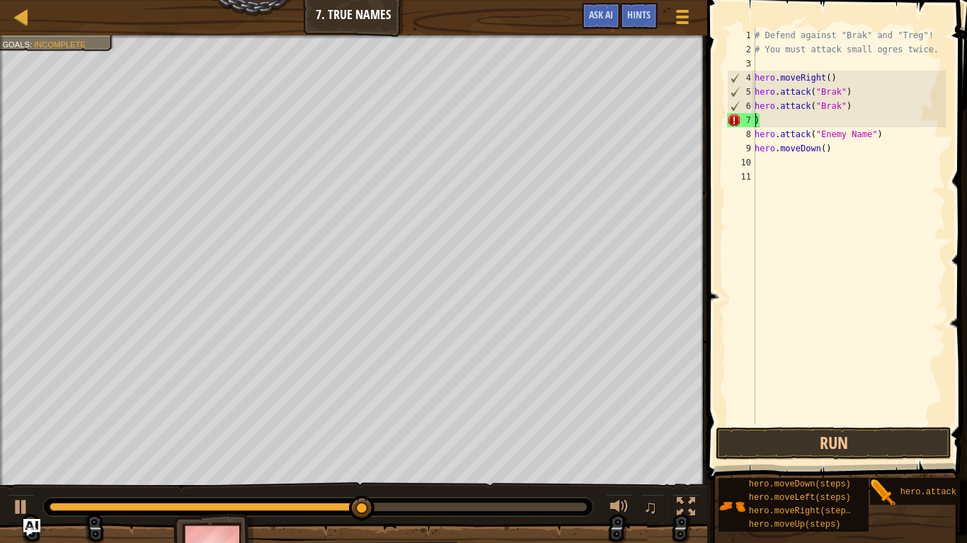
click at [892, 131] on div "# Defend against "Brak" and "Treg"! # You must attack small ogres twice. hero .…" at bounding box center [849, 240] width 194 height 425
type textarea "h"
click at [838, 103] on div "# Defend against "Brak" and "Treg"! # You must attack small ogres twice. hero .…" at bounding box center [849, 240] width 194 height 425
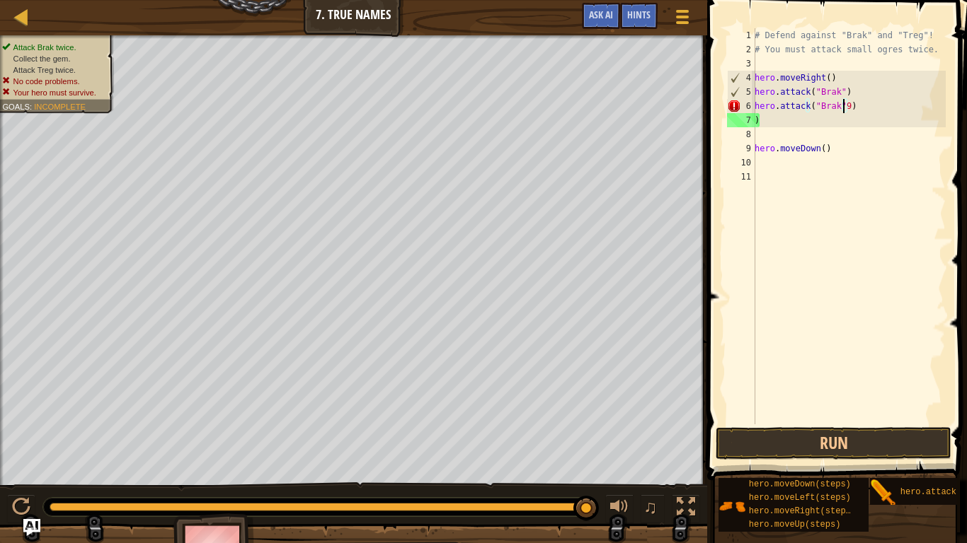
scroll to position [6, 6]
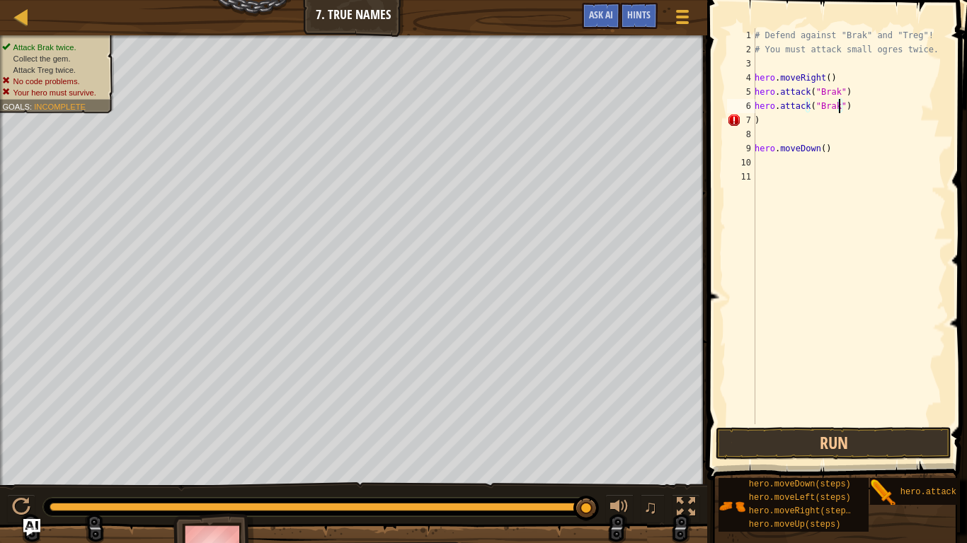
click at [771, 115] on div "# Defend against "Brak" and "Treg"! # You must attack small ogres twice. hero .…" at bounding box center [849, 240] width 194 height 425
type textarea ")"
click at [815, 437] on button "Run" at bounding box center [833, 443] width 236 height 33
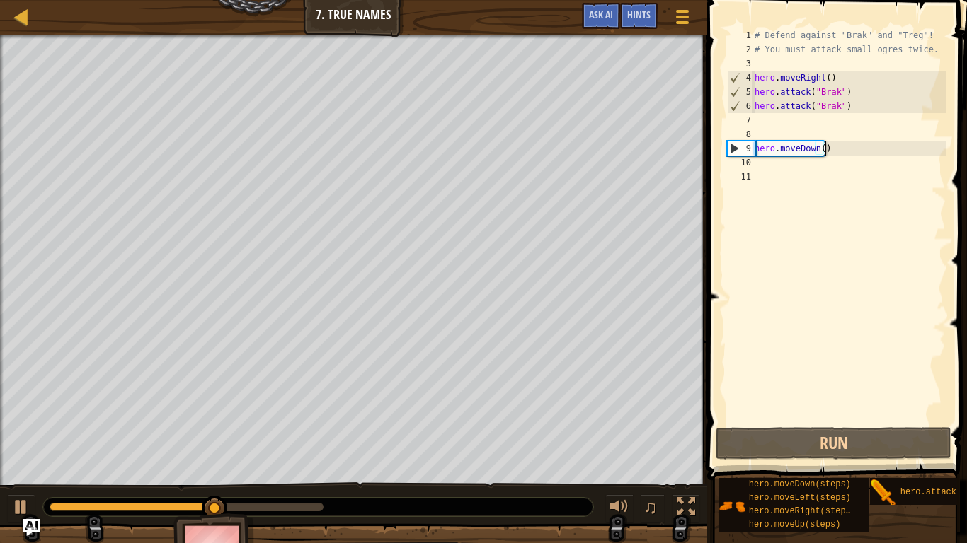
click at [831, 152] on div "# Defend against "Brak" and "Treg"! # You must attack small ogres twice. hero .…" at bounding box center [849, 240] width 194 height 425
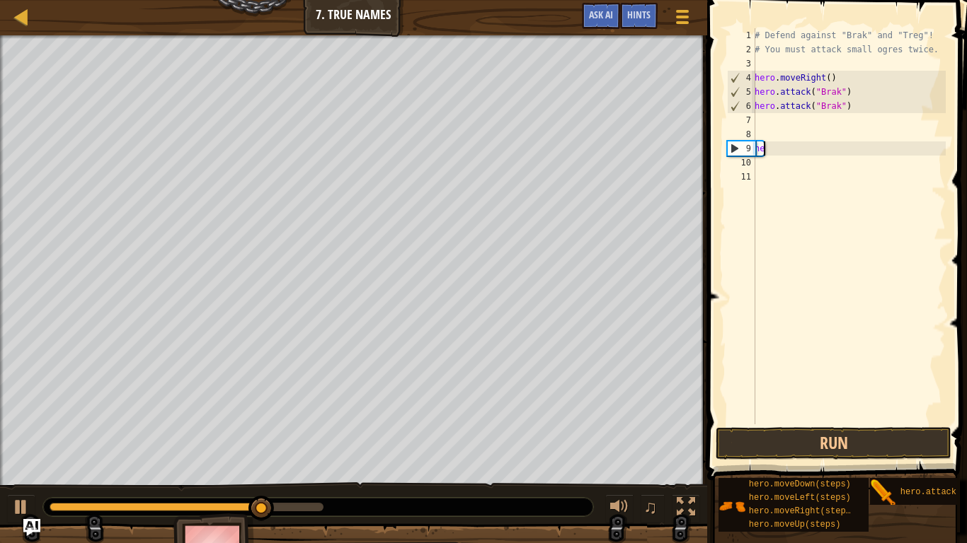
type textarea "h"
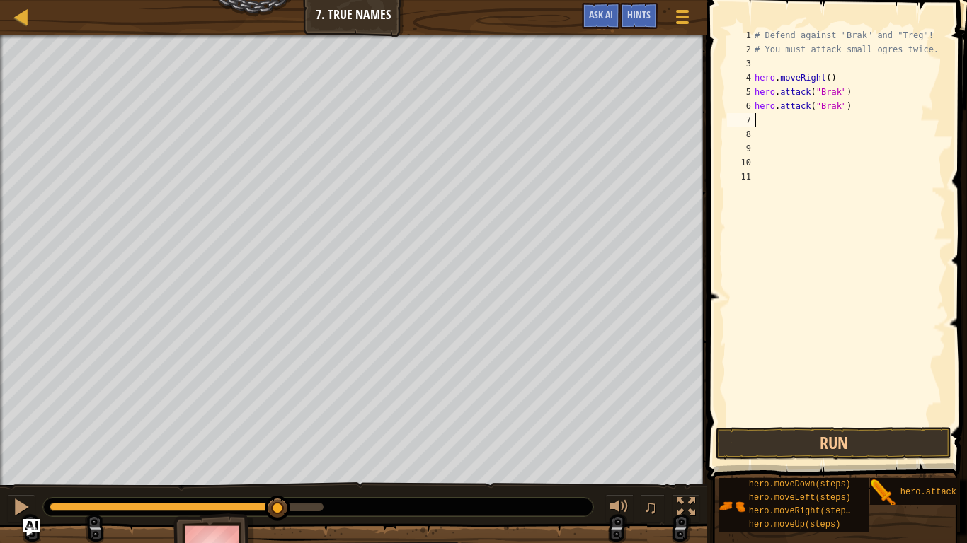
click at [759, 118] on div "# Defend against "Brak" and "Treg"! # You must attack small ogres twice. hero .…" at bounding box center [849, 240] width 194 height 425
type textarea "h"
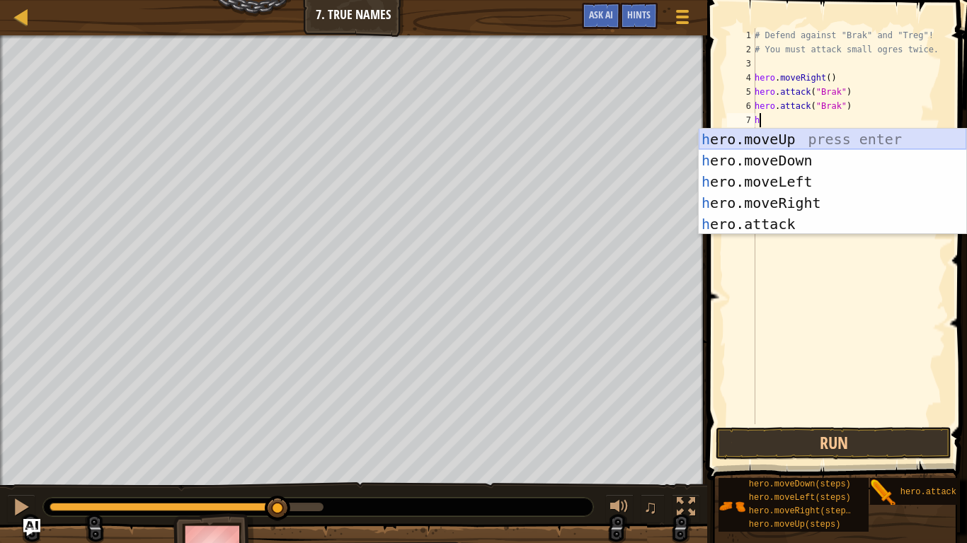
click at [732, 142] on div "h ero.moveUp press enter h ero.moveDown press enter h ero.moveLeft press enter …" at bounding box center [831, 203] width 267 height 149
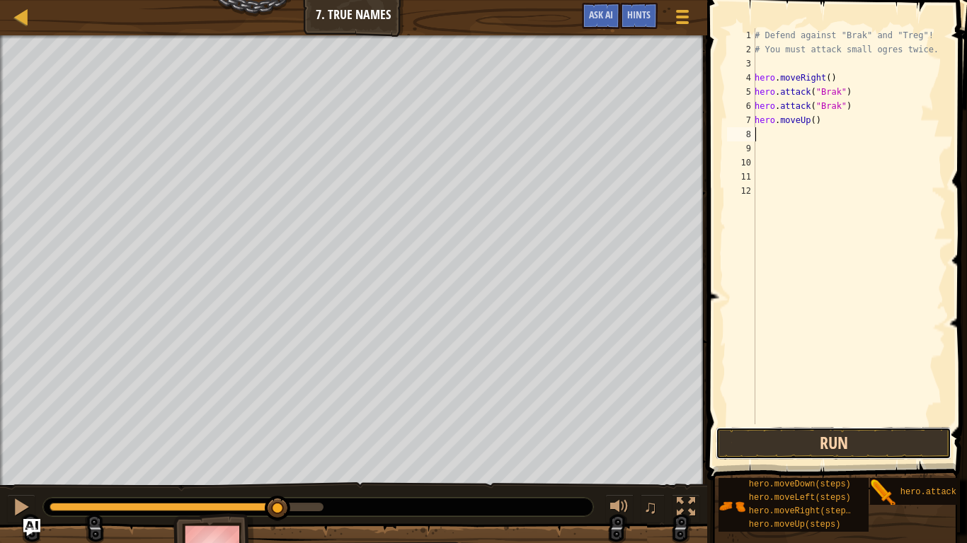
click at [823, 441] on button "Run" at bounding box center [833, 443] width 236 height 33
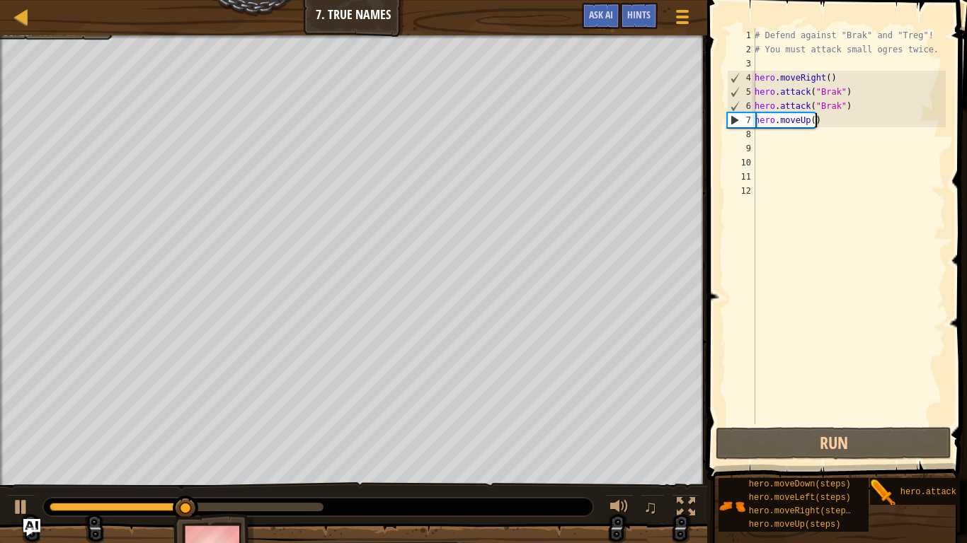
click at [841, 122] on div "# Defend against "Brak" and "Treg"! # You must attack small ogres twice. hero .…" at bounding box center [849, 240] width 194 height 425
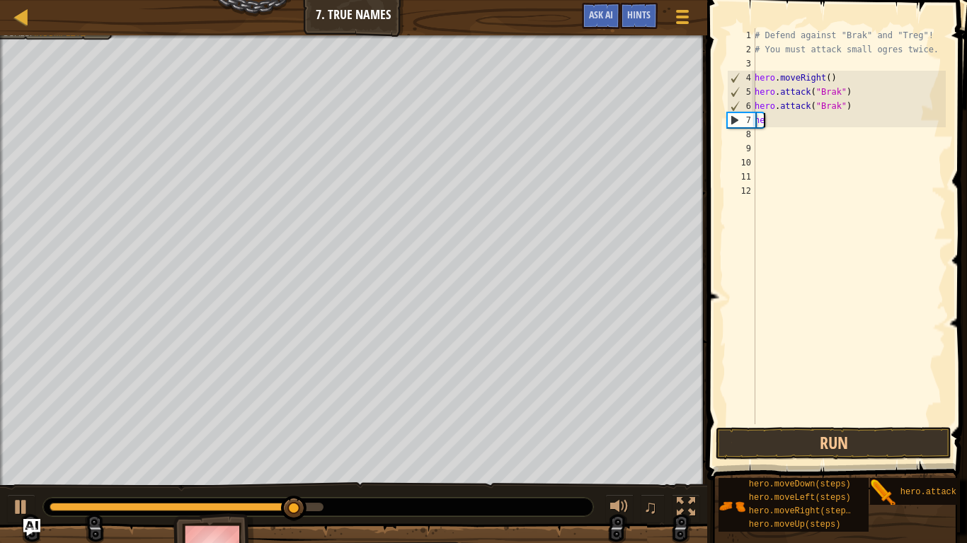
type textarea "h"
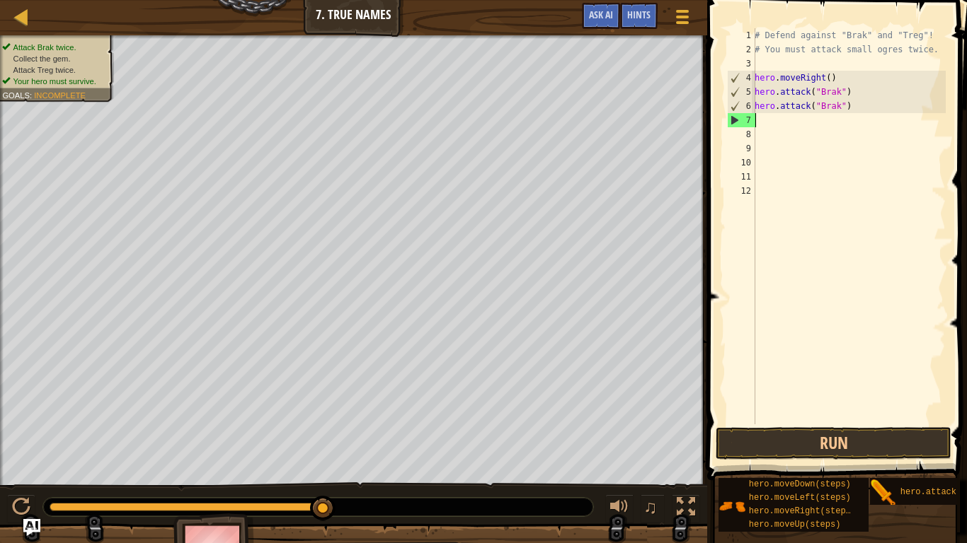
type textarea "h"
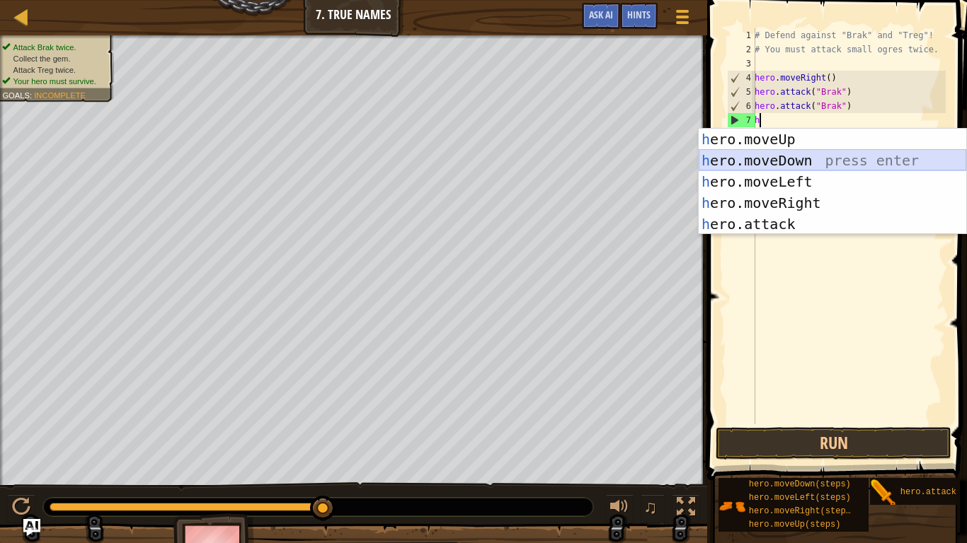
drag, startPoint x: 800, startPoint y: 156, endPoint x: 781, endPoint y: 162, distance: 20.6
click at [797, 157] on div "h ero.moveUp press enter h ero.moveDown press enter h ero.moveLeft press enter …" at bounding box center [831, 203] width 267 height 149
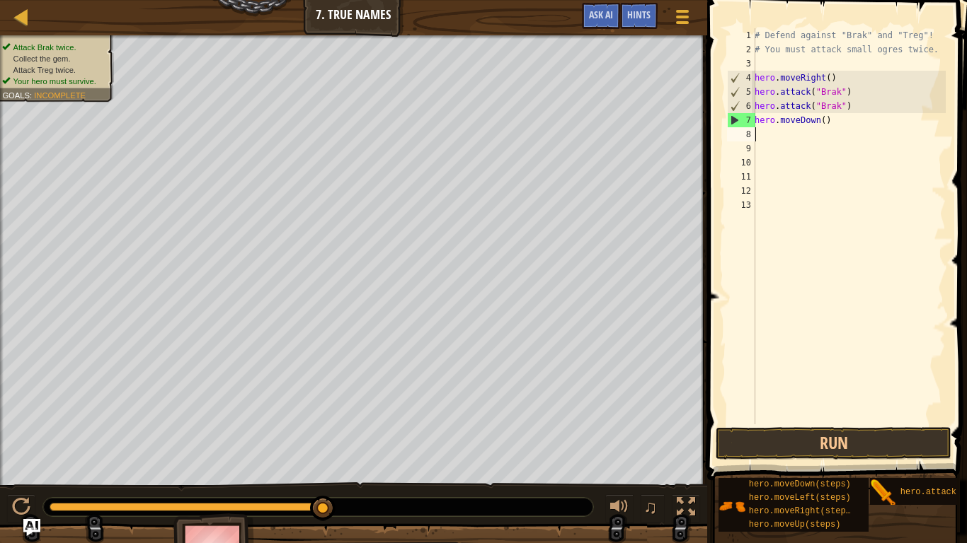
type textarea "h"
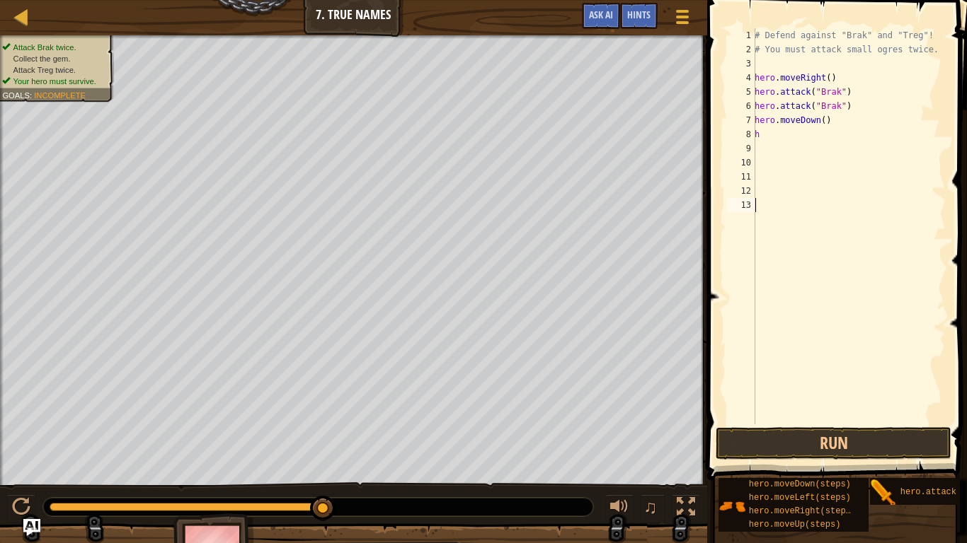
drag, startPoint x: 800, startPoint y: 287, endPoint x: 807, endPoint y: 321, distance: 34.7
click at [803, 286] on div "# Defend against "Brak" and "Treg"! # You must attack small ogres twice. hero .…" at bounding box center [849, 240] width 194 height 425
click at [816, 434] on button "Run" at bounding box center [833, 443] width 236 height 33
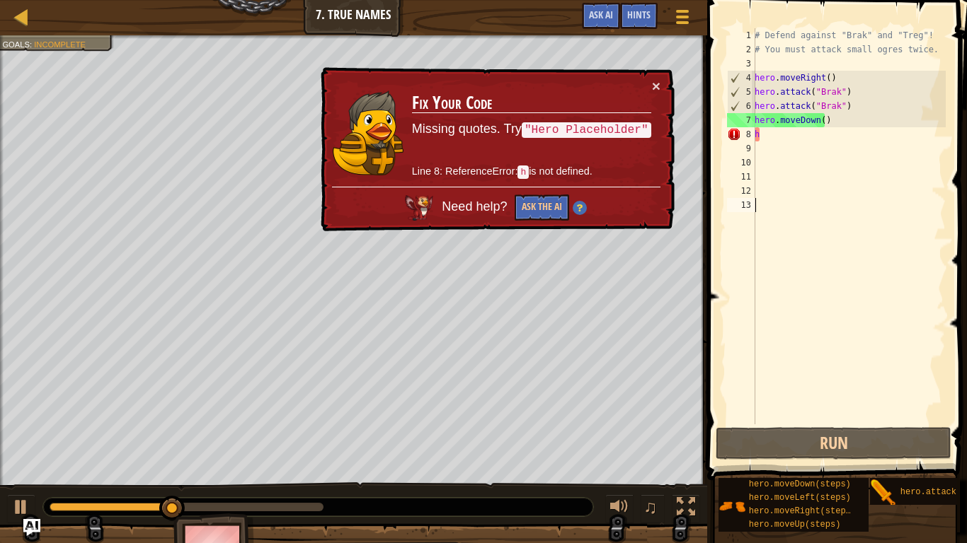
click at [831, 126] on div "# Defend against "Brak" and "Treg"! # You must attack small ogres twice. hero .…" at bounding box center [849, 240] width 194 height 425
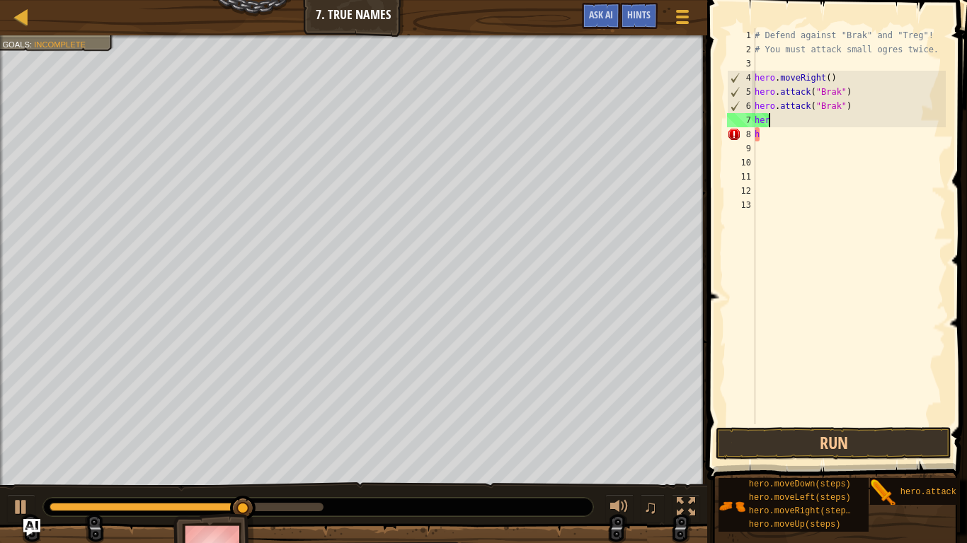
type textarea "h"
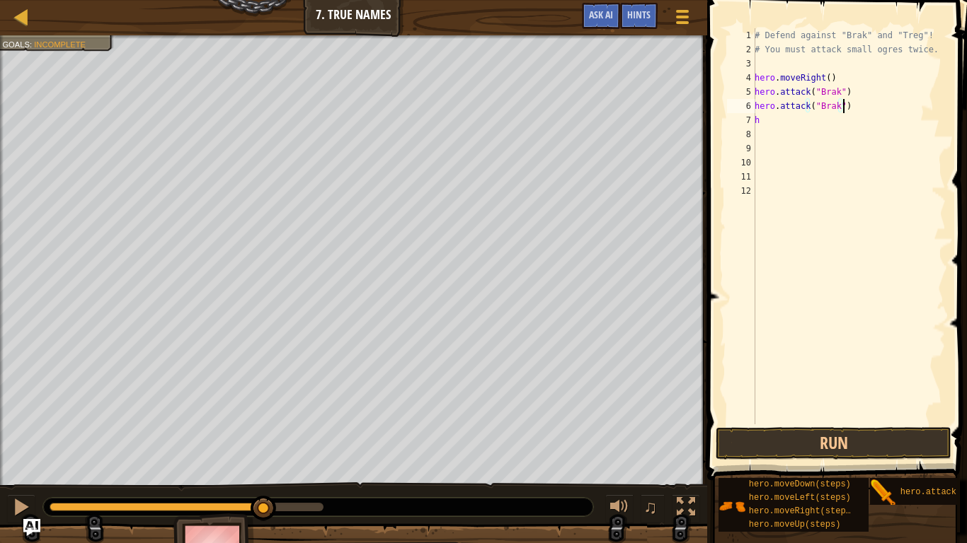
click at [765, 110] on div "# Defend against "Brak" and "Treg"! # You must attack small ogres twice. hero .…" at bounding box center [849, 240] width 194 height 425
click at [765, 118] on div "# Defend against "Brak" and "Treg"! # You must attack small ogres twice. hero .…" at bounding box center [849, 240] width 194 height 425
type textarea "h"
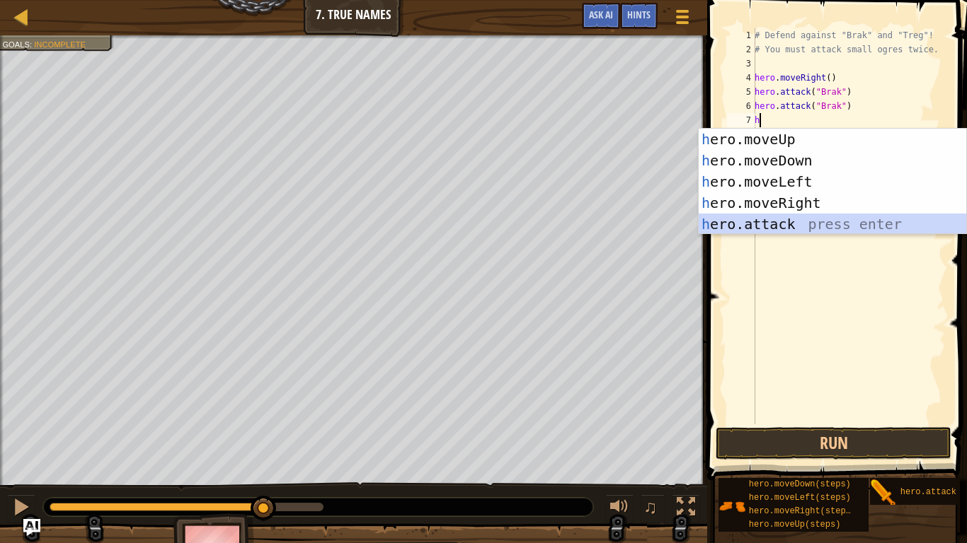
click at [787, 217] on div "h ero.moveUp press enter h ero.moveDown press enter h ero.moveLeft press enter …" at bounding box center [831, 203] width 267 height 149
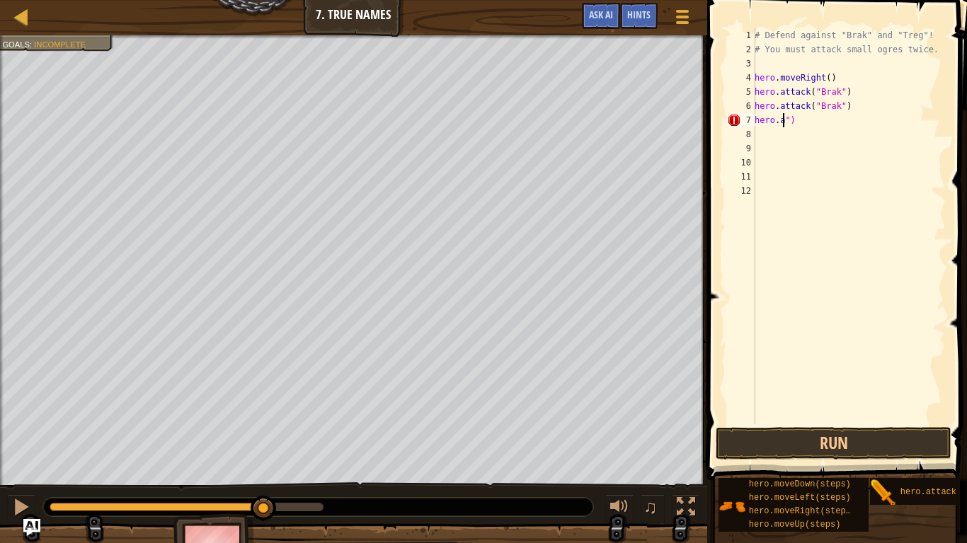
type textarea "")"
click at [789, 131] on div "# Defend against "Brak" and "Treg"! # You must attack small ogres twice. hero .…" at bounding box center [849, 240] width 194 height 425
click at [787, 124] on div "# Defend against "Brak" and "Treg"! # You must attack small ogres twice. hero .…" at bounding box center [849, 240] width 194 height 425
type textarea """
type textarea "h"
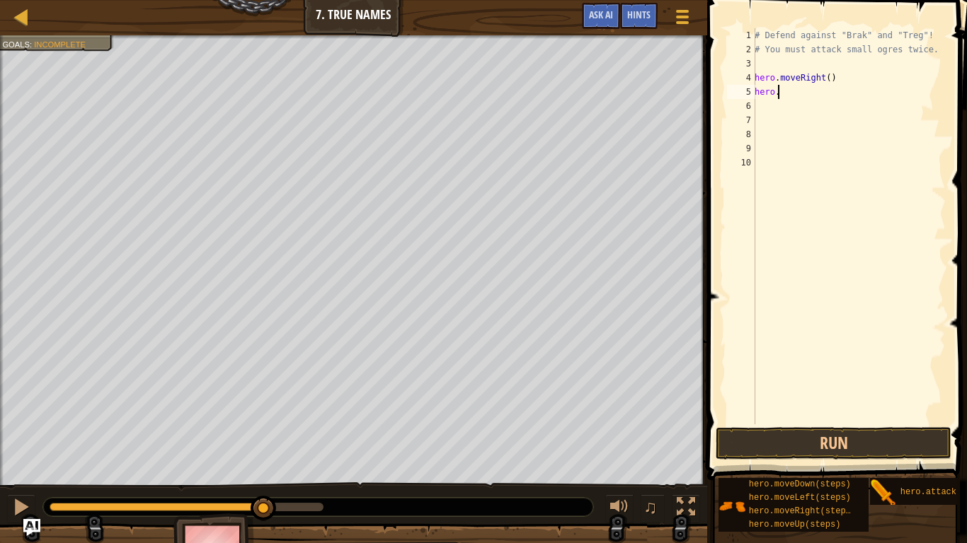
type textarea "h"
click at [795, 440] on button "Run" at bounding box center [833, 443] width 236 height 33
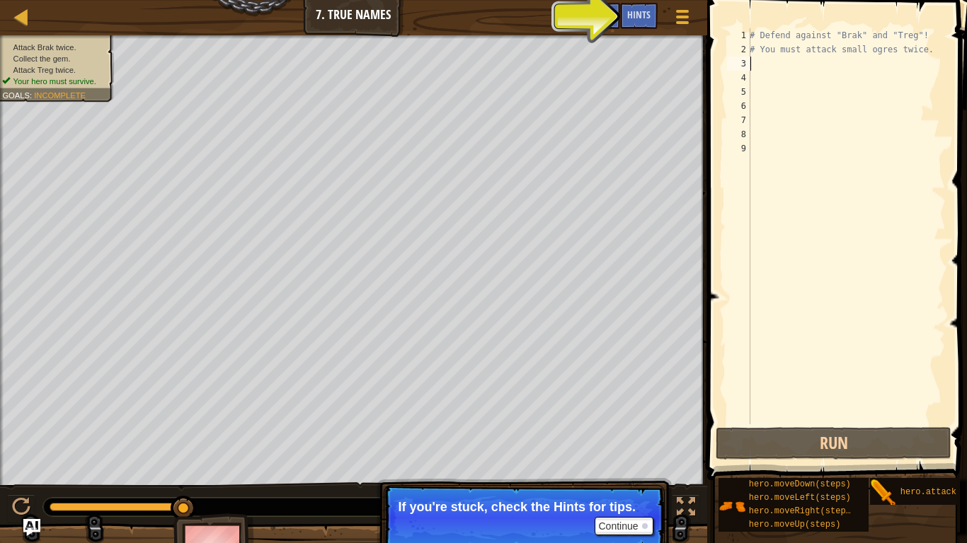
click at [790, 66] on div "# Defend against "Brak" and "Treg"! # You must attack small ogres twice." at bounding box center [846, 240] width 199 height 425
click at [626, 6] on div "Hints" at bounding box center [639, 16] width 38 height 26
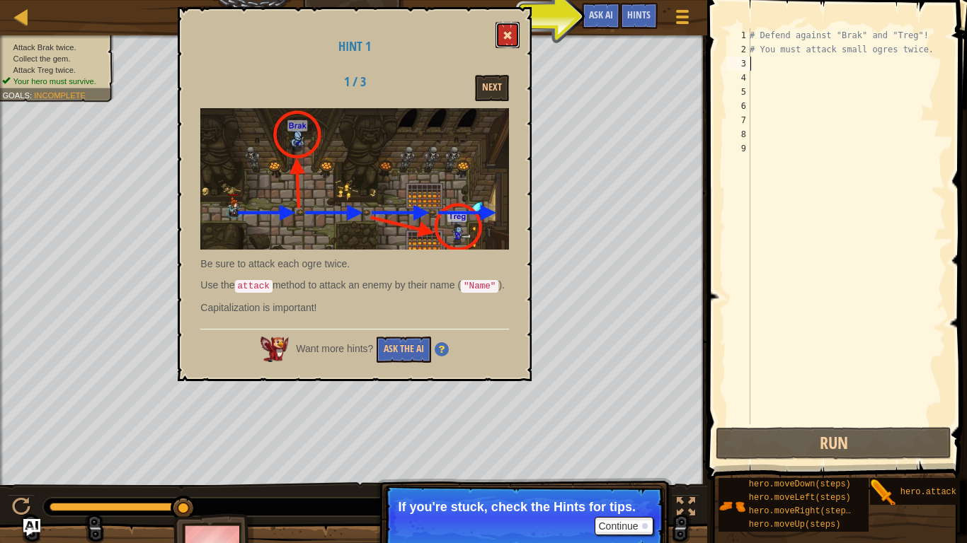
click at [510, 32] on span at bounding box center [507, 35] width 10 height 10
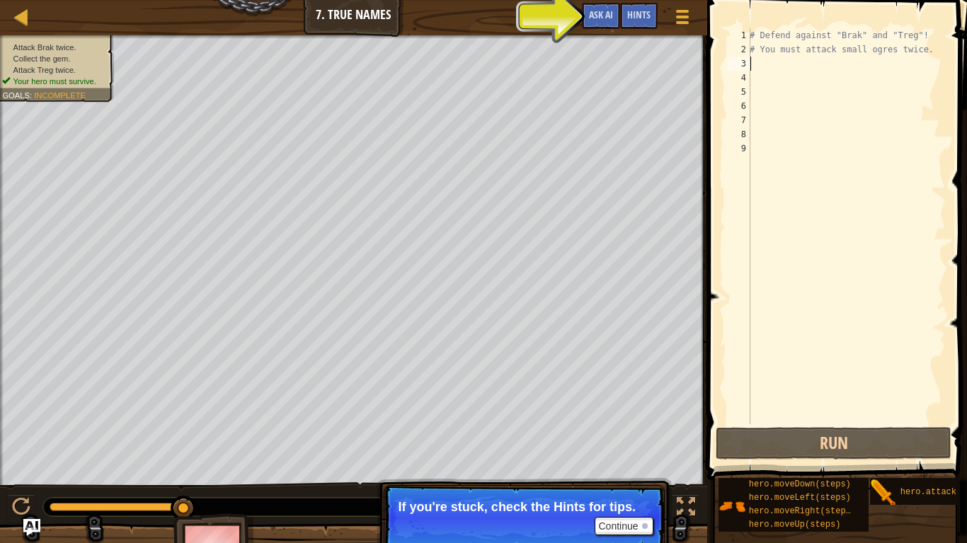
click at [745, 63] on div "3" at bounding box center [738, 64] width 23 height 14
click at [764, 63] on div "# Defend against "Brak" and "Treg"! # You must attack small ogres twice." at bounding box center [846, 240] width 199 height 425
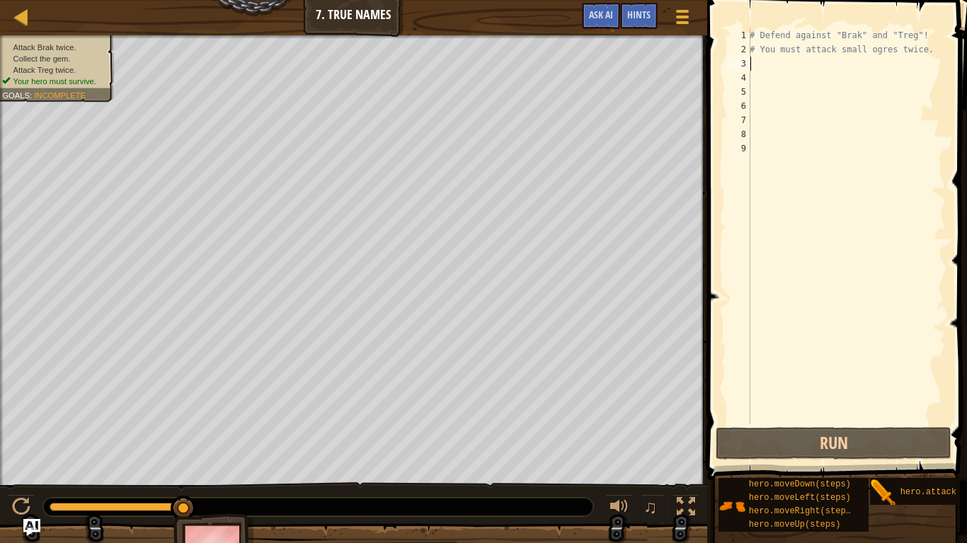
type textarea "h"
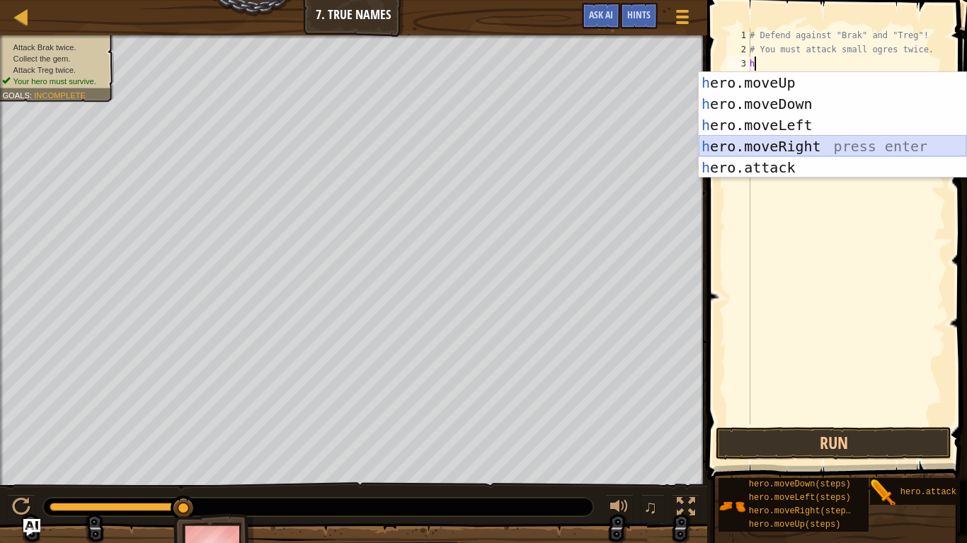
click at [817, 137] on div "h ero.moveUp press enter h ero.moveDown press enter h ero.moveLeft press enter …" at bounding box center [831, 146] width 267 height 149
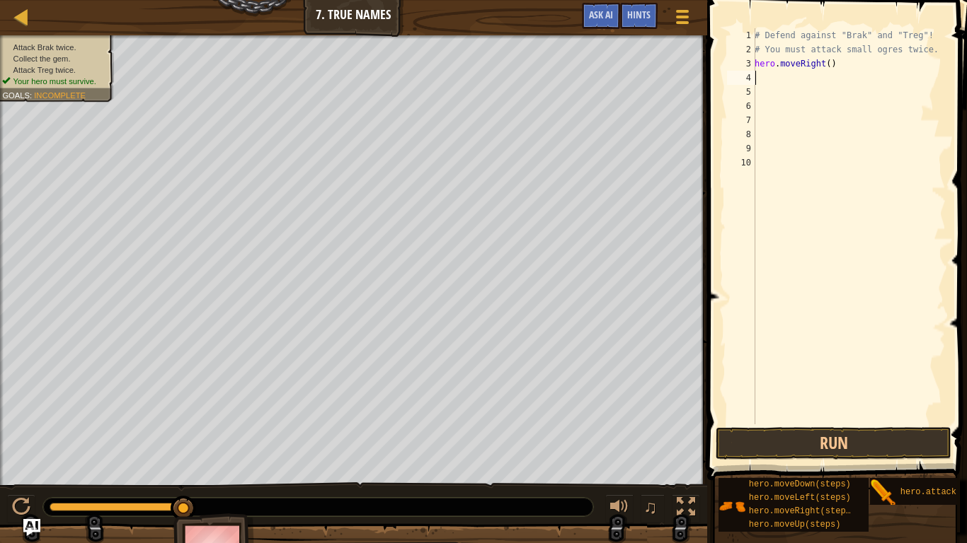
click at [826, 64] on div "# Defend against "Brak" and "Treg"! # You must attack small ogres twice. hero .…" at bounding box center [849, 240] width 194 height 425
click at [848, 439] on button "Run" at bounding box center [833, 443] width 236 height 33
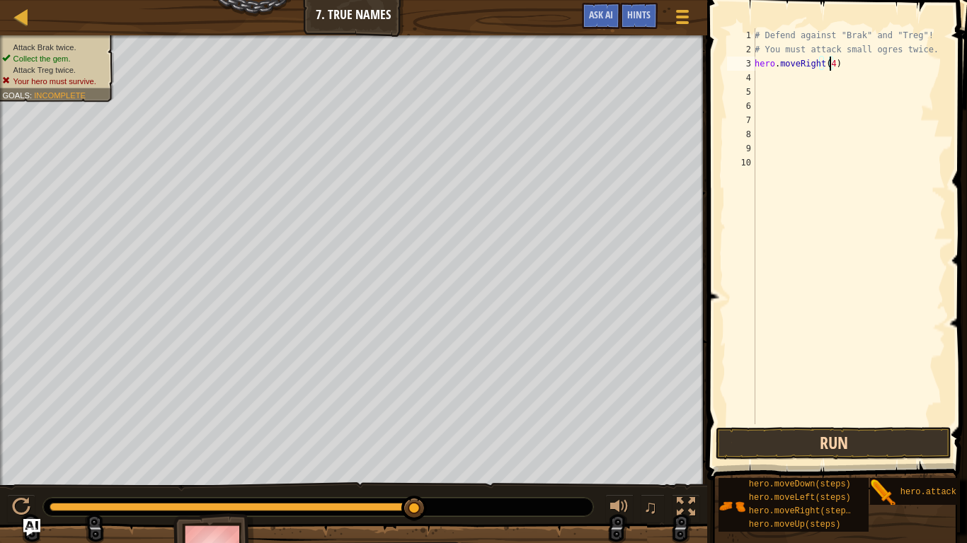
type textarea "hero.moveRight(4)"
click at [870, 449] on button "Run" at bounding box center [833, 443] width 236 height 33
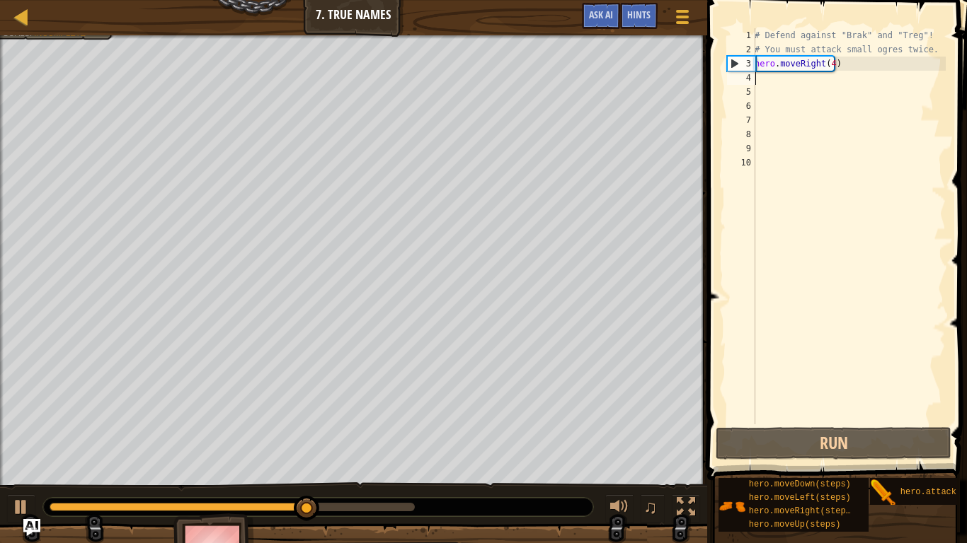
click at [765, 76] on div "# Defend against "Brak" and "Treg"! # You must attack small ogres twice. hero .…" at bounding box center [849, 240] width 194 height 425
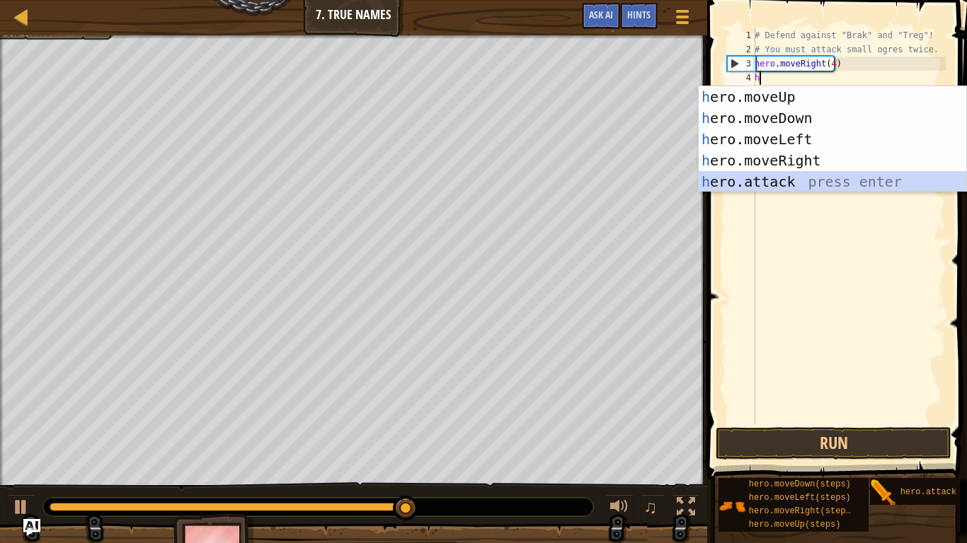
click at [761, 175] on div "h ero.moveUp press enter h ero.moveDown press enter h ero.moveLeft press enter …" at bounding box center [831, 160] width 267 height 149
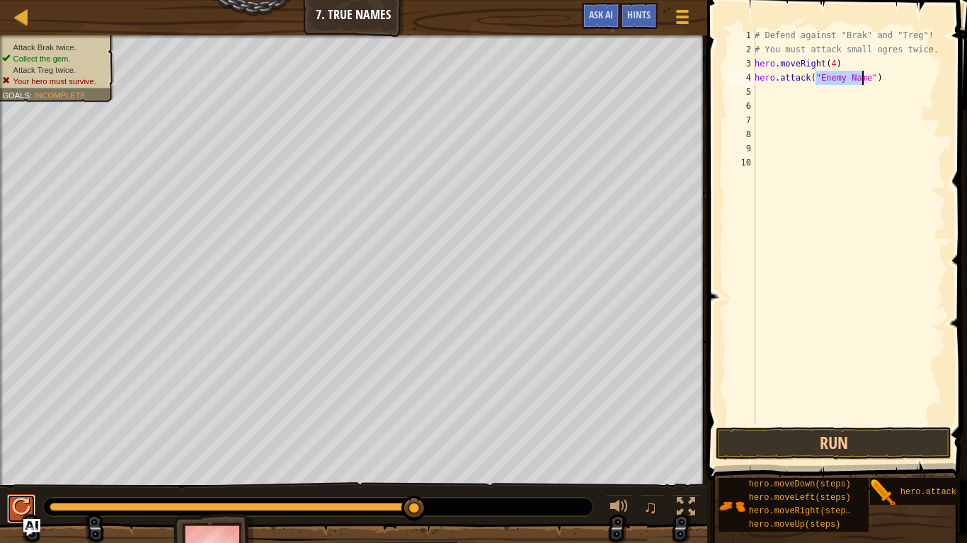
click at [22, 453] on div at bounding box center [21, 507] width 18 height 18
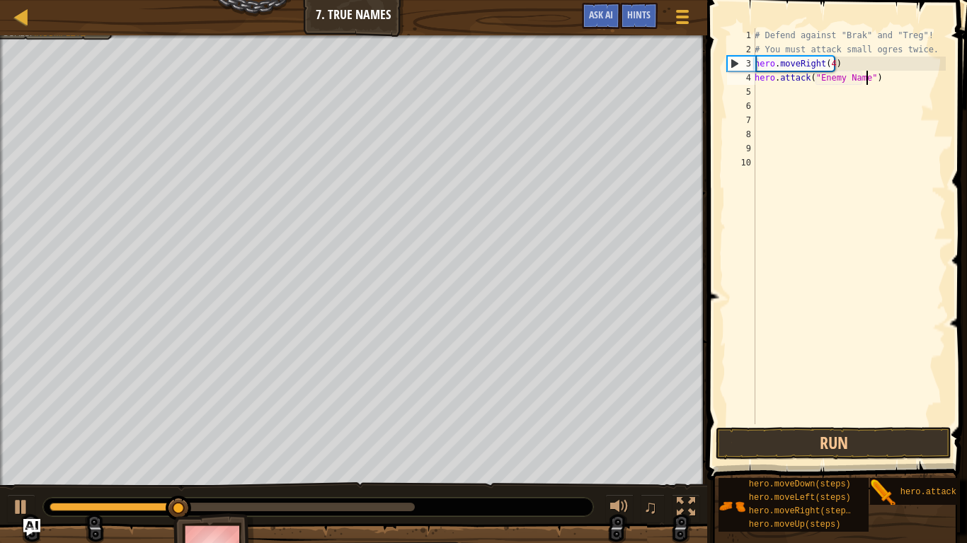
click at [866, 77] on div "# Defend against "Brak" and "Treg"! # You must attack small ogres twice. hero .…" at bounding box center [849, 240] width 194 height 425
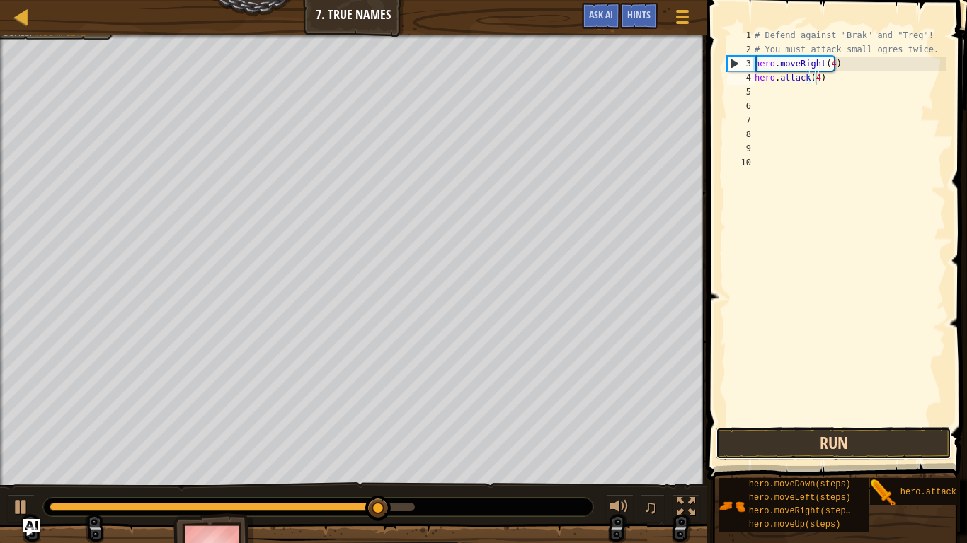
click at [743, 427] on button "Run" at bounding box center [833, 443] width 236 height 33
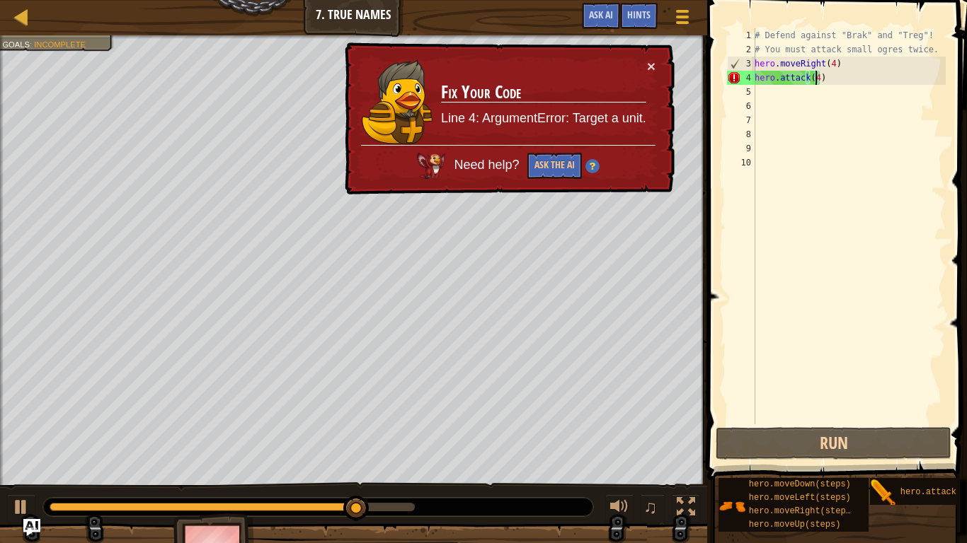
click at [859, 79] on div "# Defend against "Brak" and "Treg"! # You must attack small ogres twice. hero .…" at bounding box center [849, 240] width 194 height 425
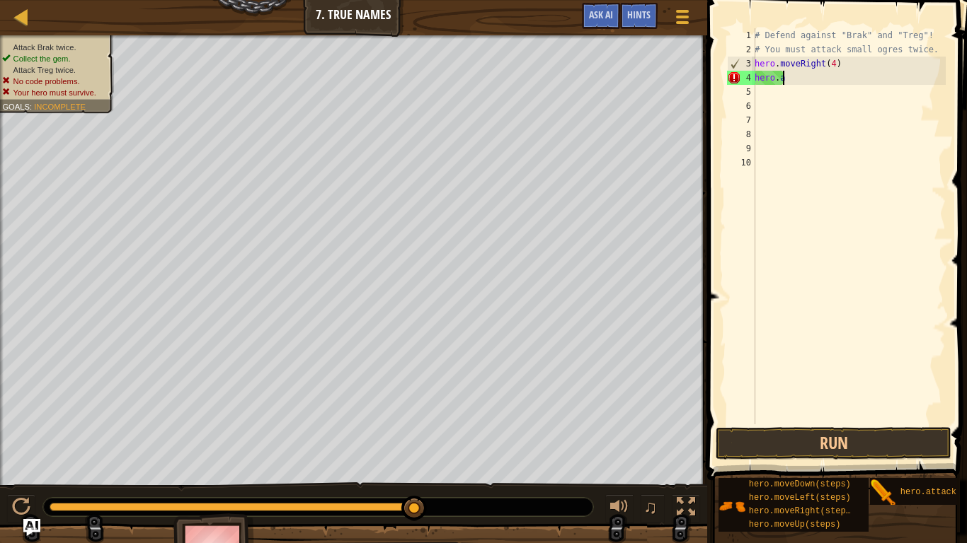
scroll to position [6, 0]
type textarea "h"
drag, startPoint x: 15, startPoint y: 512, endPoint x: 21, endPoint y: 493, distance: 19.9
click at [16, 453] on div at bounding box center [21, 507] width 18 height 18
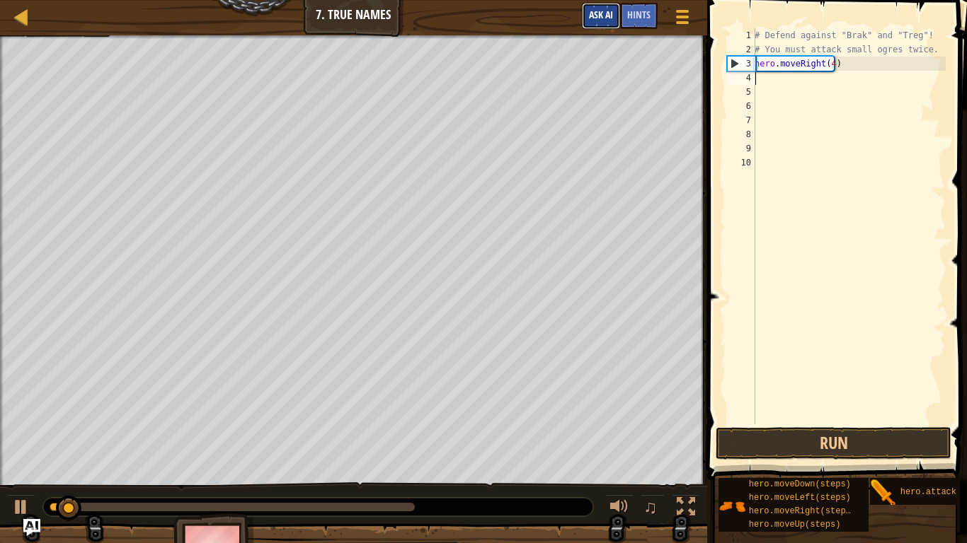
click at [589, 14] on span "Ask AI" at bounding box center [601, 14] width 24 height 13
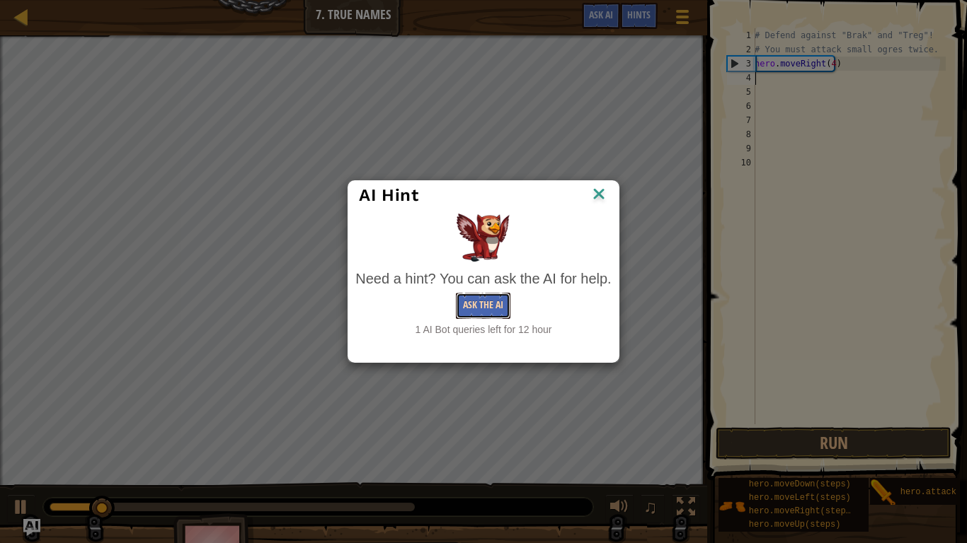
click at [500, 308] on button "Ask the AI" at bounding box center [483, 306] width 54 height 26
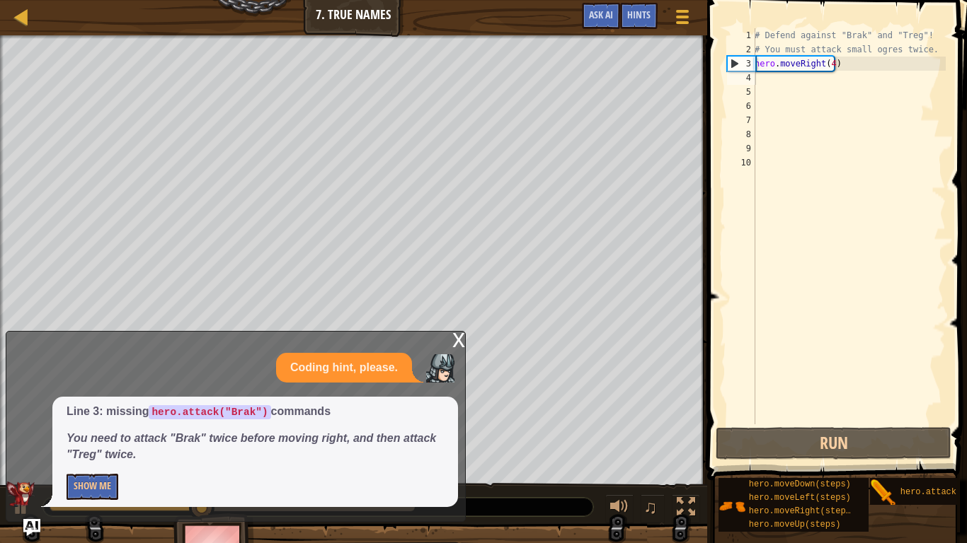
click at [459, 343] on div "x" at bounding box center [458, 339] width 13 height 14
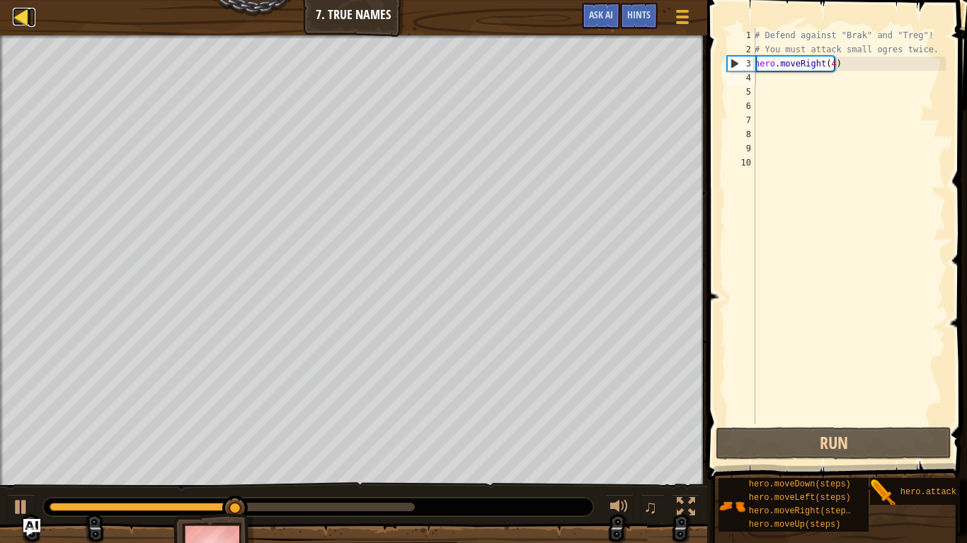
click at [15, 15] on div at bounding box center [22, 17] width 18 height 18
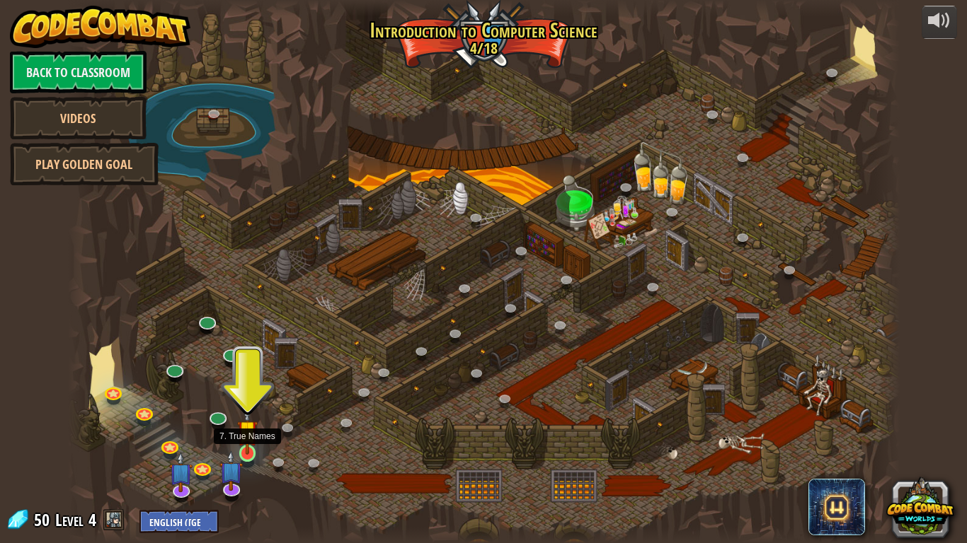
click at [246, 448] on img at bounding box center [247, 431] width 21 height 48
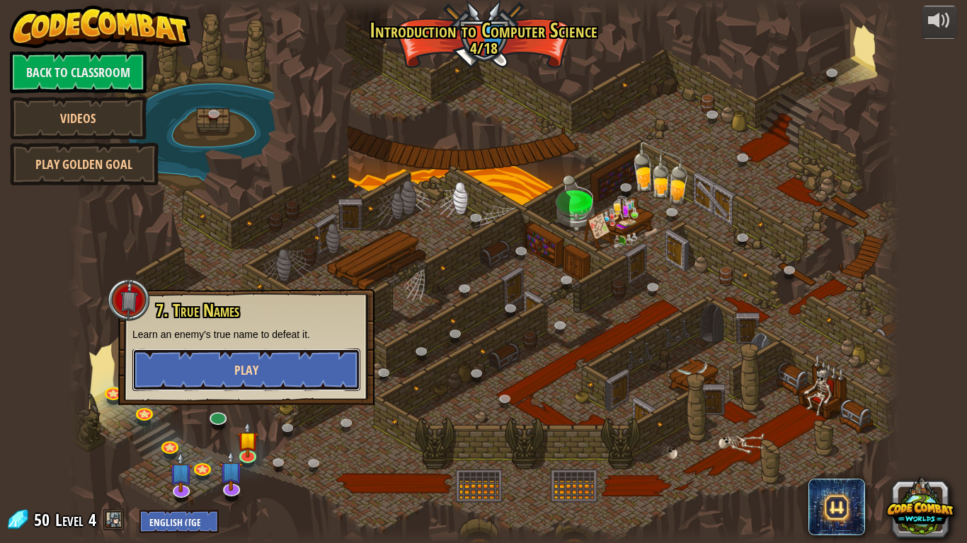
click at [276, 369] on button "Play" at bounding box center [246, 370] width 228 height 42
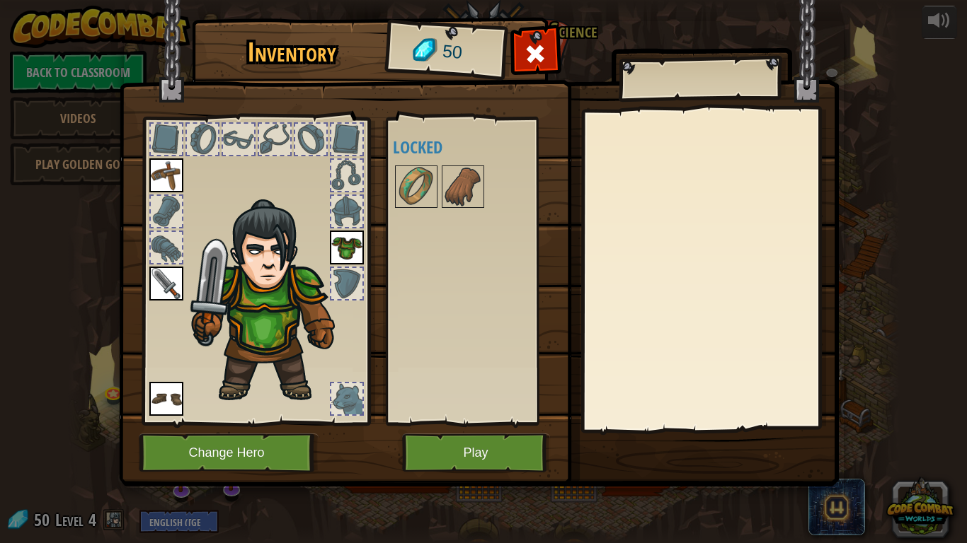
click at [388, 437] on img at bounding box center [479, 230] width 720 height 514
click at [409, 447] on button "Play" at bounding box center [476, 453] width 148 height 39
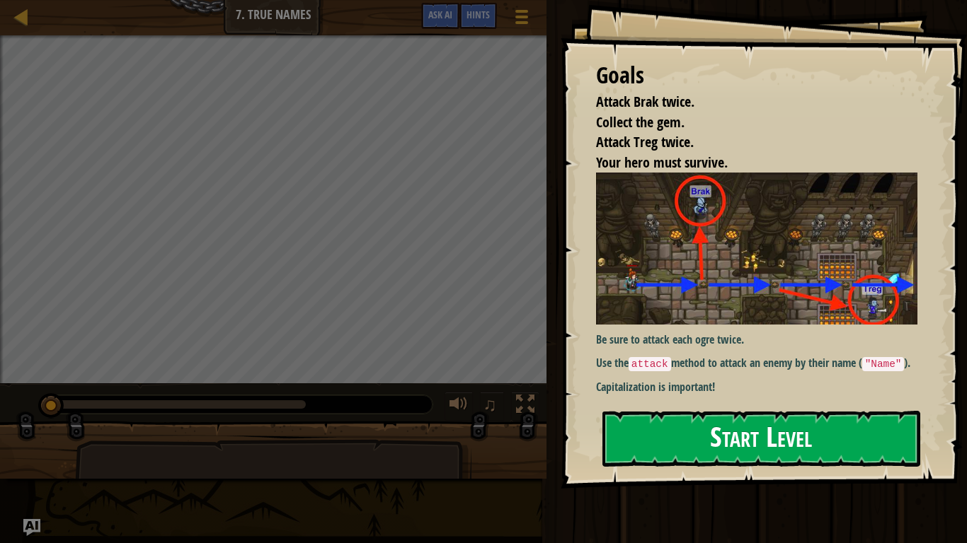
click at [764, 435] on button "Start Level" at bounding box center [761, 439] width 318 height 56
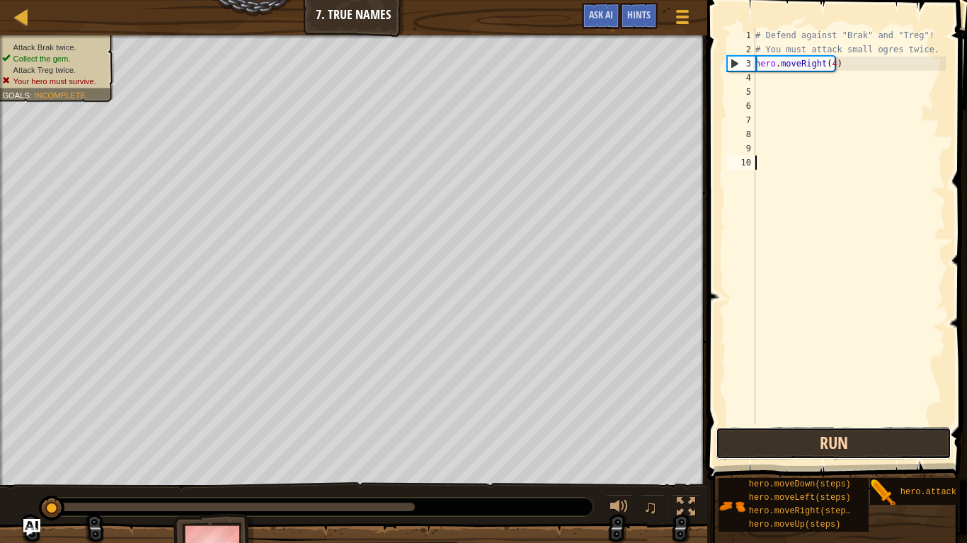
click at [894, 439] on button "Run" at bounding box center [833, 443] width 236 height 33
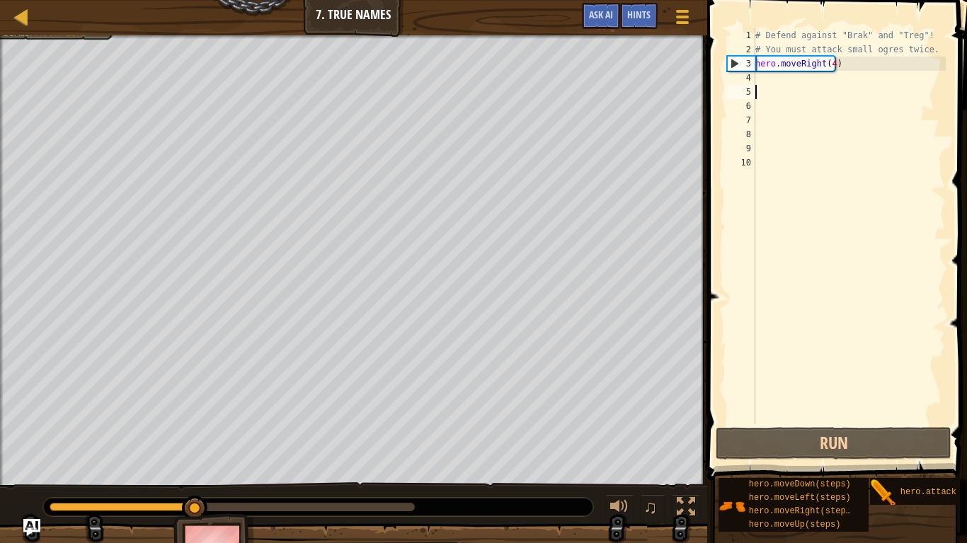
click at [780, 88] on div "# Defend against "Brak" and "Treg"! # You must attack small ogres twice. hero .…" at bounding box center [848, 240] width 193 height 425
click at [784, 87] on div "# Defend against "Brak" and "Treg"! # You must attack small ogres twice. hero .…" at bounding box center [848, 240] width 193 height 425
click at [784, 85] on div "# Defend against "Brak" and "Treg"! # You must attack small ogres twice. hero .…" at bounding box center [848, 240] width 193 height 425
click at [783, 81] on div "# Defend against "Brak" and "Treg"! # You must attack small ogres twice. hero .…" at bounding box center [848, 240] width 193 height 425
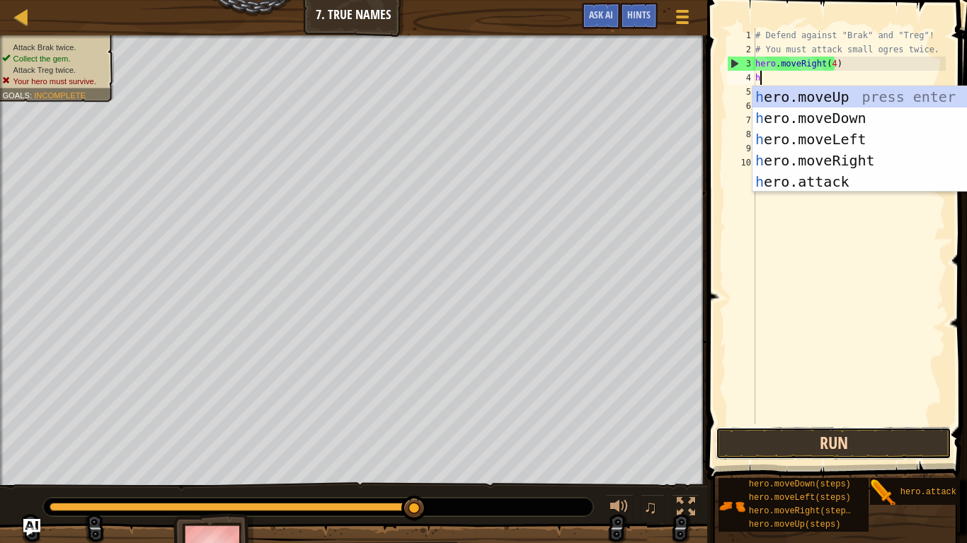
click at [819, 442] on button "Run" at bounding box center [833, 443] width 236 height 33
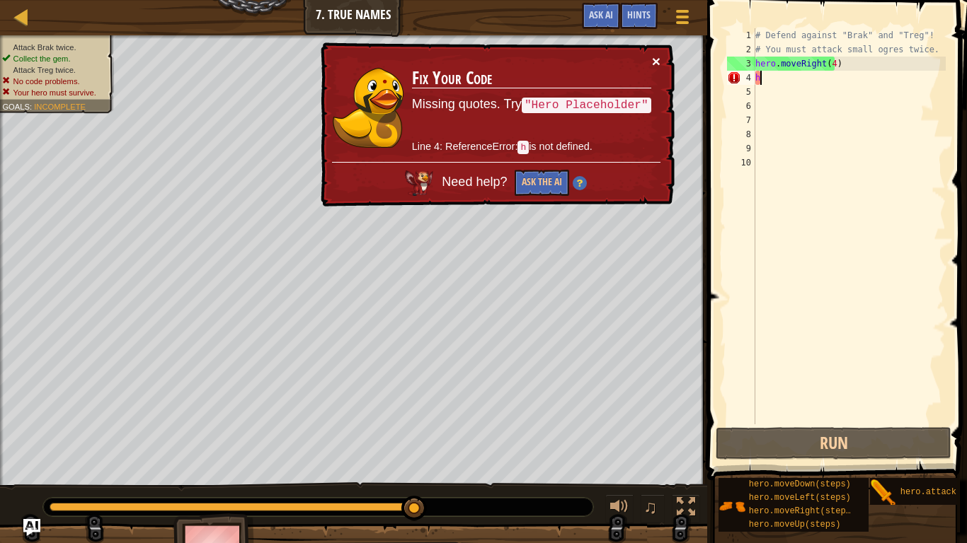
click at [654, 60] on button "×" at bounding box center [656, 61] width 8 height 15
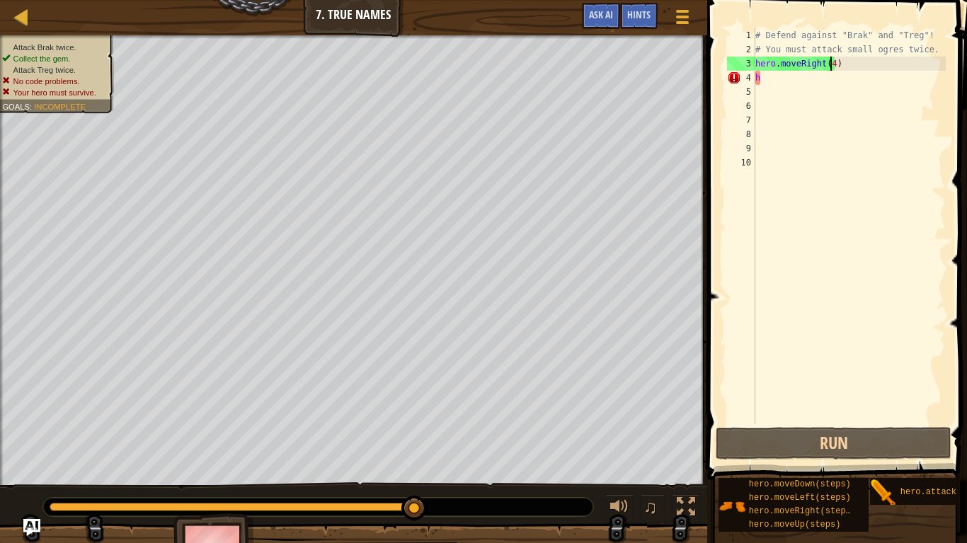
click at [829, 67] on div "# Defend against "Brak" and "Treg"! # You must attack small ogres twice. hero .…" at bounding box center [848, 240] width 193 height 425
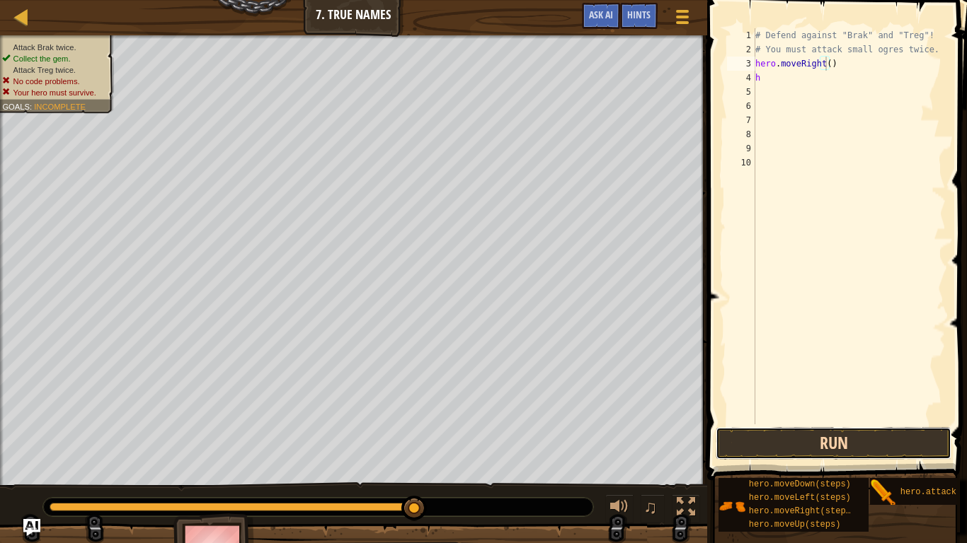
click at [839, 440] on button "Run" at bounding box center [833, 443] width 236 height 33
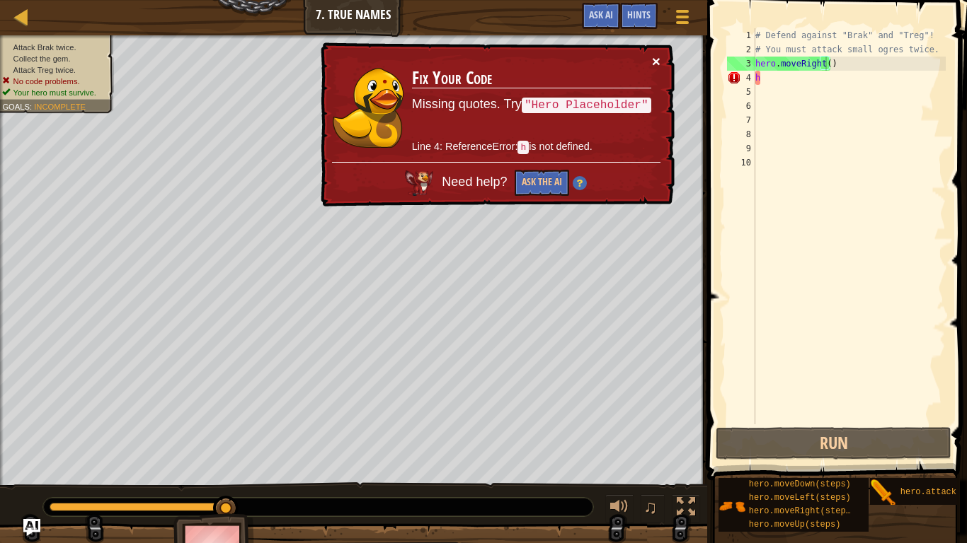
click at [652, 59] on button "×" at bounding box center [656, 61] width 8 height 15
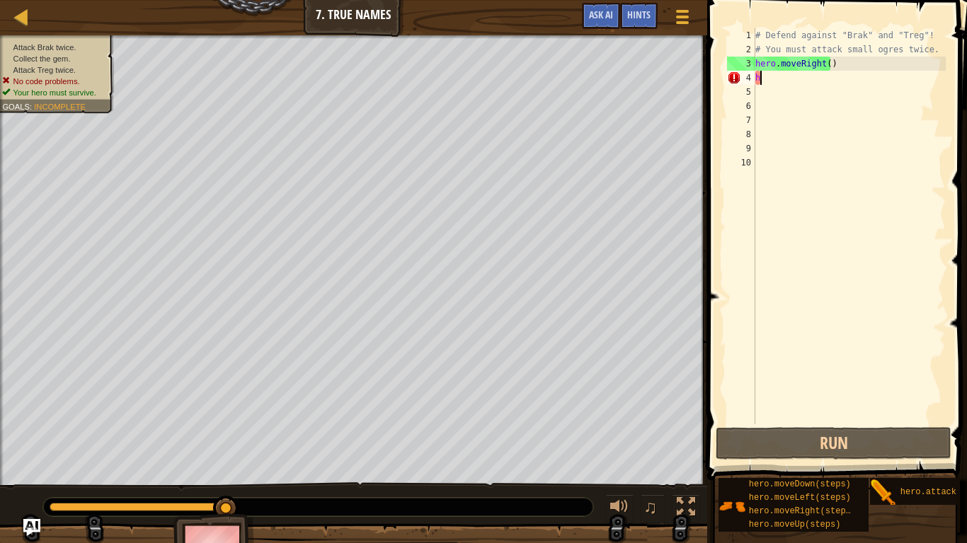
click at [788, 76] on div "# Defend against "Brak" and "Treg"! # You must attack small ogres twice. hero .…" at bounding box center [848, 240] width 193 height 425
type textarea "h"
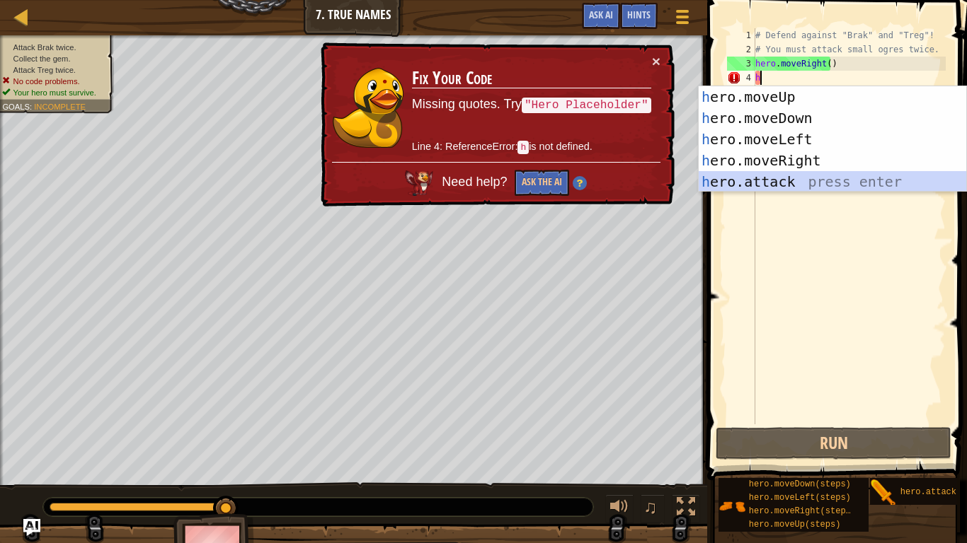
click at [772, 180] on div "h ero.moveUp press enter h ero.moveDown press enter h ero.moveLeft press enter …" at bounding box center [831, 160] width 267 height 149
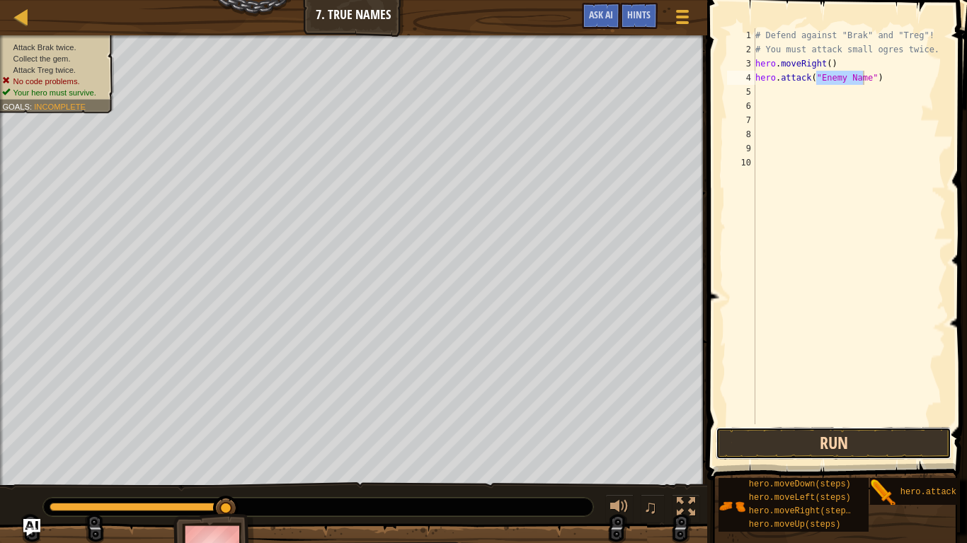
click at [838, 446] on button "Run" at bounding box center [833, 443] width 236 height 33
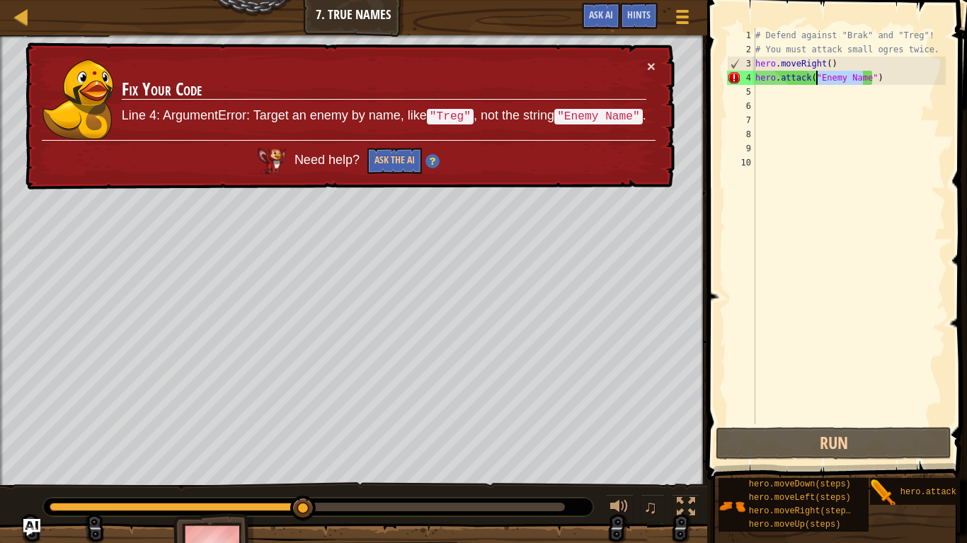
drag, startPoint x: 863, startPoint y: 79, endPoint x: 816, endPoint y: 77, distance: 46.7
click at [816, 77] on div "# Defend against "Brak" and "Treg"! # You must attack small ogres twice. hero .…" at bounding box center [848, 240] width 193 height 425
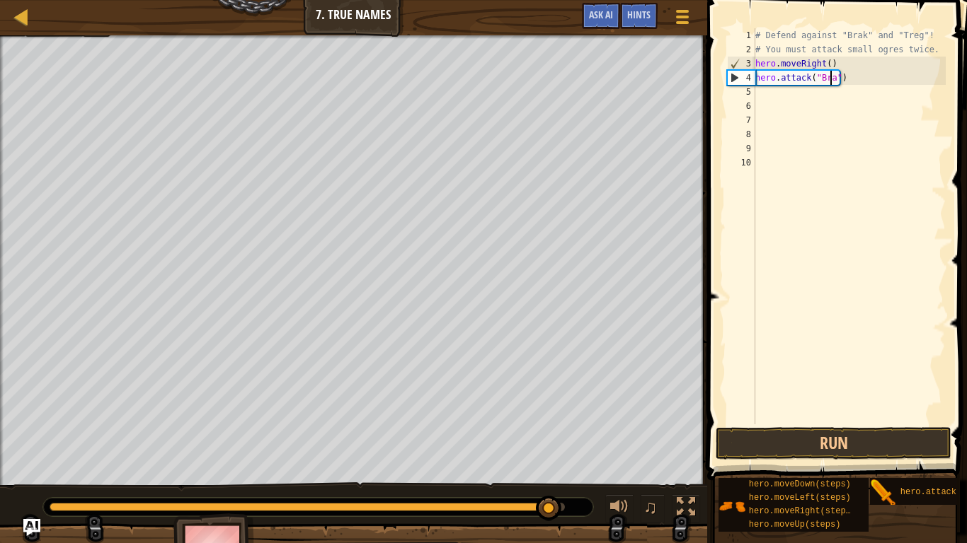
scroll to position [6, 6]
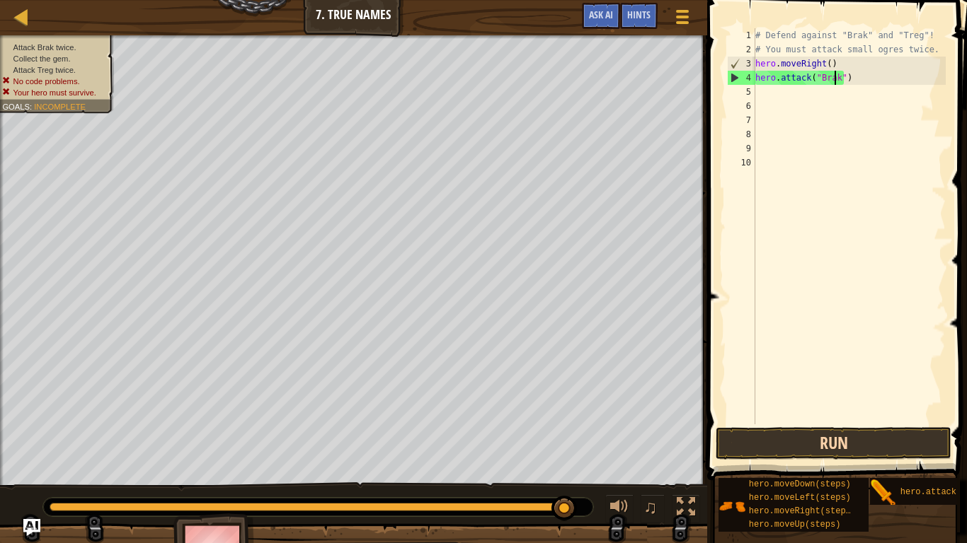
type textarea "hero.attack("Brak")"
click at [832, 435] on button "Run" at bounding box center [833, 443] width 236 height 33
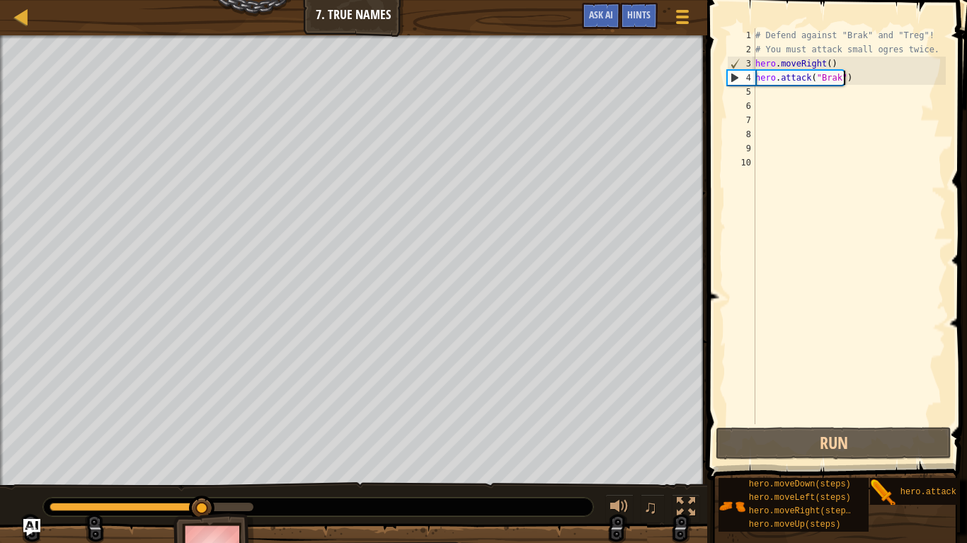
click at [850, 74] on div "# Defend against "Brak" and "Treg"! # You must attack small ogres twice. hero .…" at bounding box center [848, 240] width 193 height 425
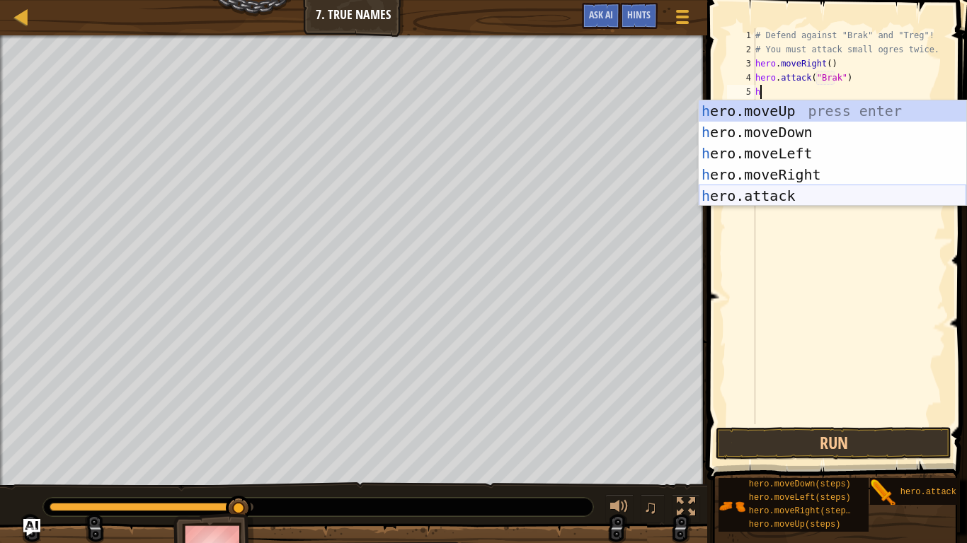
click at [772, 198] on div "h ero.moveUp press enter h ero.moveDown press enter h ero.moveLeft press enter …" at bounding box center [831, 174] width 267 height 149
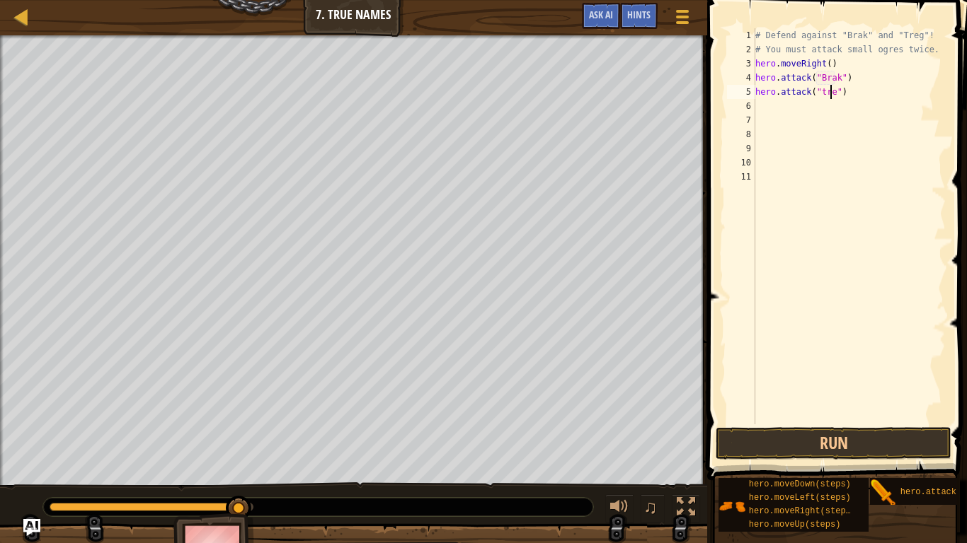
scroll to position [6, 6]
click at [827, 59] on div "# Defend against "Brak" and "Treg"! # You must attack small ogres twice. hero .…" at bounding box center [848, 240] width 193 height 425
click at [822, 62] on div "# Defend against "Brak" and "Treg"! # You must attack small ogres twice. hero .…" at bounding box center [848, 240] width 193 height 425
click at [828, 62] on div "# Defend against "Brak" and "Treg"! # You must attack small ogres twice. hero .…" at bounding box center [848, 240] width 193 height 425
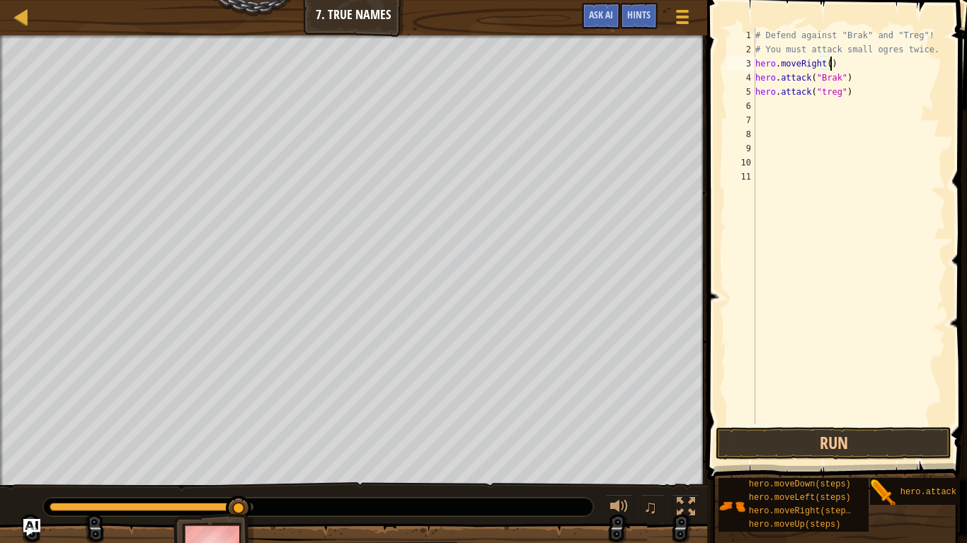
click at [824, 62] on div "# Defend against "Brak" and "Treg"! # You must attack small ogres twice. hero .…" at bounding box center [848, 240] width 193 height 425
click at [786, 441] on button "Run" at bounding box center [833, 443] width 236 height 33
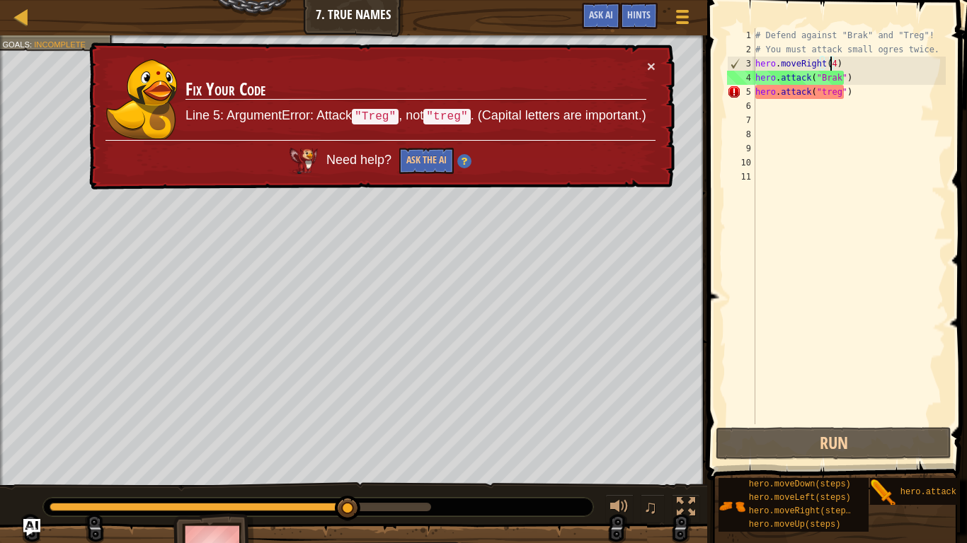
click at [831, 65] on div "# Defend against "Brak" and "Treg"! # You must attack small ogres twice. hero .…" at bounding box center [848, 240] width 193 height 425
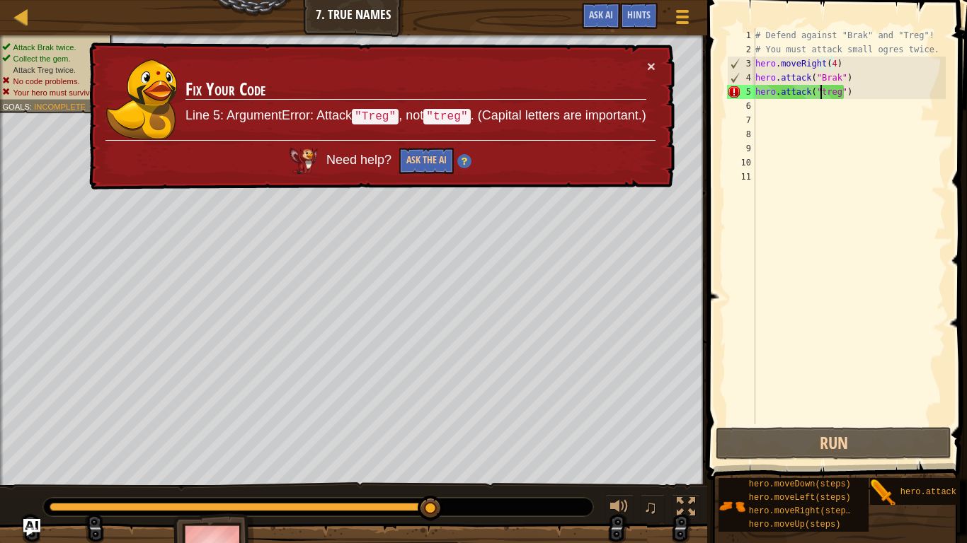
click at [820, 93] on div "# Defend against "Brak" and "Treg"! # You must attack small ogres twice. hero .…" at bounding box center [848, 240] width 193 height 425
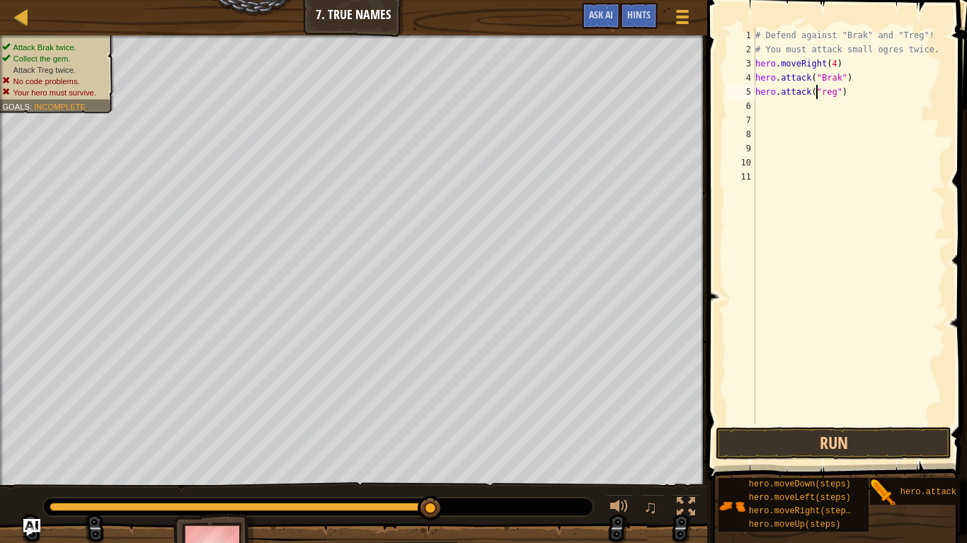
scroll to position [6, 5]
click at [793, 445] on button "Run" at bounding box center [833, 443] width 236 height 33
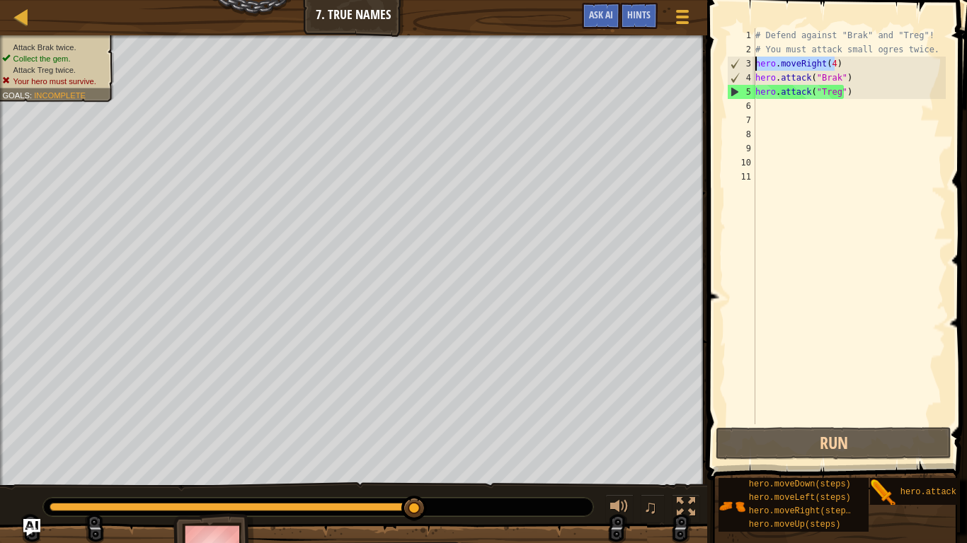
drag, startPoint x: 834, startPoint y: 60, endPoint x: 747, endPoint y: 63, distance: 87.8
click at [747, 63] on div "hero.attack("Treg") 1 2 3 4 5 6 7 8 9 10 11 # Defend against "Brak" and "Treg"!…" at bounding box center [834, 226] width 221 height 396
type textarea "hero.moveRight(4)"
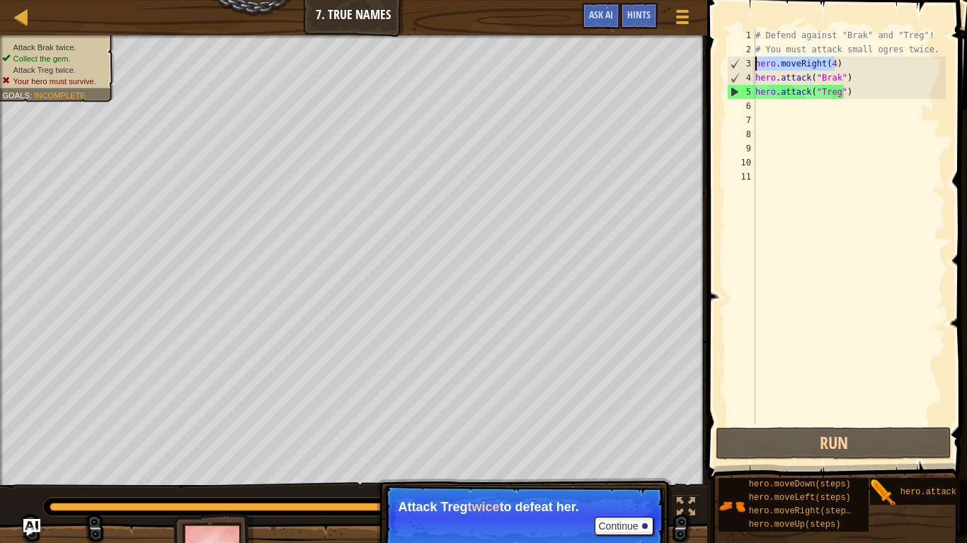
click at [760, 106] on div "# Defend against "Brak" and "Treg"! # You must attack small ogres twice. hero .…" at bounding box center [848, 240] width 193 height 425
paste textarea "hero.moveRight(4)"
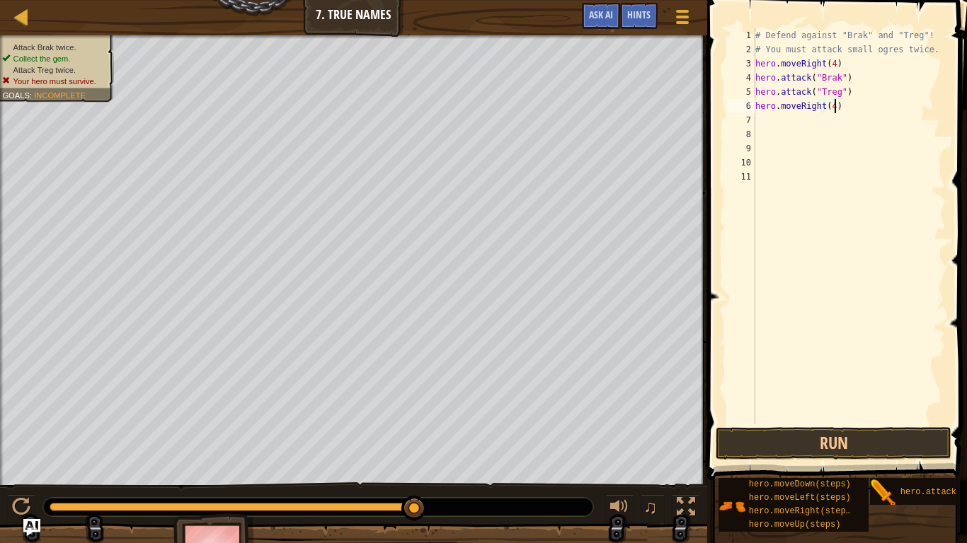
click at [836, 62] on div "# Defend against "Brak" and "Treg"! # You must attack small ogres twice. hero .…" at bounding box center [848, 240] width 193 height 425
type textarea "h"
click at [759, 443] on button "Run" at bounding box center [833, 443] width 236 height 33
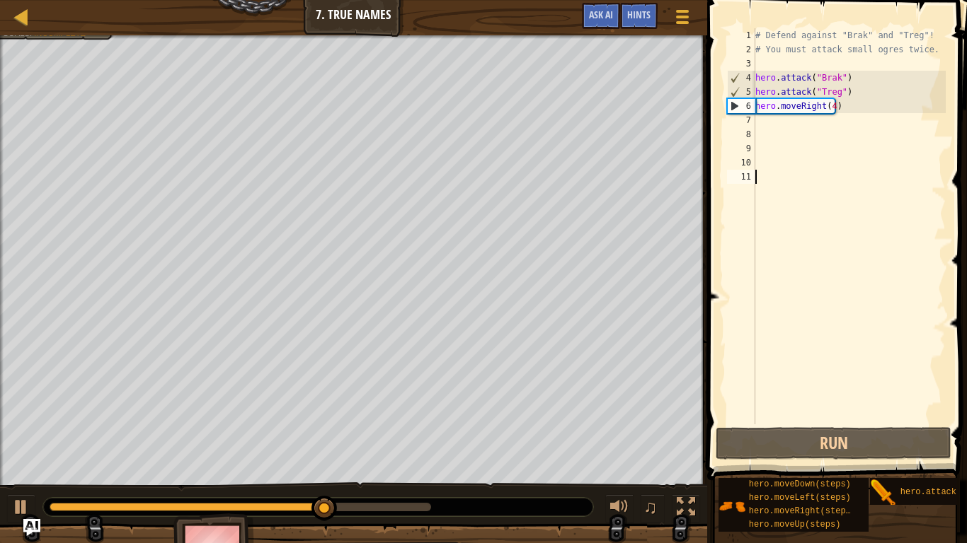
click at [765, 422] on div "# Defend against "Brak" and "Treg"! # You must attack small ogres twice. hero .…" at bounding box center [848, 240] width 193 height 425
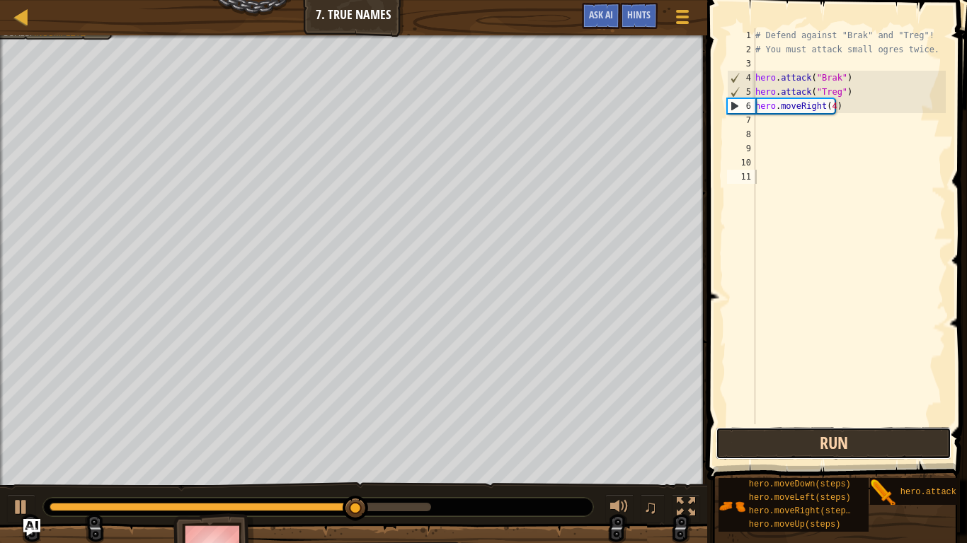
click at [819, 453] on button "Run" at bounding box center [833, 443] width 236 height 33
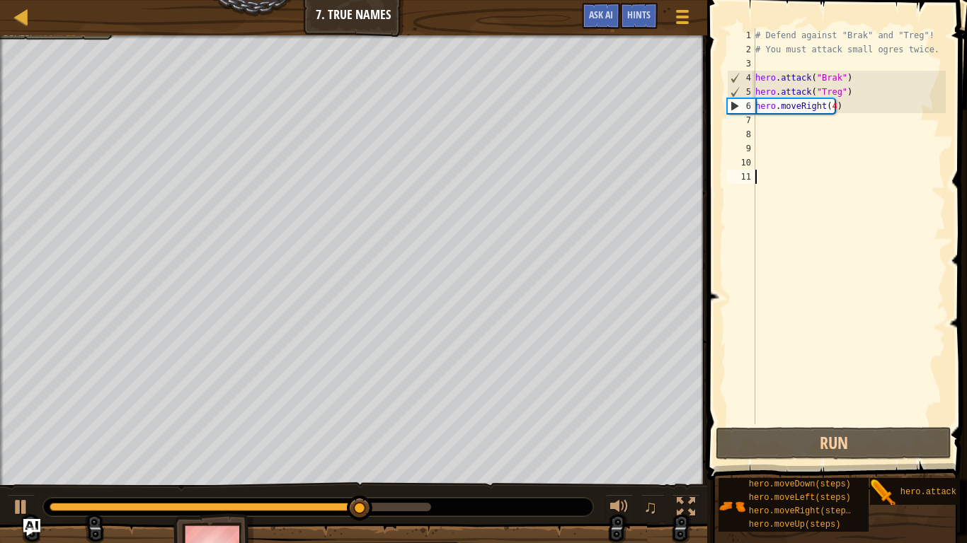
drag, startPoint x: 339, startPoint y: 500, endPoint x: 369, endPoint y: 515, distance: 33.9
click at [360, 453] on div at bounding box center [318, 507] width 550 height 18
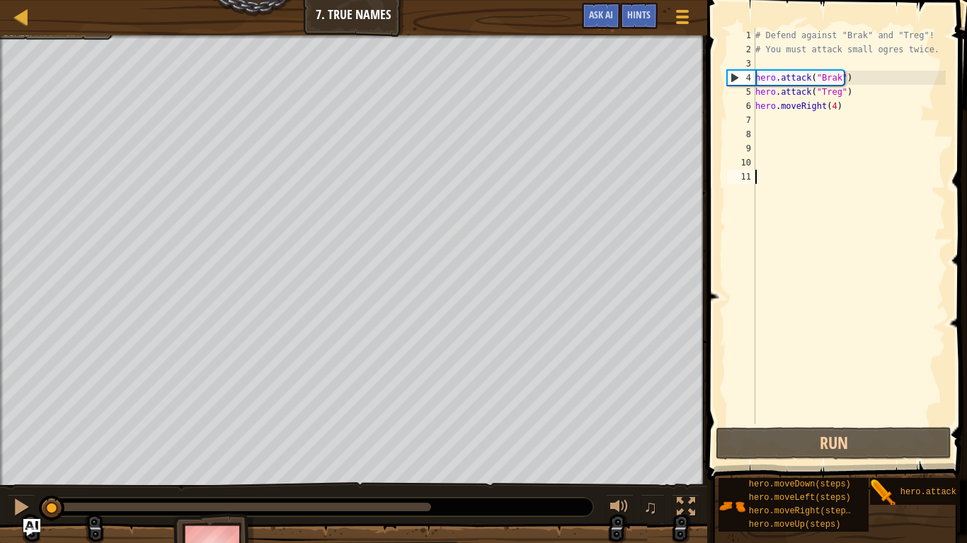
drag, startPoint x: 374, startPoint y: 515, endPoint x: 0, endPoint y: 466, distance: 376.9
click at [0, 453] on div "Attack Brak twice. Collect the gem. Attack Treg twice. Your hero must survive. …" at bounding box center [483, 308] width 967 height 546
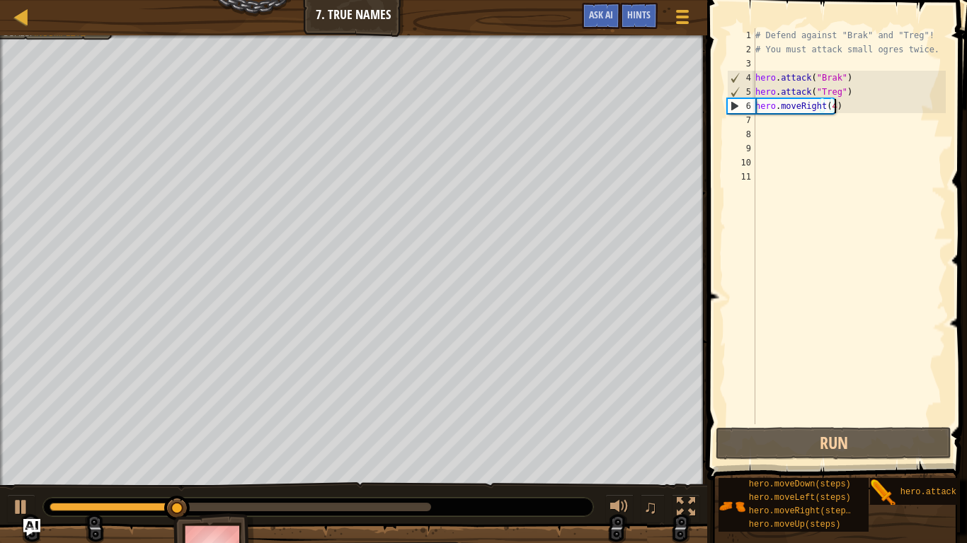
click at [841, 100] on div "# Defend against "Brak" and "Treg"! # You must attack small ogres twice. hero .…" at bounding box center [848, 240] width 193 height 425
click at [843, 100] on div "# Defend against "Brak" and "Treg"! # You must attack small ogres twice. hero .…" at bounding box center [848, 240] width 193 height 425
click at [844, 86] on div "# Defend against "Brak" and "Treg"! # You must attack small ogres twice. hero .…" at bounding box center [848, 240] width 193 height 425
click at [836, 102] on div "# Defend against "Brak" and "Treg"! # You must attack small ogres twice. hero .…" at bounding box center [848, 240] width 193 height 425
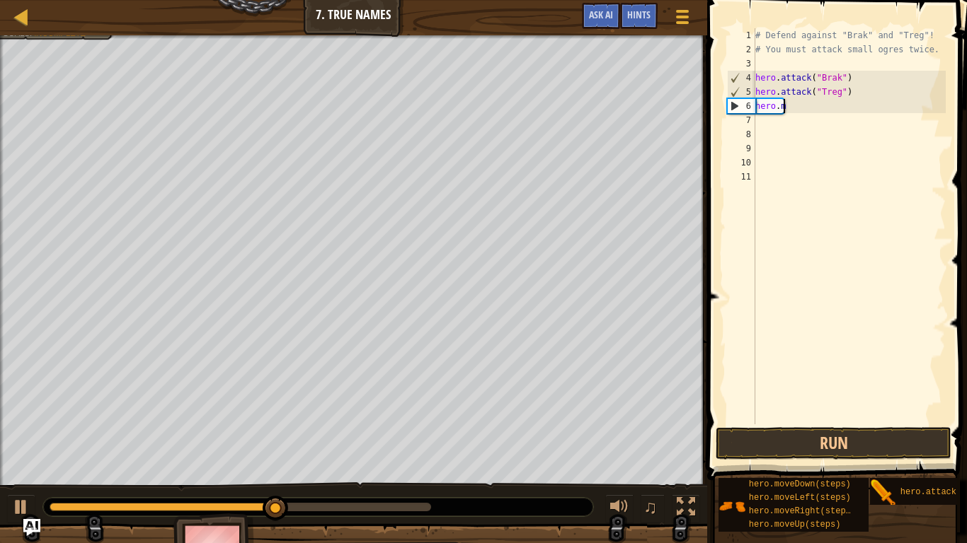
type textarea "h"
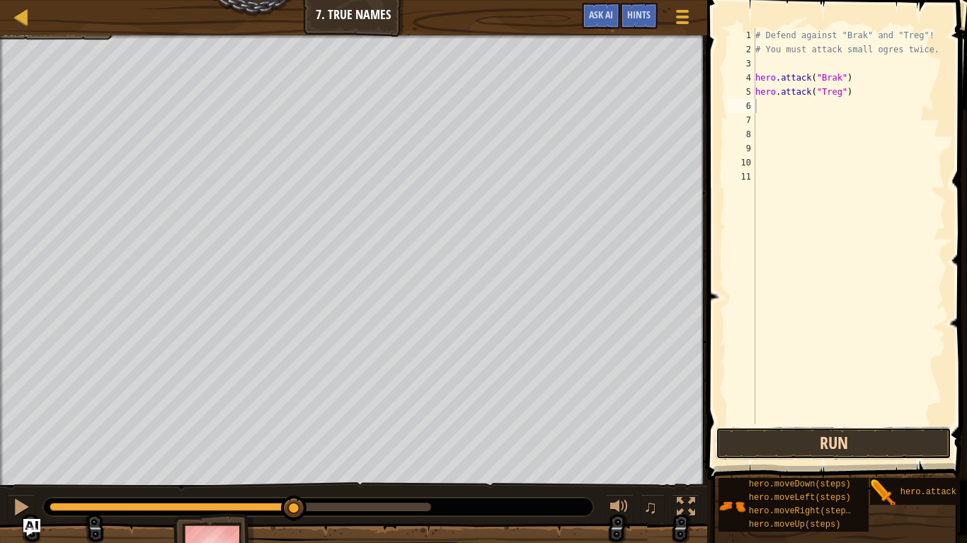
click at [774, 442] on button "Run" at bounding box center [833, 443] width 236 height 33
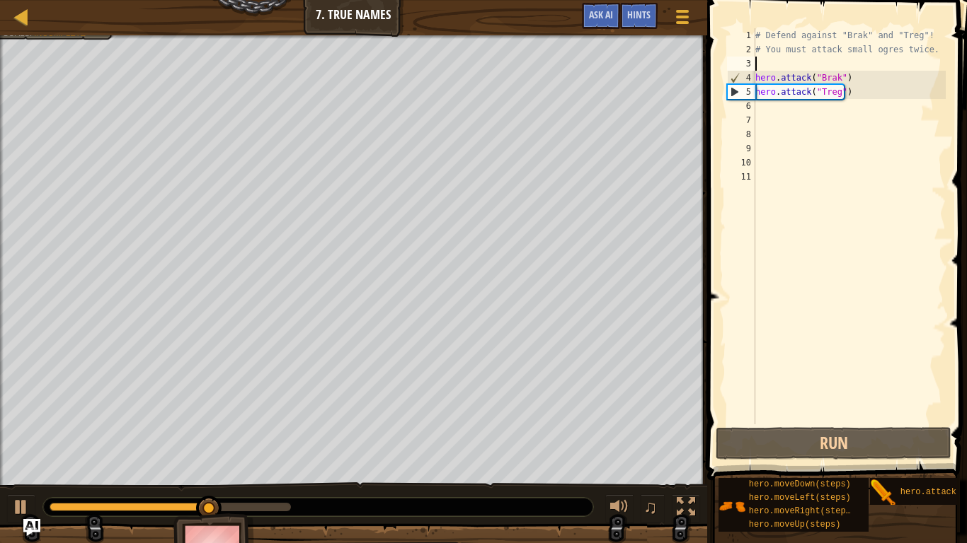
click at [803, 62] on div "# Defend against "Brak" and "Treg"! # You must attack small ogres twice. hero .…" at bounding box center [848, 240] width 193 height 425
type textarea "h"
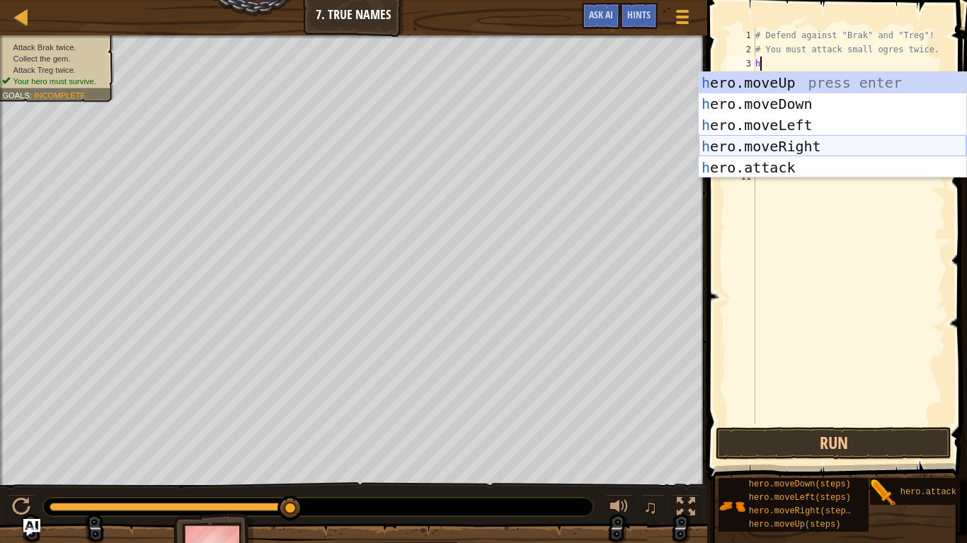
drag, startPoint x: 805, startPoint y: 139, endPoint x: 812, endPoint y: 93, distance: 47.2
click at [812, 98] on div "h ero.moveUp press enter h ero.moveDown press enter h ero.moveLeft press enter …" at bounding box center [831, 146] width 267 height 149
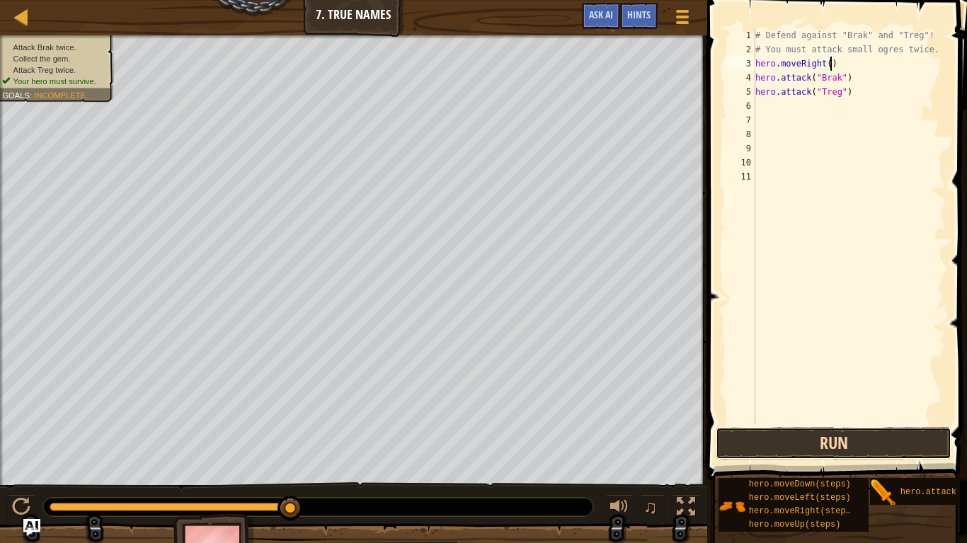
click at [798, 453] on button "Run" at bounding box center [833, 443] width 236 height 33
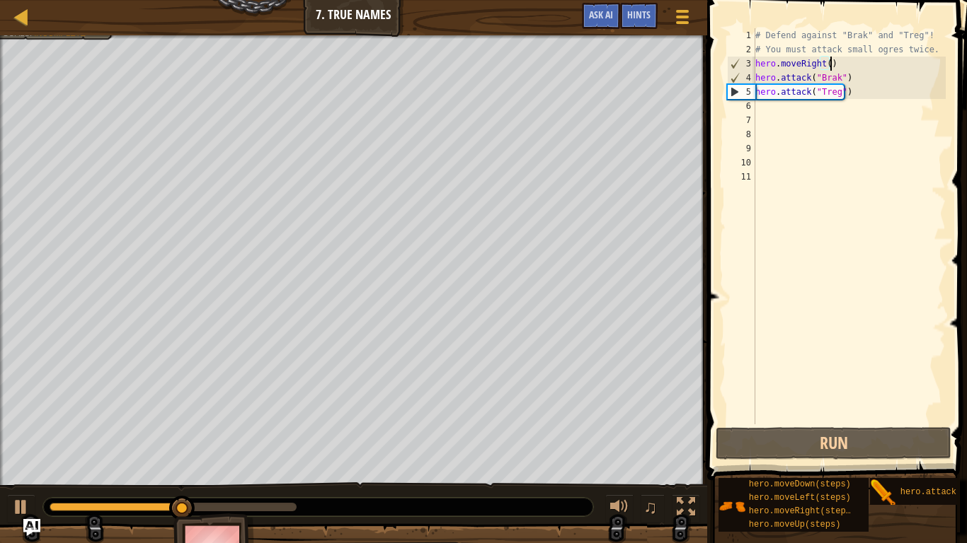
click at [848, 83] on div "# Defend against "Brak" and "Treg"! # You must attack small ogres twice. hero .…" at bounding box center [848, 240] width 193 height 425
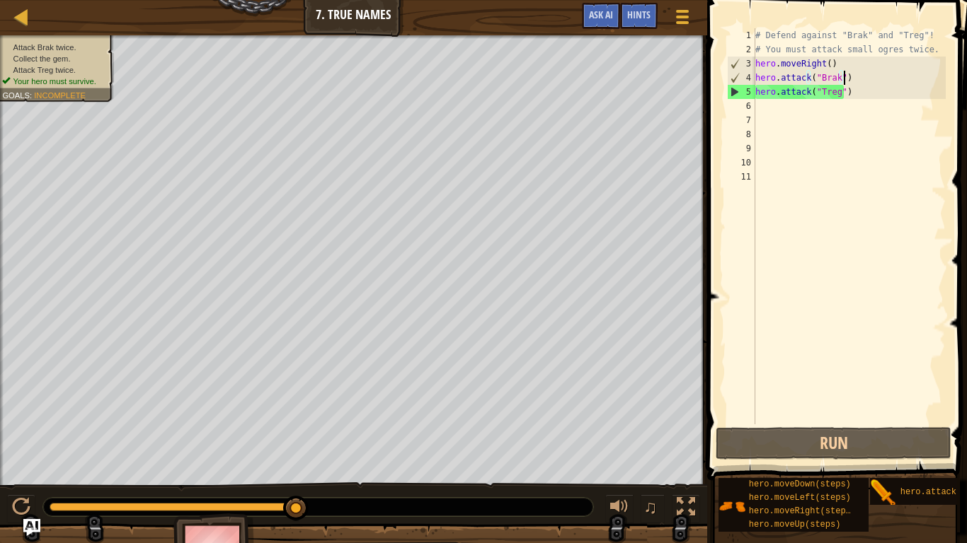
click at [736, 90] on div "5" at bounding box center [741, 92] width 28 height 14
type textarea "hero.attack("Treg")"
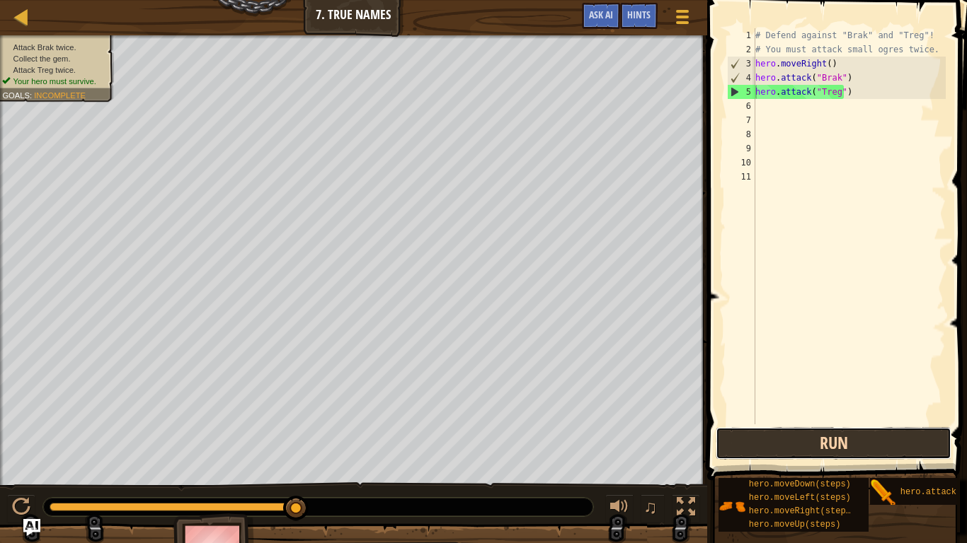
click at [793, 446] on button "Run" at bounding box center [833, 443] width 236 height 33
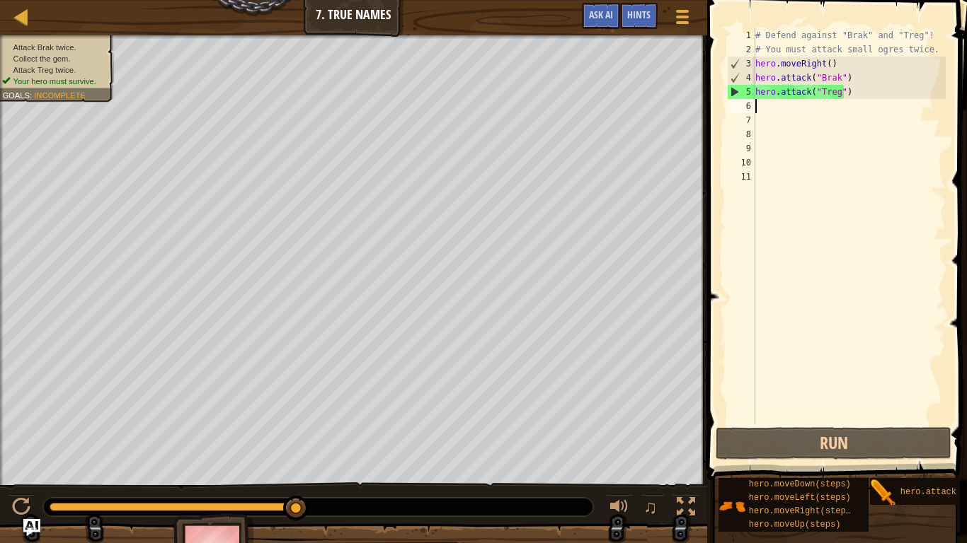
click at [771, 109] on div "# Defend against "Brak" and "Treg"! # You must attack small ogres twice. hero .…" at bounding box center [848, 240] width 193 height 425
type textarea "h"
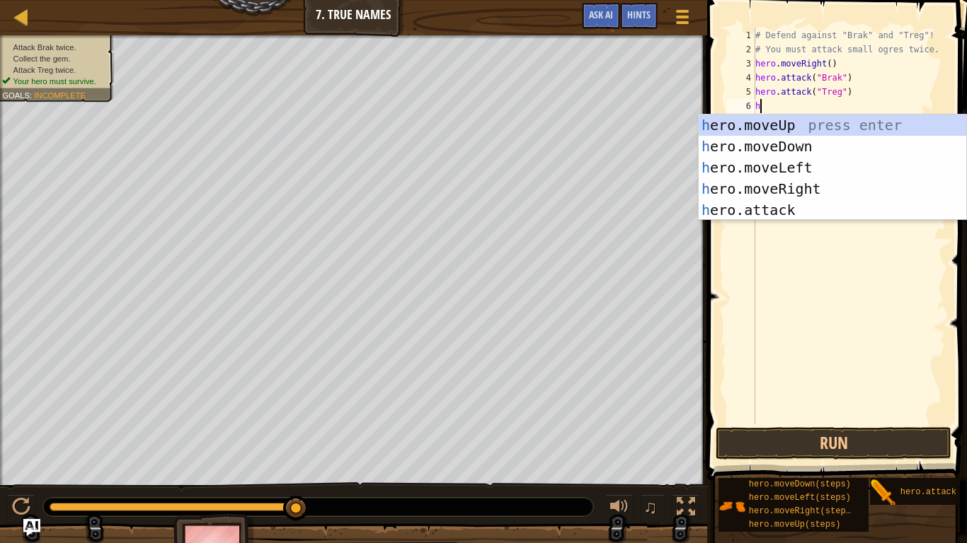
drag, startPoint x: 813, startPoint y: 279, endPoint x: 808, endPoint y: 238, distance: 41.3
click at [817, 280] on div "# Defend against "Brak" and "Treg"! # You must attack small ogres twice. hero .…" at bounding box center [848, 240] width 193 height 425
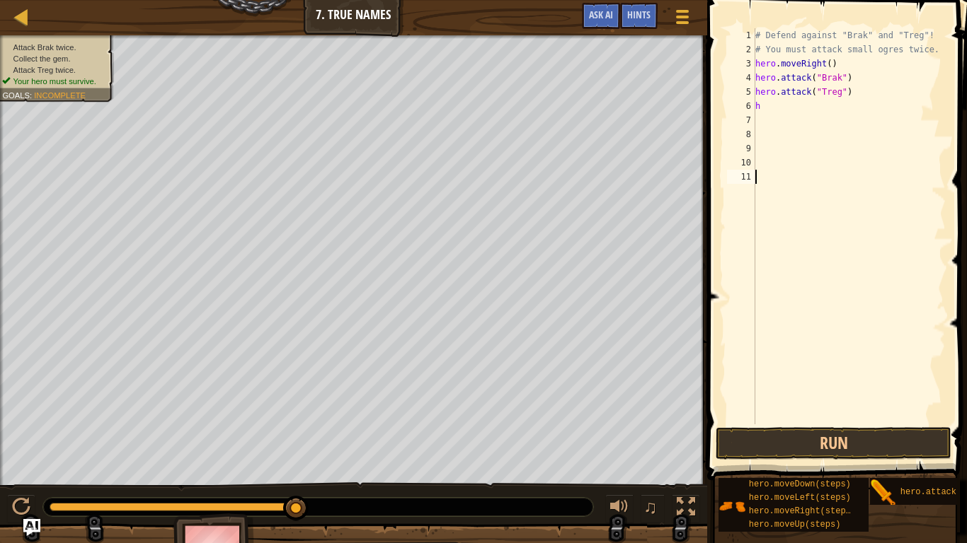
click at [778, 103] on div "# Defend against "Brak" and "Treg"! # You must attack small ogres twice. hero .…" at bounding box center [848, 240] width 193 height 425
type textarea "h"
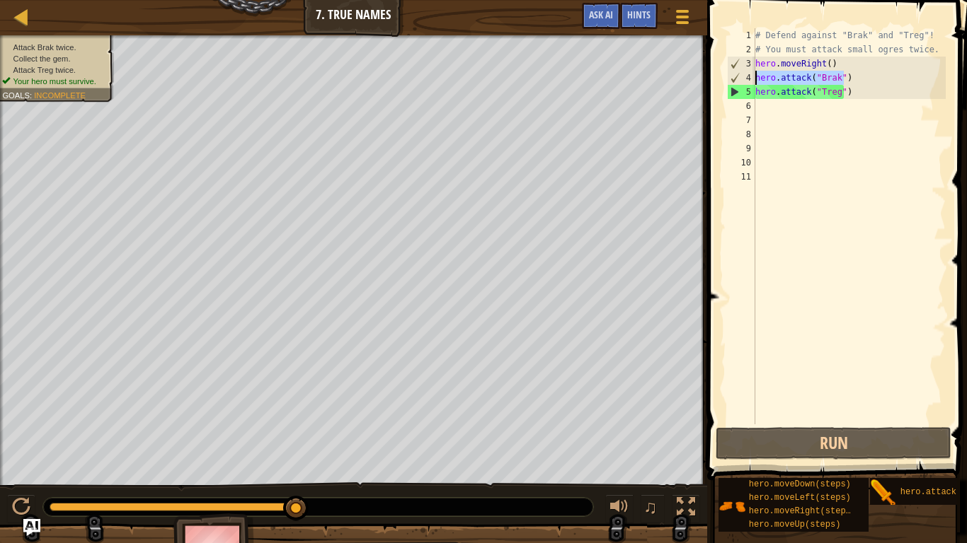
drag, startPoint x: 864, startPoint y: 76, endPoint x: 725, endPoint y: 76, distance: 139.4
click at [725, 78] on div "1 2 3 4 5 6 7 8 9 10 11 # Defend against "Brak" and "Treg"! # You must attack s…" at bounding box center [834, 226] width 221 height 396
type textarea "hero.attack("Brak")"
click at [769, 114] on div "# Defend against "Brak" and "Treg"! # You must attack small ogres twice. hero .…" at bounding box center [848, 240] width 193 height 425
paste textarea "hero.attack("Brak")"
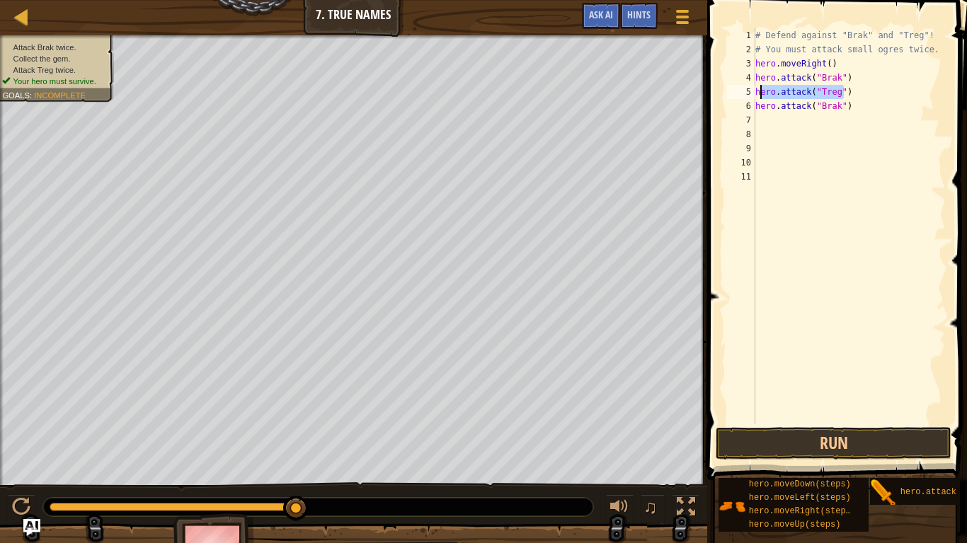
drag, startPoint x: 845, startPoint y: 95, endPoint x: 746, endPoint y: 100, distance: 99.2
click at [746, 100] on div "hero.attack("Brak") 1 2 3 4 5 6 7 8 9 10 11 # Defend against "Brak" and "Treg"!…" at bounding box center [834, 226] width 221 height 396
type textarea "hero.attack("Treg") hero.attack("Brak")"
drag, startPoint x: 851, startPoint y: 164, endPoint x: 851, endPoint y: 154, distance: 10.6
click at [851, 162] on div "# Defend against "Brak" and "Treg"! # You must attack small ogres twice. hero .…" at bounding box center [848, 240] width 193 height 425
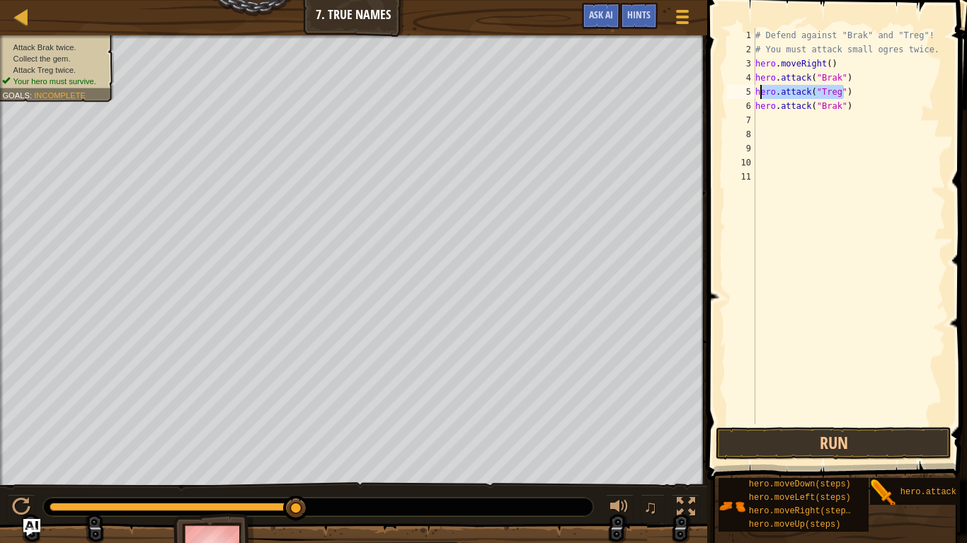
drag, startPoint x: 851, startPoint y: 95, endPoint x: 738, endPoint y: 85, distance: 113.7
click at [738, 85] on div "1 2 3 4 5 6 7 8 9 10 11 # Defend against "Brak" and "Treg"! # You must attack s…" at bounding box center [834, 226] width 221 height 396
type textarea "hero.attack("Treg")"
click at [796, 125] on div "# Defend against "Brak" and "Treg"! # You must attack small ogres twice. hero .…" at bounding box center [848, 240] width 193 height 425
paste textarea "hero.attack("Treg")"
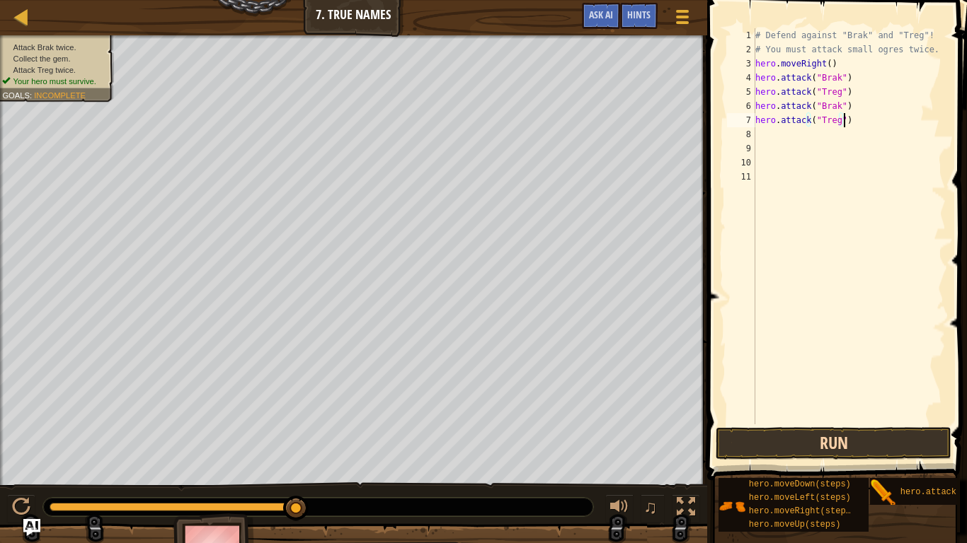
type textarea "hero.attack("Treg")"
click at [833, 439] on button "Run" at bounding box center [833, 443] width 236 height 33
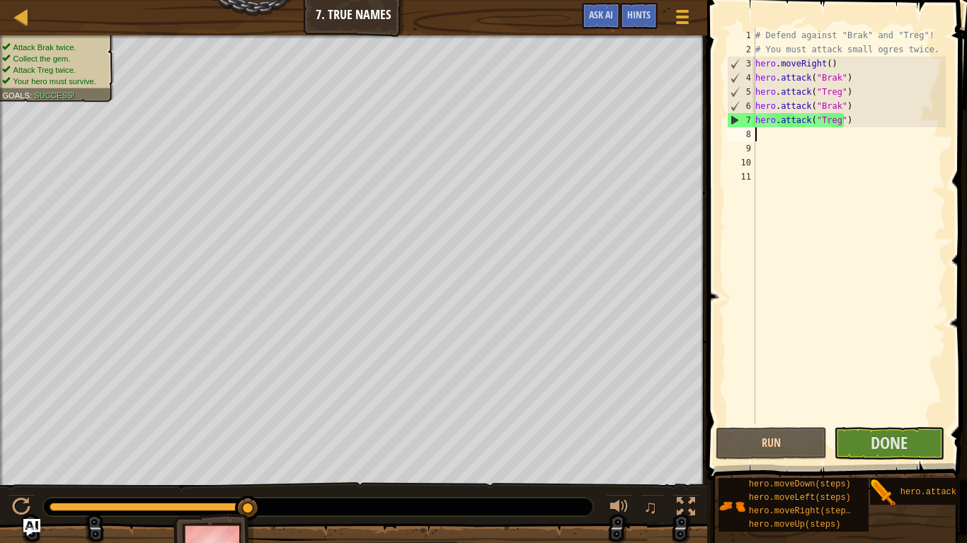
click at [771, 139] on div "# Defend against "Brak" and "Treg"! # You must attack small ogres twice. hero .…" at bounding box center [848, 240] width 193 height 425
click at [828, 68] on div "# Defend against "Brak" and "Treg"! # You must attack small ogres twice. hero .…" at bounding box center [848, 240] width 193 height 425
click at [824, 67] on div "# Defend against "Brak" and "Treg"! # You must attack small ogres twice. hero .…" at bounding box center [848, 240] width 193 height 425
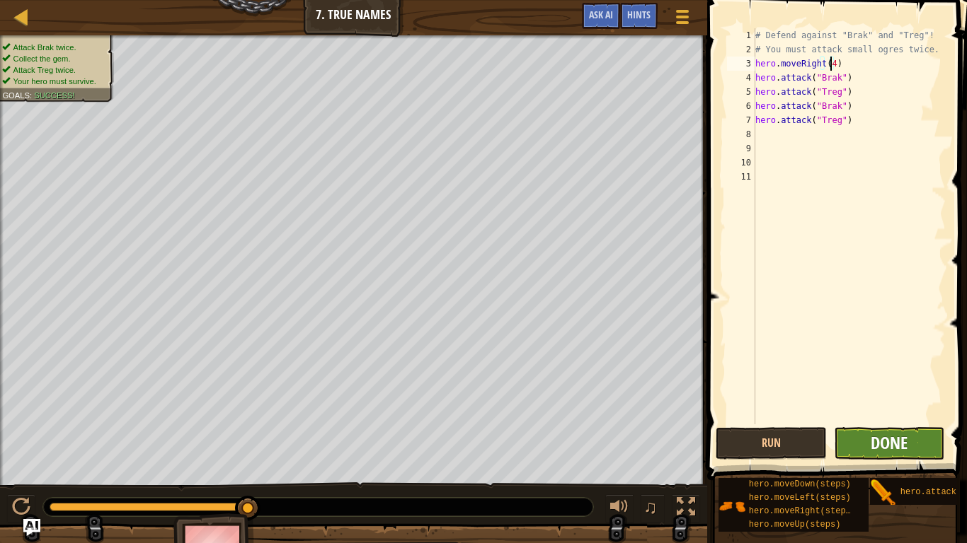
type textarea "hero.moveRight(4)"
click at [900, 444] on span "Done" at bounding box center [888, 443] width 37 height 23
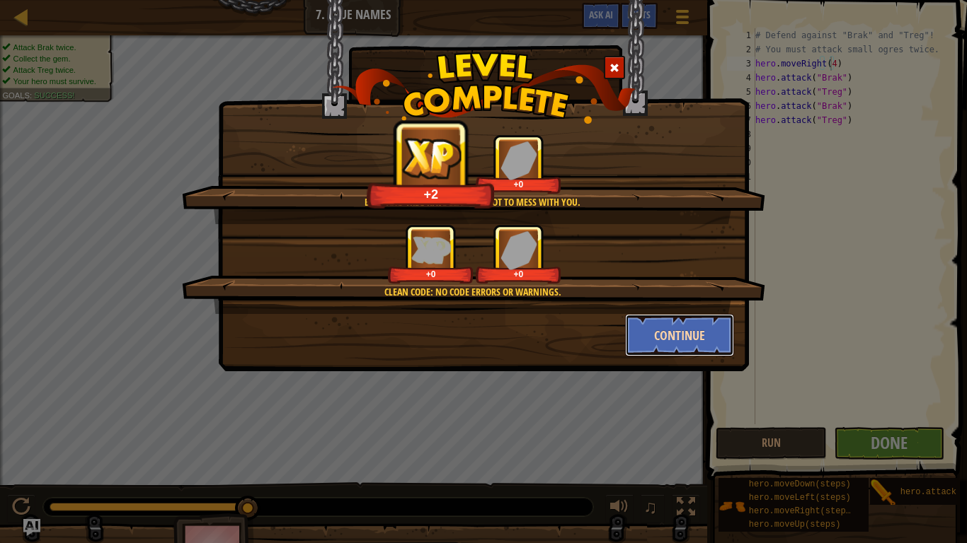
click at [690, 329] on button "Continue" at bounding box center [680, 335] width 110 height 42
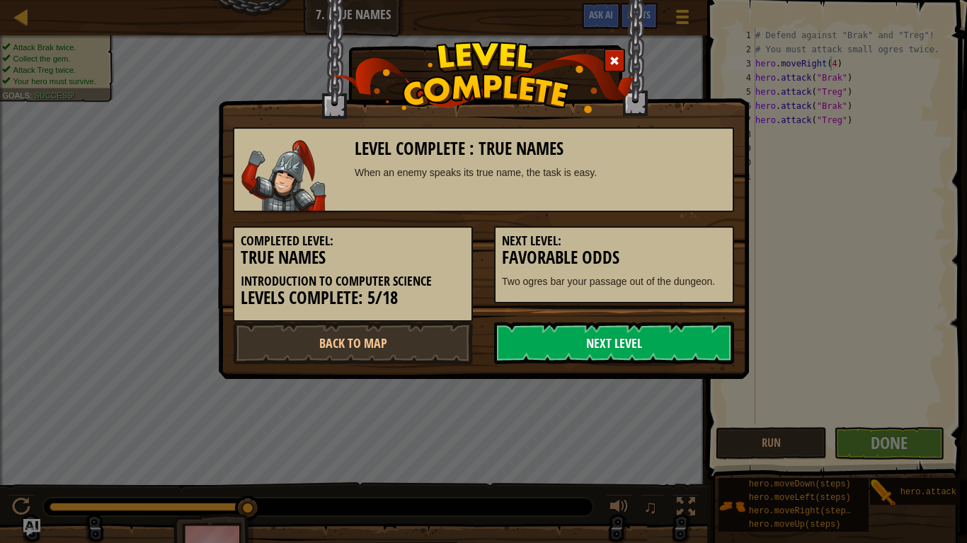
click at [684, 337] on link "Next Level" at bounding box center [614, 343] width 240 height 42
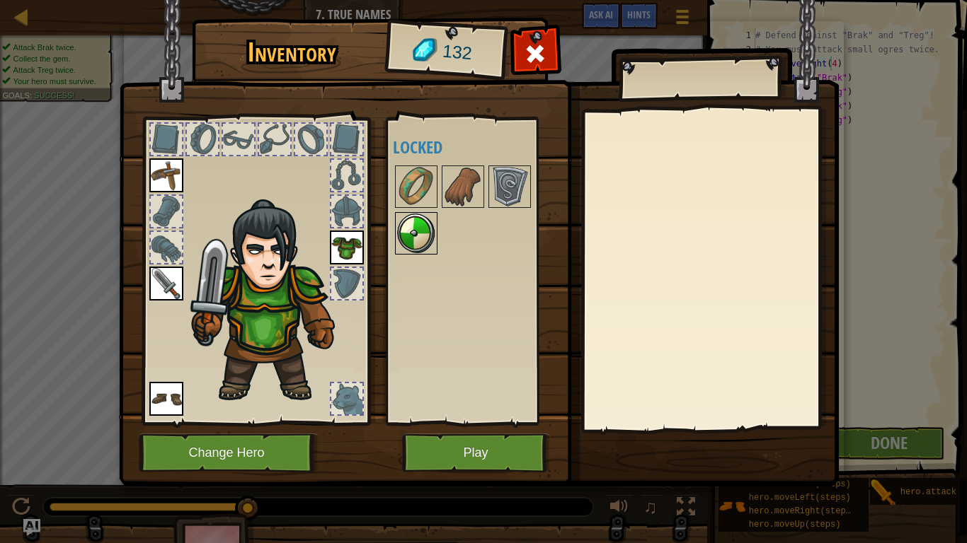
drag, startPoint x: 422, startPoint y: 212, endPoint x: 422, endPoint y: 234, distance: 21.9
click at [422, 215] on div "Available Equip Equip Equip Equip (double-click to equip) Locked" at bounding box center [482, 271] width 178 height 295
click at [422, 236] on img at bounding box center [416, 234] width 40 height 40
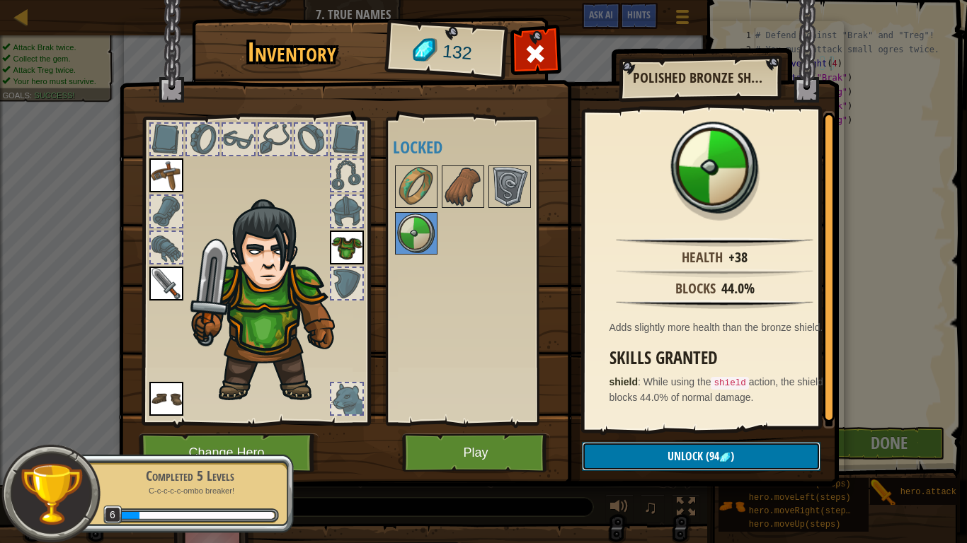
click at [667, 446] on button "Unlock (94 )" at bounding box center [701, 456] width 238 height 29
click at [679, 451] on button "Confirm" at bounding box center [701, 456] width 238 height 29
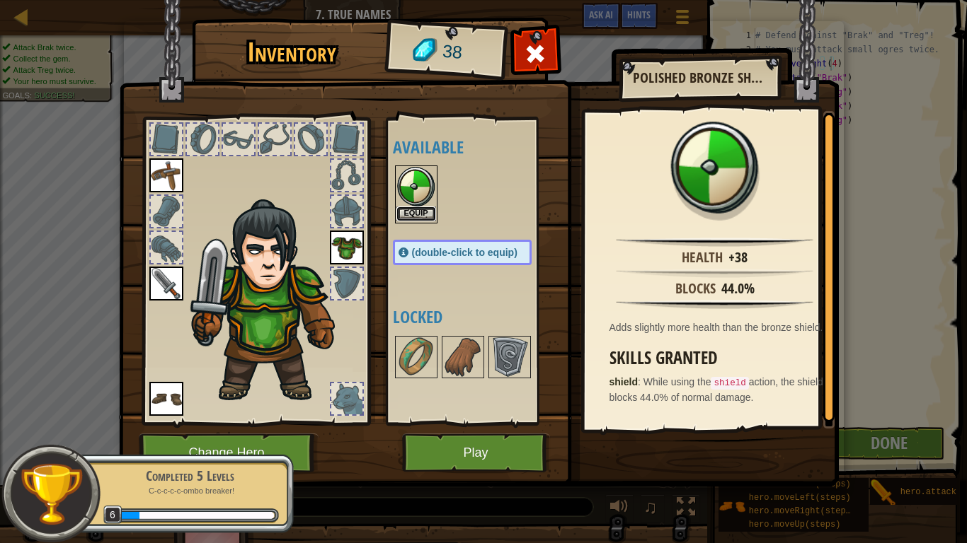
click at [420, 214] on button "Equip" at bounding box center [416, 214] width 40 height 15
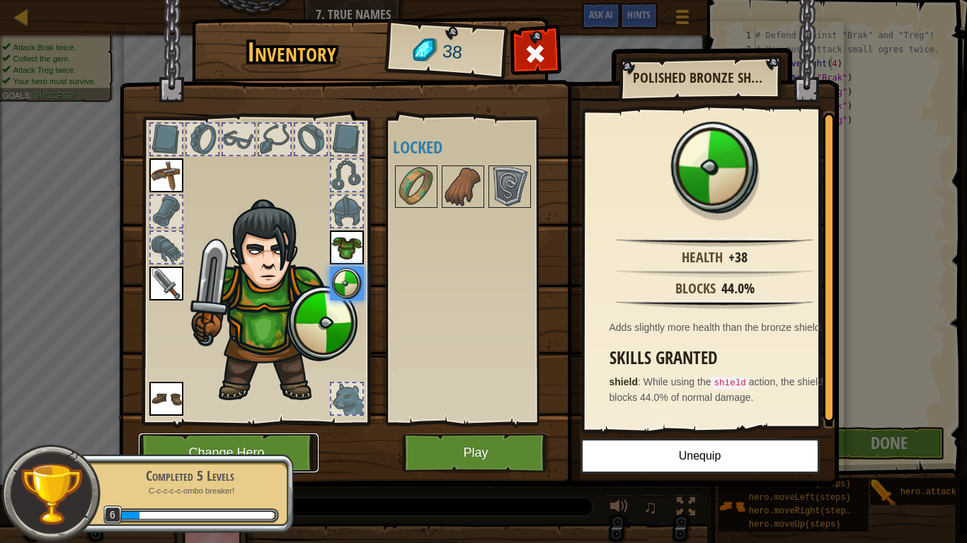
click at [226, 440] on button "Change Hero" at bounding box center [229, 453] width 180 height 39
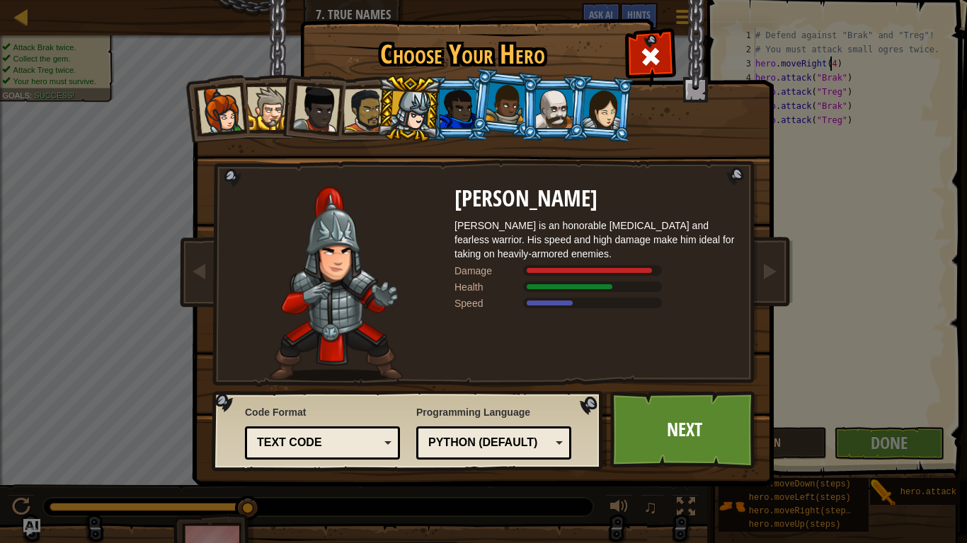
click at [468, 110] on div at bounding box center [457, 109] width 37 height 38
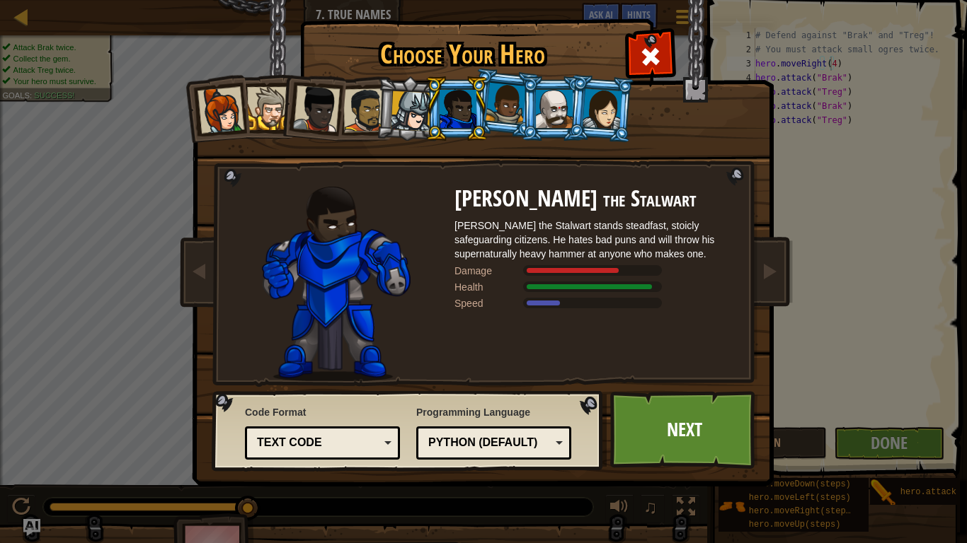
click at [497, 114] on div at bounding box center [505, 104] width 40 height 42
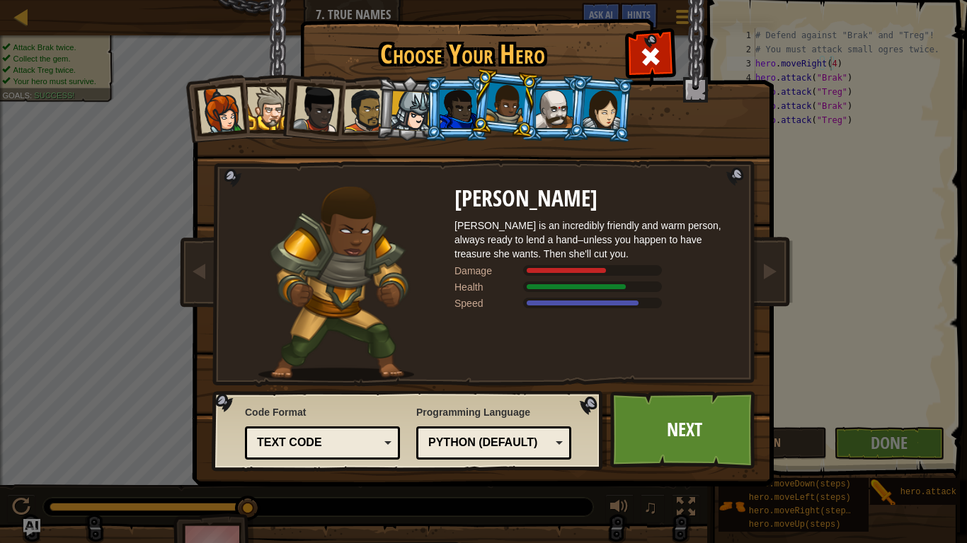
click at [548, 120] on div at bounding box center [554, 109] width 37 height 38
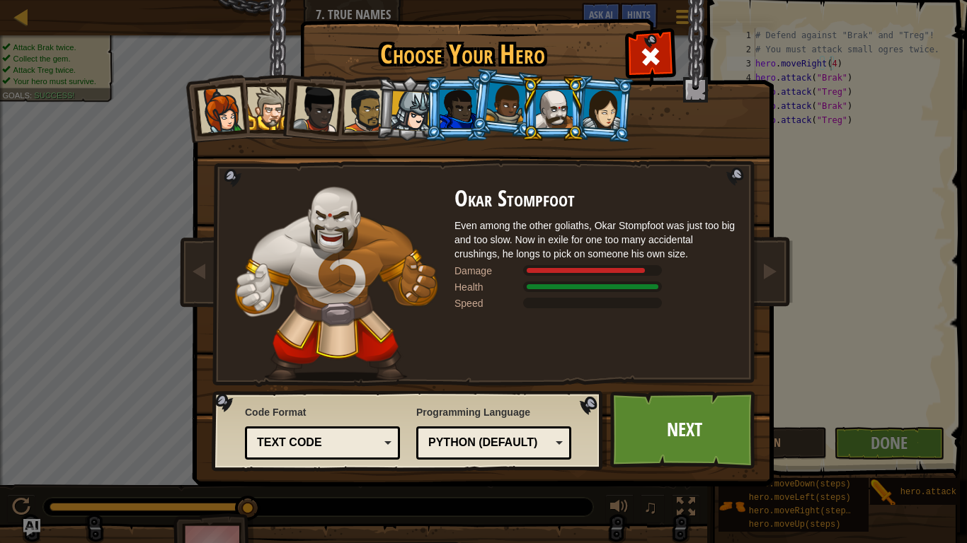
click at [598, 111] on div at bounding box center [602, 108] width 40 height 40
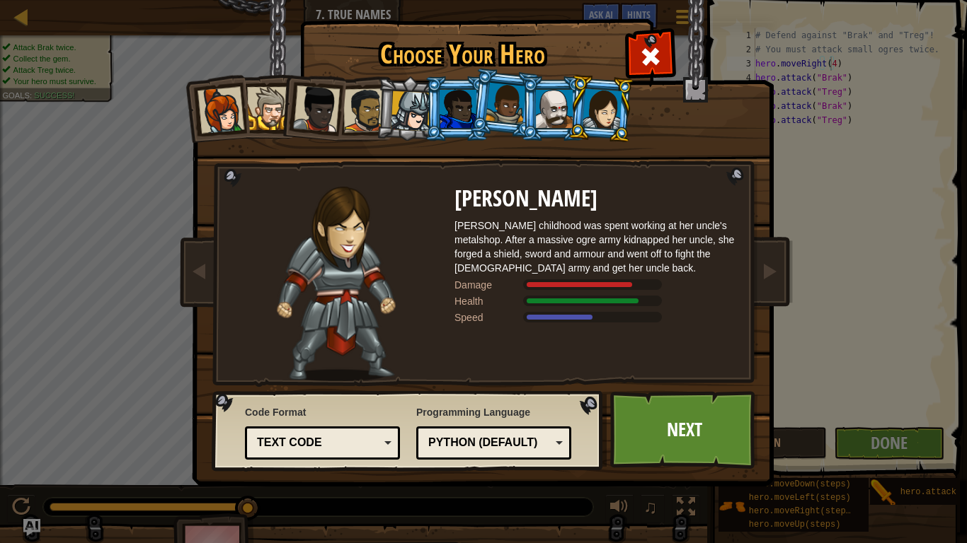
click at [454, 103] on div at bounding box center [457, 109] width 37 height 38
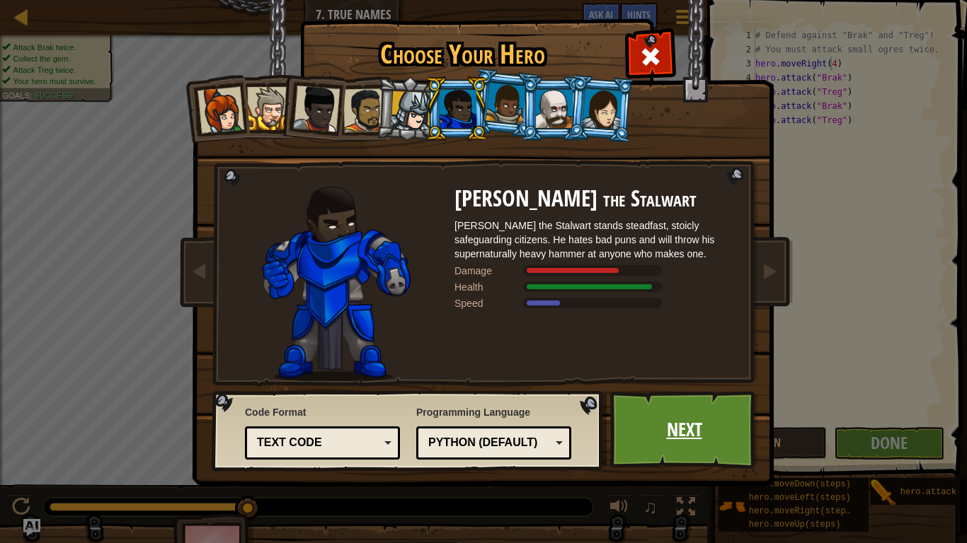
click at [684, 421] on link "Next" at bounding box center [684, 430] width 148 height 78
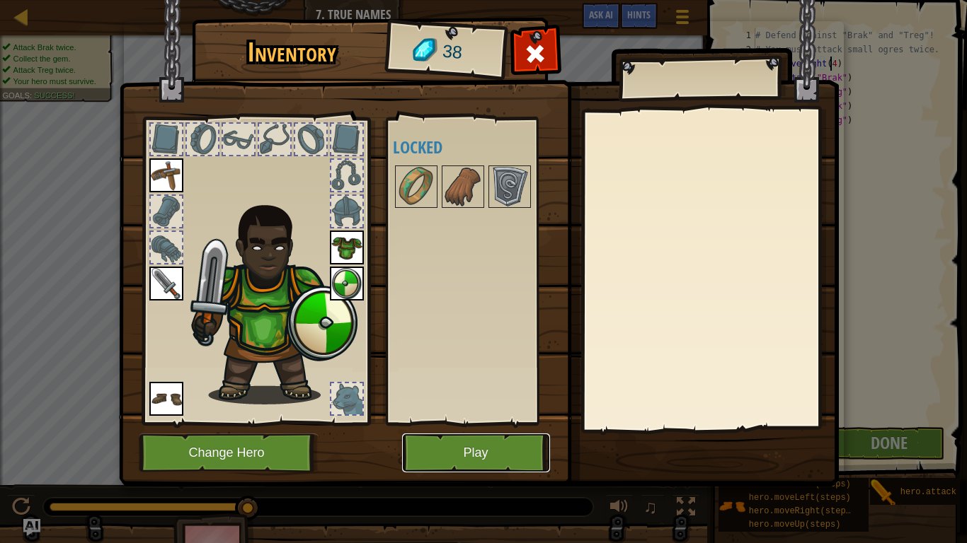
click at [457, 448] on button "Play" at bounding box center [476, 453] width 148 height 39
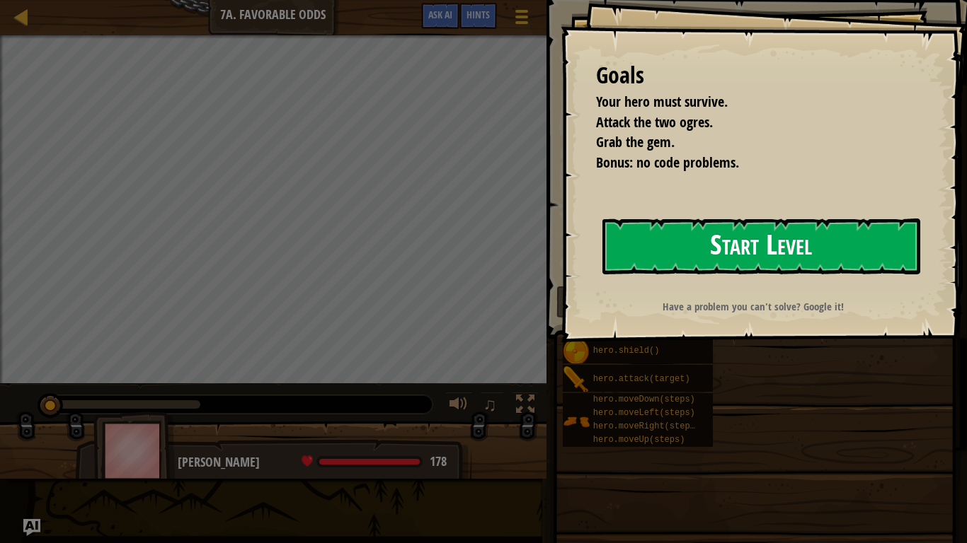
click at [820, 251] on button "Start Level" at bounding box center [761, 247] width 318 height 56
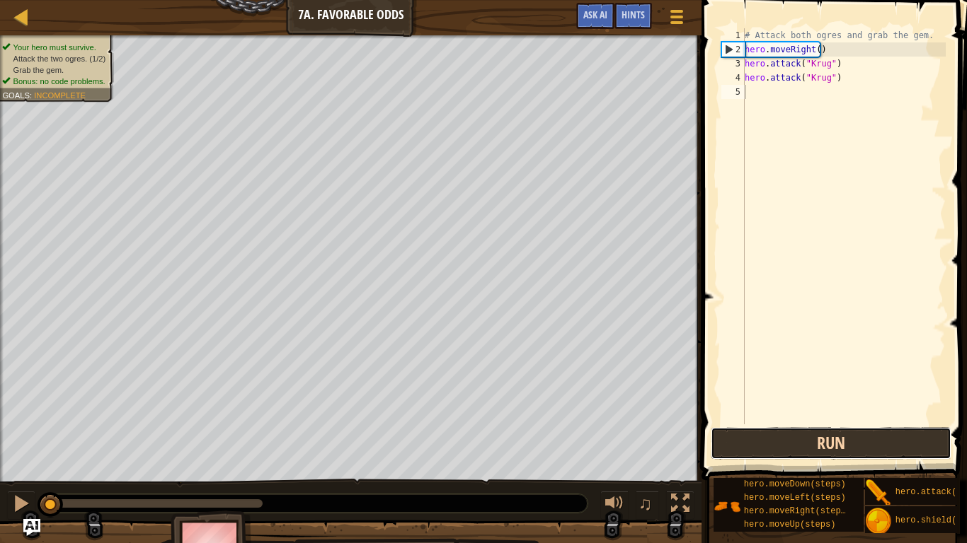
click at [800, 442] on button "Run" at bounding box center [830, 443] width 241 height 33
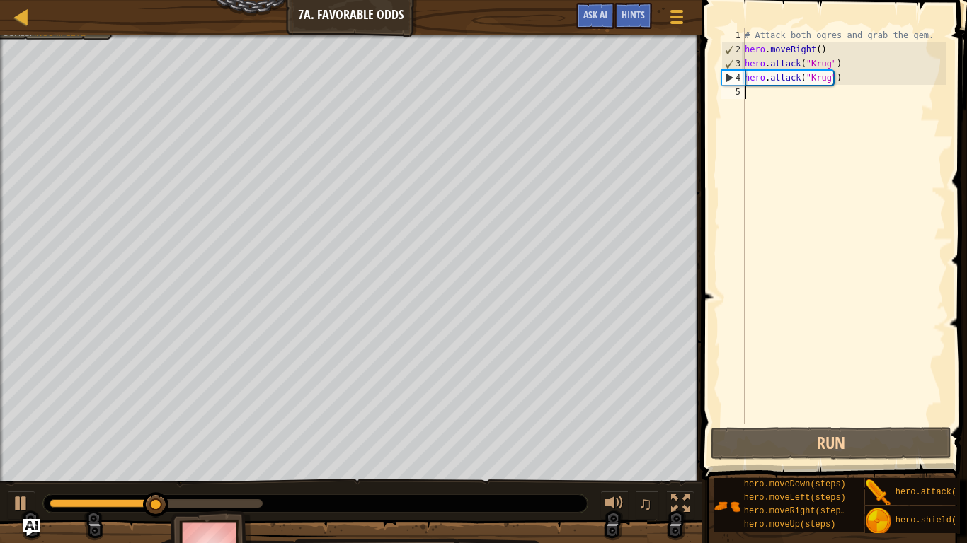
click at [754, 92] on div "# Attack both ogres and grab the gem. hero . moveRight ( ) hero . attack ( "[PE…" at bounding box center [844, 240] width 204 height 425
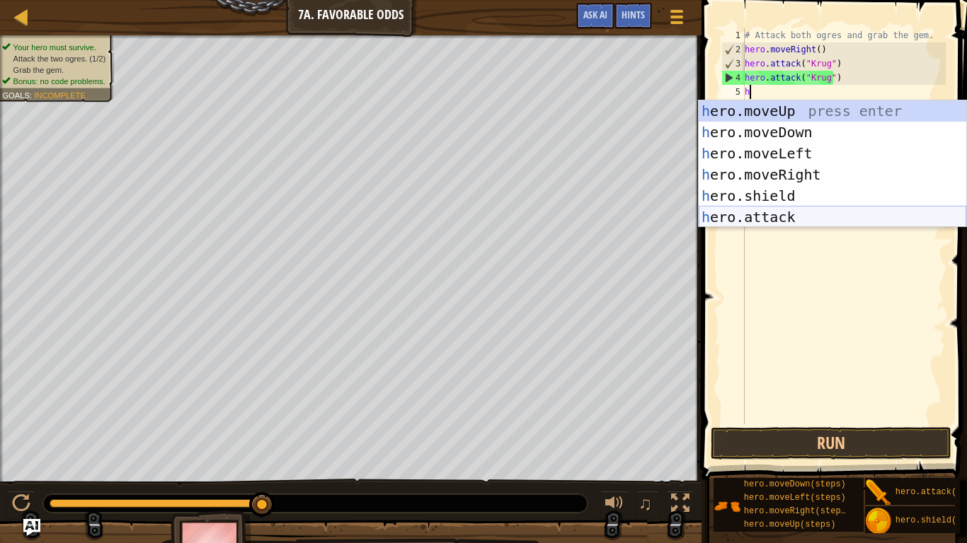
click at [753, 211] on div "h ero.moveUp press enter h ero.moveDown press enter h ero.moveLeft press enter …" at bounding box center [831, 185] width 267 height 170
type textarea "hero.attack("Enemy Name")"
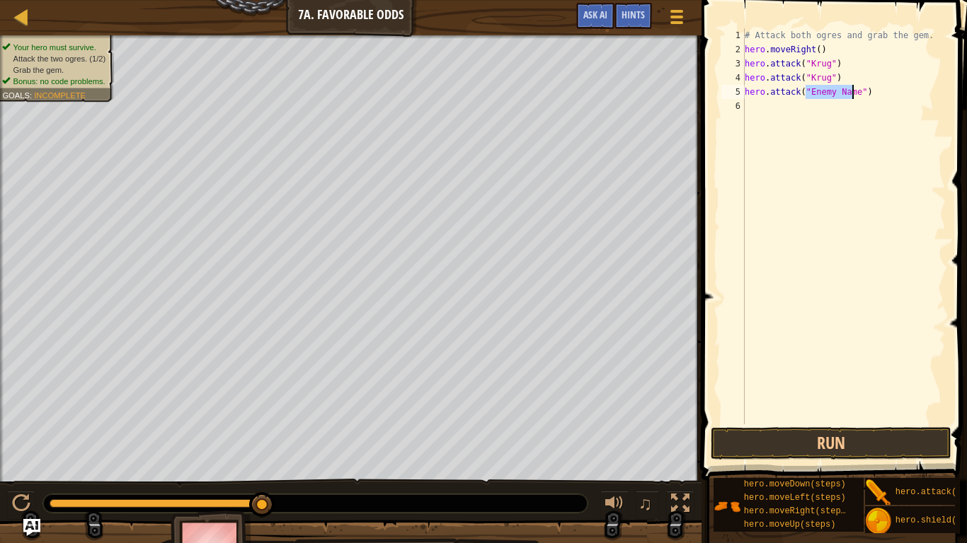
click at [749, 107] on div "# Attack both ogres and grab the gem. hero . moveRight ( ) hero . attack ( "[PE…" at bounding box center [844, 240] width 204 height 425
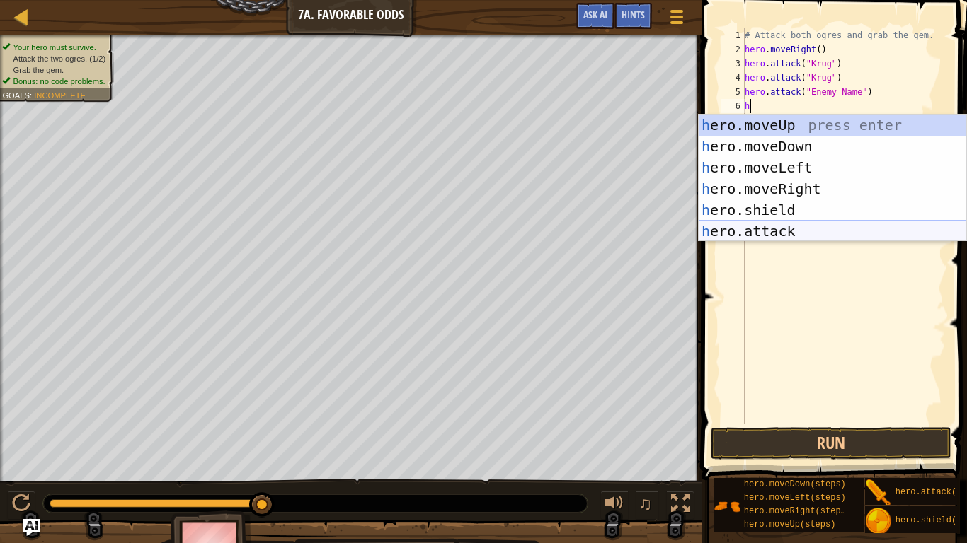
click at [735, 224] on div "h ero.moveUp press enter h ero.moveDown press enter h ero.moveLeft press enter …" at bounding box center [831, 200] width 267 height 170
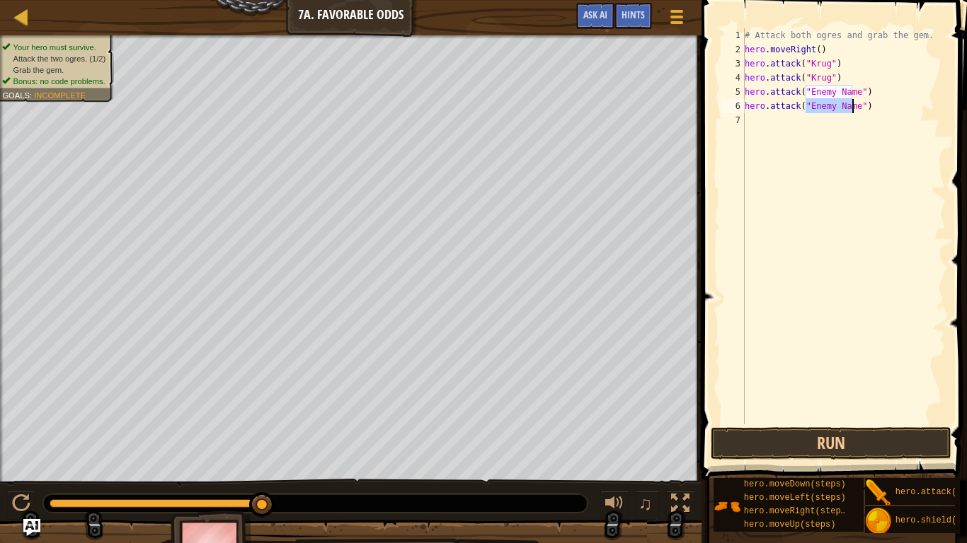
click at [856, 92] on div "# Attack both ogres and grab the gem. hero . moveRight ( ) hero . attack ( "[PE…" at bounding box center [844, 240] width 204 height 425
click at [851, 92] on div "# Attack both ogres and grab the gem. hero . moveRight ( ) hero . attack ( "[PE…" at bounding box center [844, 240] width 204 height 425
drag, startPoint x: 801, startPoint y: 91, endPoint x: 828, endPoint y: 93, distance: 27.0
click at [828, 93] on div "# Attack both ogres and grab the gem. hero . moveRight ( ) hero . attack ( "[PE…" at bounding box center [844, 240] width 204 height 425
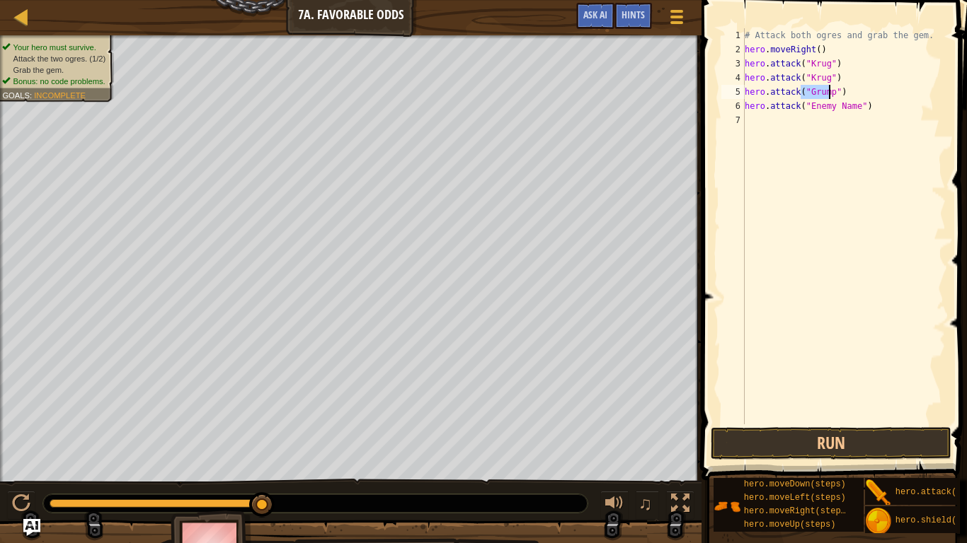
click at [849, 108] on div "# Attack both ogres and grab the gem. hero . moveRight ( ) hero . attack ( "[PE…" at bounding box center [844, 240] width 204 height 425
click at [850, 108] on div "# Attack both ogres and grab the gem. hero . moveRight ( ) hero . attack ( "[PE…" at bounding box center [844, 240] width 204 height 425
drag, startPoint x: 950, startPoint y: 100, endPoint x: 899, endPoint y: 107, distance: 52.1
click at [914, 46] on div "# Attack both ogres and grab the gem. hero . moveRight ( ) hero . attack ( "[PE…" at bounding box center [844, 240] width 204 height 425
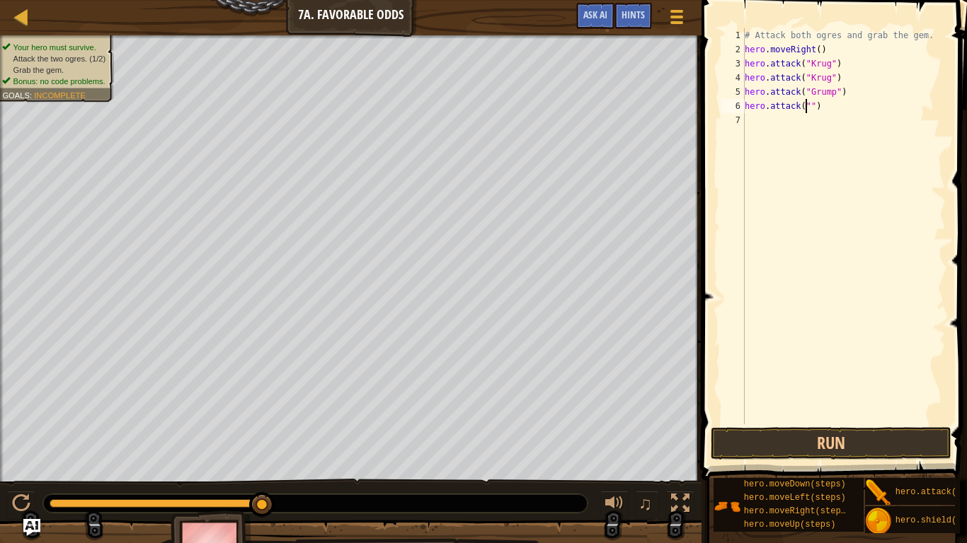
click at [805, 107] on div "# Attack both ogres and grab the gem. hero . moveRight ( ) hero . attack ( "[PE…" at bounding box center [844, 240] width 204 height 425
paste textarea "Grump""
click at [807, 105] on div "# Attack both ogres and grab the gem. hero . moveRight ( ) hero . attack ( "[PE…" at bounding box center [844, 240] width 204 height 425
click at [813, 105] on div "# Attack both ogres and grab the gem. hero . moveRight ( ) hero . attack ( "[PE…" at bounding box center [844, 240] width 204 height 425
click at [810, 106] on div "# Attack both ogres and grab the gem. hero . moveRight ( ) hero . attack ( "[PE…" at bounding box center [844, 240] width 204 height 425
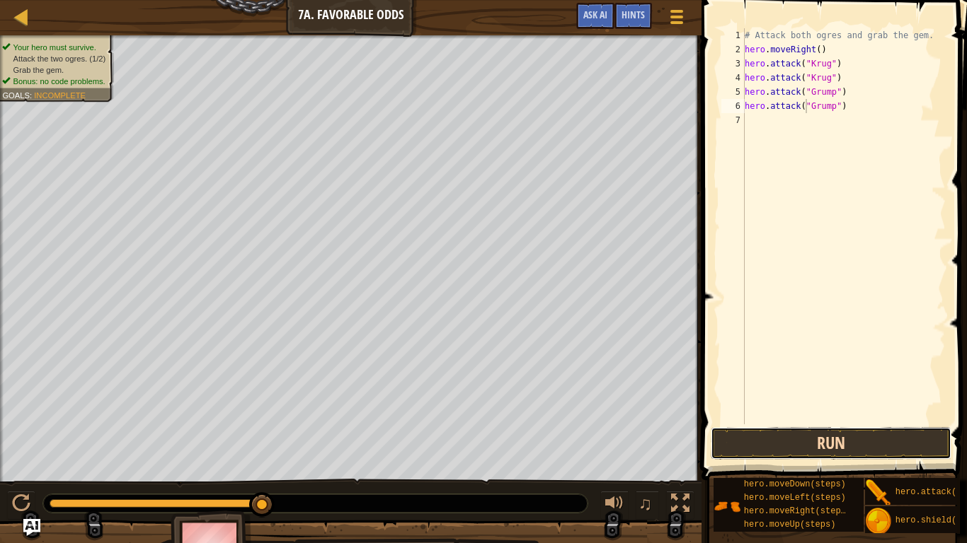
click at [737, 439] on button "Run" at bounding box center [830, 443] width 241 height 33
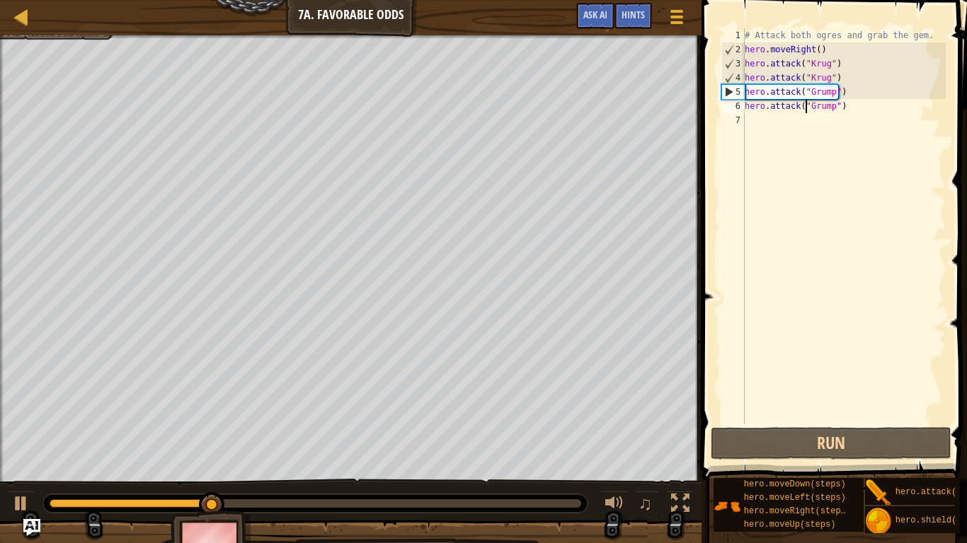
click at [749, 82] on div "# Attack both ogres and grab the gem. hero . moveRight ( ) hero . attack ( "[PE…" at bounding box center [844, 240] width 204 height 425
type textarea "hero.attack("Krug")"
click at [848, 79] on div "# Attack both ogres and grab the gem. hero . moveRight ( ) hero . attack ( "[PE…" at bounding box center [844, 240] width 204 height 425
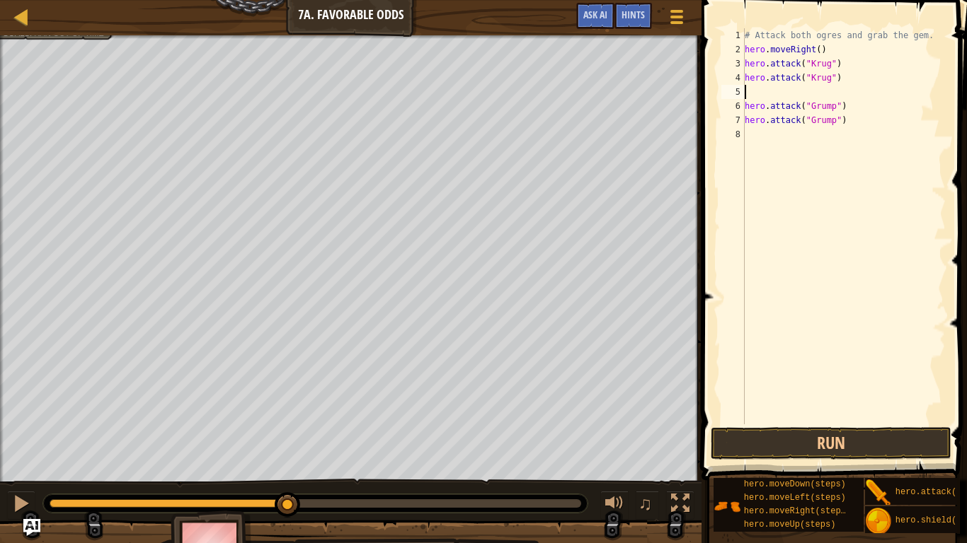
click at [766, 96] on div "# Attack both ogres and grab the gem. hero . moveRight ( ) hero . attack ( "[PE…" at bounding box center [844, 240] width 204 height 425
type textarea "h"
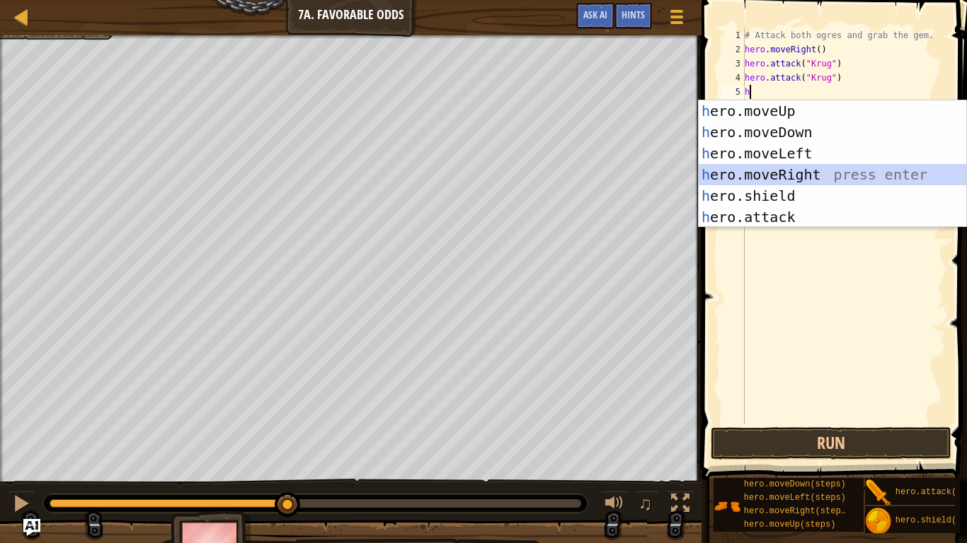
click at [788, 179] on div "h ero.moveUp press enter h ero.moveDown press enter h ero.moveLeft press enter …" at bounding box center [831, 185] width 267 height 170
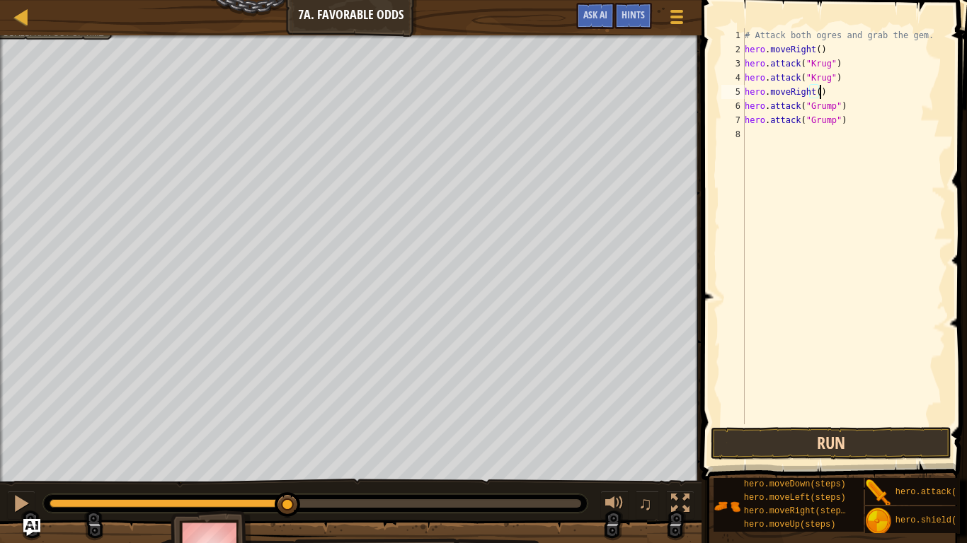
type textarea "hero.moveRight()"
click at [809, 442] on button "Run" at bounding box center [830, 443] width 241 height 33
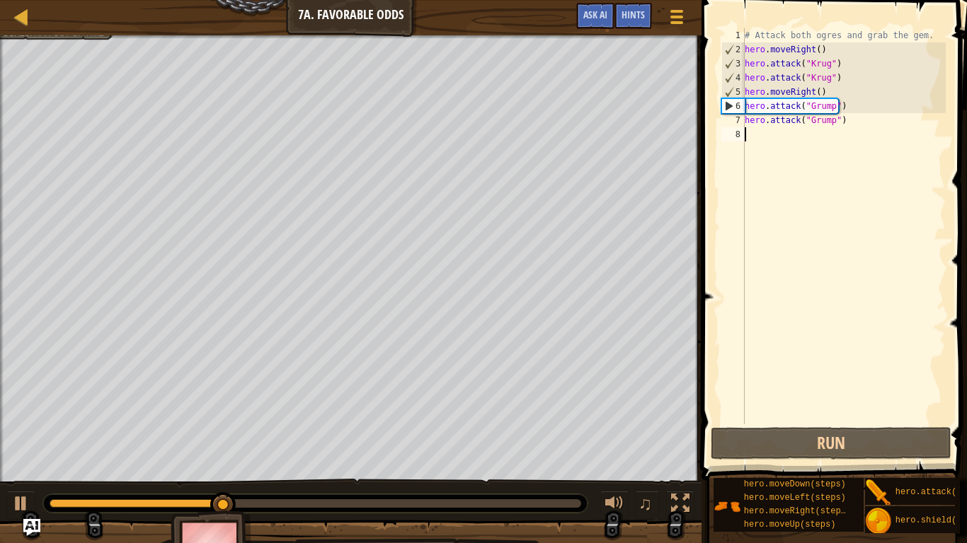
click at [765, 134] on div "# Attack both ogres and grab the gem. hero . moveRight ( ) hero . attack ( "[PE…" at bounding box center [844, 240] width 204 height 425
click at [746, 92] on div "# Attack both ogres and grab the gem. hero . moveRight ( ) hero . attack ( "[PE…" at bounding box center [844, 240] width 204 height 425
type textarea "hero.moveRight()"
click at [756, 96] on div "# Attack both ogres and grab the gem. hero . moveRight ( ) hero . attack ( "[PE…" at bounding box center [844, 240] width 204 height 425
click at [824, 94] on div "# Attack both ogres and grab the gem. hero . moveRight ( ) hero . attack ( "[PE…" at bounding box center [844, 240] width 204 height 425
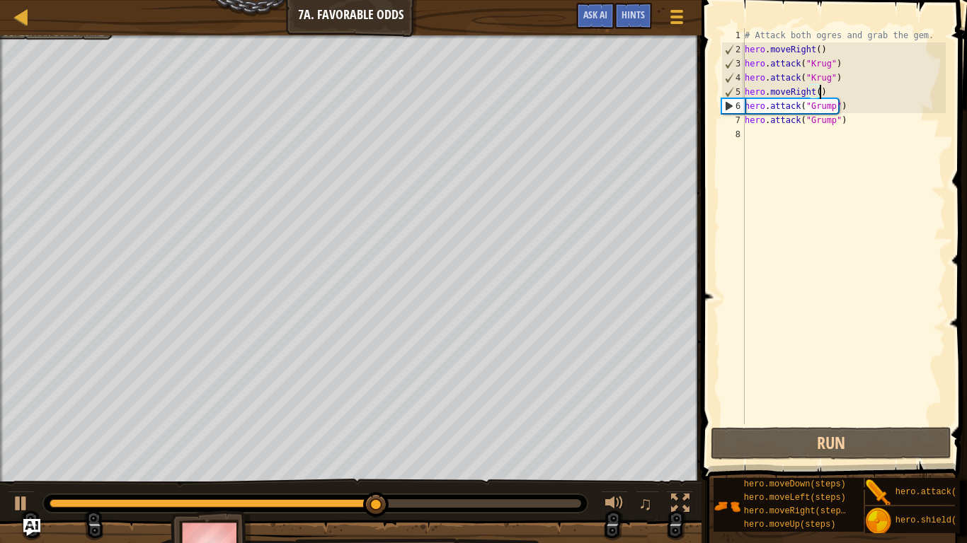
type textarea "\"
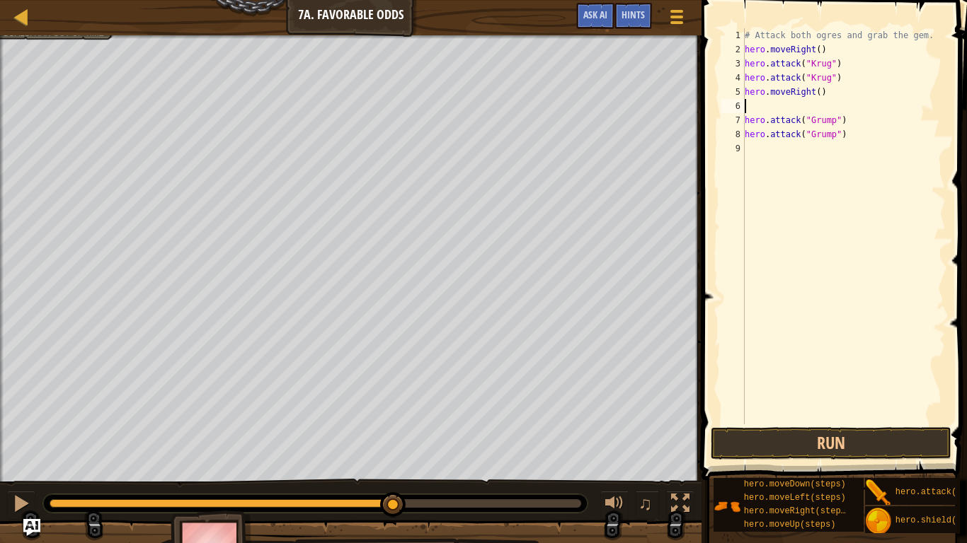
type textarea "h"
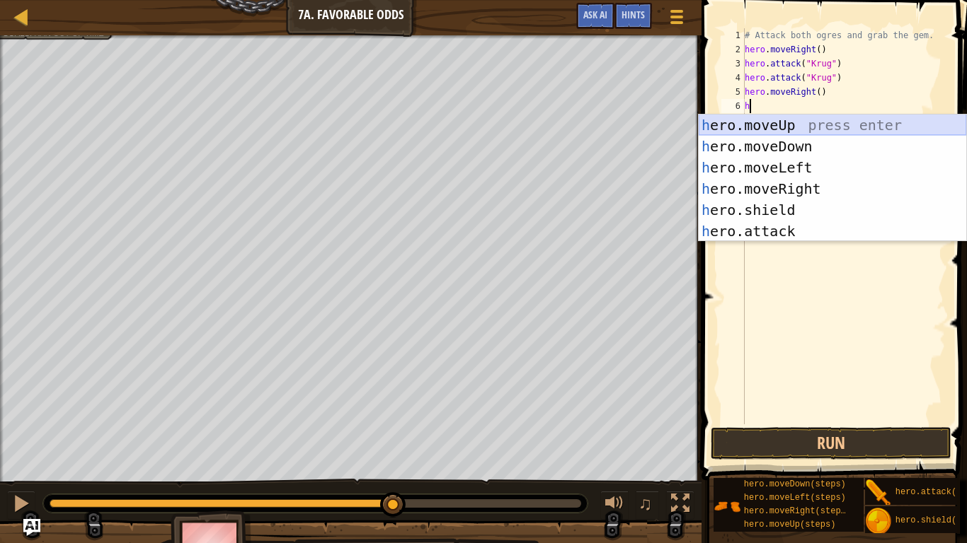
click at [781, 118] on div "h ero.moveUp press enter h ero.moveDown press enter h ero.moveLeft press enter …" at bounding box center [831, 200] width 267 height 170
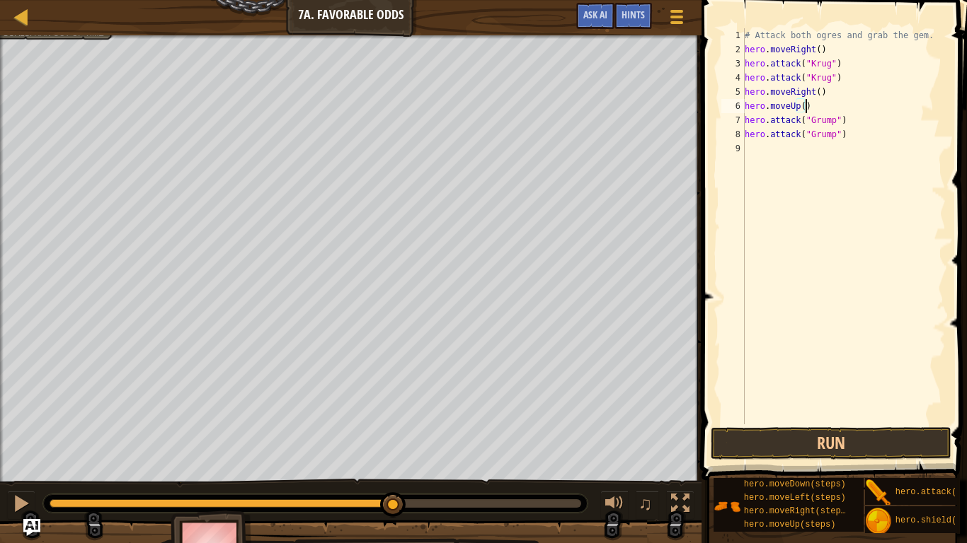
type textarea "hero.moveUp()"
click at [802, 426] on span at bounding box center [835, 220] width 277 height 522
click at [795, 433] on button "Run" at bounding box center [830, 443] width 241 height 33
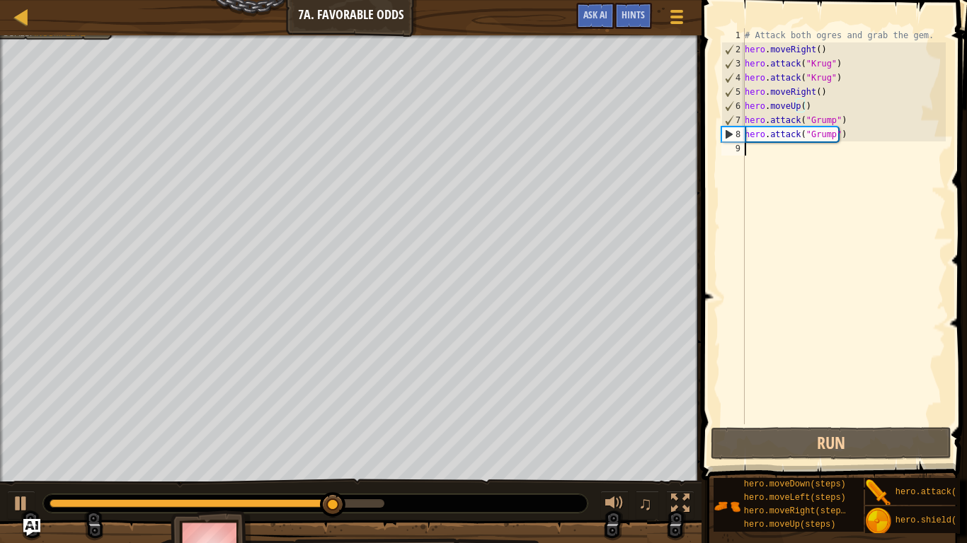
click at [755, 149] on div "# Attack both ogres and grab the gem. hero . moveRight ( ) hero . attack ( "[PE…" at bounding box center [844, 240] width 204 height 425
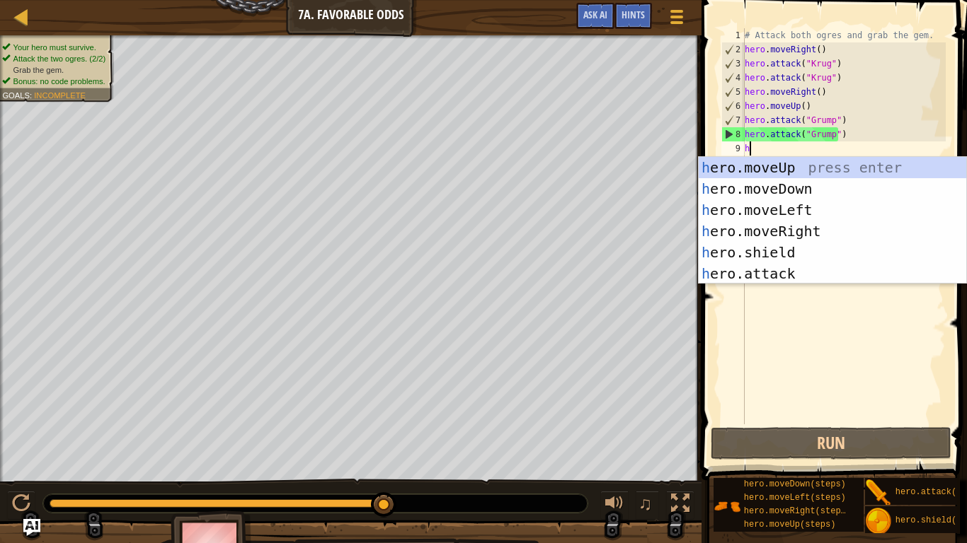
type textarea "h"
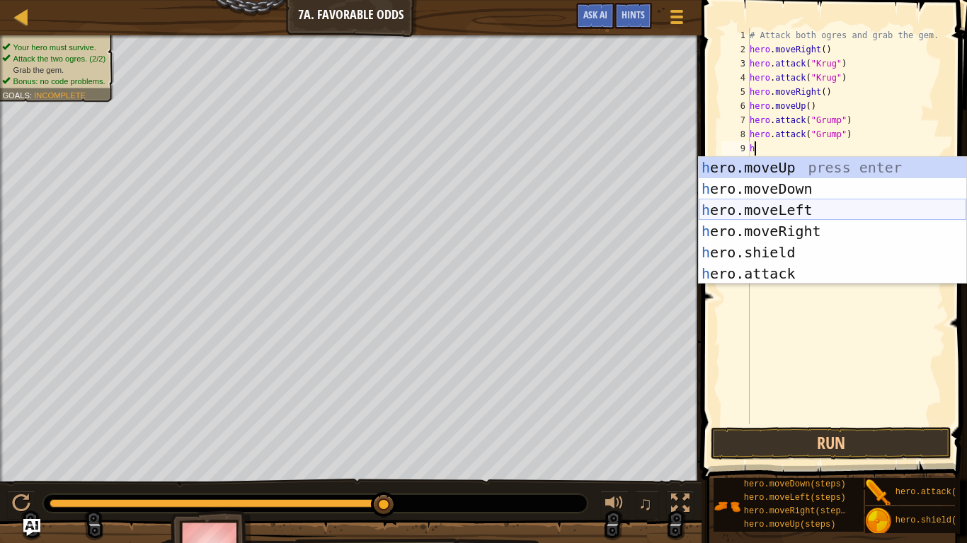
click at [772, 201] on div "h ero.moveUp press enter h ero.moveDown press enter h ero.moveLeft press enter …" at bounding box center [831, 242] width 267 height 170
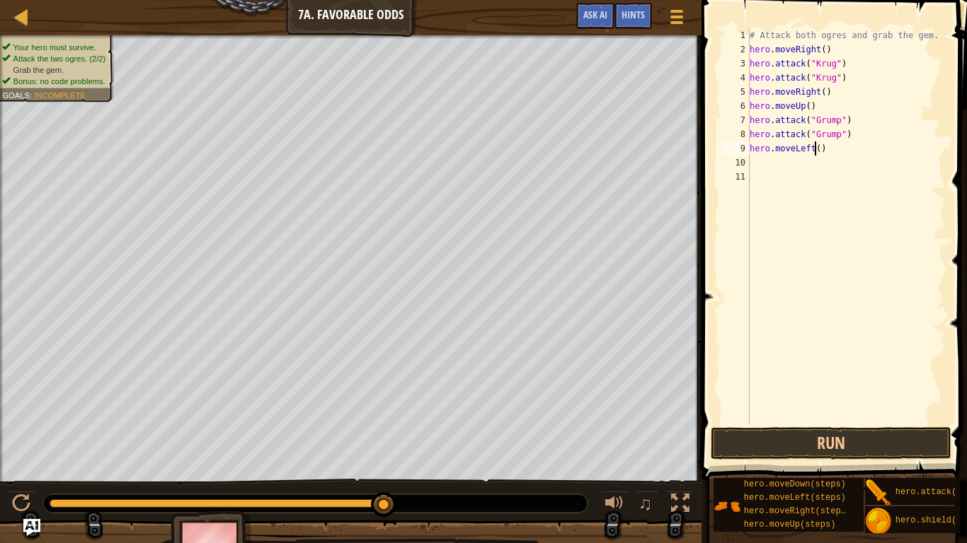
click at [813, 149] on div "# Attack both ogres and grab the gem. hero . moveRight ( ) hero . attack ( "[PE…" at bounding box center [847, 240] width 200 height 425
type textarea "hero.moveLeft(2)"
click at [825, 442] on button "Run" at bounding box center [830, 443] width 241 height 33
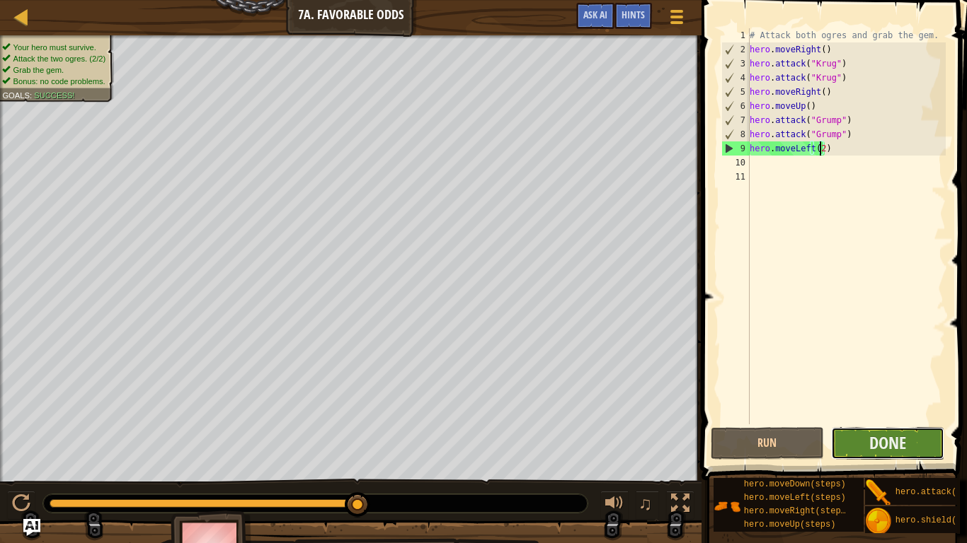
click at [933, 447] on button "Done" at bounding box center [887, 443] width 113 height 33
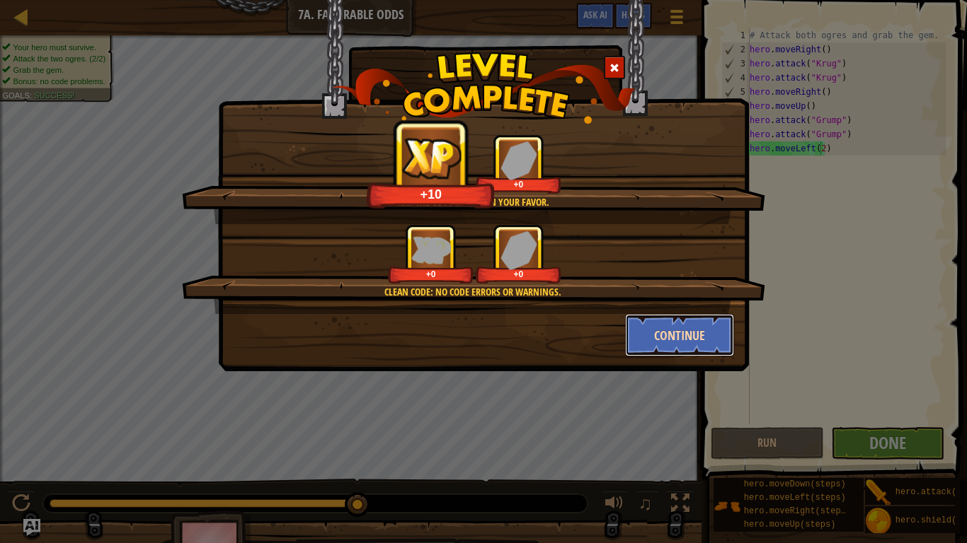
click at [692, 332] on button "Continue" at bounding box center [680, 335] width 110 height 42
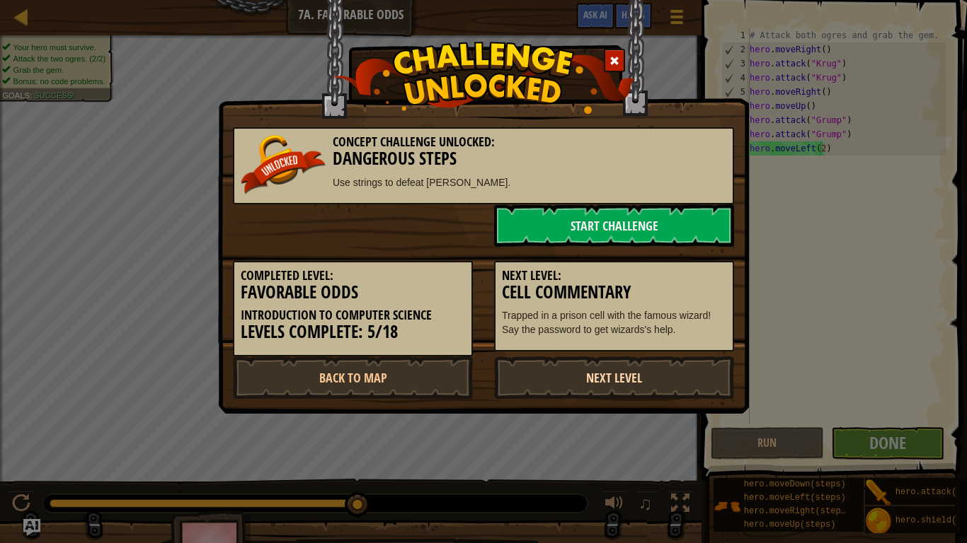
click at [585, 378] on link "Next Level" at bounding box center [614, 378] width 240 height 42
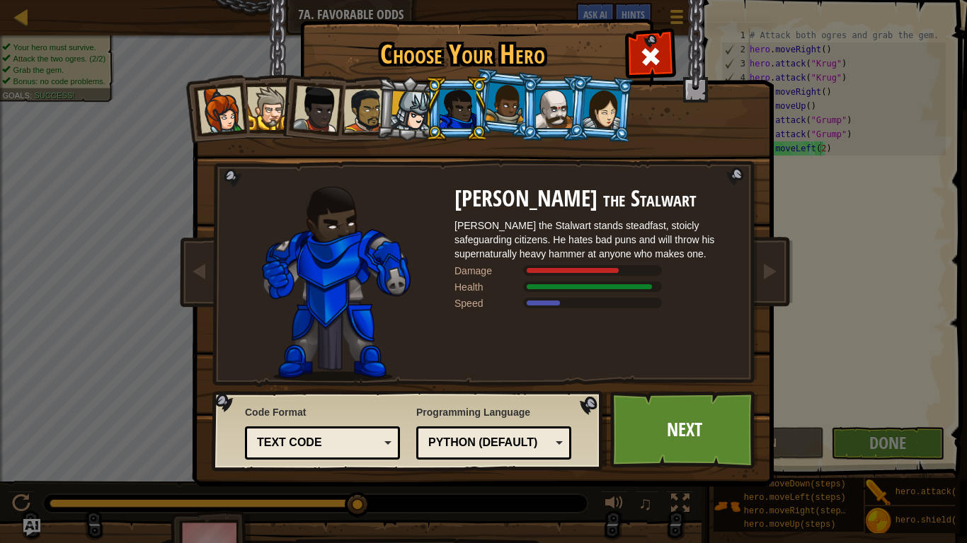
click at [589, 114] on div at bounding box center [602, 108] width 40 height 40
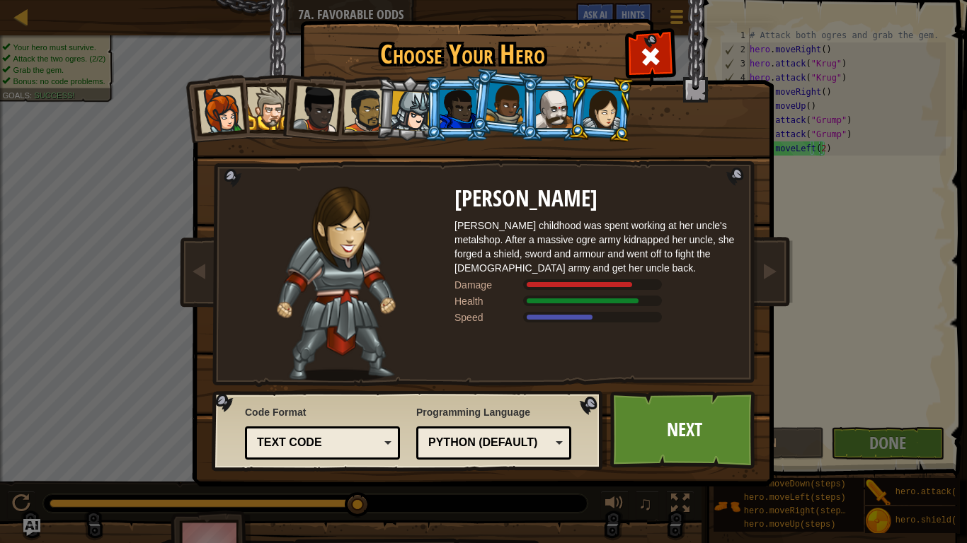
click at [565, 116] on div at bounding box center [554, 109] width 37 height 38
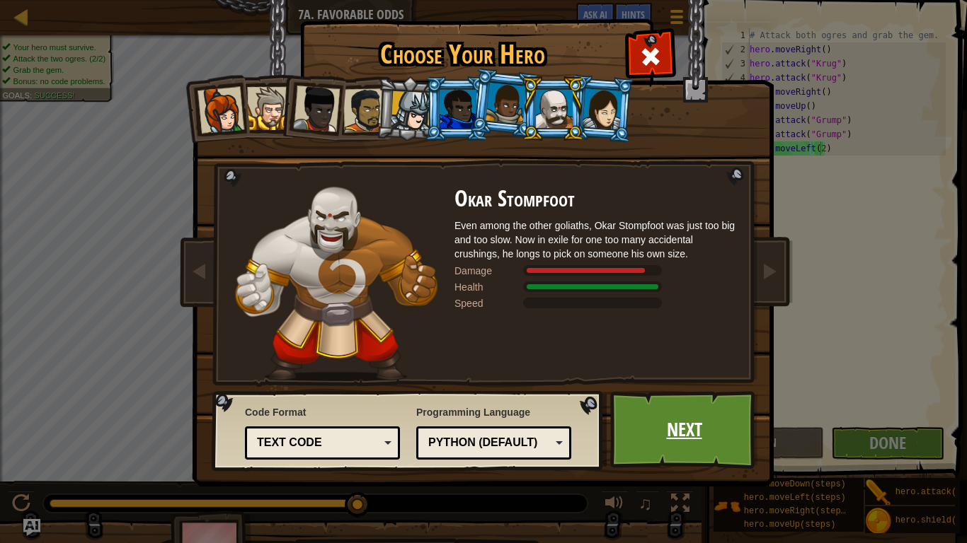
click at [713, 447] on link "Next" at bounding box center [684, 430] width 148 height 78
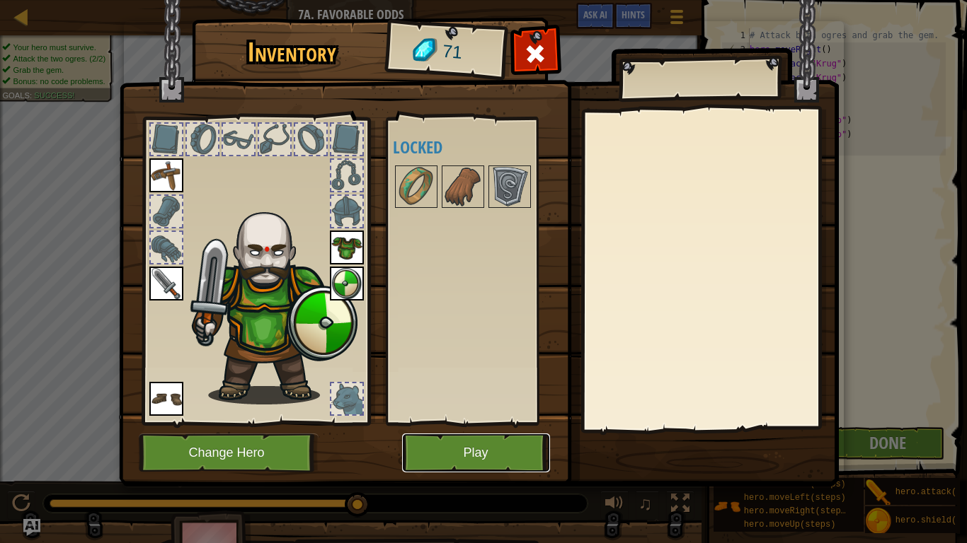
click at [517, 448] on button "Play" at bounding box center [476, 453] width 148 height 39
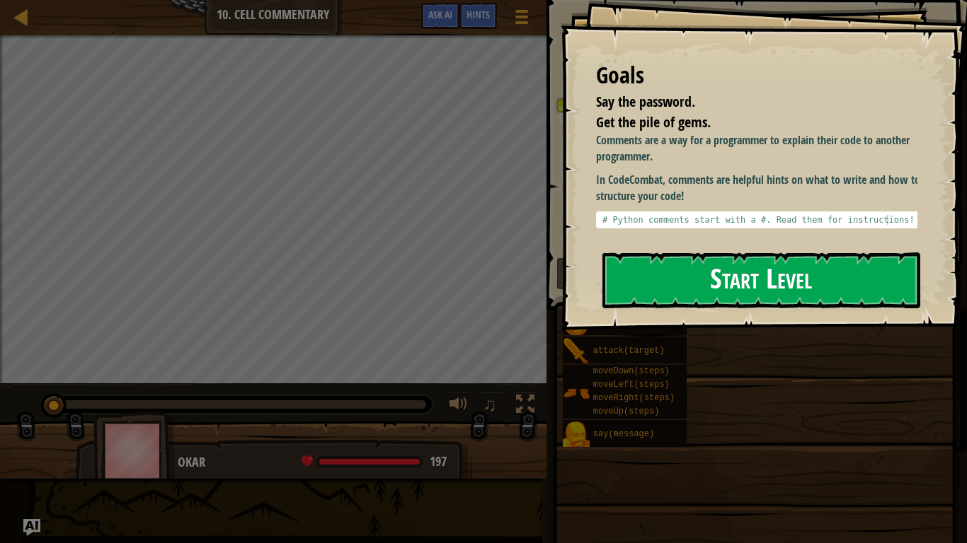
click at [731, 255] on button "Start Level" at bounding box center [761, 281] width 318 height 56
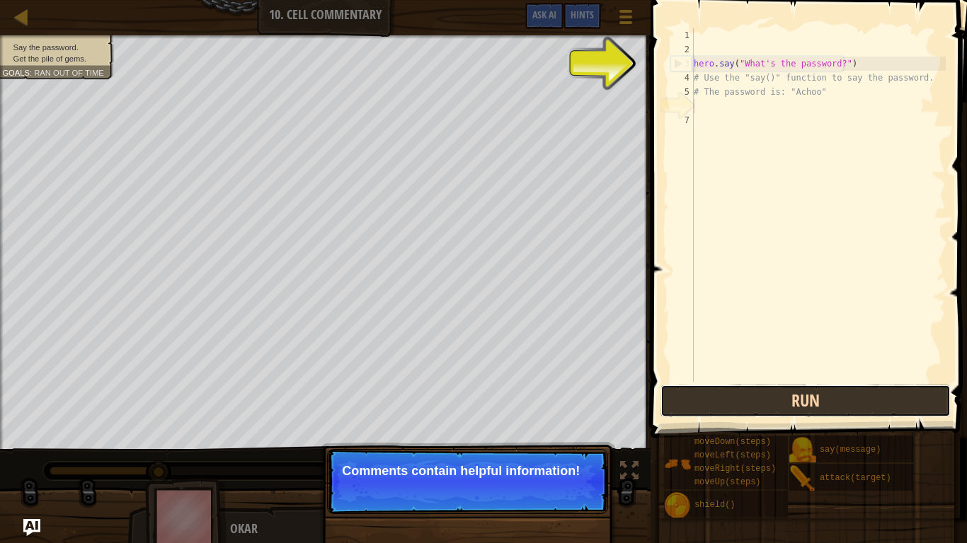
click at [829, 393] on button "Run" at bounding box center [805, 401] width 290 height 33
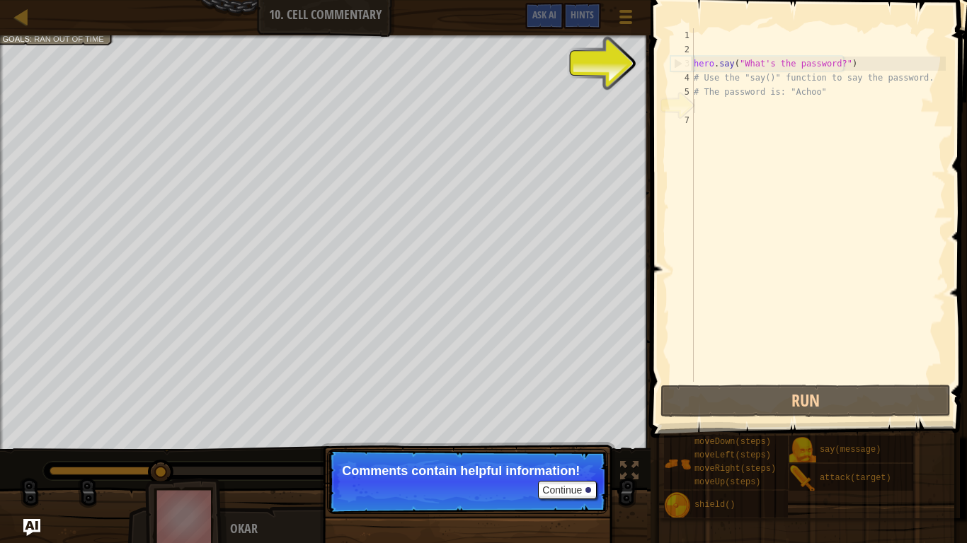
click at [822, 381] on div "hero . say ( "What's the password?" ) # Use the "say()" function to say the pas…" at bounding box center [818, 219] width 255 height 382
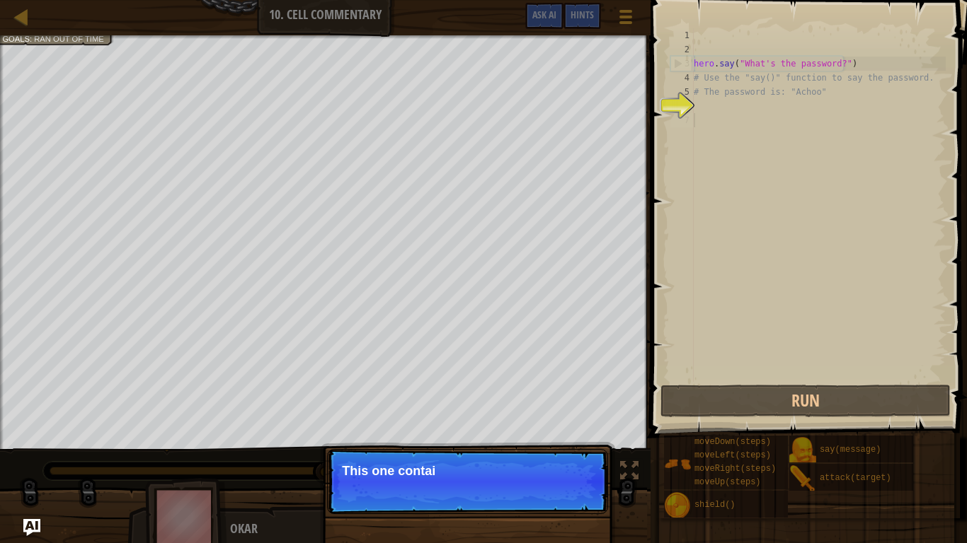
click at [552, 453] on p "This one contai" at bounding box center [467, 471] width 251 height 14
click at [563, 453] on p "This one contains the passwo" at bounding box center [467, 471] width 251 height 14
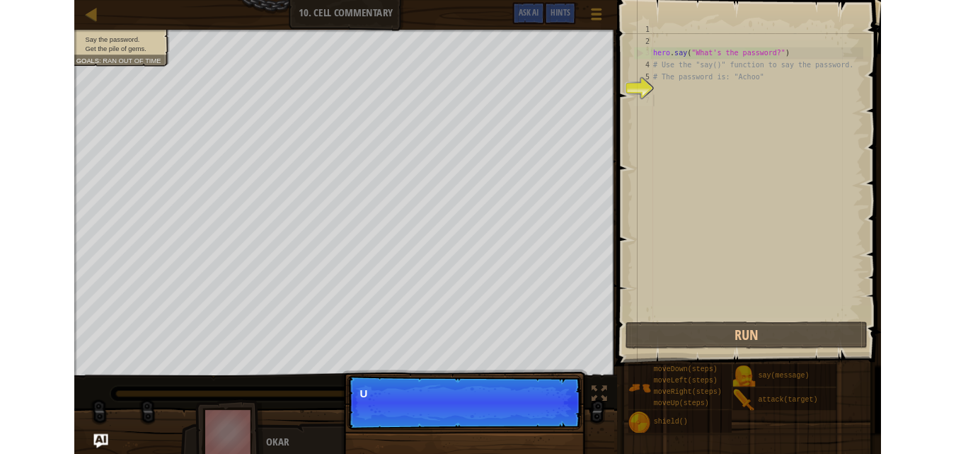
scroll to position [6, 0]
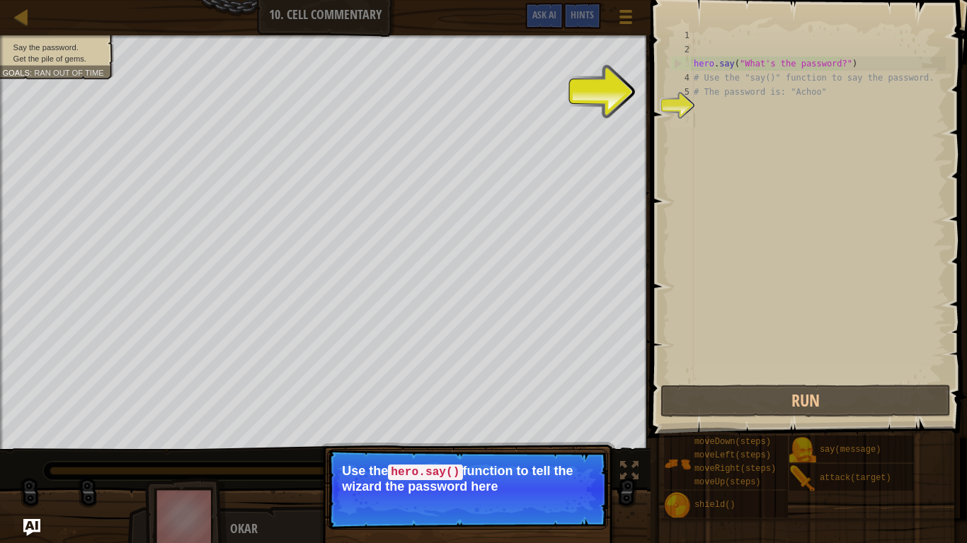
click at [776, 115] on div "hero . say ( "What's the password?" ) # Use the "say()" function to say the pas…" at bounding box center [818, 219] width 255 height 382
click at [725, 101] on div "hero . say ( "What's the password?" ) # Use the "say()" function to say the pas…" at bounding box center [818, 219] width 255 height 382
click at [725, 99] on div "hero . say ( "What's the password?" ) # Use the "say()" function to say the pas…" at bounding box center [818, 219] width 255 height 382
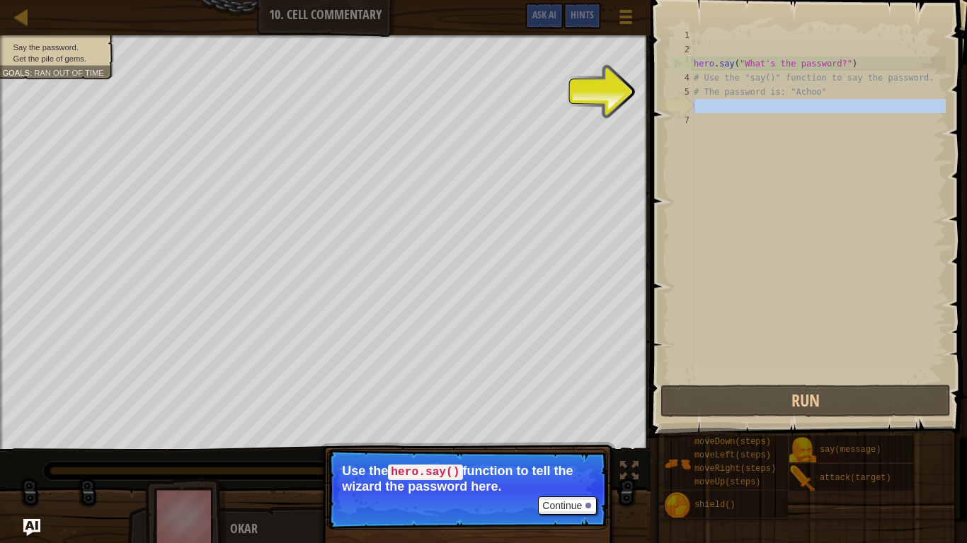
click at [725, 99] on div "hero . say ( "What's the password?" ) # Use the "say()" function to say the pas…" at bounding box center [818, 219] width 255 height 382
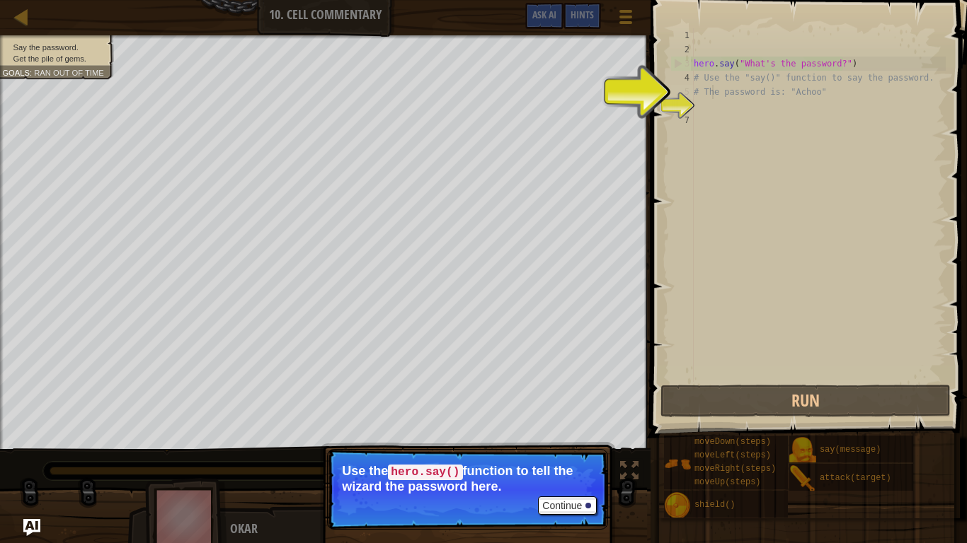
click at [714, 90] on div "hero . say ( "What's the password?" ) # Use the "say()" function to say the pas…" at bounding box center [818, 219] width 255 height 382
type textarea "# The password is: "Achoo""
click at [709, 100] on div "hero . say ( "What's the password?" ) # Use the "say()" function to say the pas…" at bounding box center [818, 219] width 255 height 382
click at [714, 110] on div "hero . say ( "What's the password?" ) # Use the "say()" function to say the pas…" at bounding box center [818, 219] width 255 height 382
click at [565, 453] on button "Continue" at bounding box center [567, 506] width 59 height 18
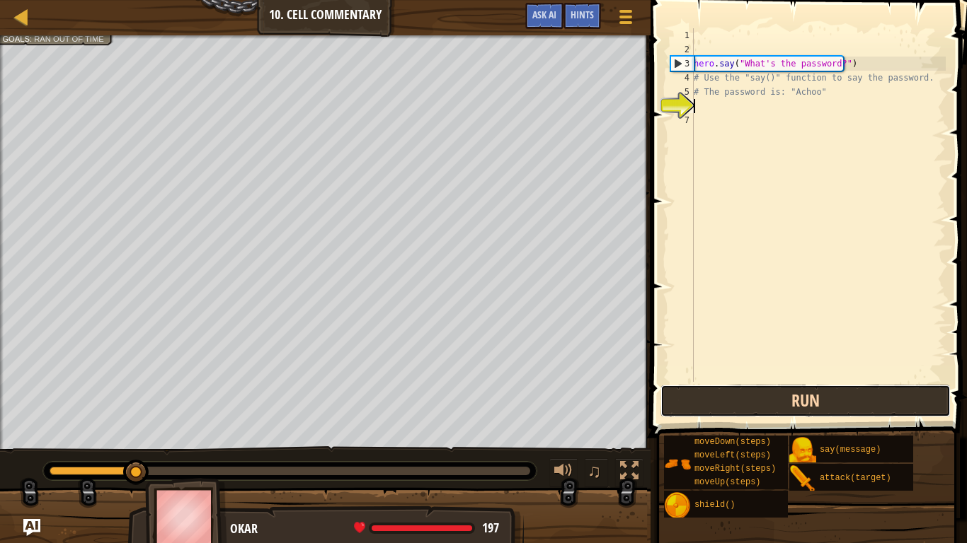
click at [718, 395] on button "Run" at bounding box center [805, 401] width 290 height 33
click at [703, 396] on button "Run" at bounding box center [805, 401] width 290 height 33
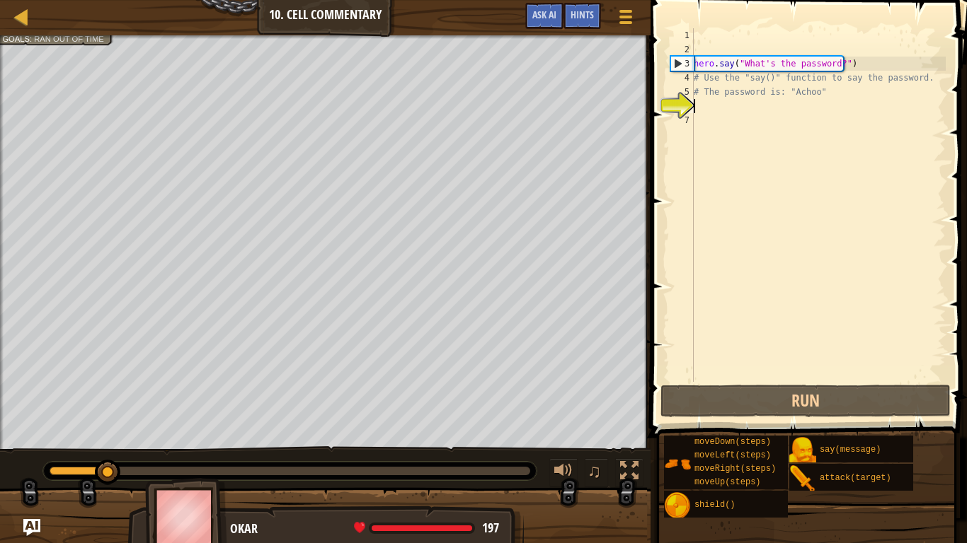
click at [720, 117] on div "hero . say ( "What's the password?" ) # Use the "say()" function to say the pas…" at bounding box center [818, 219] width 255 height 382
click at [725, 102] on div "hero . say ( "What's the password?" ) # Use the "say()" function to say the pas…" at bounding box center [818, 219] width 255 height 382
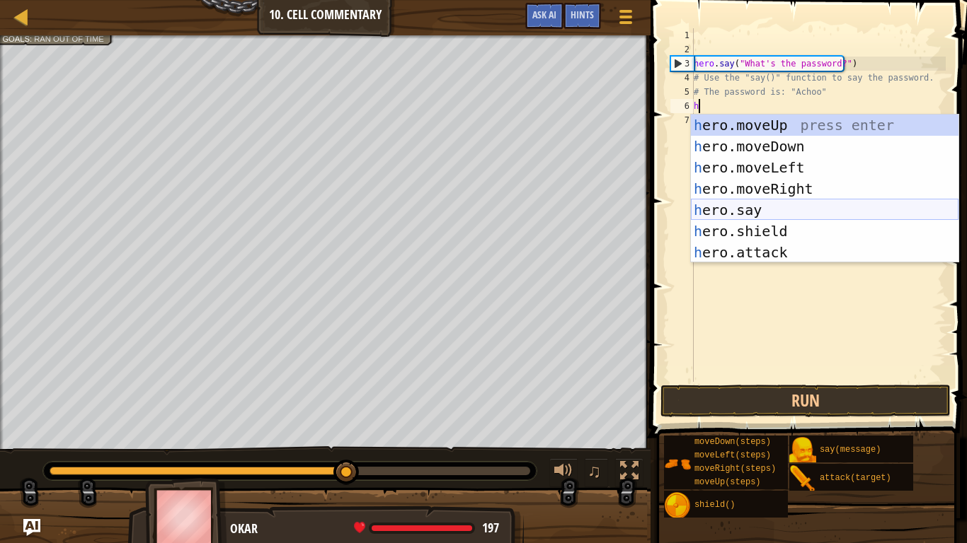
click at [747, 205] on div "h ero.moveUp press enter h ero.moveDown press enter h ero.moveLeft press enter …" at bounding box center [824, 210] width 267 height 191
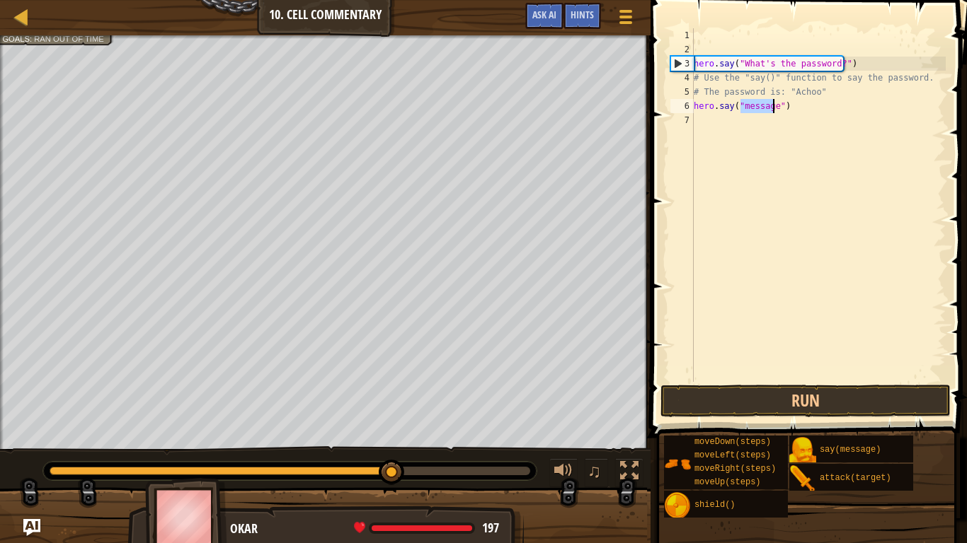
type textarea "hero.say("message")"
click at [762, 384] on span at bounding box center [810, 199] width 328 height 480
click at [761, 398] on button "Run" at bounding box center [805, 401] width 290 height 33
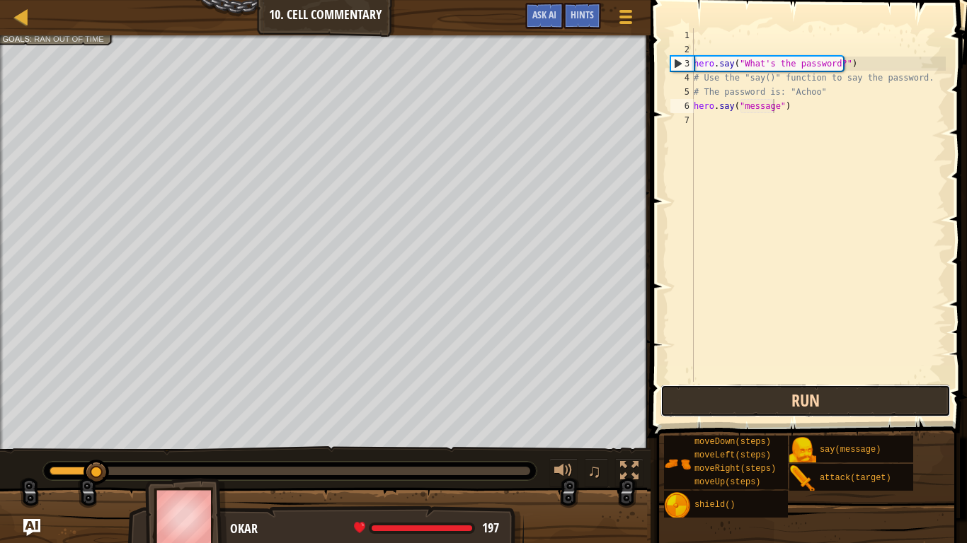
click at [761, 398] on button "Run" at bounding box center [805, 401] width 290 height 33
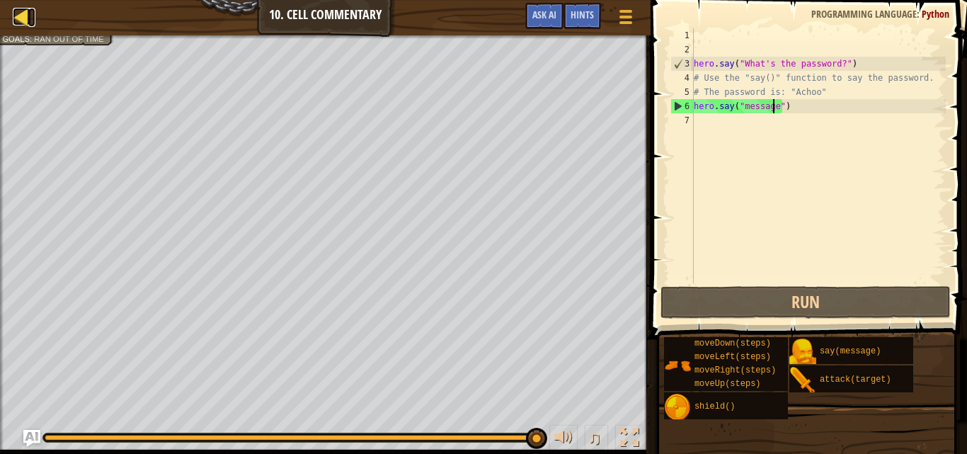
click at [28, 18] on div at bounding box center [22, 17] width 18 height 18
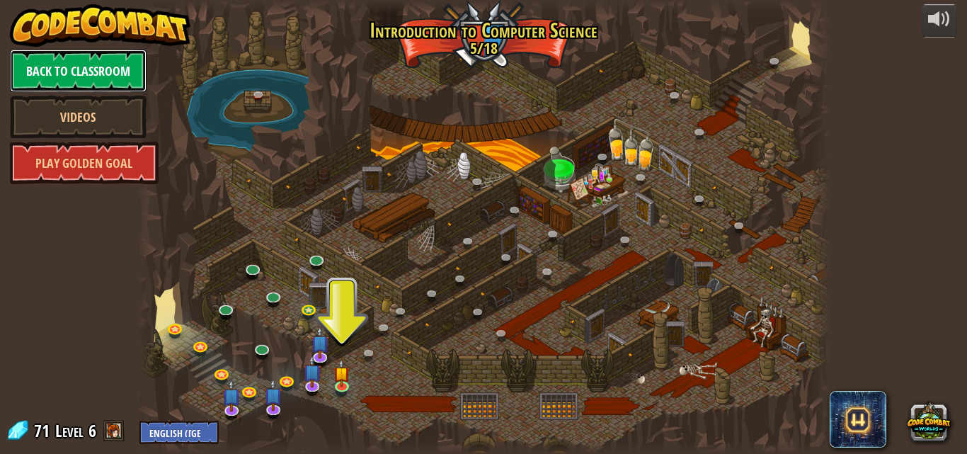
click at [47, 67] on link "Back to Classroom" at bounding box center [78, 71] width 137 height 42
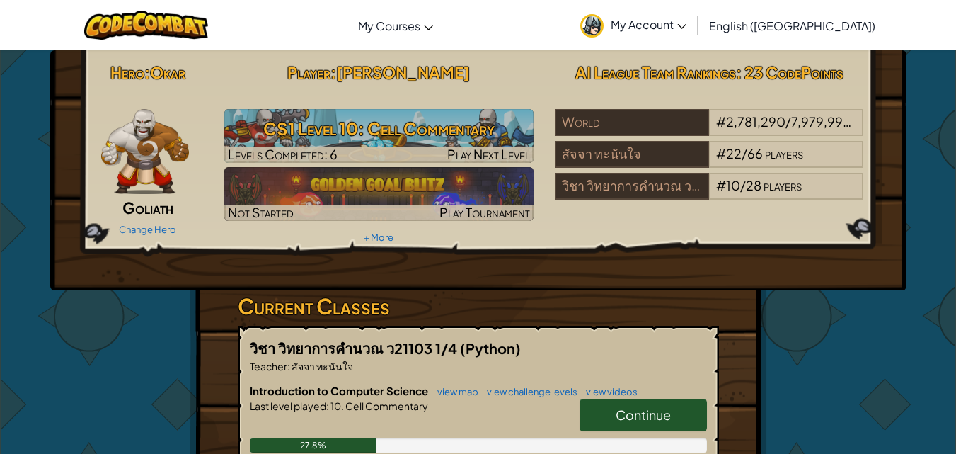
click at [686, 29] on span "My Account" at bounding box center [649, 24] width 76 height 15
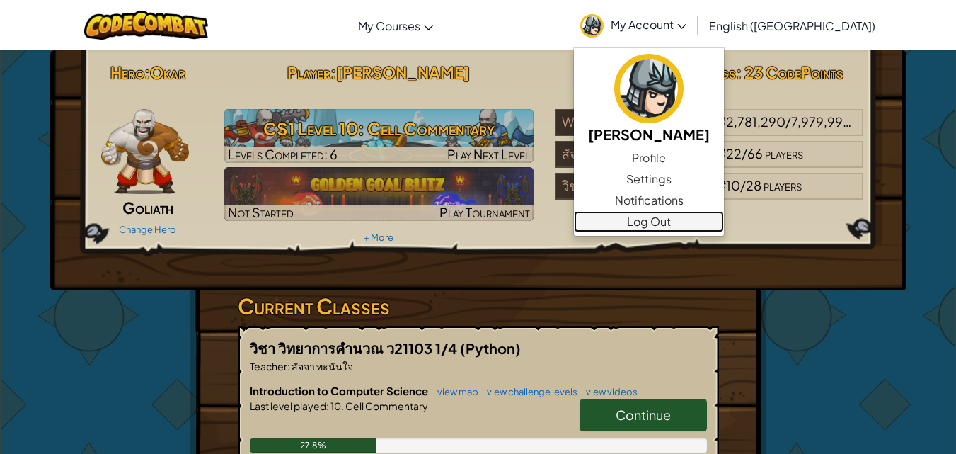
click at [724, 221] on link "Log Out" at bounding box center [649, 221] width 150 height 21
